Goal: Task Accomplishment & Management: Use online tool/utility

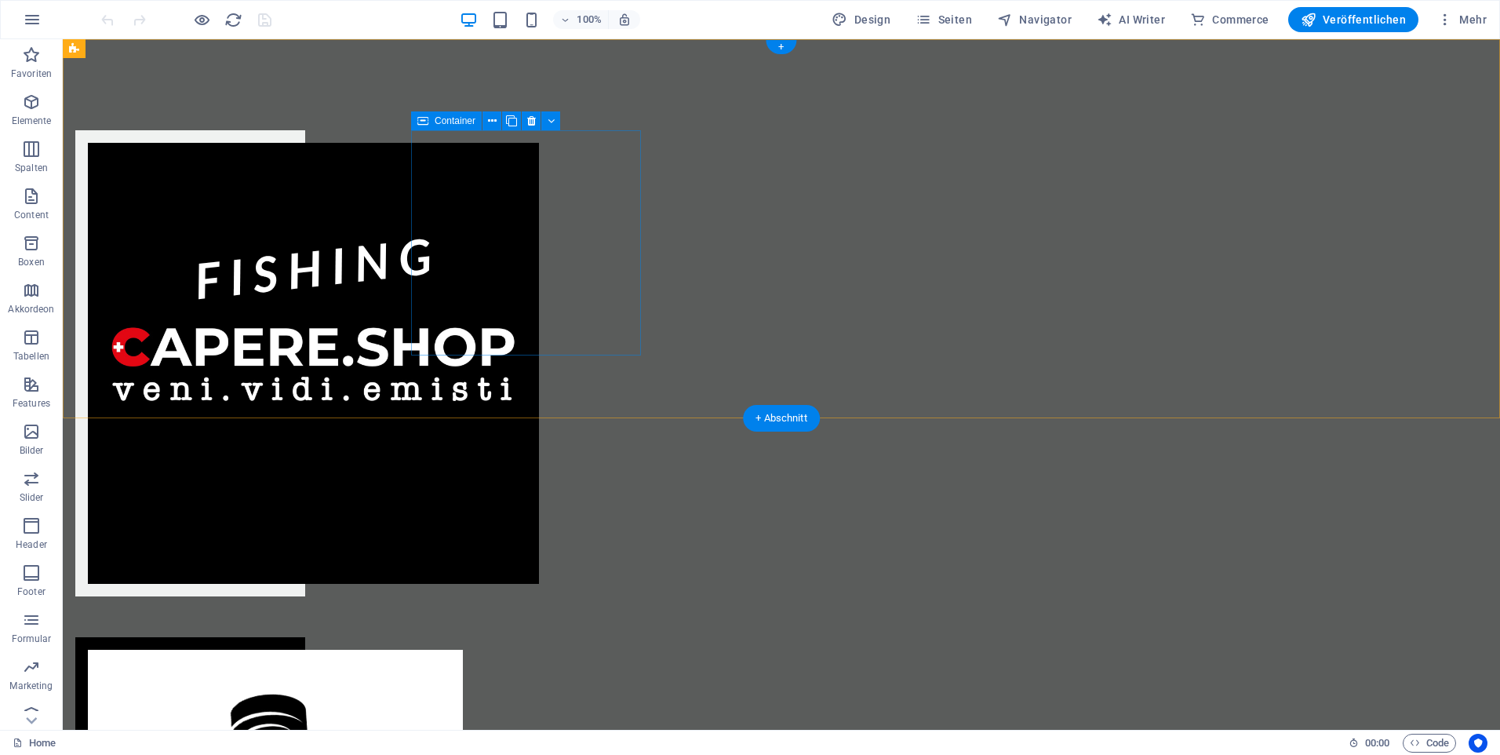
click at [305, 177] on div at bounding box center [190, 363] width 230 height 466
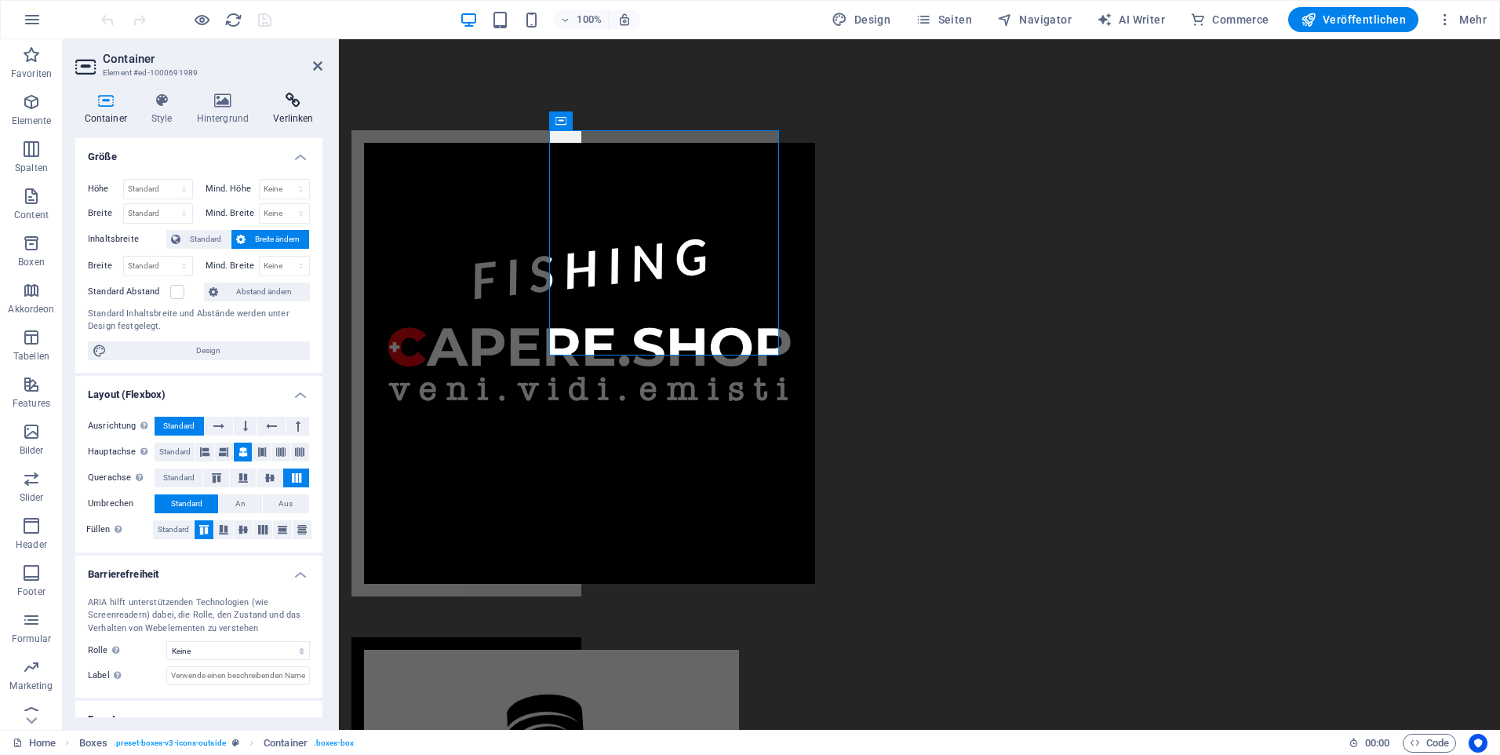
click at [294, 98] on icon at bounding box center [293, 101] width 58 height 16
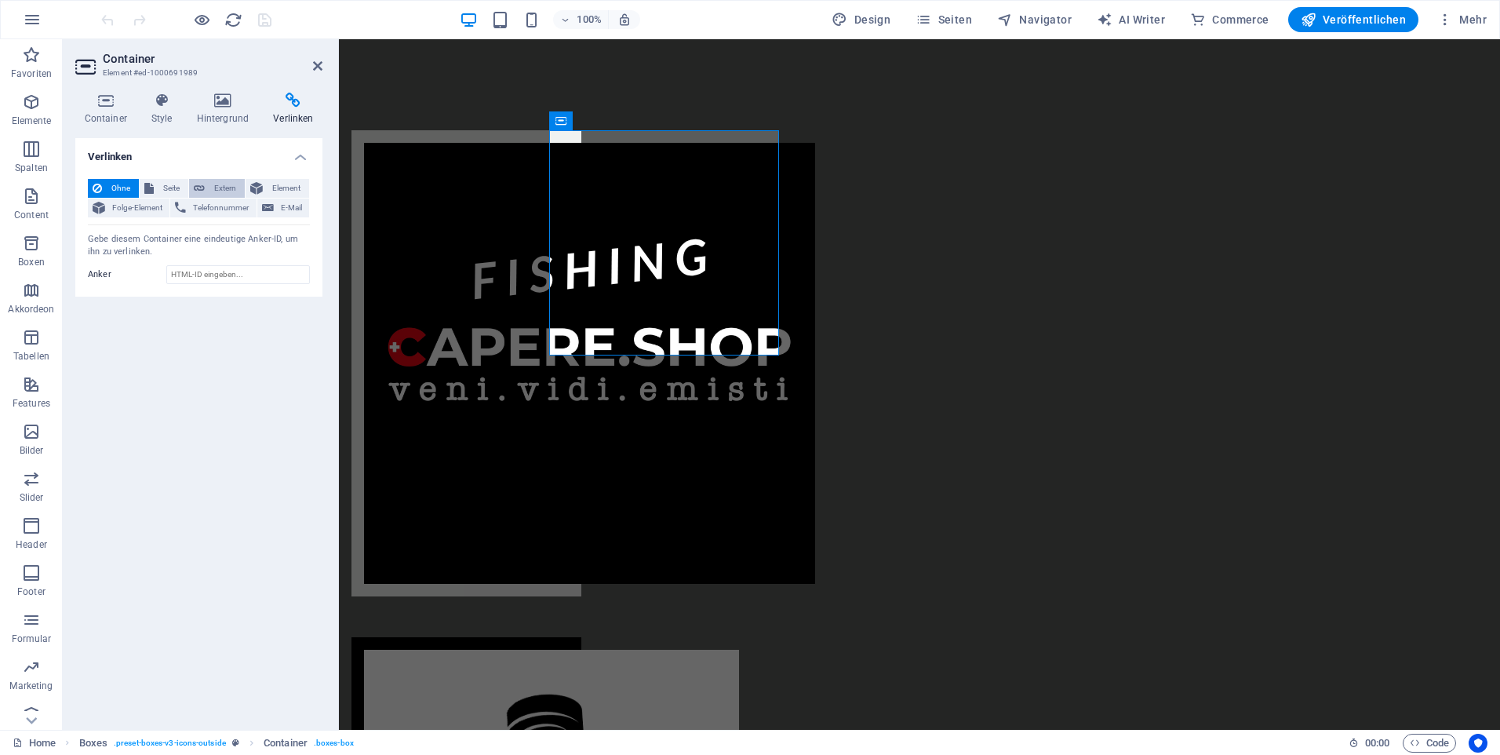
click at [229, 190] on span "Extern" at bounding box center [224, 188] width 31 height 19
select select "blank"
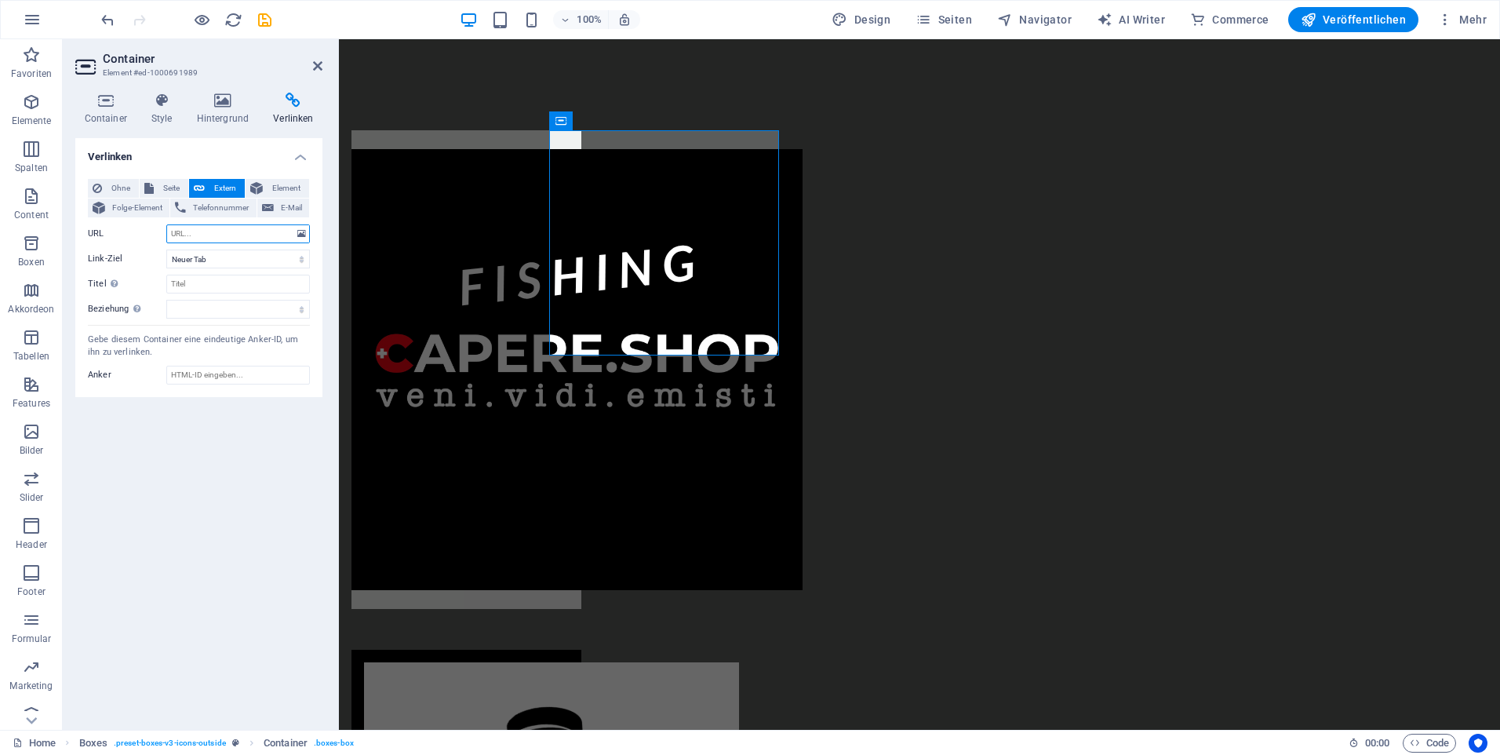
click at [250, 234] on input "URL" at bounding box center [238, 233] width 144 height 19
type input "www.capere.shop"
click at [298, 264] on select "Neuer Tab Gleicher Tab Overlay" at bounding box center [238, 259] width 144 height 19
select select
click at [166, 250] on select "Neuer Tab Gleicher Tab Overlay" at bounding box center [238, 259] width 144 height 19
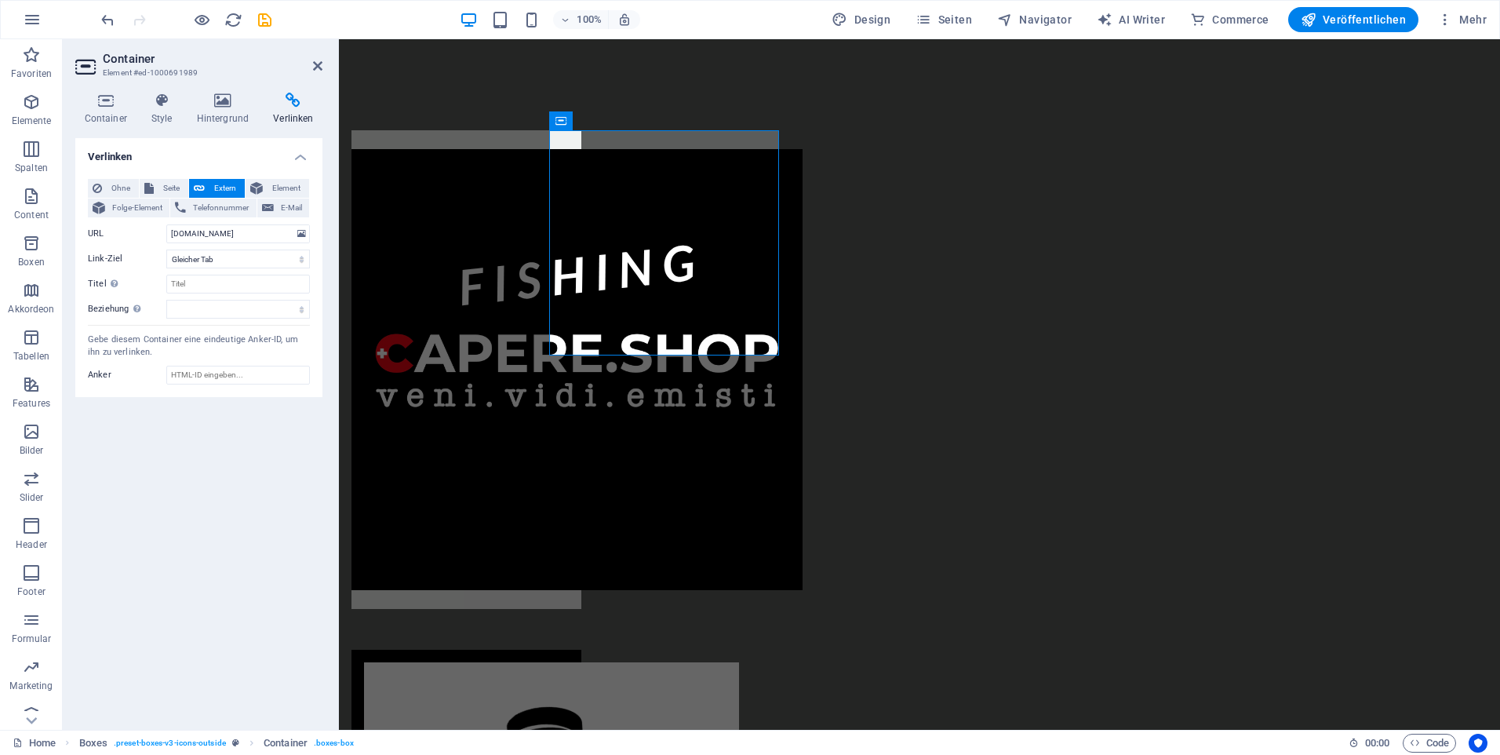
click at [231, 456] on div "Verlinken Ohne Seite Extern Element Folge-Element Telefonnummer E-Mail Seite Ho…" at bounding box center [198, 427] width 247 height 579
click at [172, 504] on div "Verlinken Ohne Seite Extern Element Folge-Element Telefonnummer E-Mail Seite Ho…" at bounding box center [198, 427] width 247 height 579
click at [222, 373] on input "Anker" at bounding box center [238, 375] width 144 height 19
click at [186, 364] on div "Ohne Seite Extern Element Folge-Element Telefonnummer E-Mail Seite Home Legal N…" at bounding box center [198, 281] width 247 height 231
click at [224, 377] on input "Anker" at bounding box center [238, 375] width 144 height 19
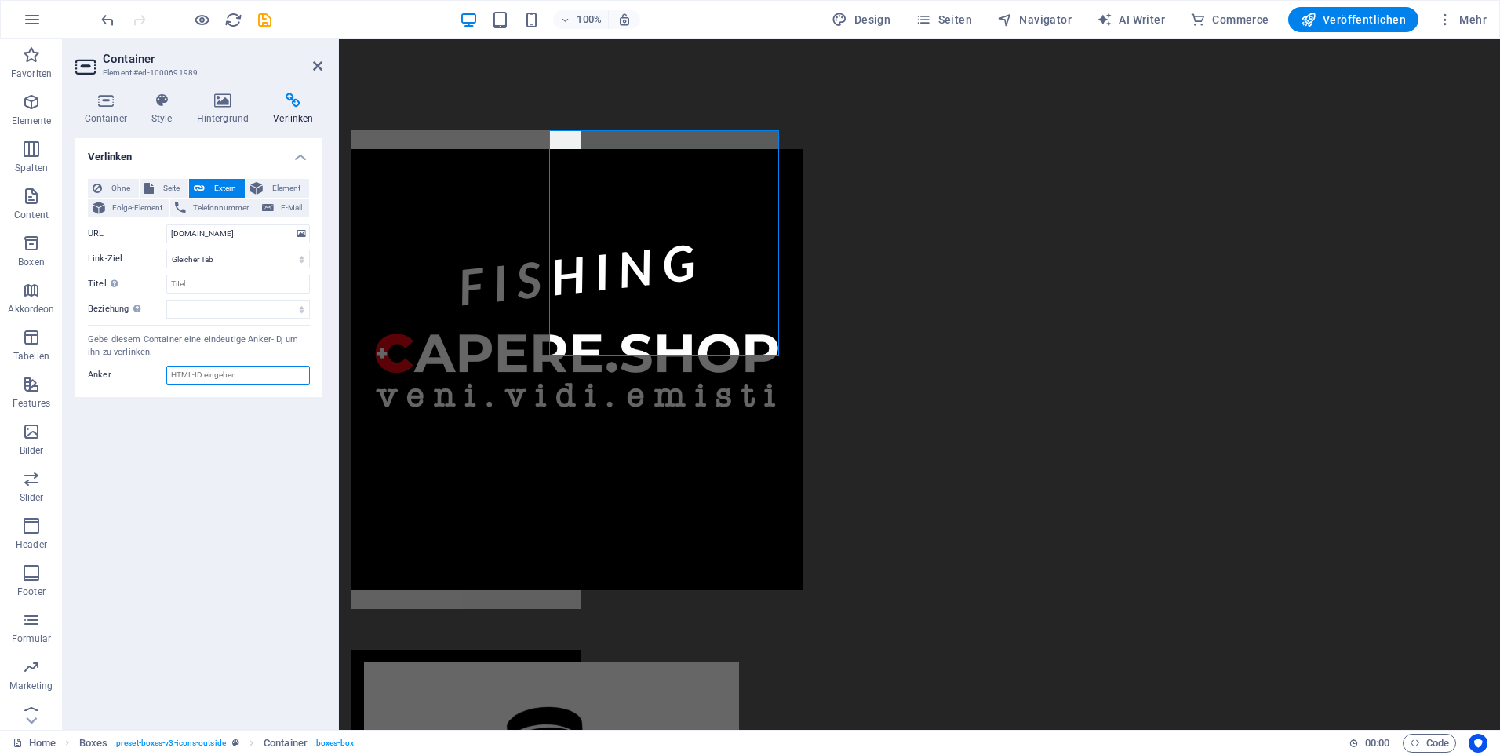
paste input "https://wwww.capere.shop/"
type input "https://wwww.capere.shop/"
click at [225, 453] on div "Verlinken Ohne Seite Extern Element Folge-Element Telefonnummer E-Mail Seite Ho…" at bounding box center [198, 427] width 247 height 579
click at [1343, 20] on span "Veröffentlichen" at bounding box center [1353, 20] width 105 height 16
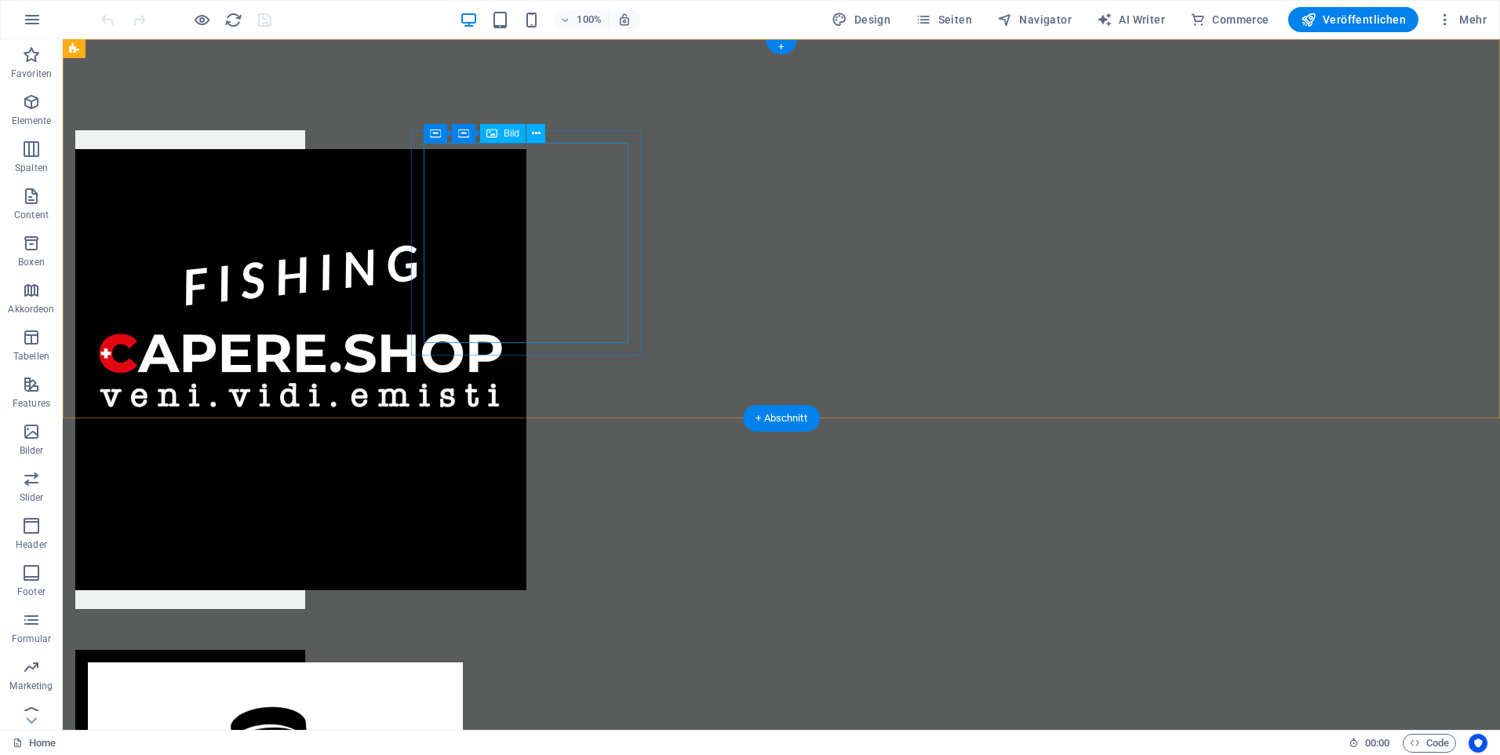
click at [305, 281] on figure at bounding box center [190, 369] width 230 height 441
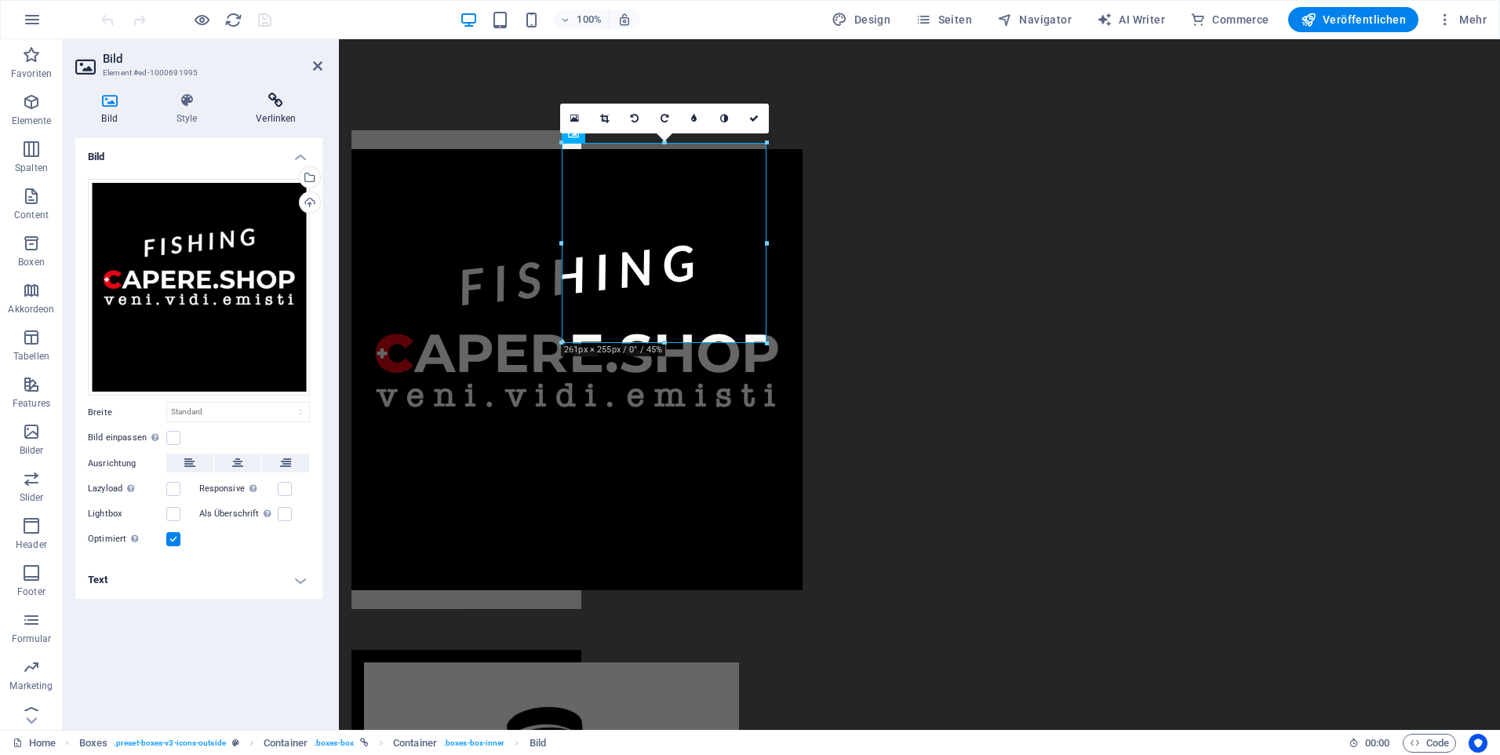
click at [281, 100] on icon at bounding box center [276, 101] width 93 height 16
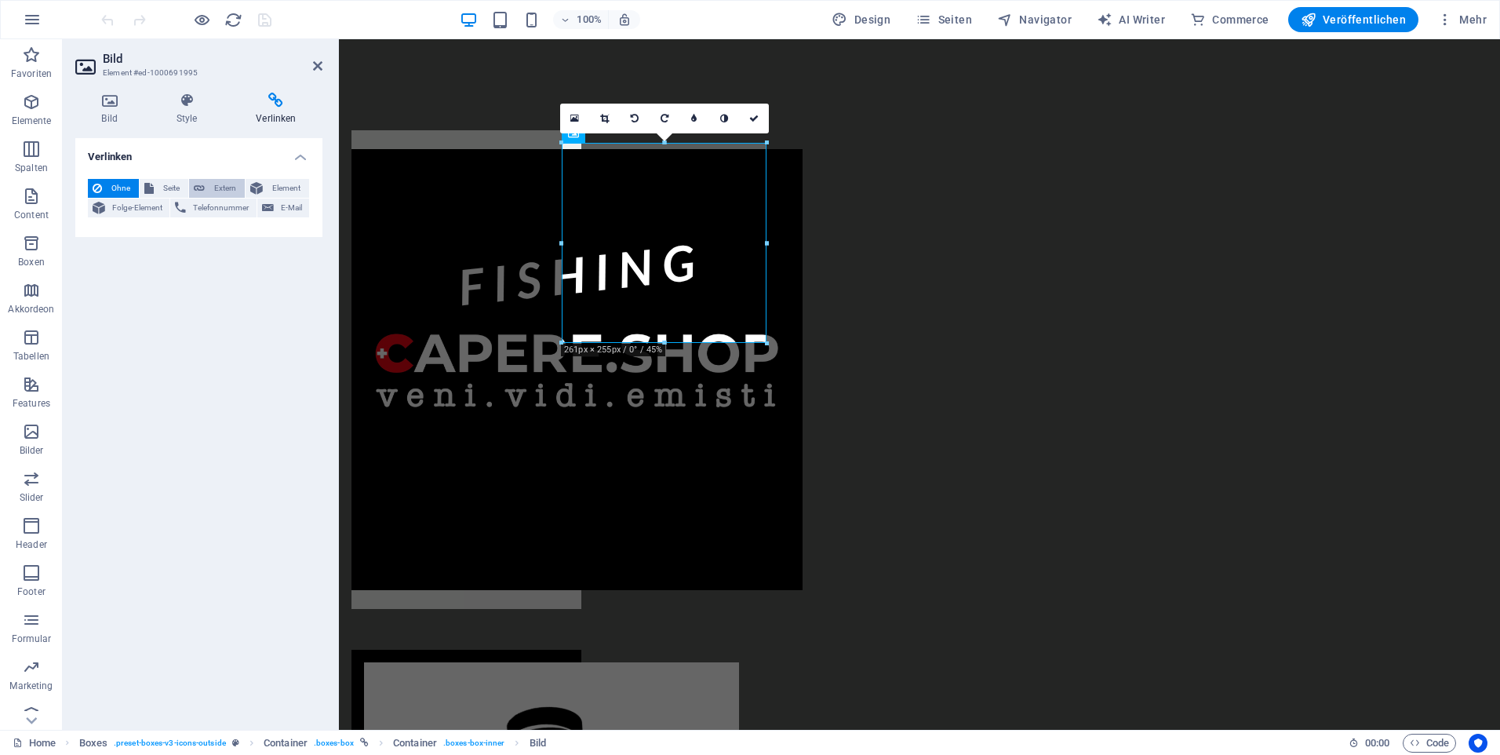
click at [228, 186] on span "Extern" at bounding box center [224, 188] width 31 height 19
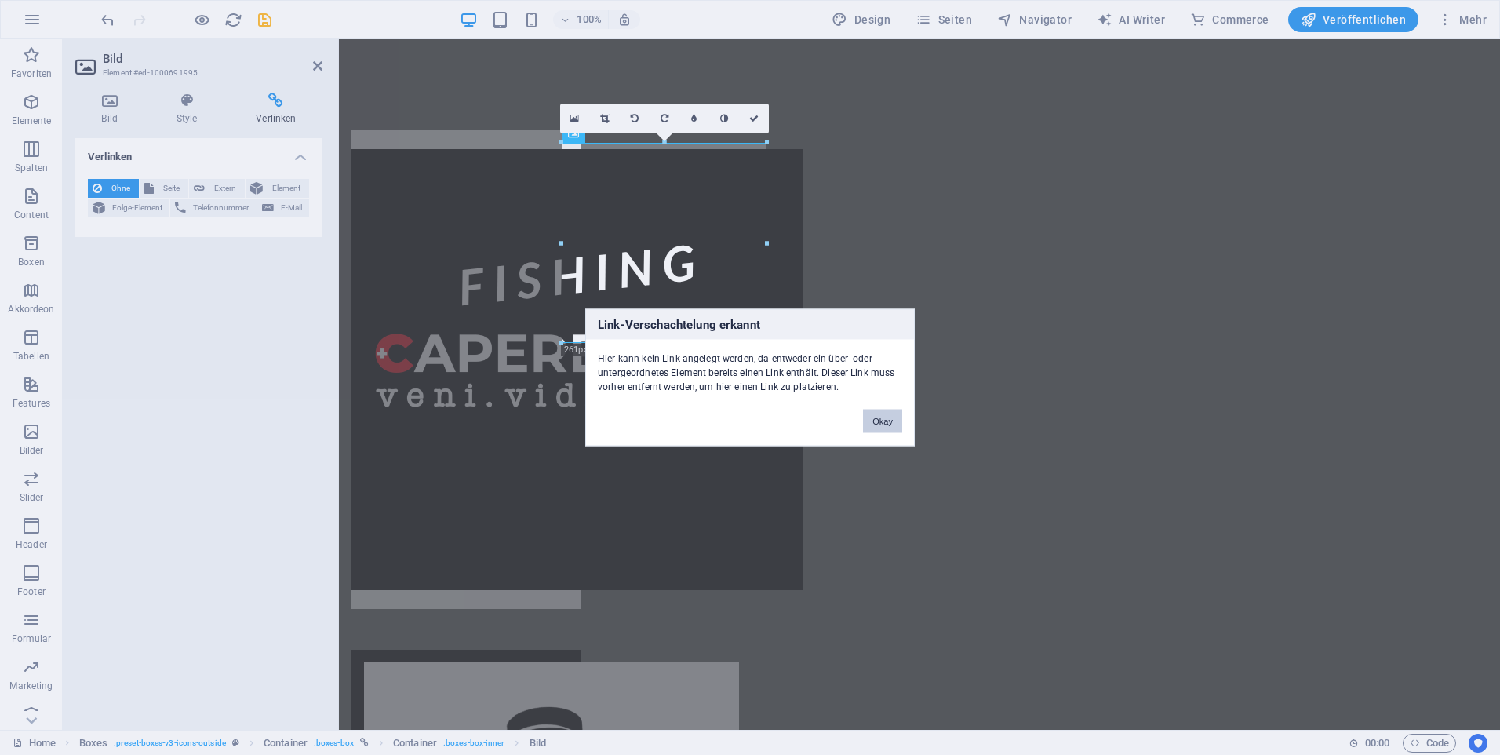
click at [887, 419] on button "Okay" at bounding box center [882, 422] width 39 height 24
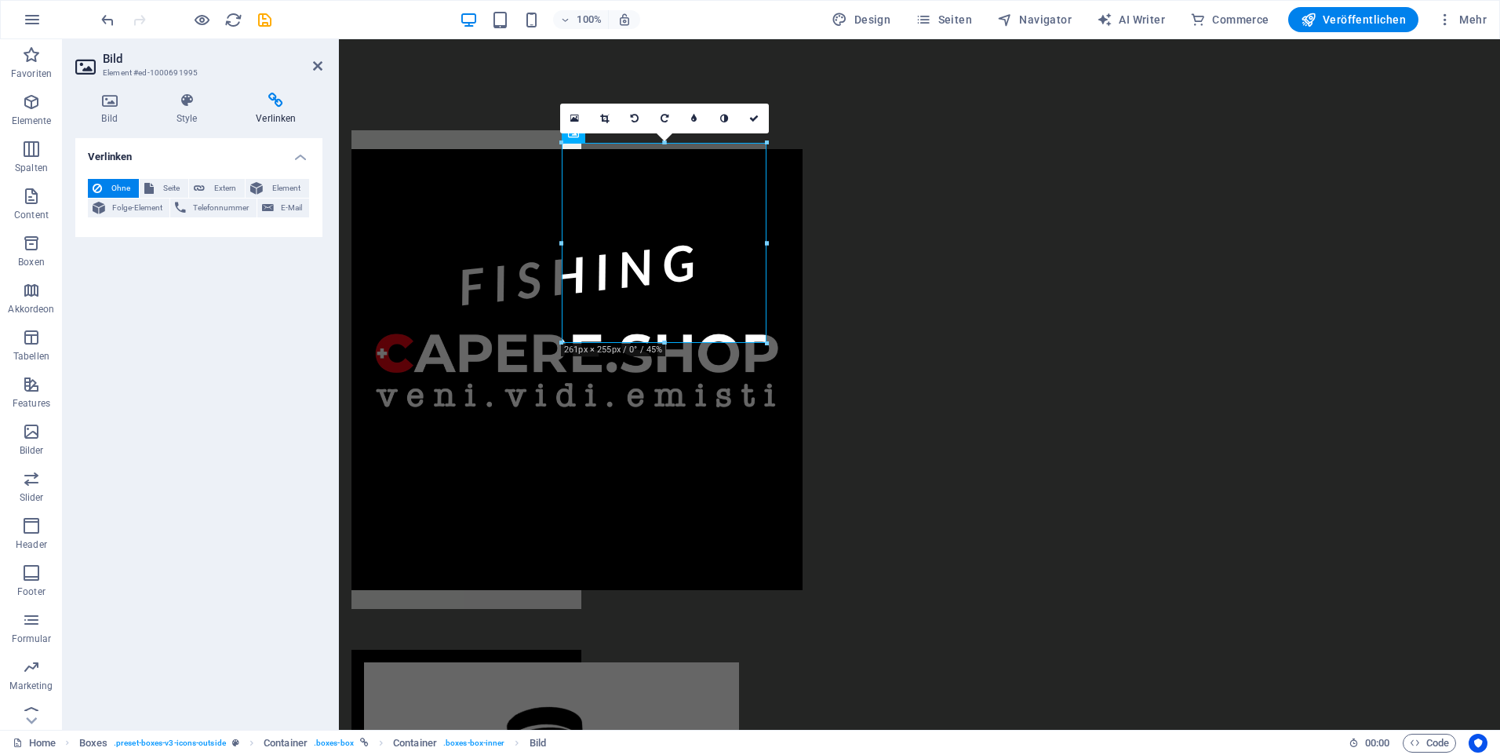
click at [562, 246] on div at bounding box center [561, 243] width 5 height 200
click at [550, 268] on div at bounding box center [466, 369] width 230 height 479
drag, startPoint x: 550, startPoint y: 268, endPoint x: 826, endPoint y: 268, distance: 276.2
click at [581, 268] on figure at bounding box center [466, 369] width 230 height 441
drag, startPoint x: 826, startPoint y: 268, endPoint x: 550, endPoint y: 268, distance: 276.2
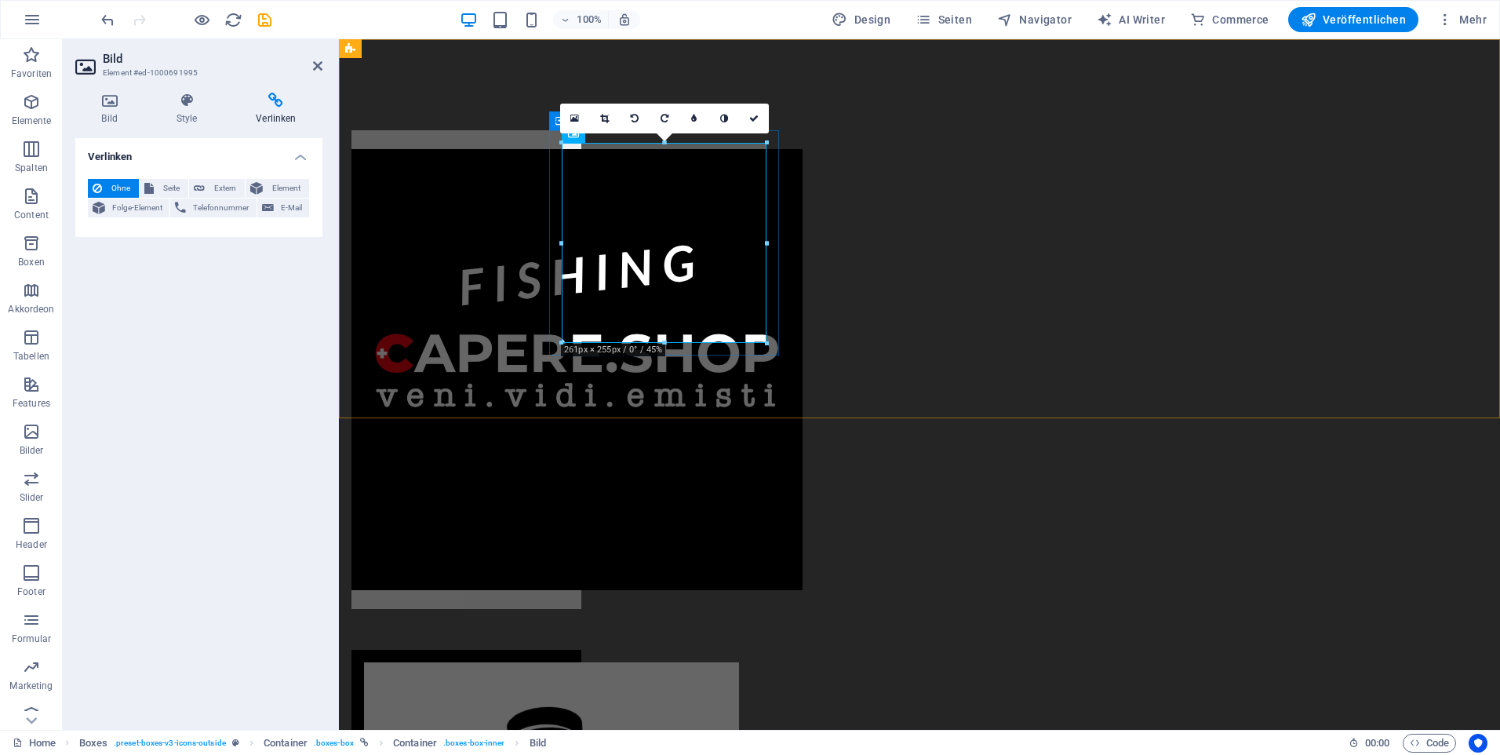
click at [550, 268] on div at bounding box center [466, 369] width 230 height 479
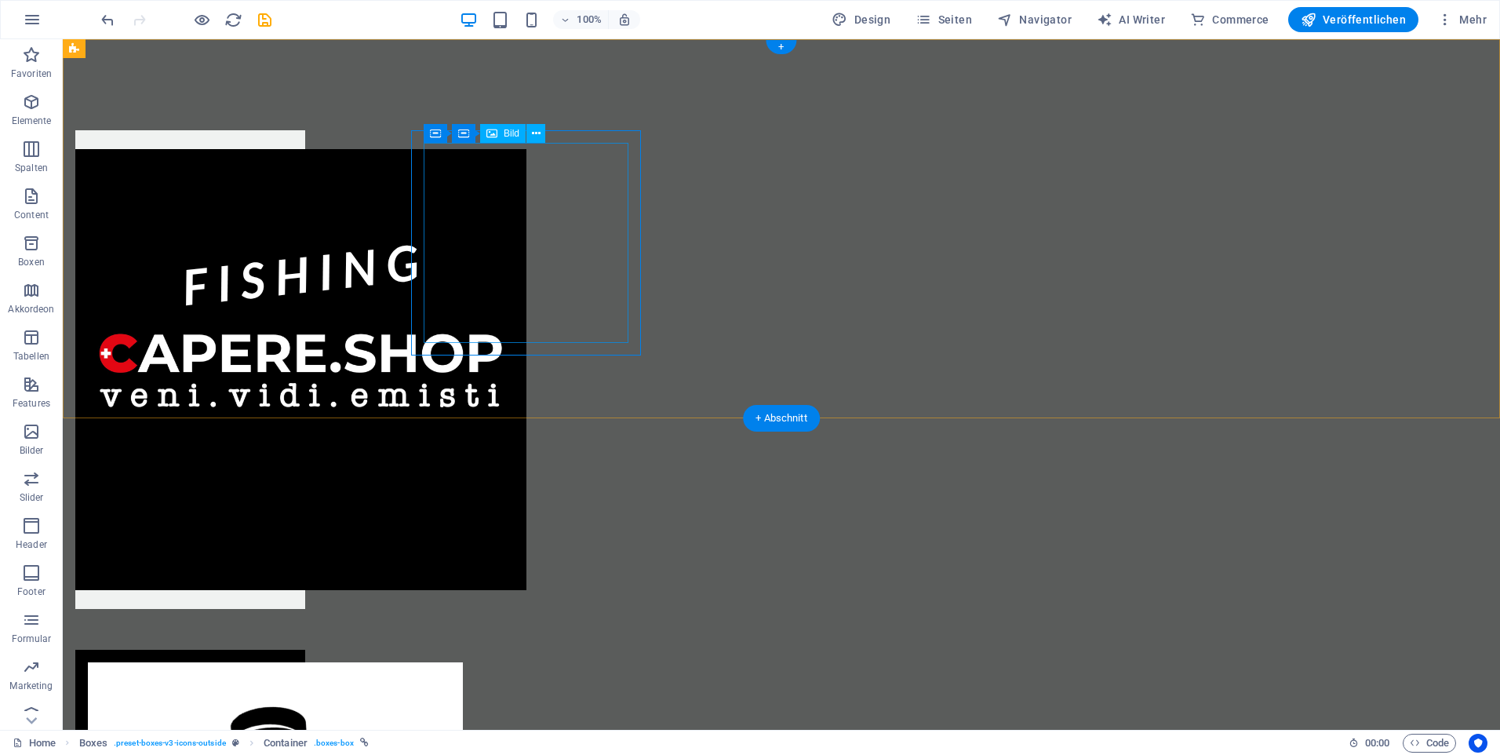
click at [305, 270] on figure at bounding box center [190, 369] width 230 height 441
click at [305, 187] on div at bounding box center [190, 369] width 230 height 479
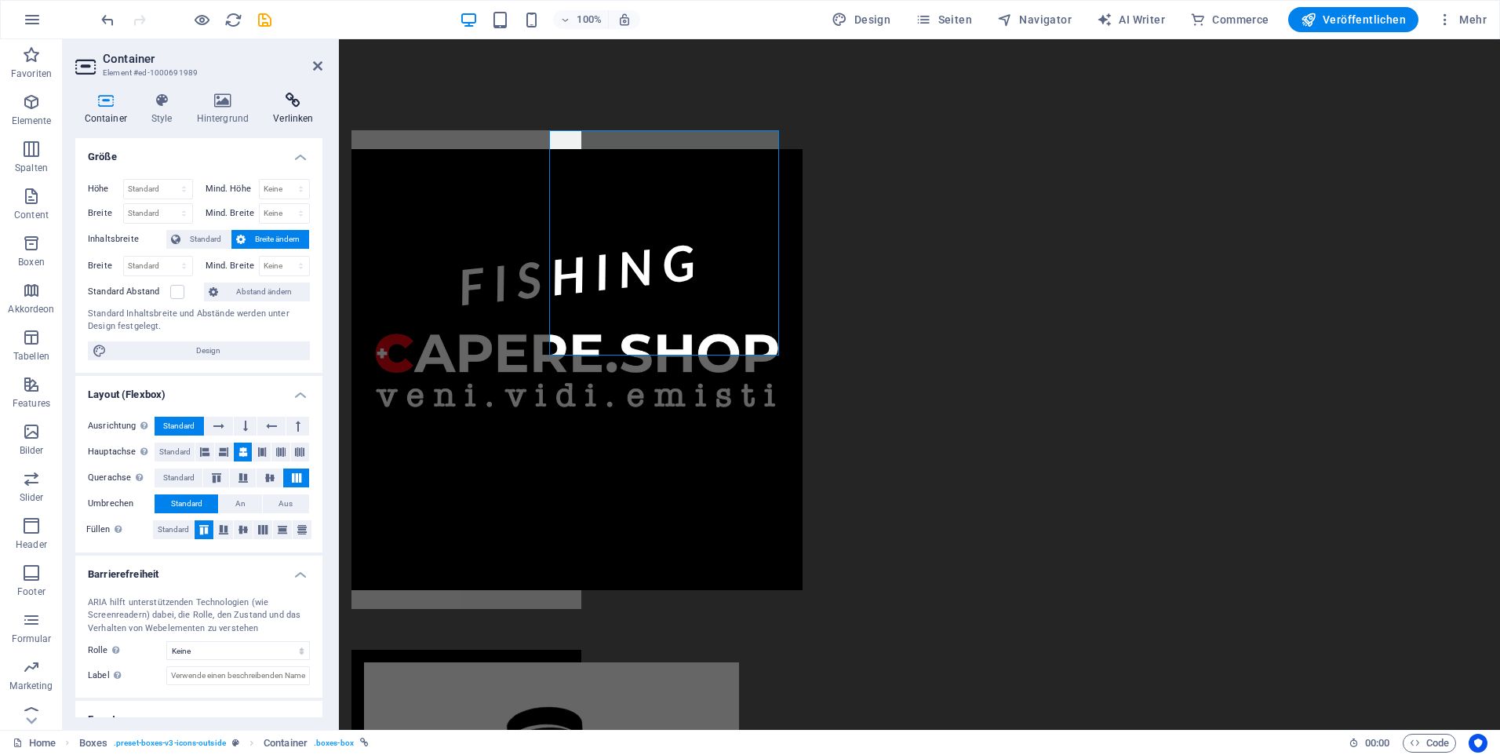
click at [285, 97] on icon at bounding box center [293, 101] width 58 height 16
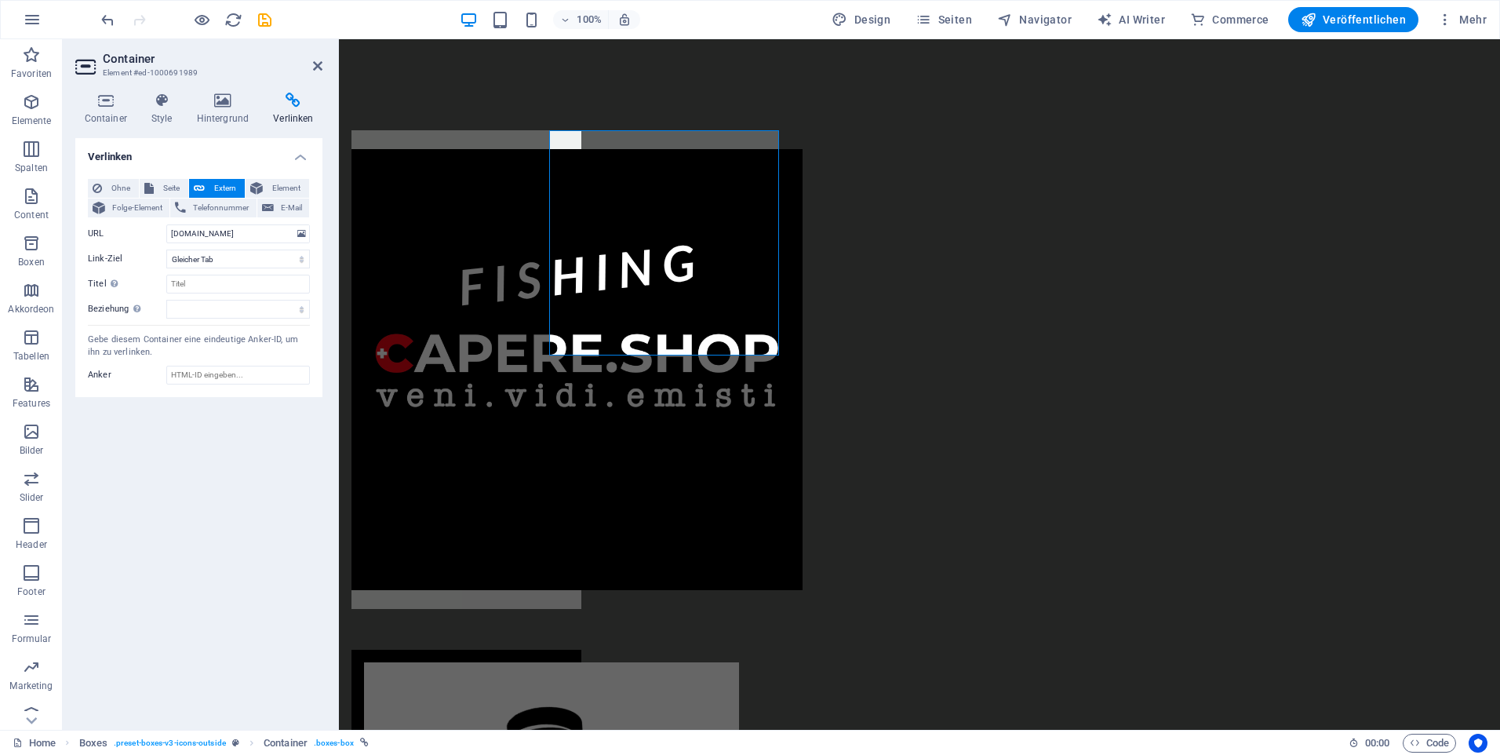
click at [207, 609] on div "Verlinken Ohne Seite Extern Element Folge-Element Telefonnummer E-Mail Seite Ho…" at bounding box center [198, 427] width 247 height 579
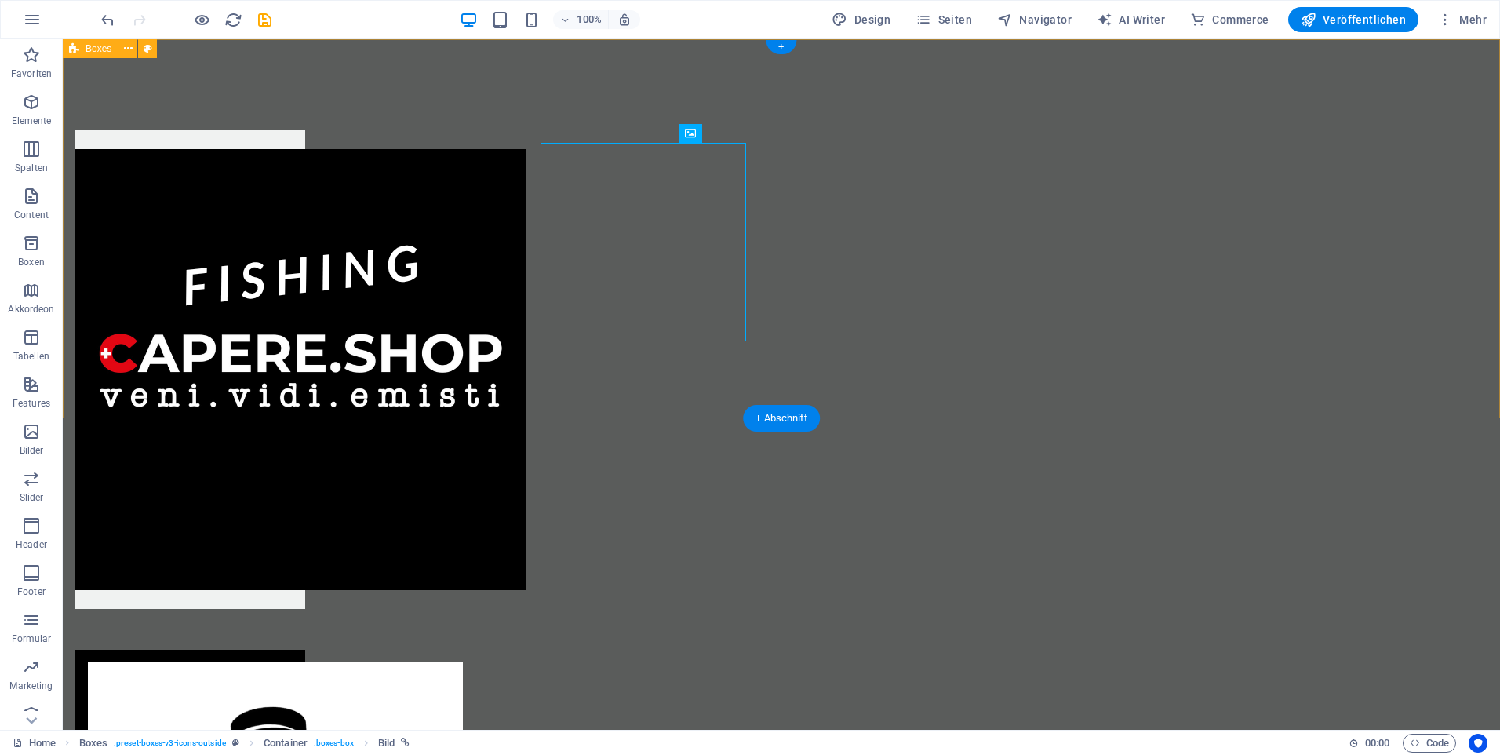
click at [992, 173] on div at bounding box center [781, 570] width 1437 height 1062
select select
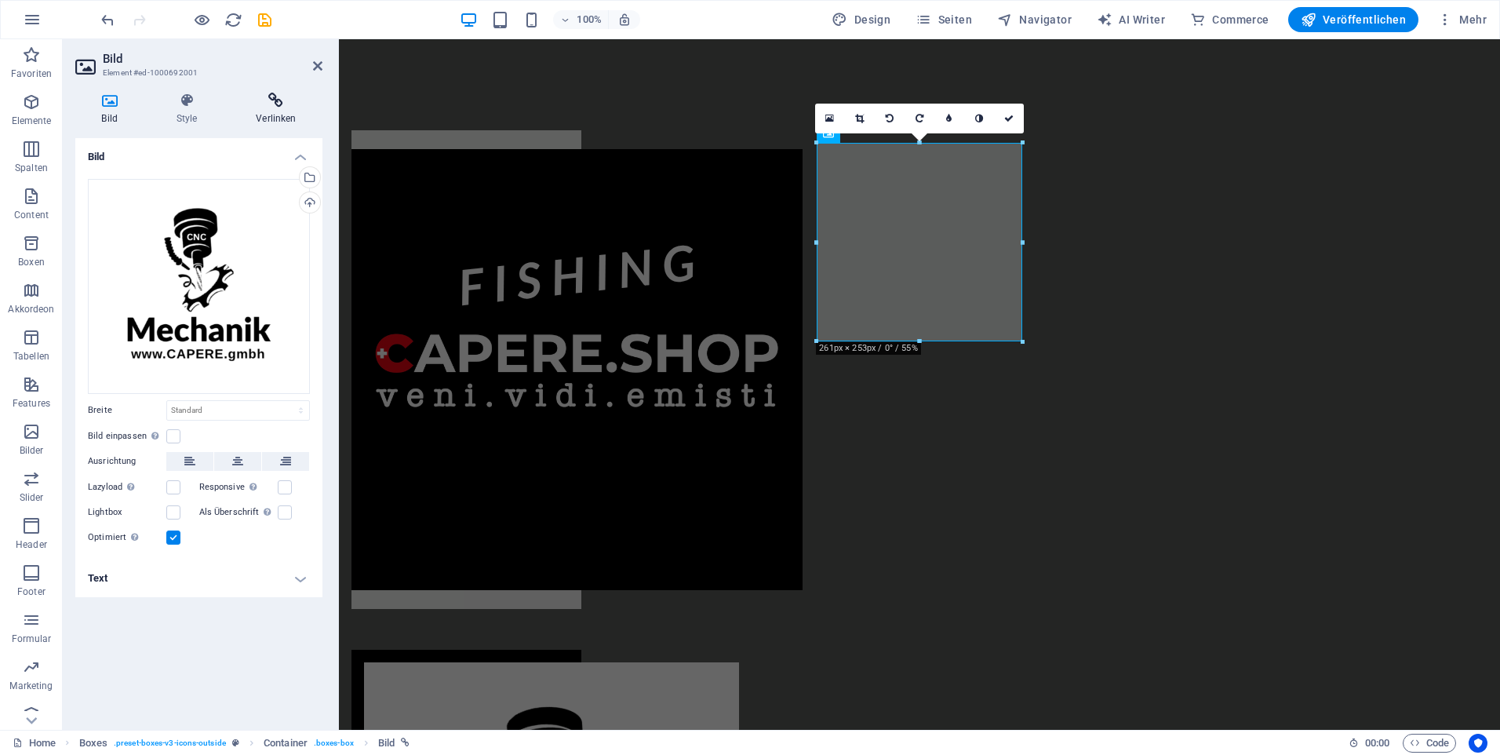
click at [278, 104] on icon at bounding box center [276, 101] width 93 height 16
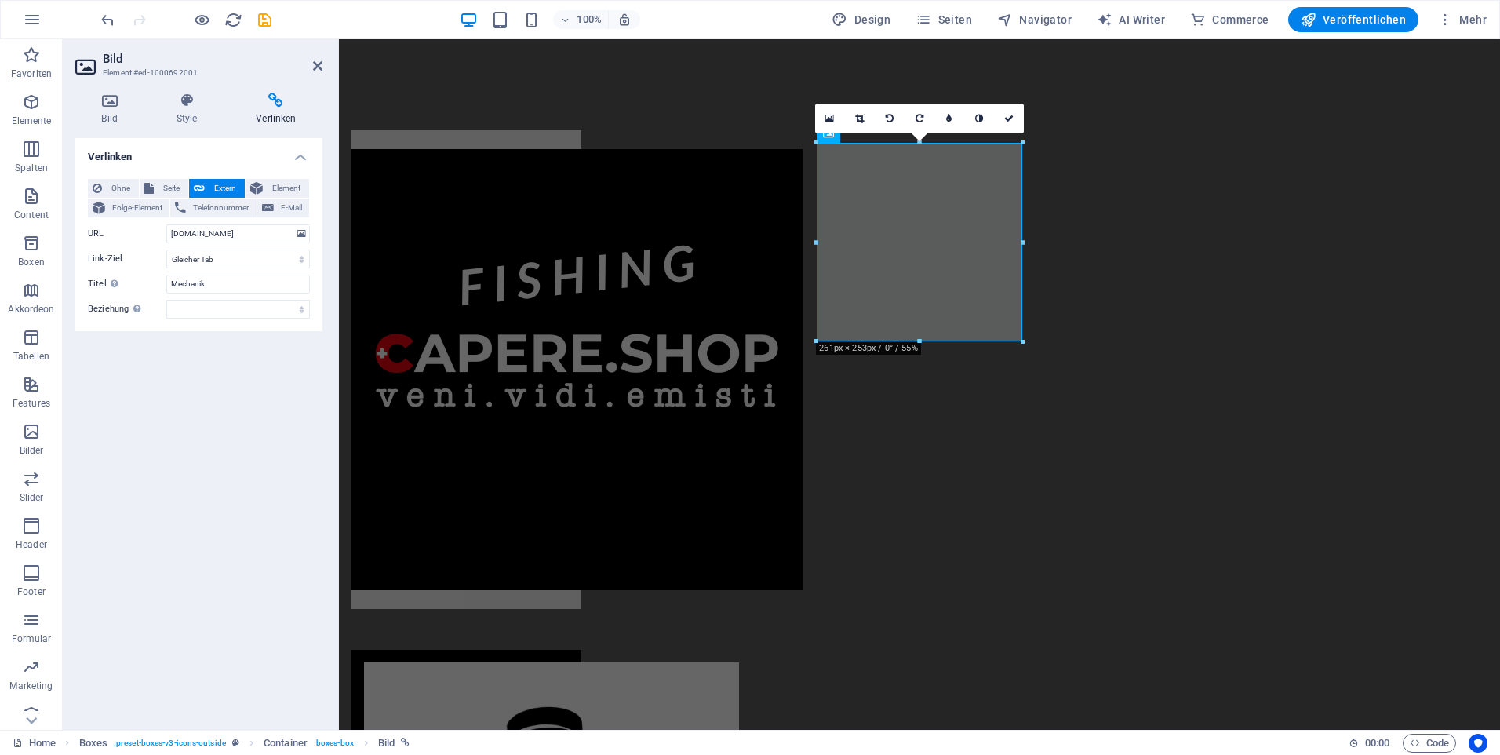
click at [217, 191] on span "Extern" at bounding box center [224, 188] width 31 height 19
click at [222, 265] on select "Neuer Tab Gleicher Tab Overlay" at bounding box center [238, 259] width 144 height 19
click at [166, 250] on select "Neuer Tab Gleicher Tab Overlay" at bounding box center [238, 259] width 144 height 19
click at [240, 311] on select "alternate author bookmark external help license next nofollow noreferrer noopen…" at bounding box center [238, 309] width 144 height 19
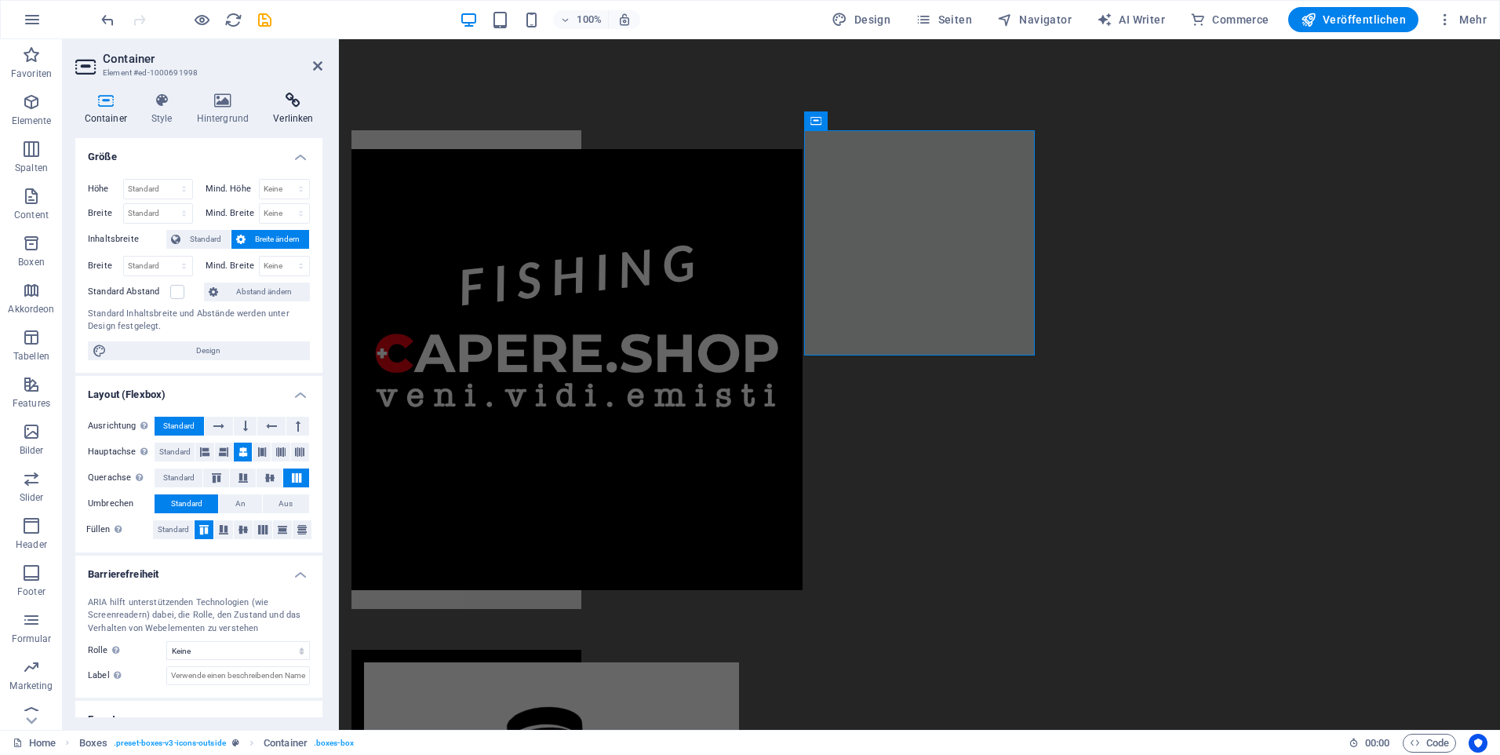
click at [286, 104] on icon at bounding box center [293, 101] width 58 height 16
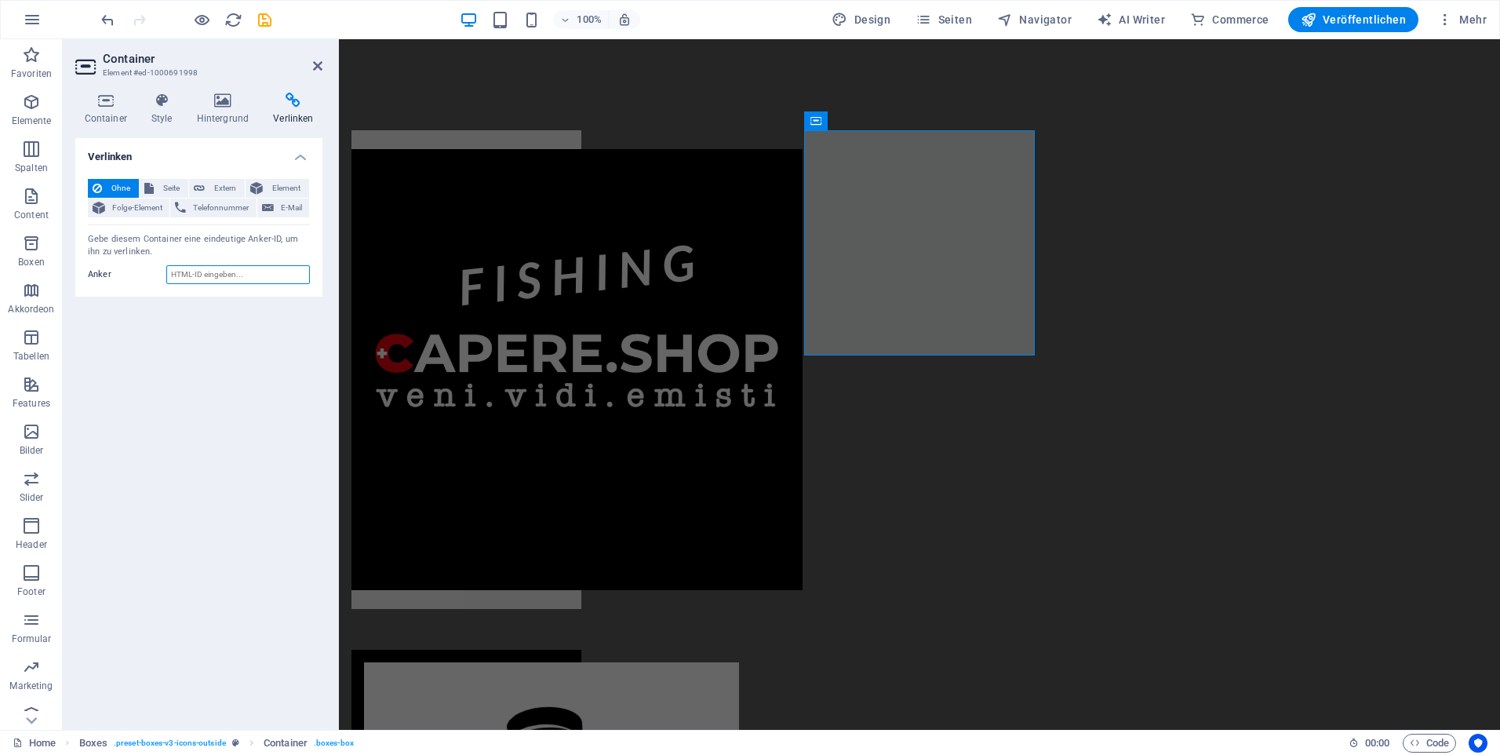
click at [238, 280] on input "Anker" at bounding box center [238, 274] width 144 height 19
click at [231, 185] on span "Extern" at bounding box center [224, 188] width 31 height 19
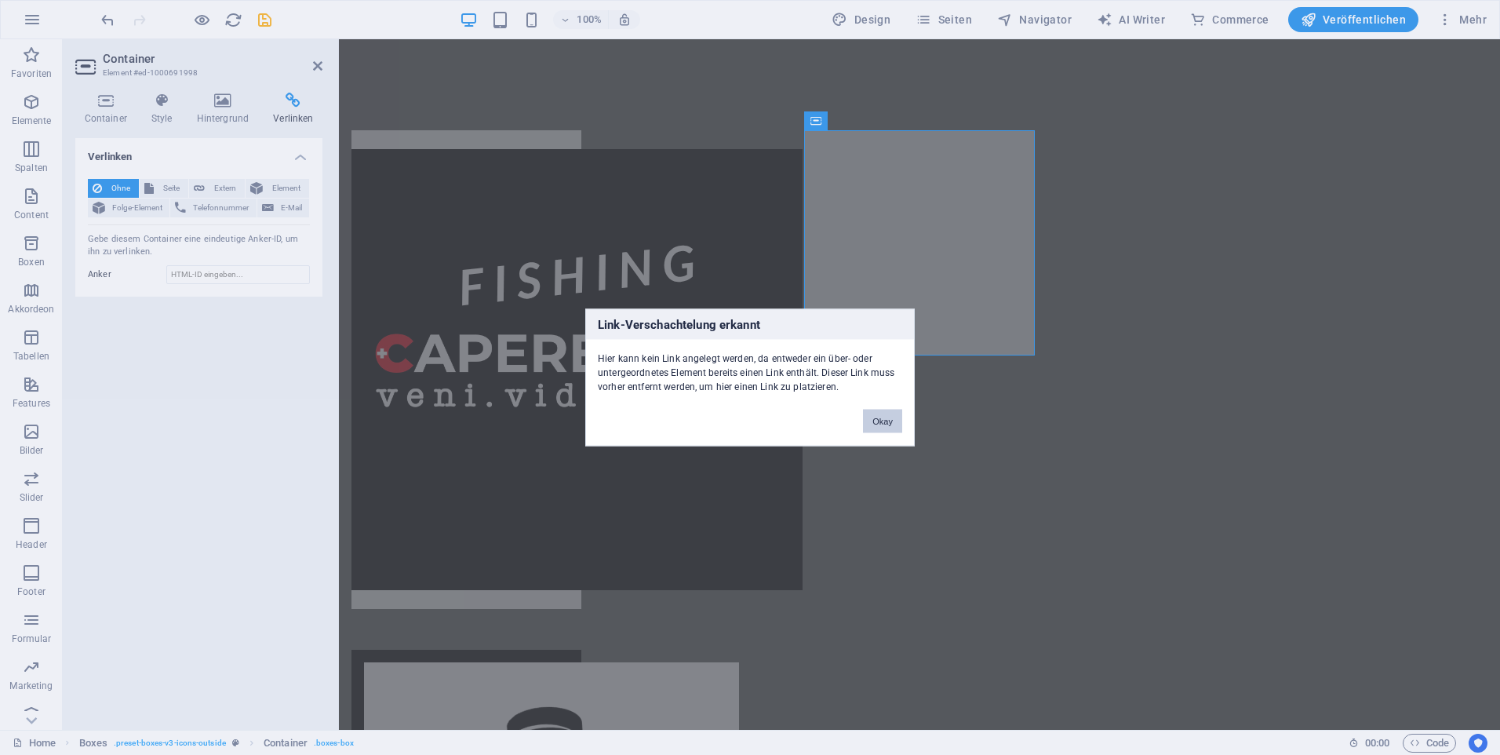
click at [882, 419] on button "Okay" at bounding box center [882, 422] width 39 height 24
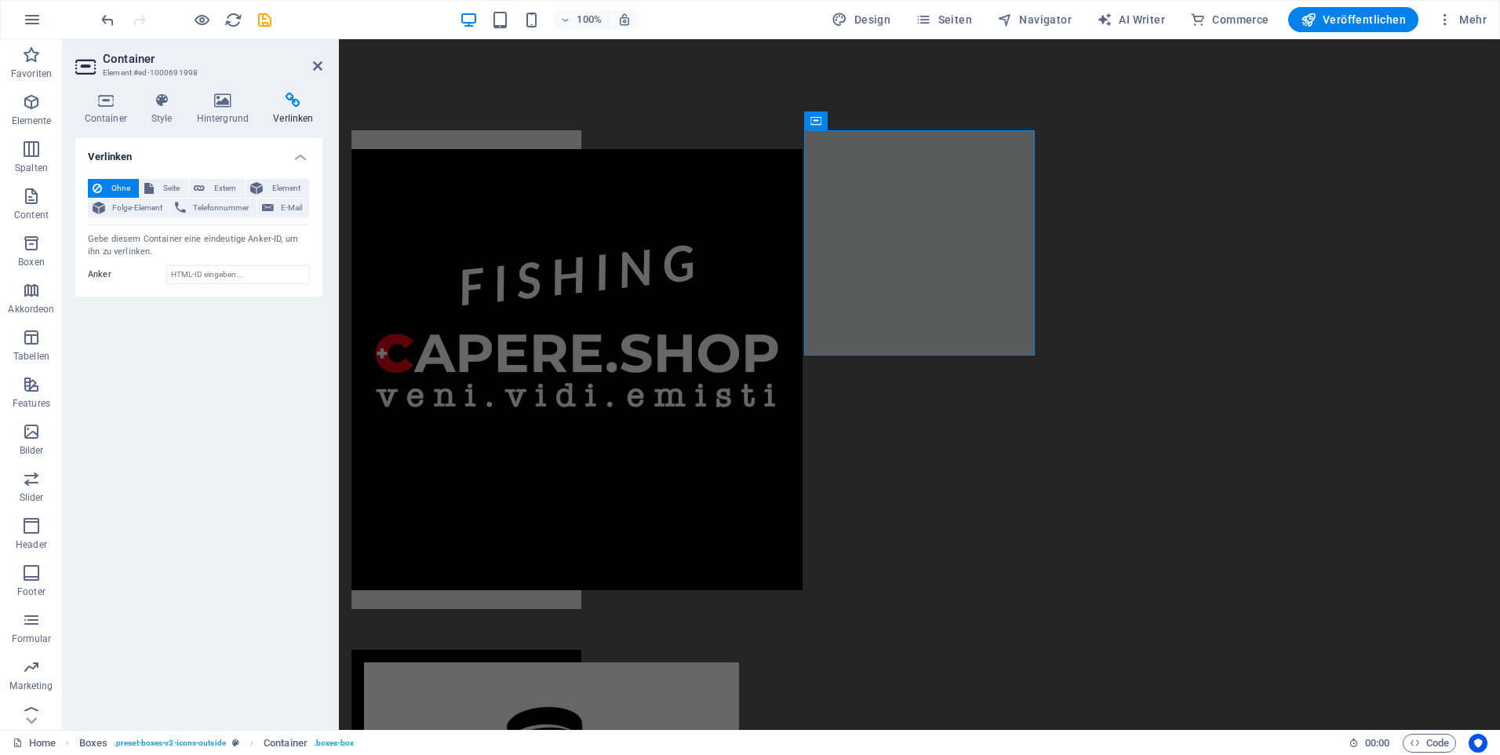
click at [235, 442] on div "Verlinken Ohne Seite Extern Element Folge-Element Telefonnummer E-Mail Seite Ho…" at bounding box center [198, 427] width 247 height 579
click at [581, 260] on figure at bounding box center [466, 369] width 230 height 441
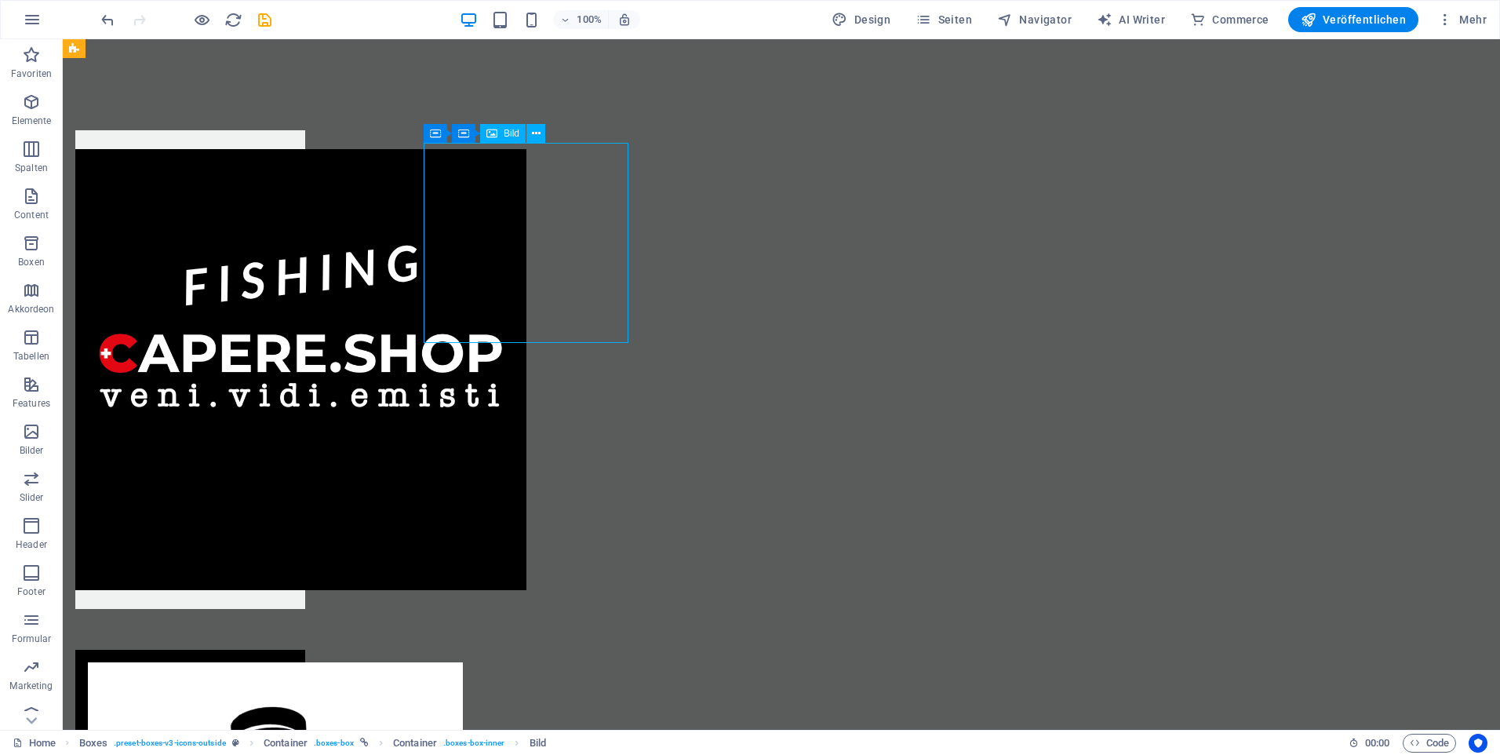
click at [305, 236] on figure at bounding box center [190, 369] width 230 height 441
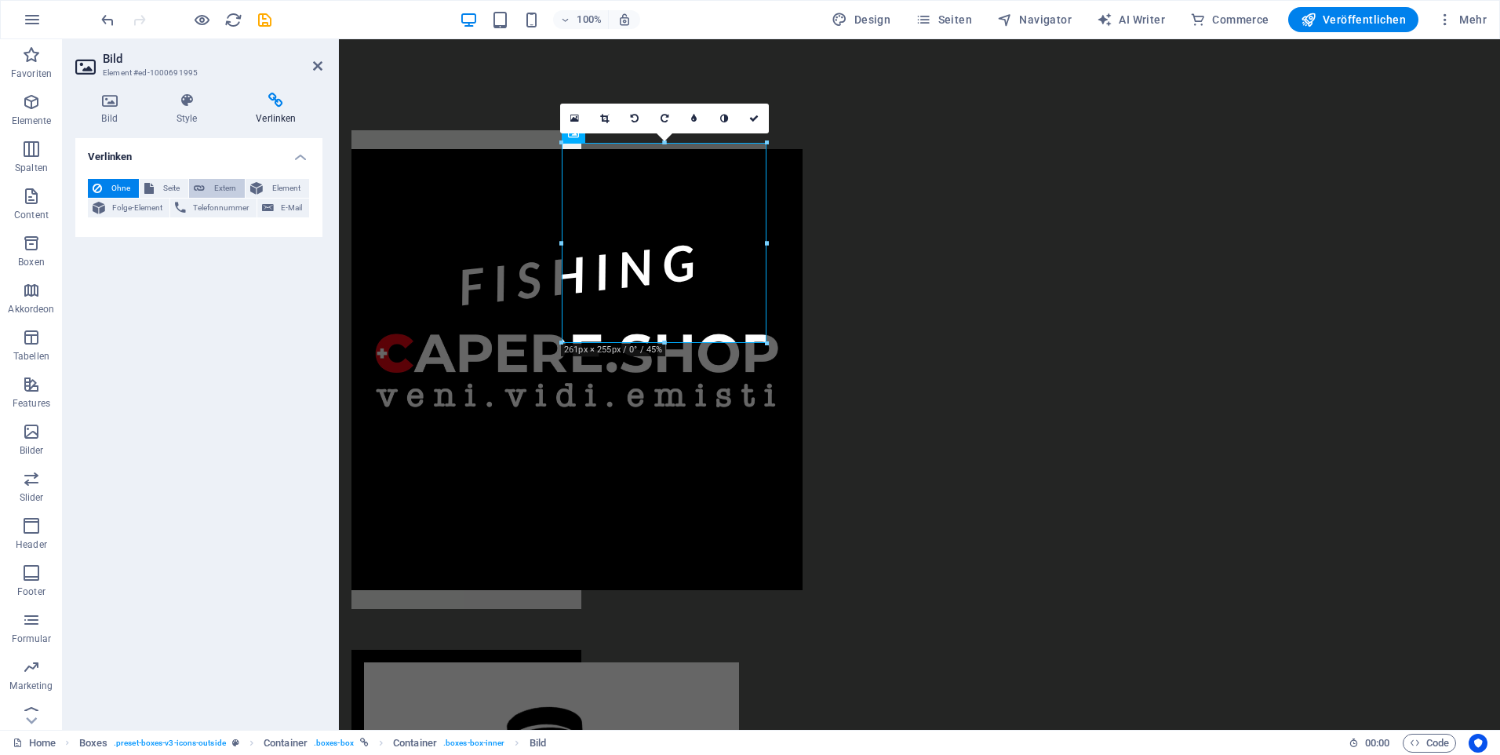
click at [232, 181] on span "Extern" at bounding box center [224, 188] width 31 height 19
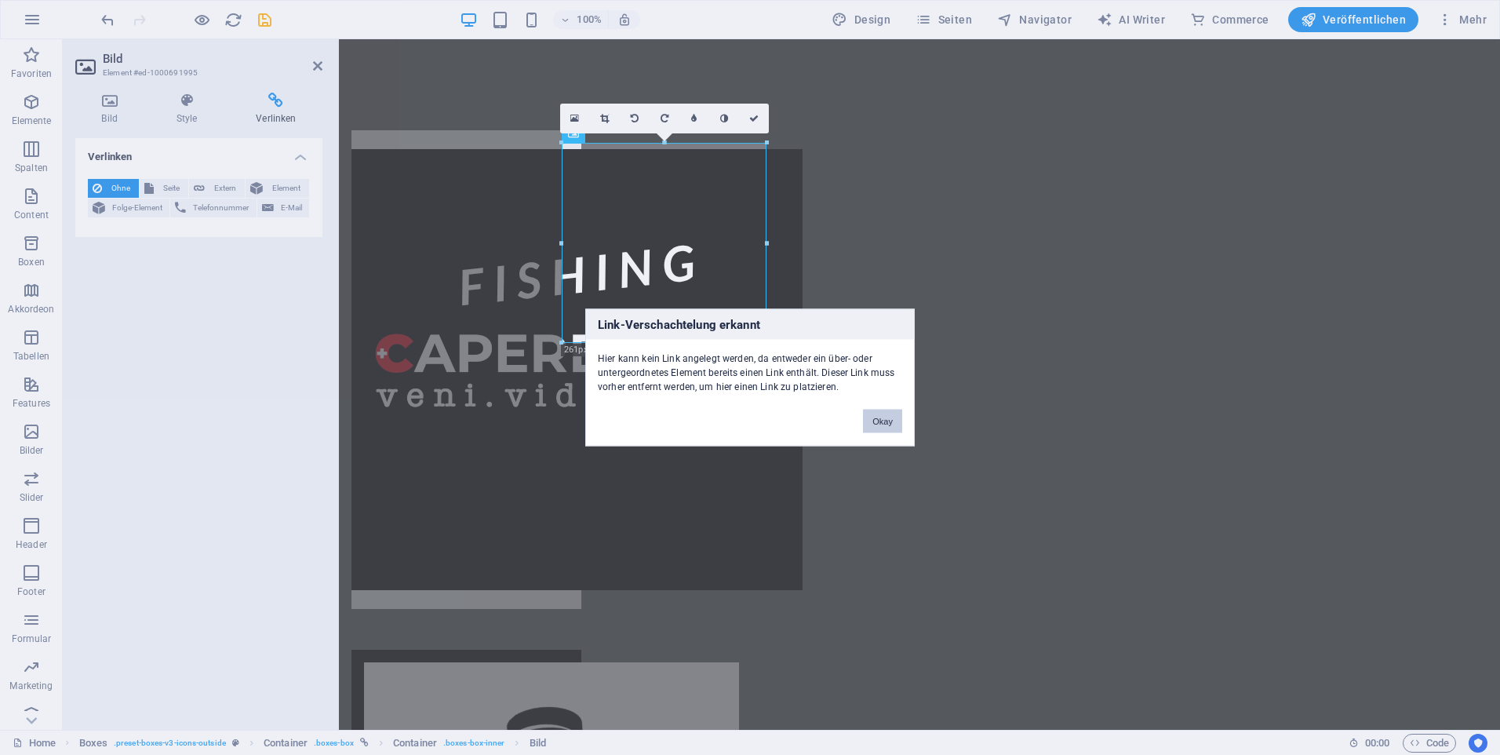
click at [883, 420] on button "Okay" at bounding box center [882, 422] width 39 height 24
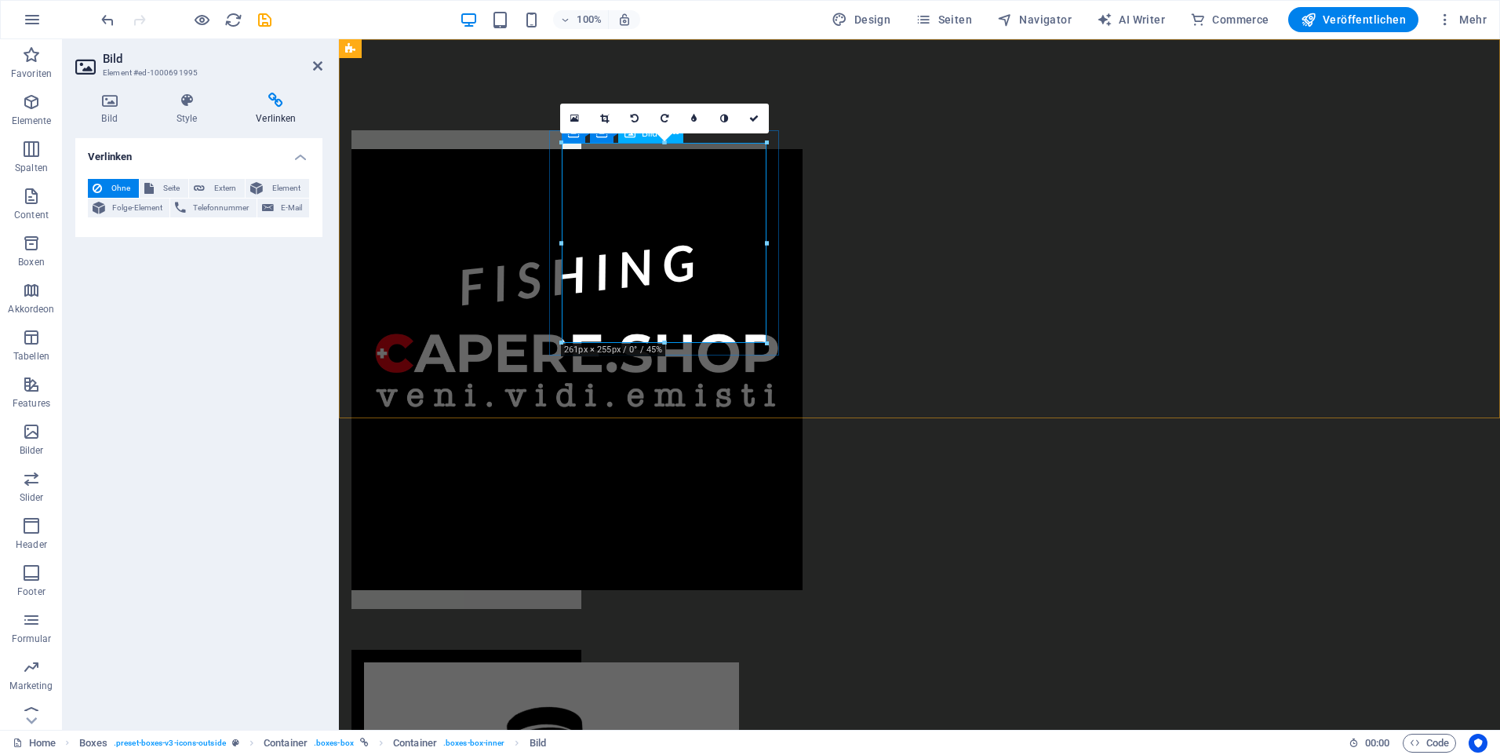
click at [581, 236] on figure at bounding box center [466, 369] width 230 height 441
click at [555, 250] on div at bounding box center [466, 369] width 230 height 479
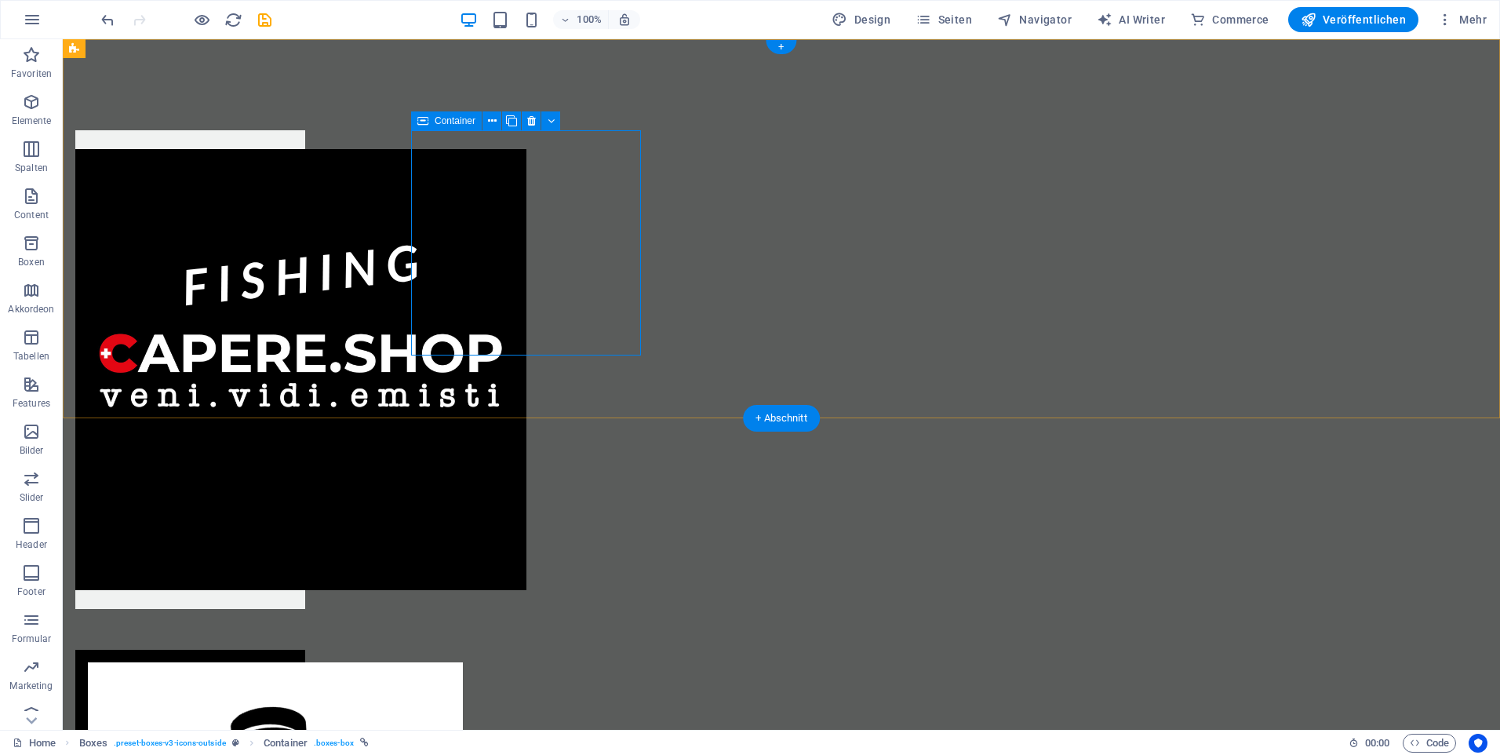
click at [305, 226] on div at bounding box center [190, 369] width 230 height 479
select select
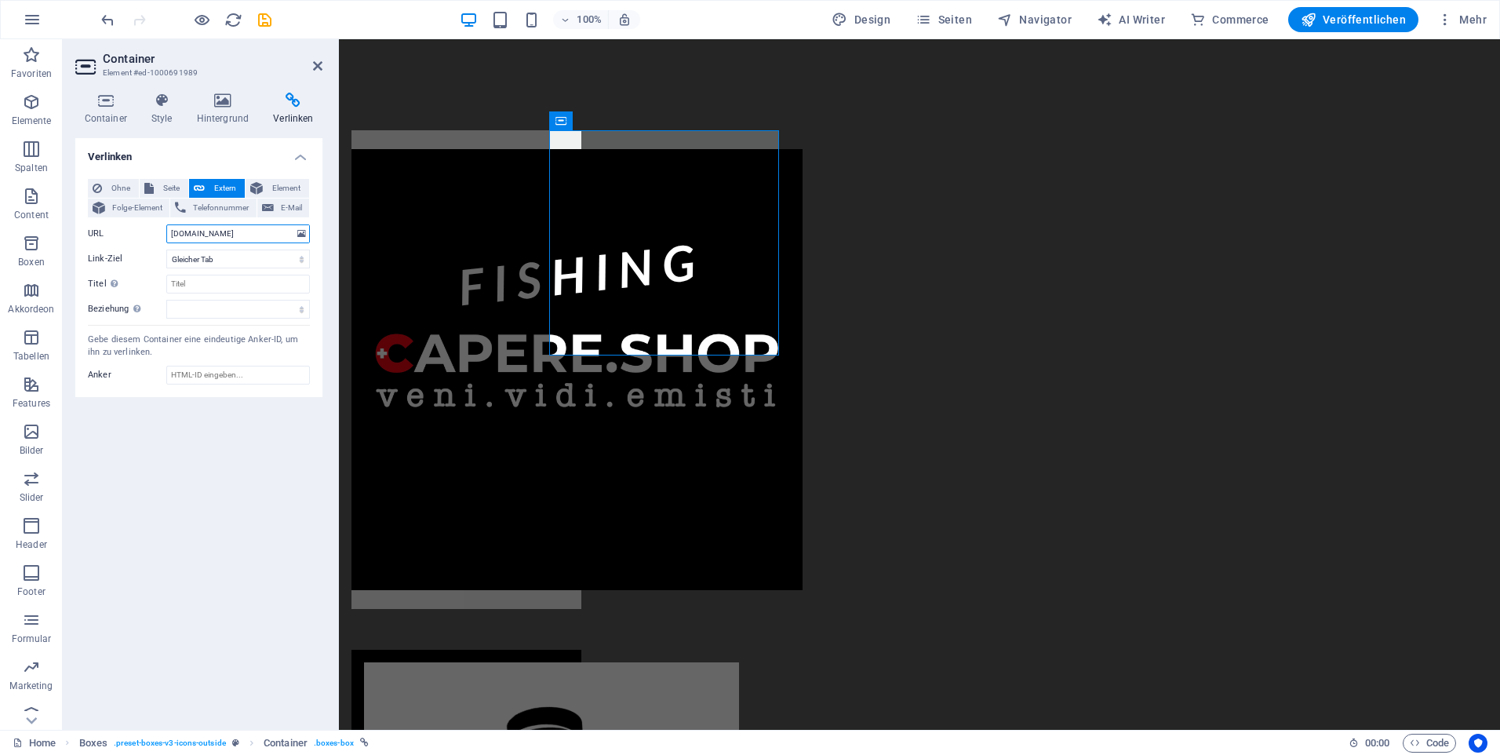
click at [235, 236] on input "www.capere.shop" at bounding box center [238, 233] width 144 height 19
type input "www.capere.app"
click at [162, 189] on span "Seite" at bounding box center [170, 188] width 25 height 19
select select
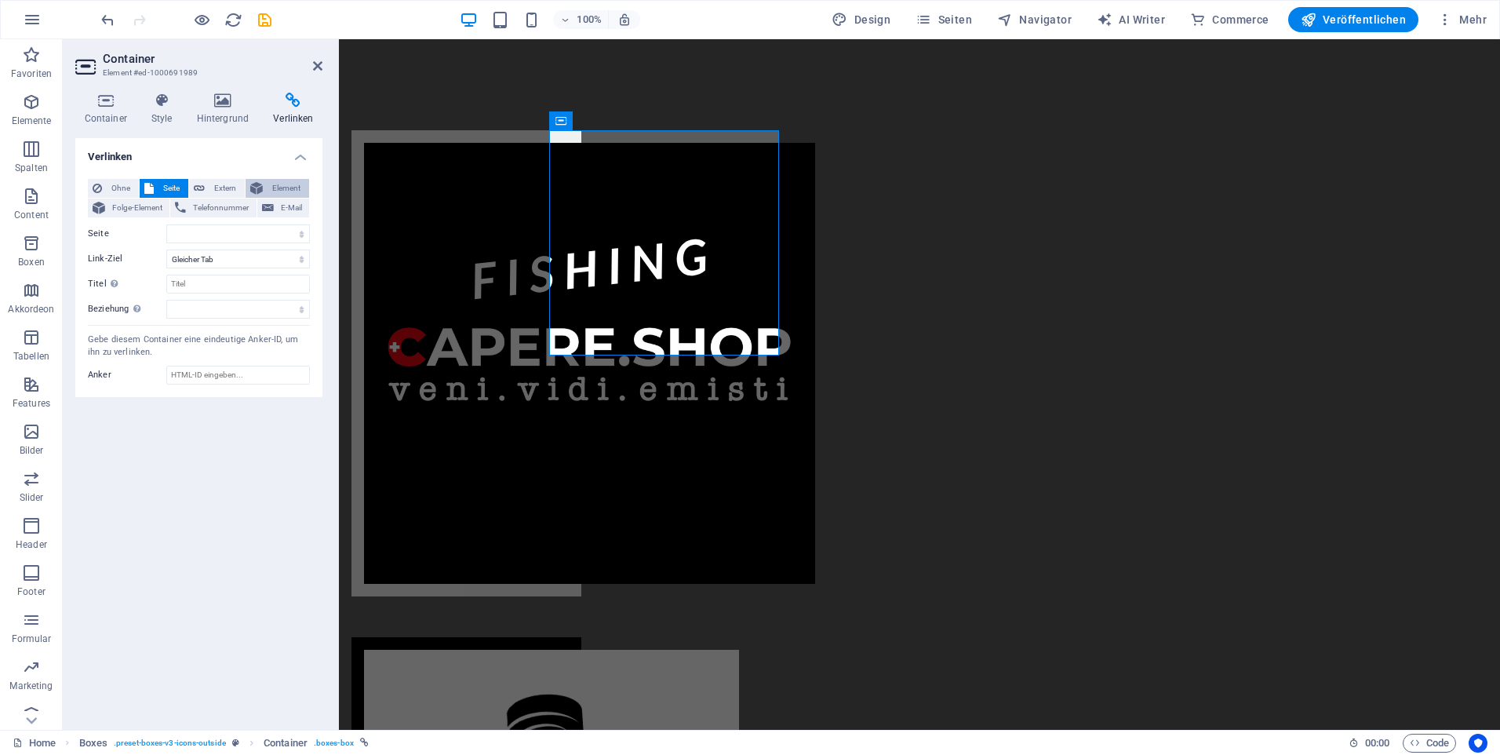
click at [287, 192] on span "Element" at bounding box center [286, 188] width 37 height 19
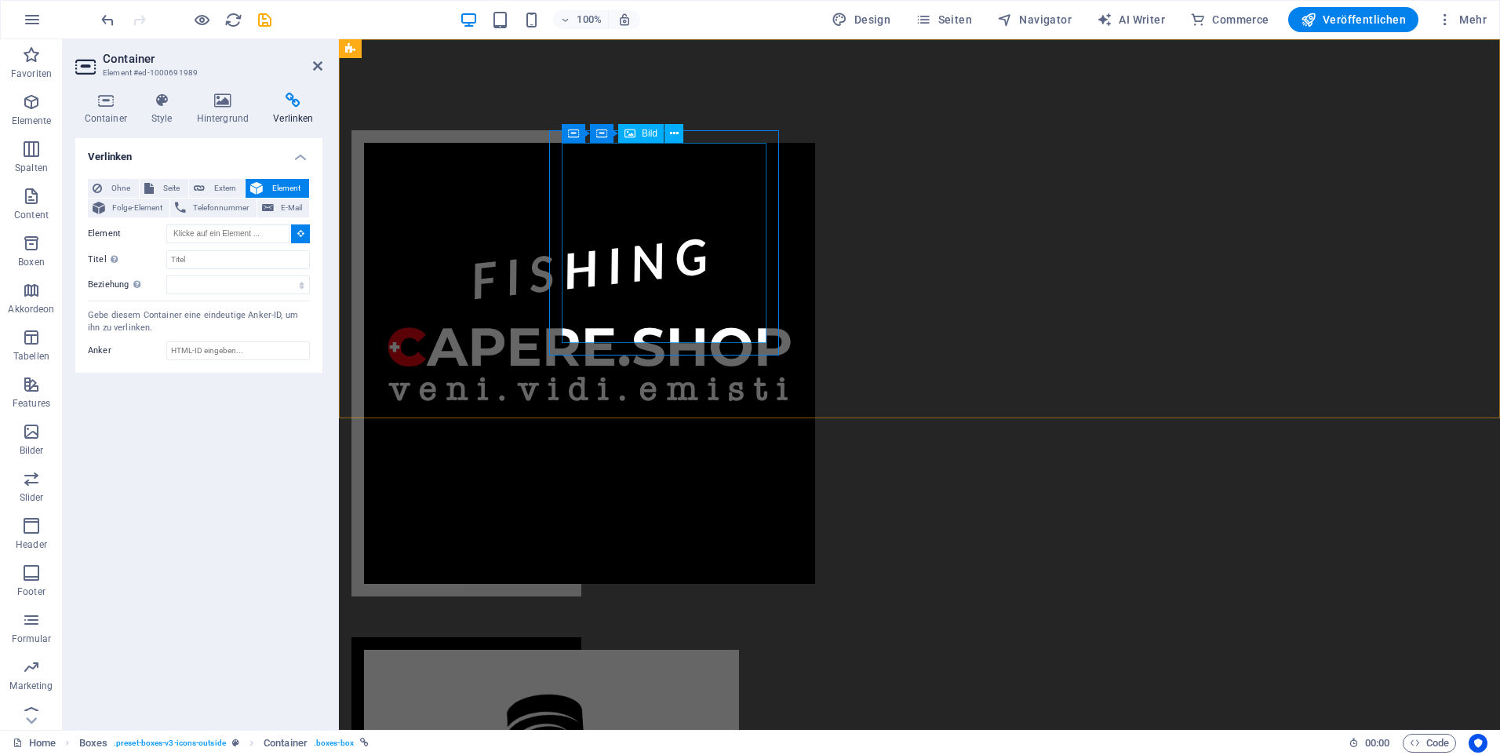
drag, startPoint x: 603, startPoint y: 179, endPoint x: 875, endPoint y: 181, distance: 272.3
click at [569, 181] on figure at bounding box center [466, 363] width 205 height 441
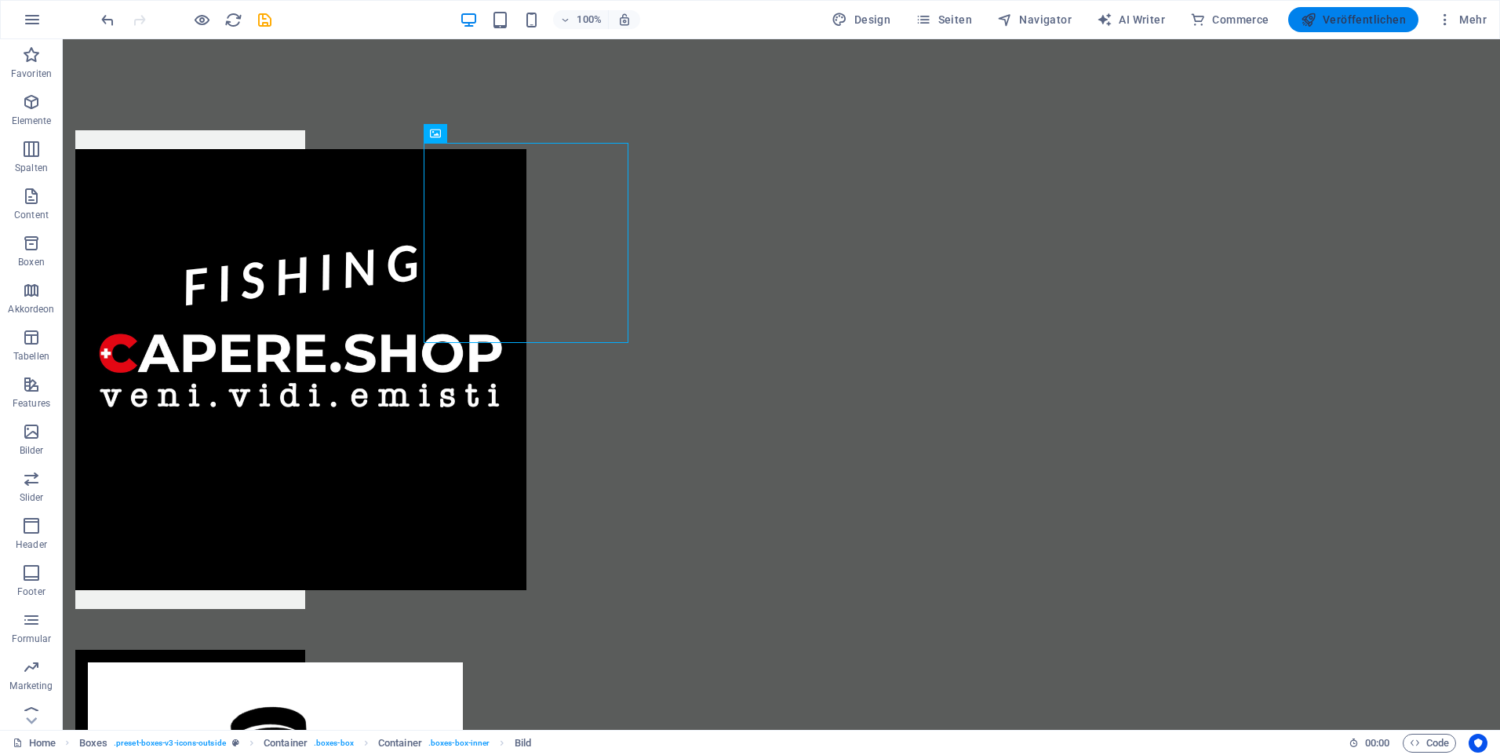
click at [1353, 16] on span "Veröffentlichen" at bounding box center [1353, 20] width 105 height 16
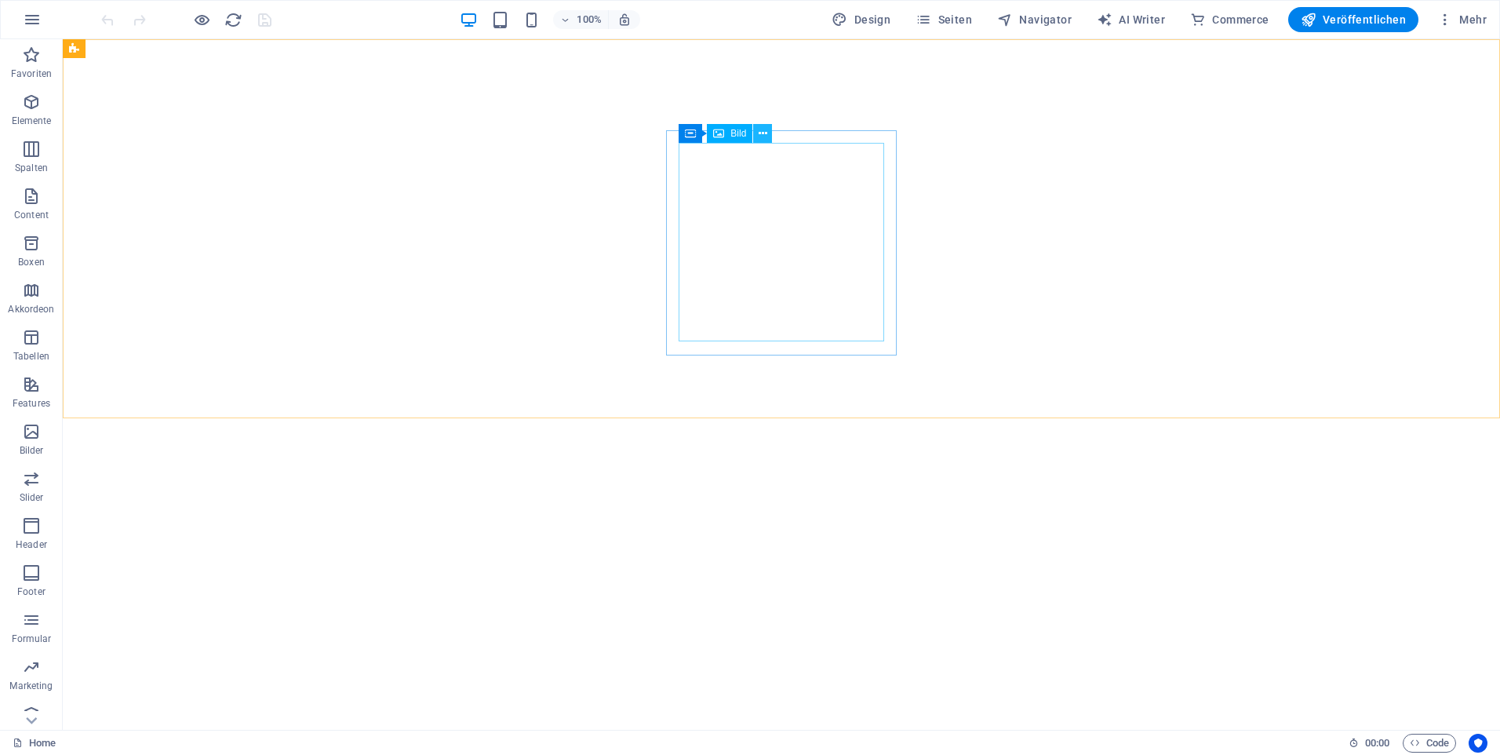
click at [767, 134] on icon at bounding box center [763, 134] width 9 height 16
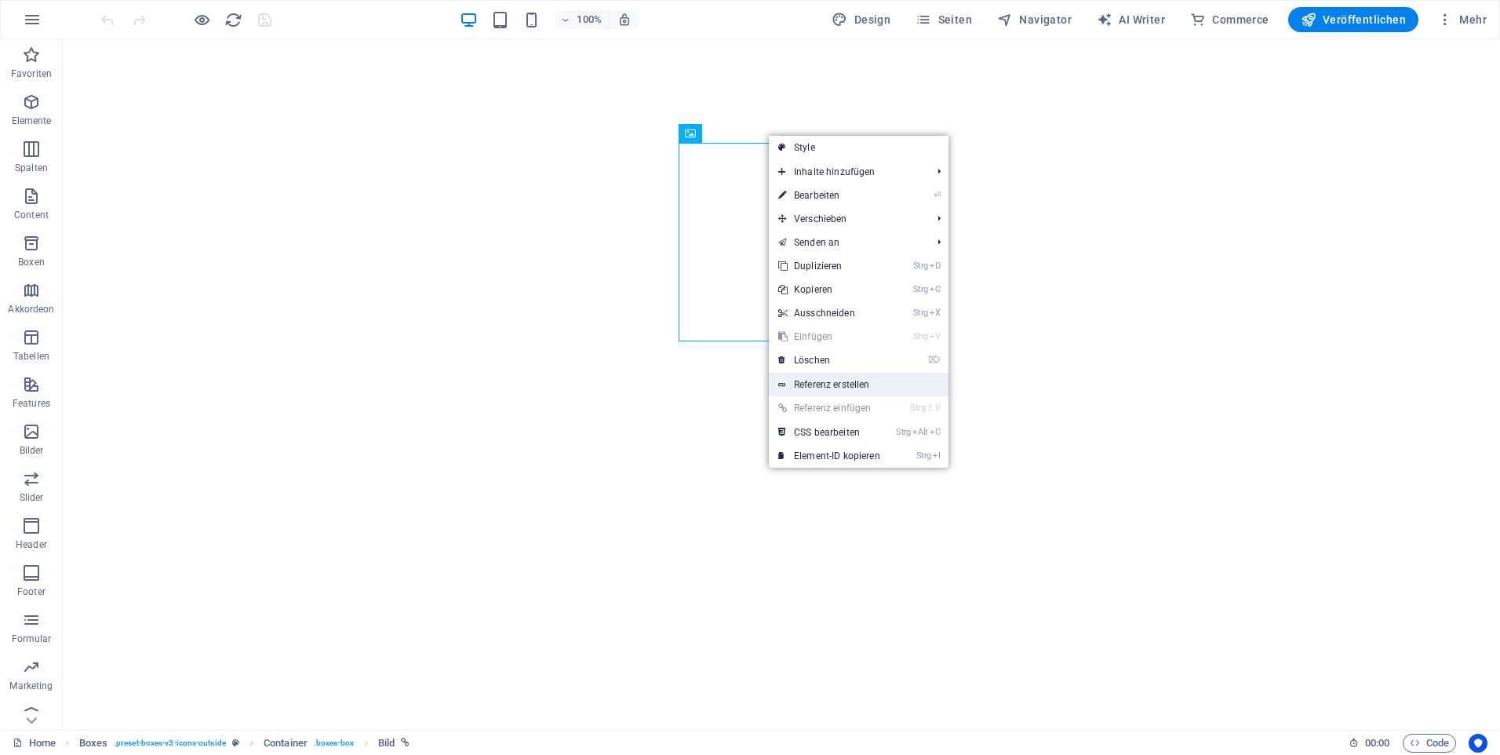
click at [833, 380] on link "Referenz erstellen" at bounding box center [859, 385] width 180 height 24
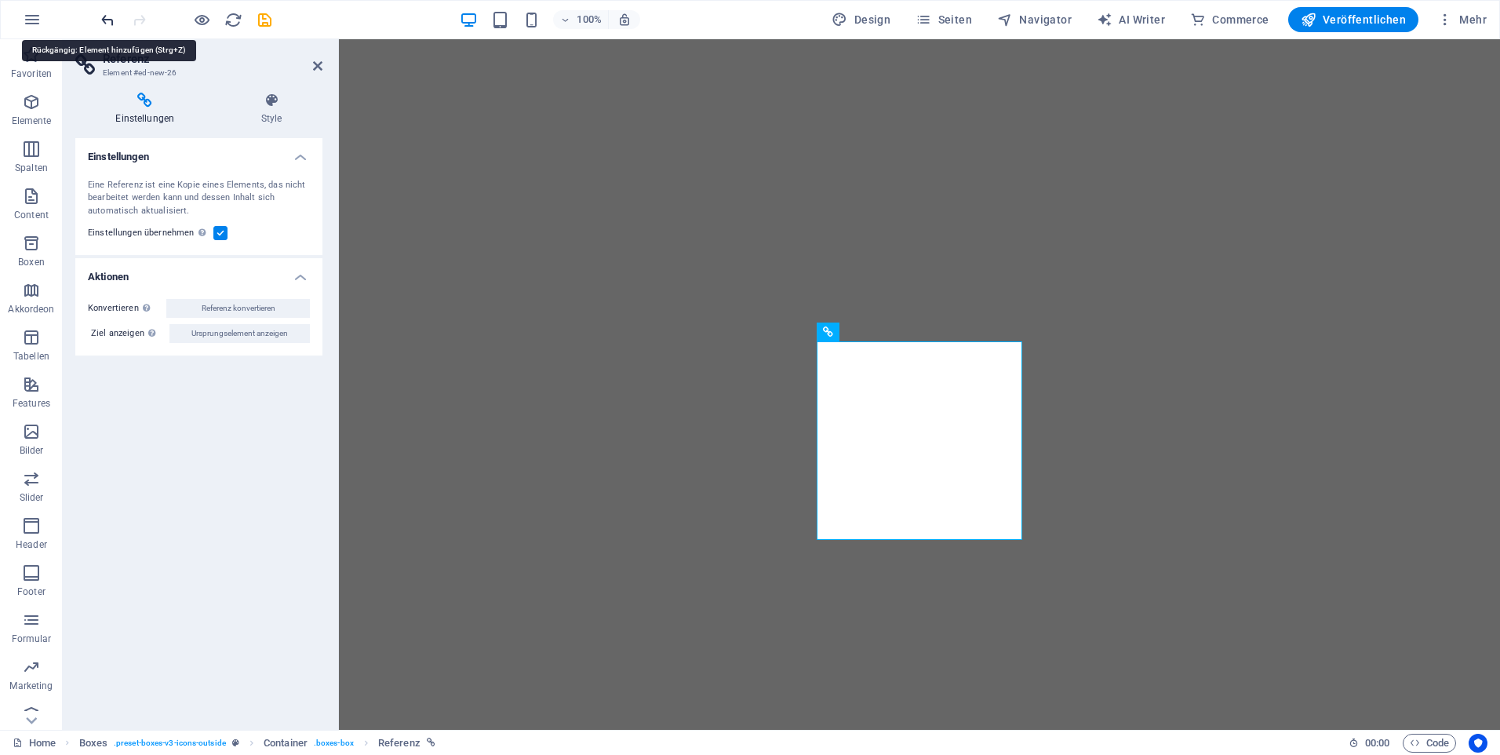
click at [109, 20] on icon "undo" at bounding box center [108, 20] width 18 height 18
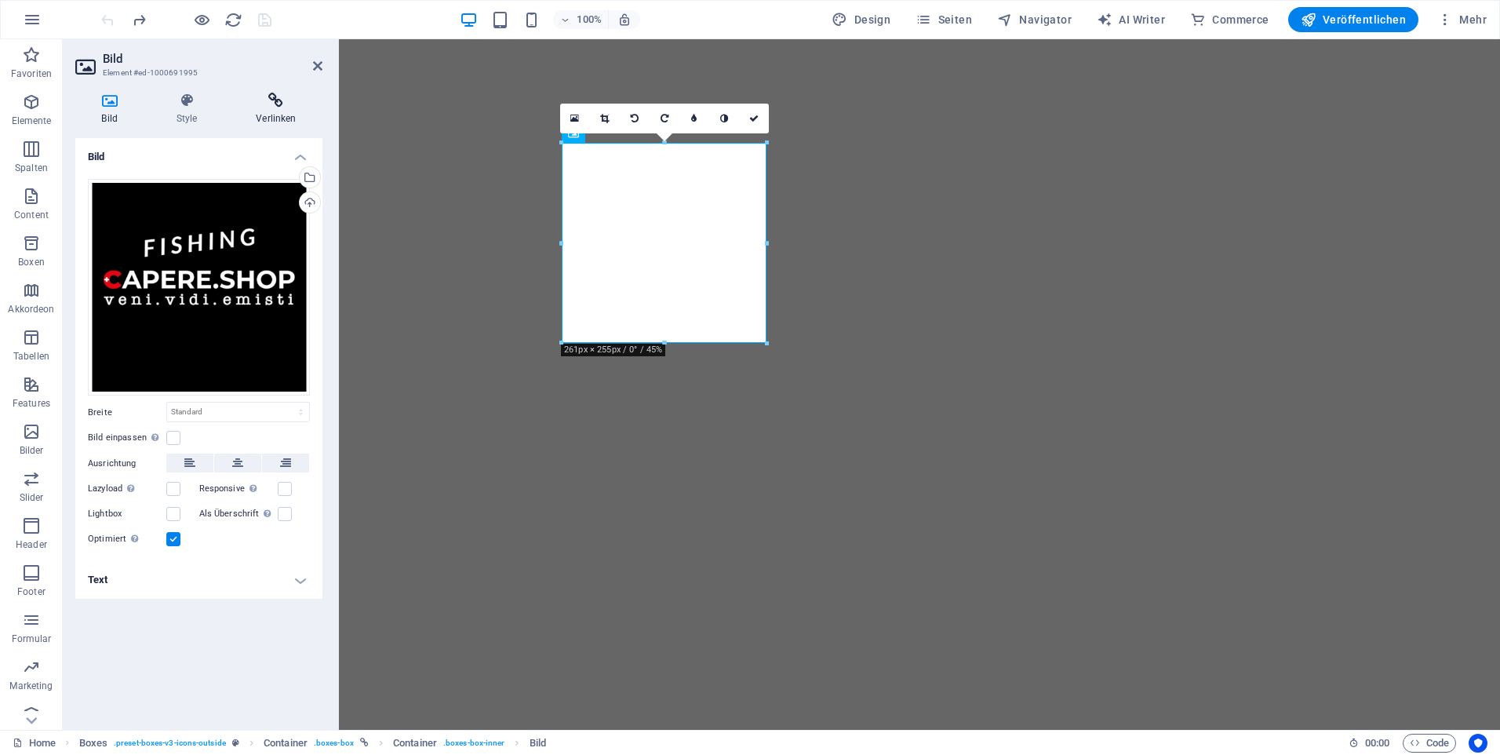
click at [284, 108] on h4 "Verlinken" at bounding box center [276, 109] width 93 height 33
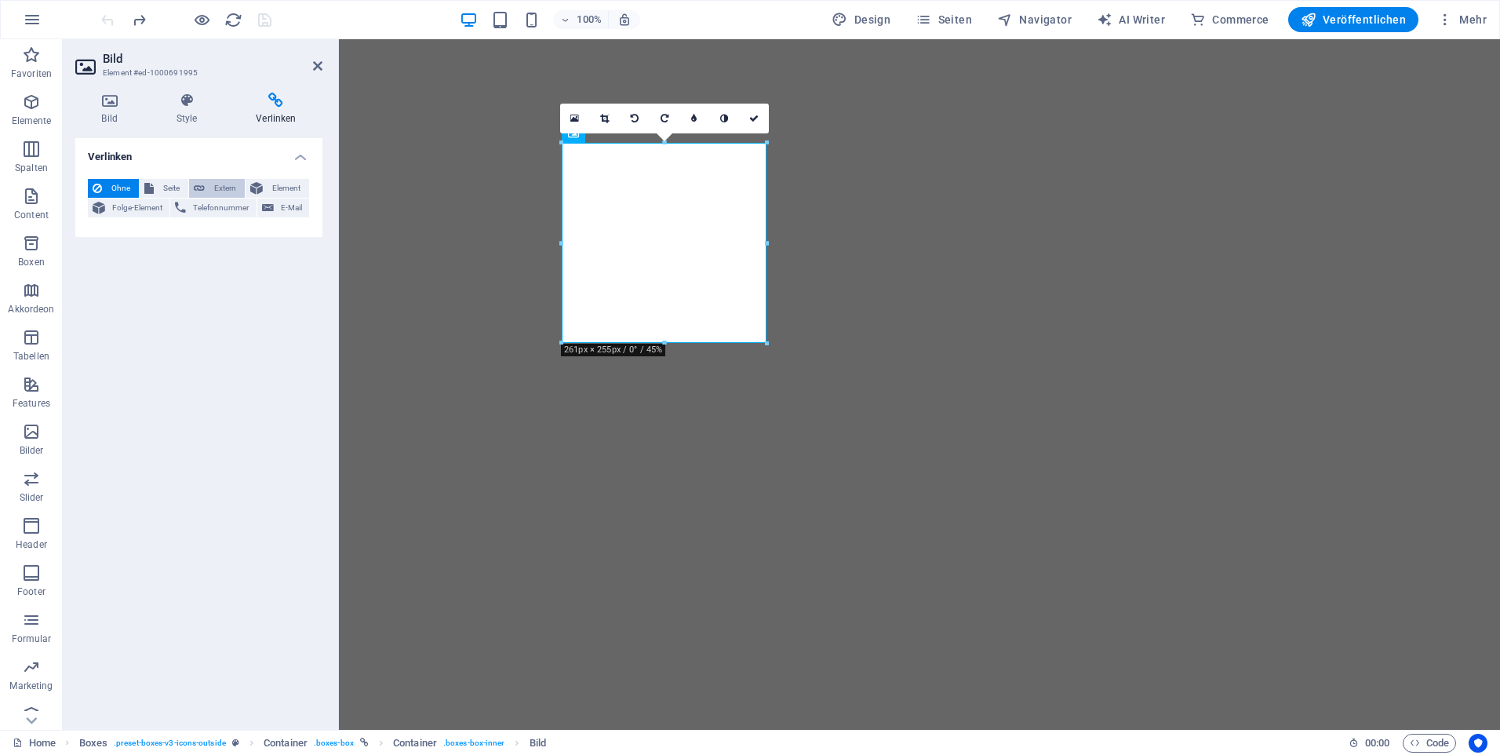
click at [244, 188] on button "Extern" at bounding box center [217, 188] width 56 height 19
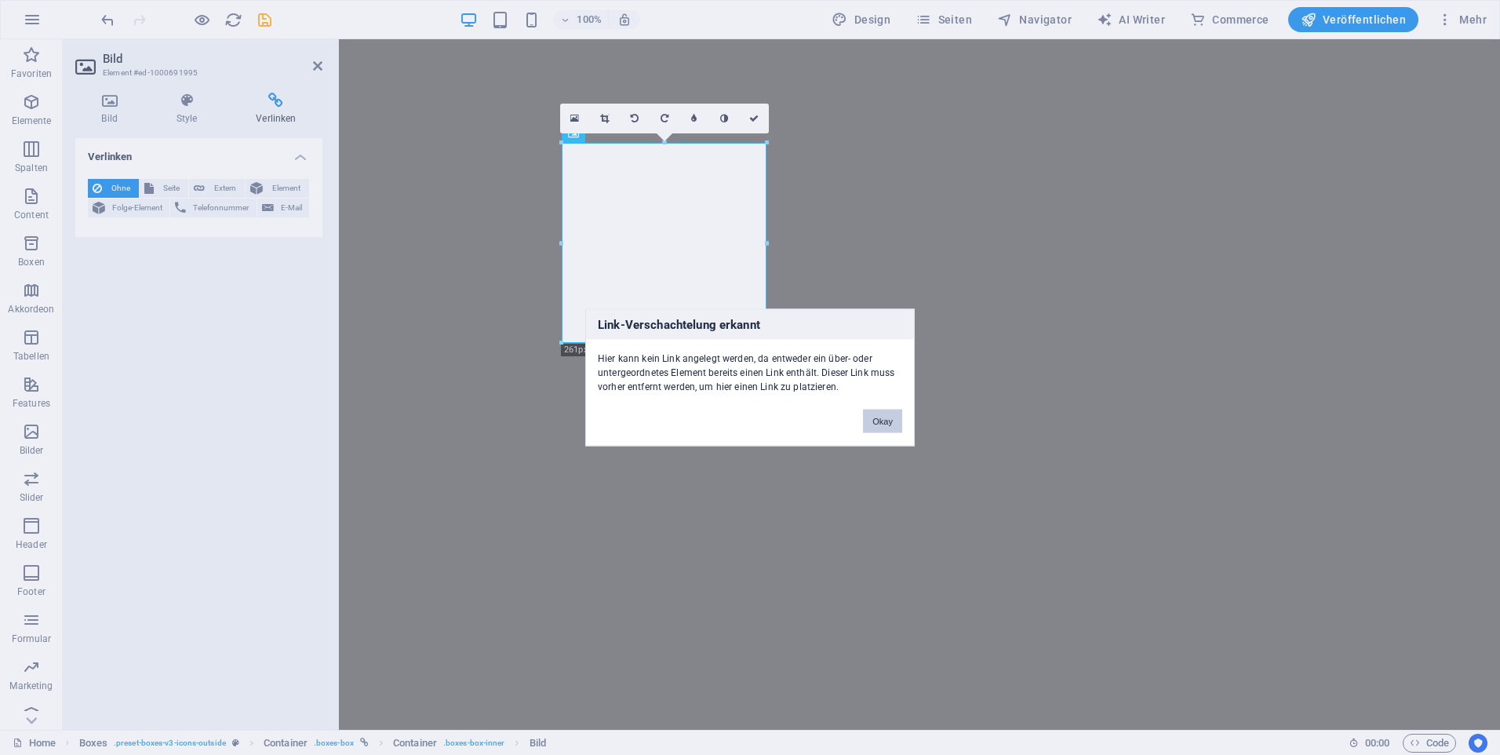
click at [872, 423] on button "Okay" at bounding box center [882, 422] width 39 height 24
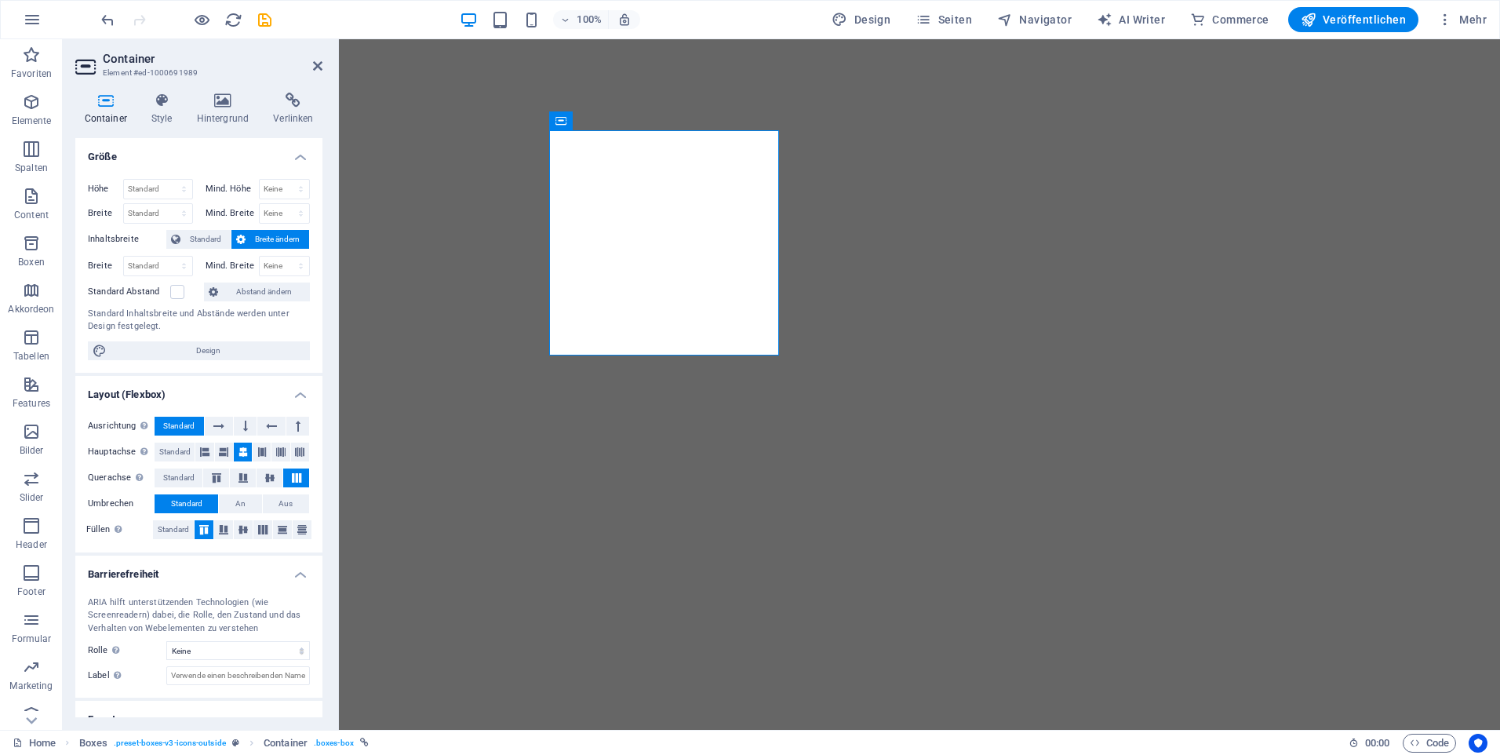
click at [297, 89] on div "Container Style Hintergrund Verlinken Größe Höhe Standard px rem % vh vw Mind. …" at bounding box center [199, 405] width 272 height 650
click at [290, 104] on icon at bounding box center [293, 101] width 58 height 16
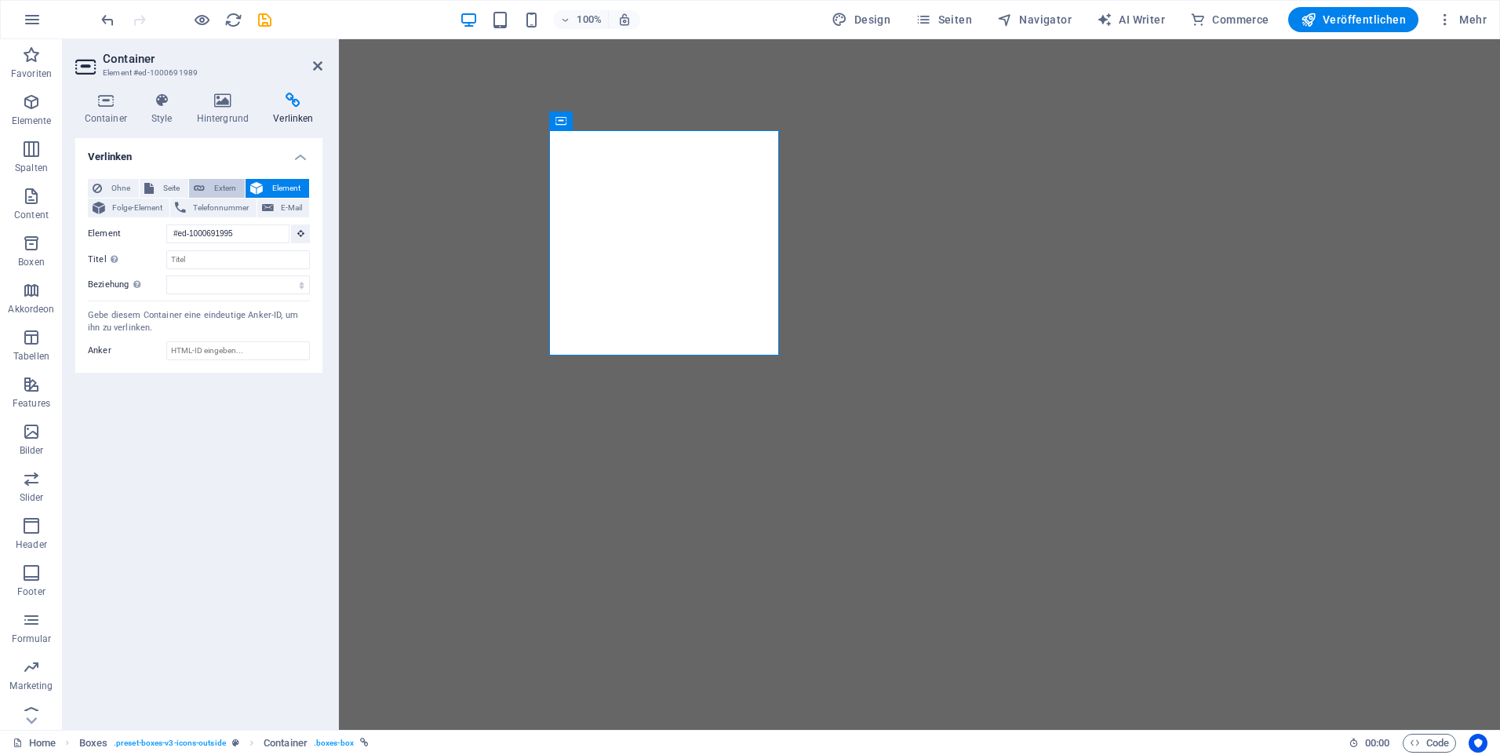
click at [223, 186] on span "Extern" at bounding box center [224, 188] width 31 height 19
select select "blank"
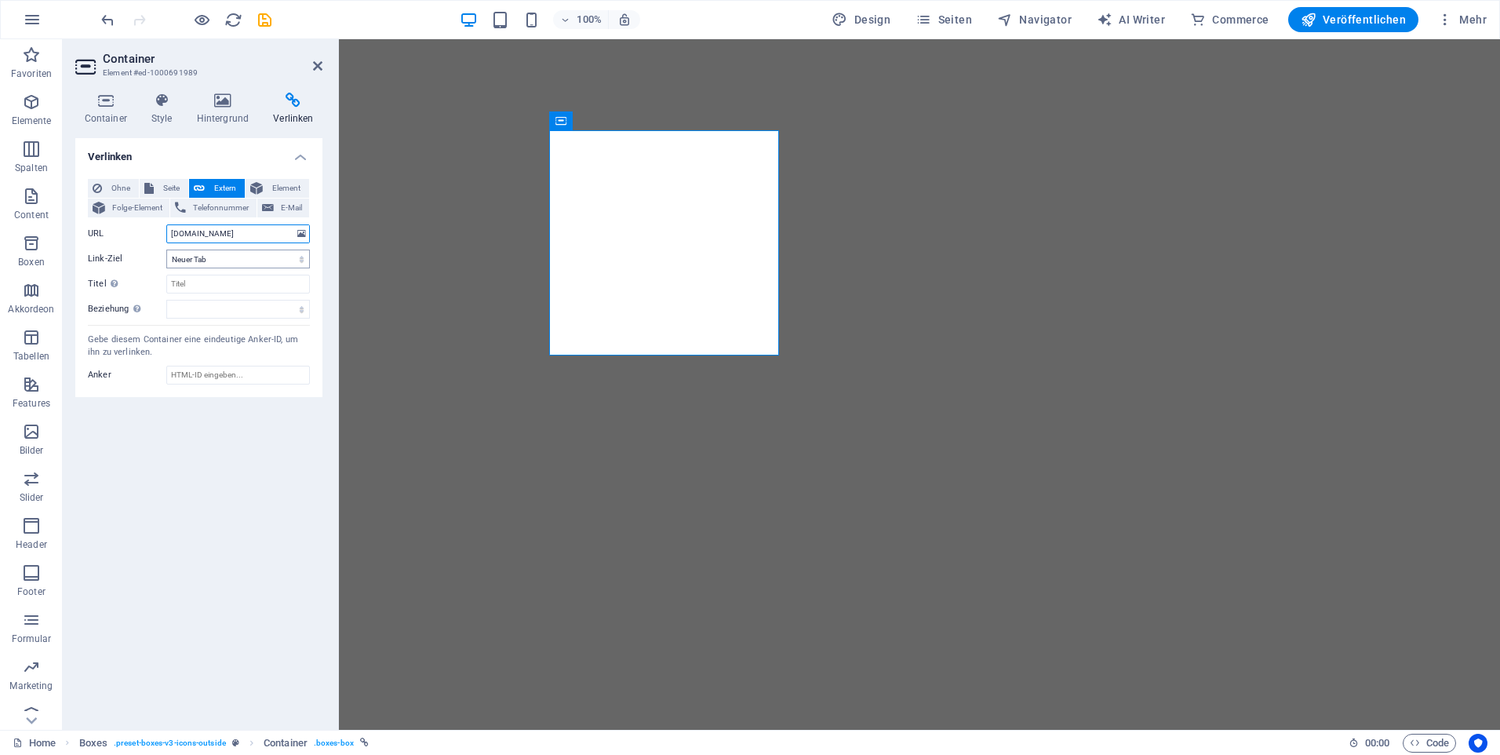
type input "www.capere.app"
click at [257, 257] on select "Neuer Tab Gleicher Tab Overlay" at bounding box center [238, 259] width 144 height 19
click at [238, 306] on select "alternate author bookmark external help license next nofollow noreferrer noopen…" at bounding box center [238, 309] width 144 height 19
drag, startPoint x: 102, startPoint y: 532, endPoint x: 107, endPoint y: 465, distance: 66.9
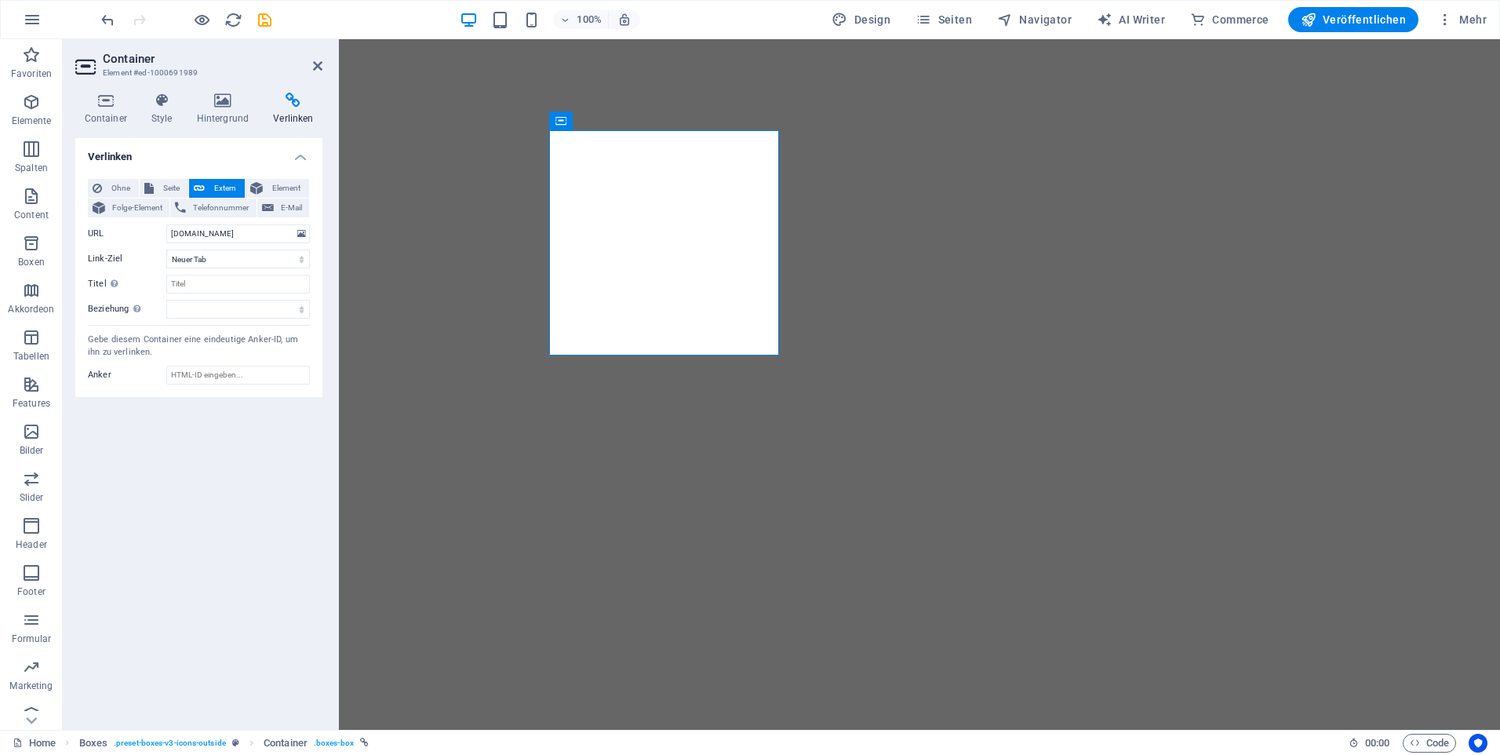
click at [101, 533] on div "Verlinken Ohne Seite Extern Element Folge-Element Telefonnummer E-Mail Seite Ho…" at bounding box center [198, 427] width 247 height 579
click at [235, 488] on div "Verlinken Ohne Seite Extern Element Folge-Element Telefonnummer E-Mail Seite Ho…" at bounding box center [198, 427] width 247 height 579
click at [1389, 20] on span "Veröffentlichen" at bounding box center [1353, 20] width 105 height 16
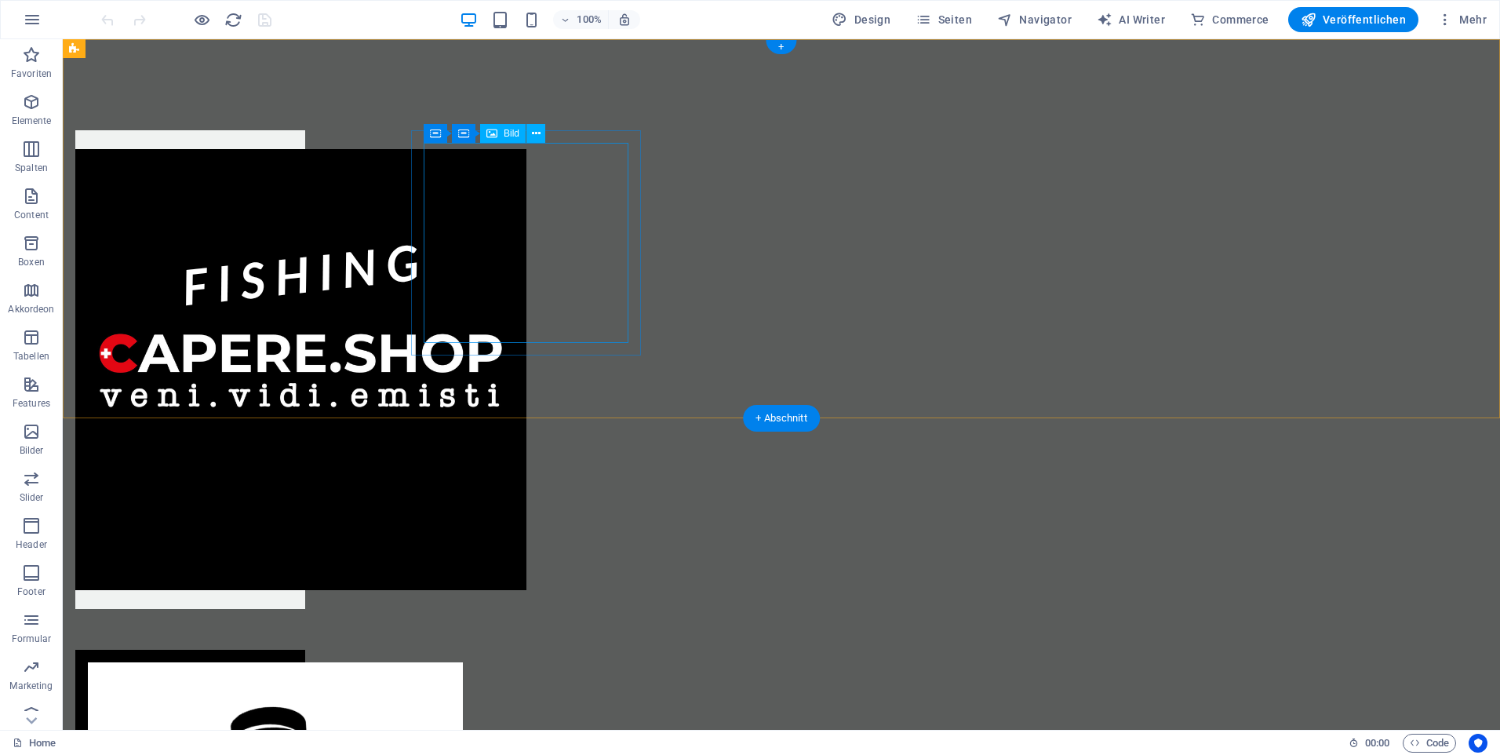
click at [305, 199] on figure at bounding box center [190, 369] width 230 height 441
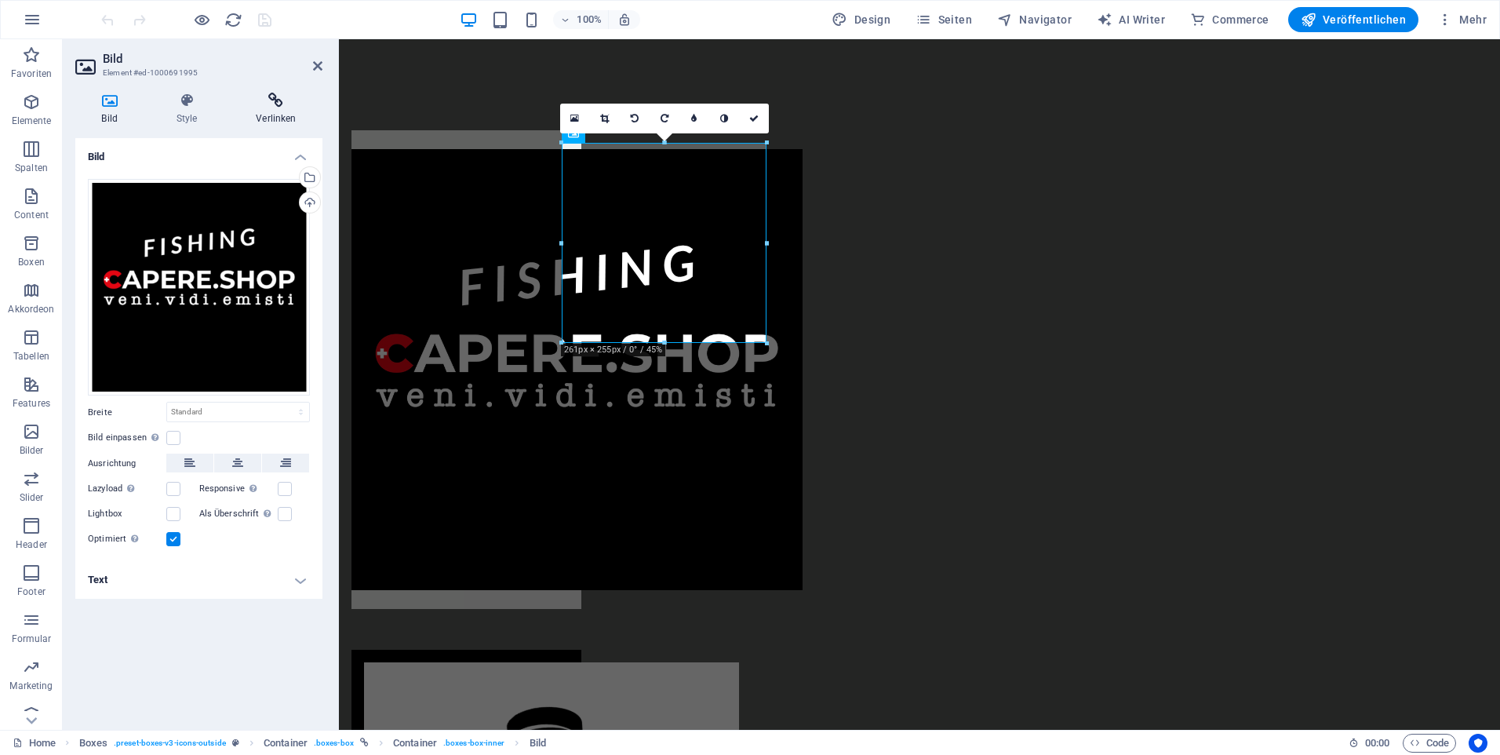
click at [279, 101] on icon at bounding box center [276, 101] width 93 height 16
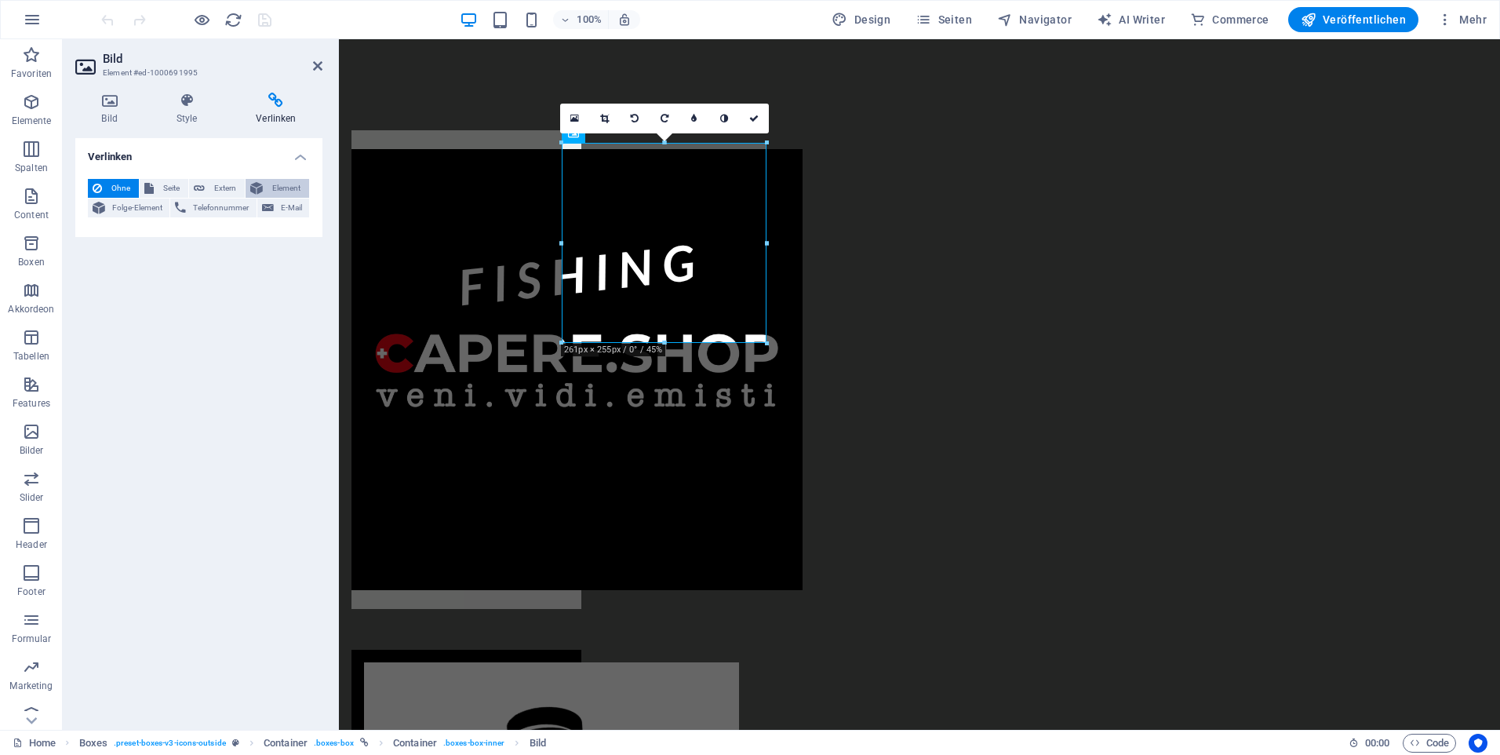
click at [279, 190] on span "Element" at bounding box center [286, 188] width 37 height 19
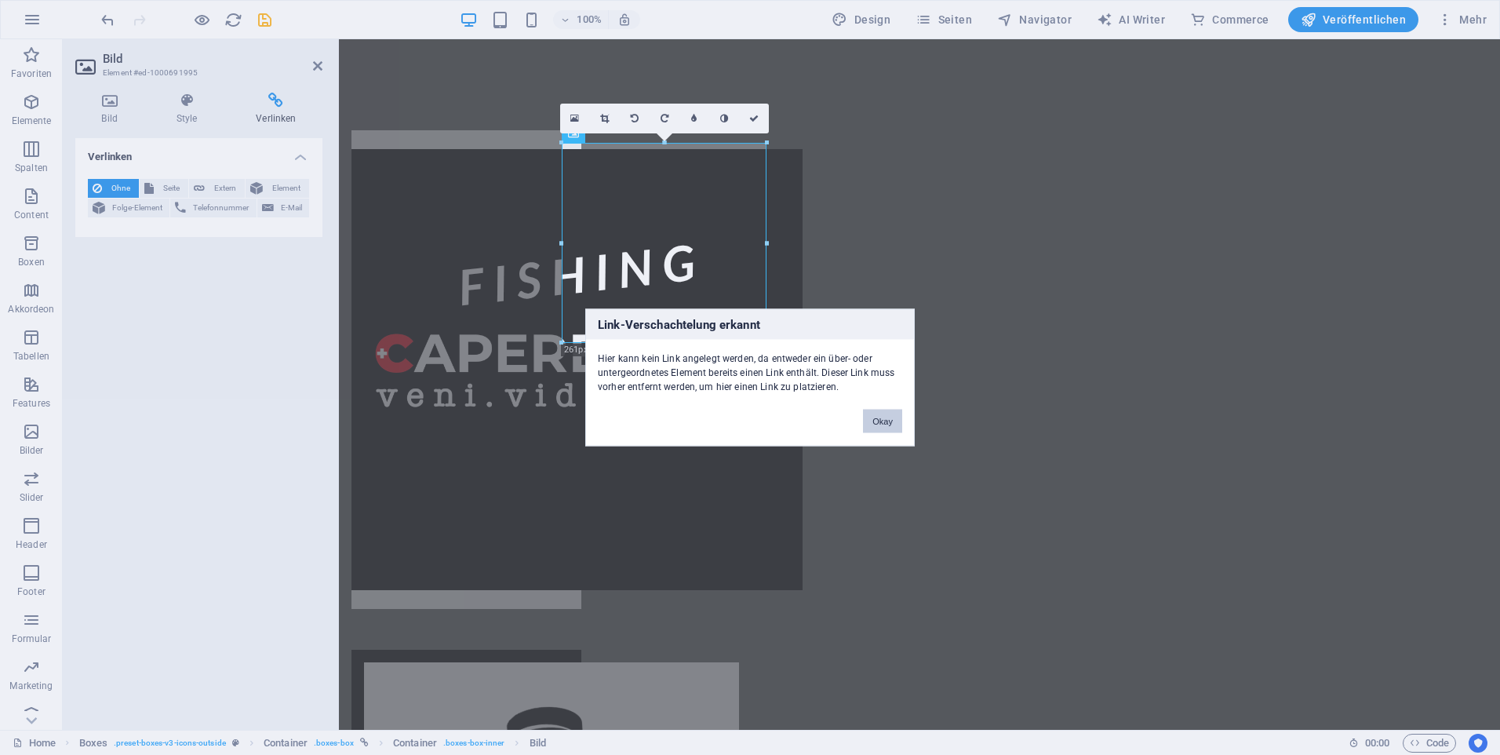
click at [891, 419] on button "Okay" at bounding box center [882, 422] width 39 height 24
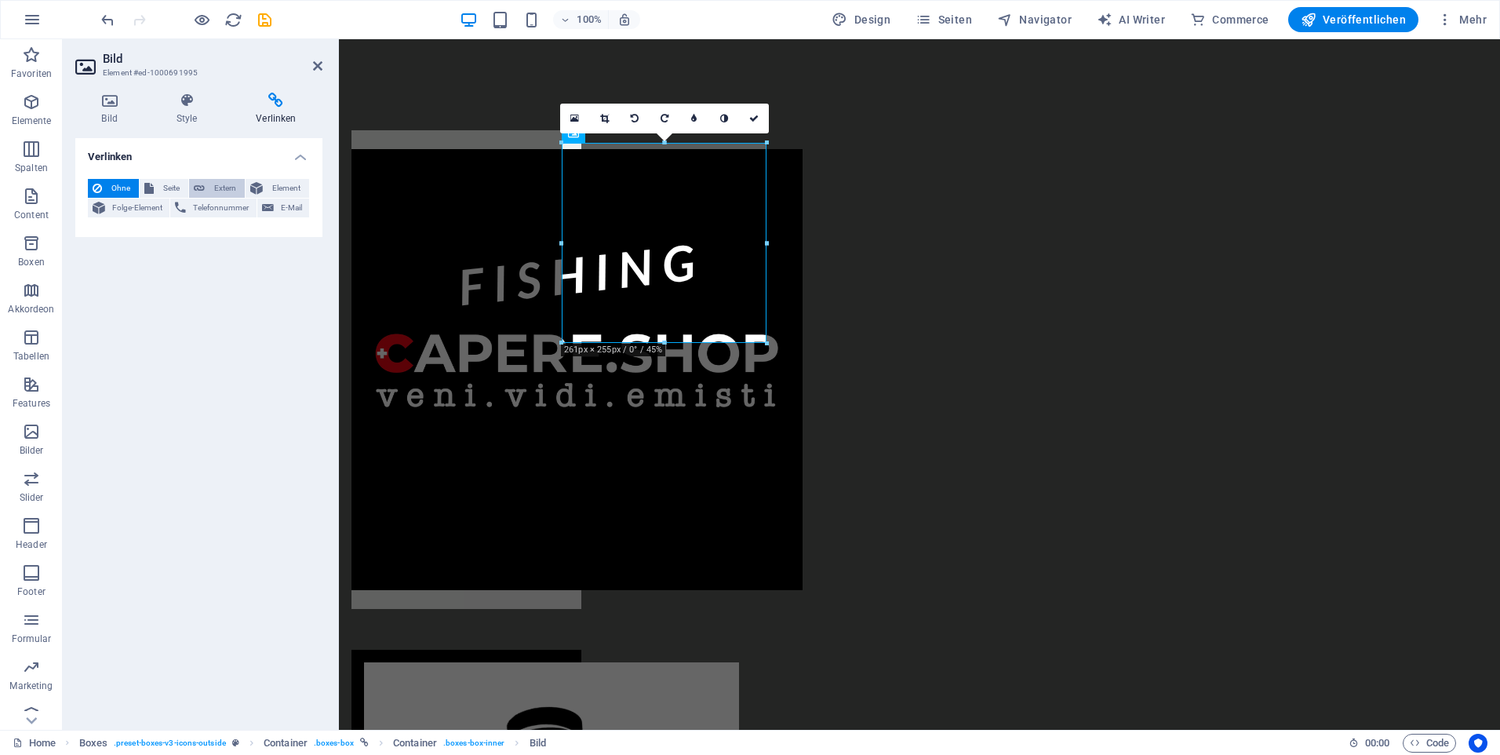
click at [220, 186] on span "Extern" at bounding box center [224, 188] width 31 height 19
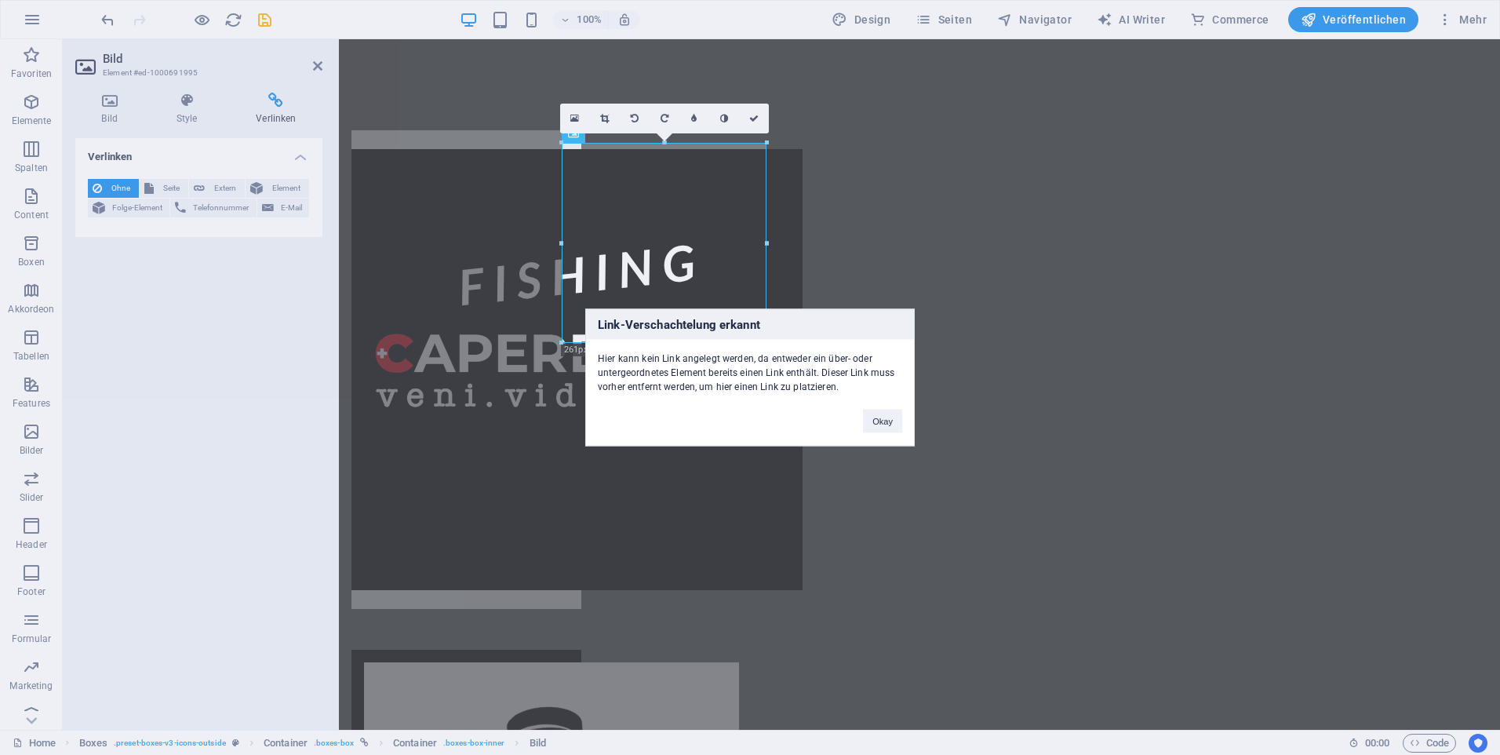
drag, startPoint x: 900, startPoint y: 430, endPoint x: 586, endPoint y: 343, distance: 325.7
click at [898, 430] on button "Okay" at bounding box center [882, 422] width 39 height 24
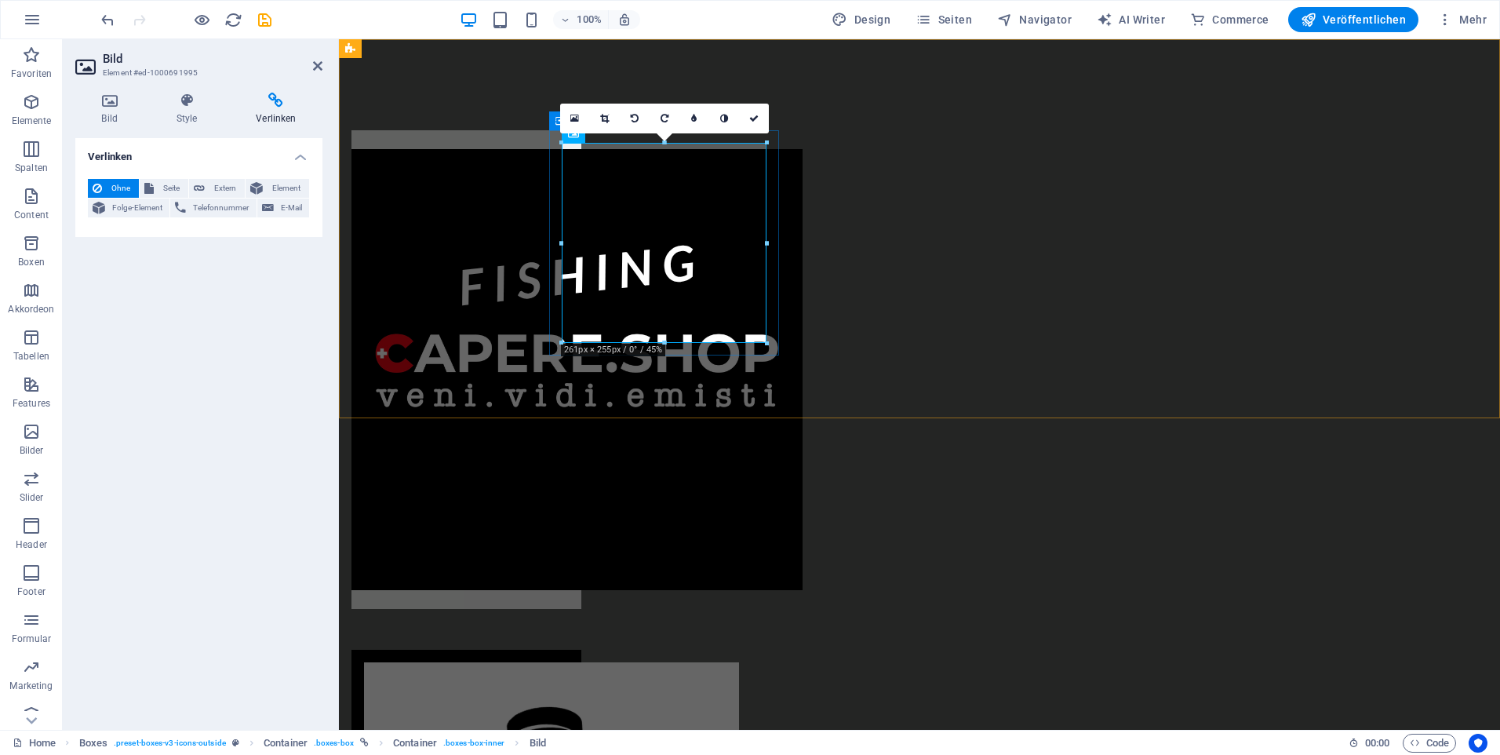
click at [551, 250] on div at bounding box center [466, 369] width 230 height 479
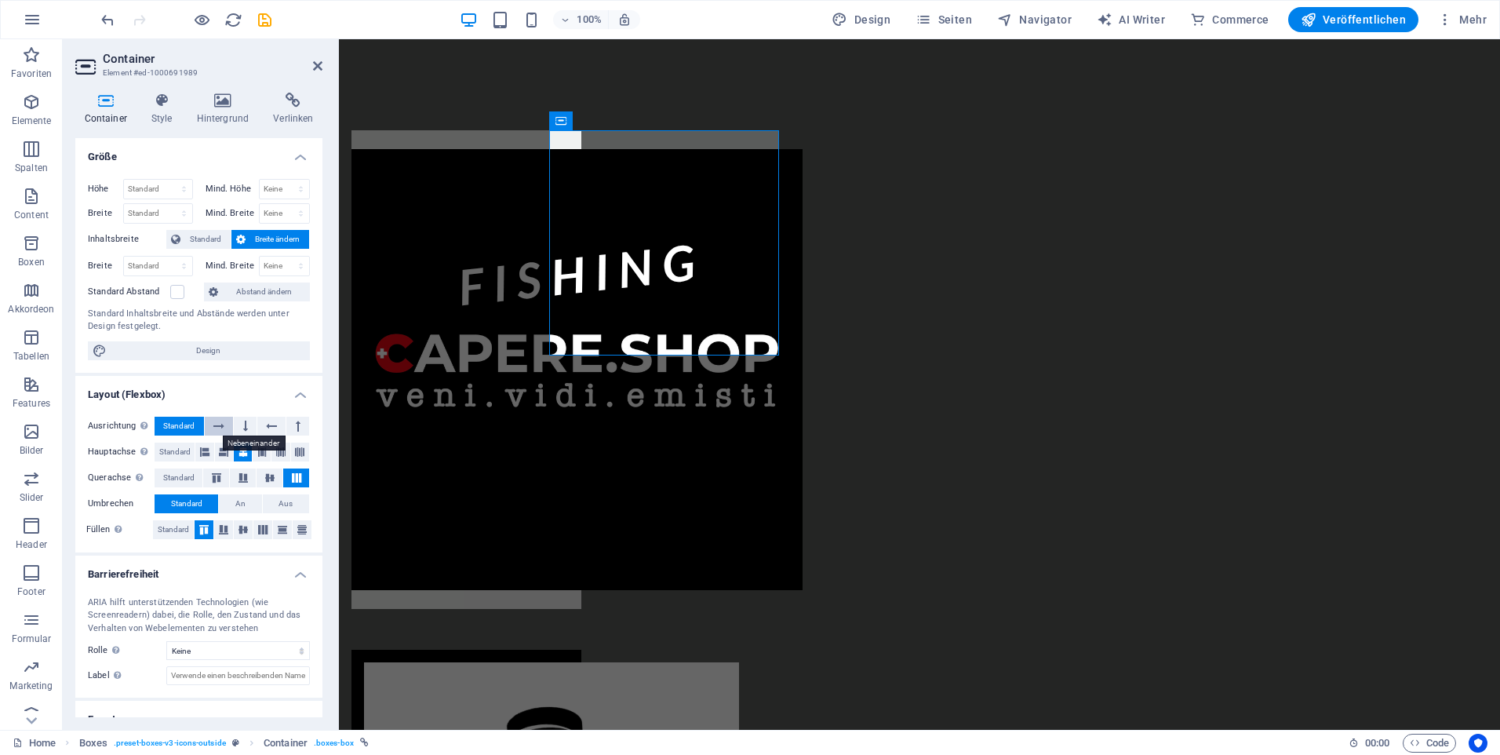
click at [221, 422] on icon at bounding box center [218, 426] width 11 height 19
click at [199, 422] on button "Standard" at bounding box center [179, 426] width 49 height 19
click at [242, 531] on icon at bounding box center [243, 529] width 9 height 19
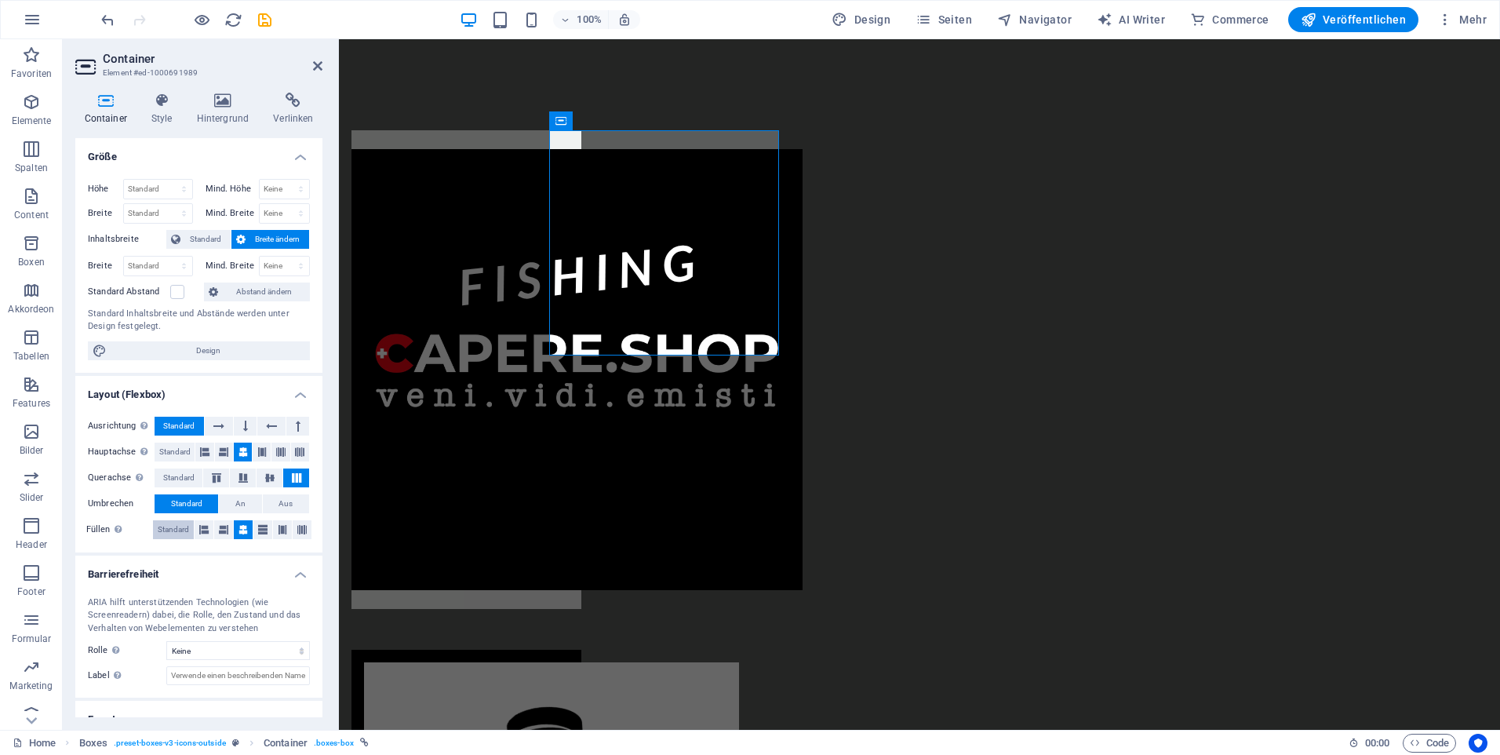
click at [181, 532] on span "Standard" at bounding box center [173, 529] width 31 height 19
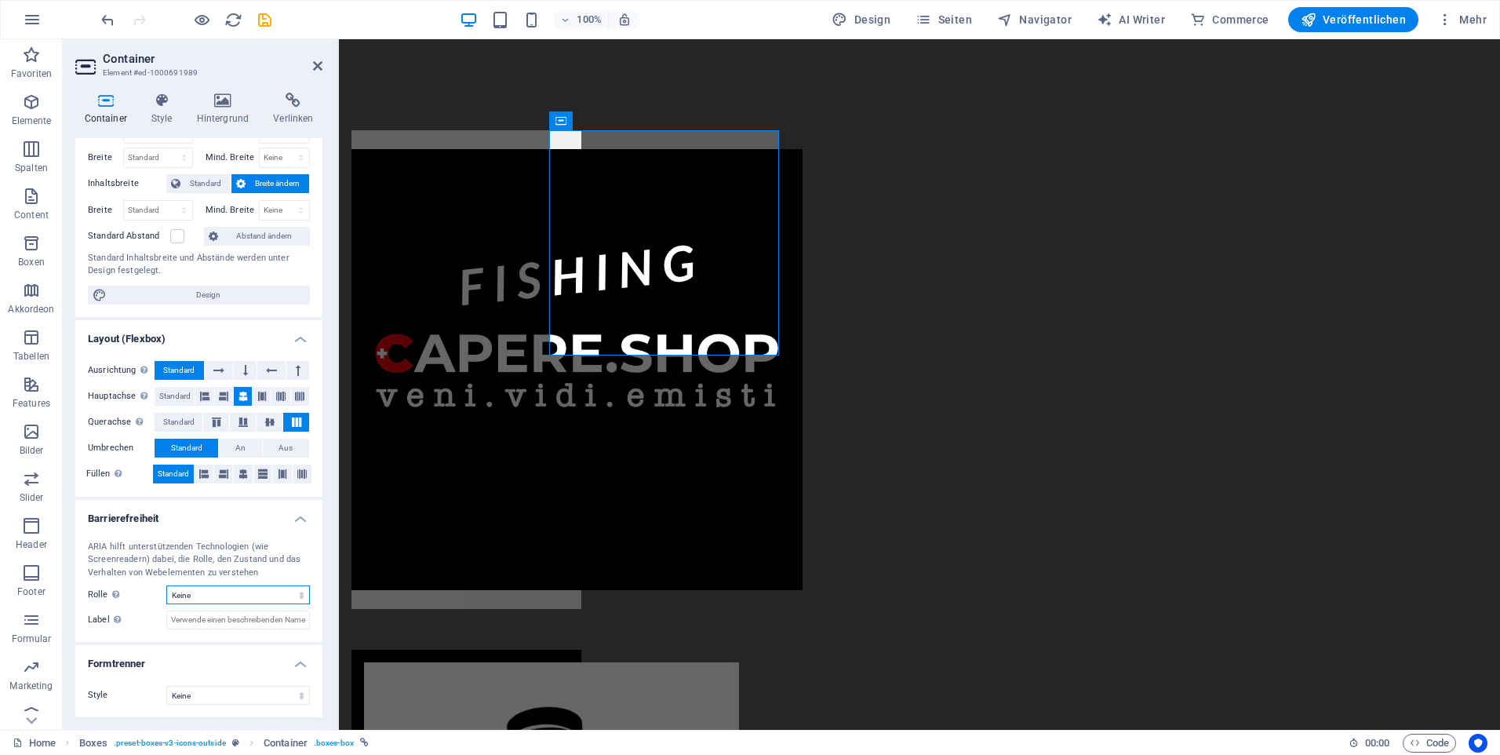
click at [255, 596] on select "Keine Alert Article Banner Comment Complementary Dialog Footer Header Marquee P…" at bounding box center [238, 594] width 144 height 19
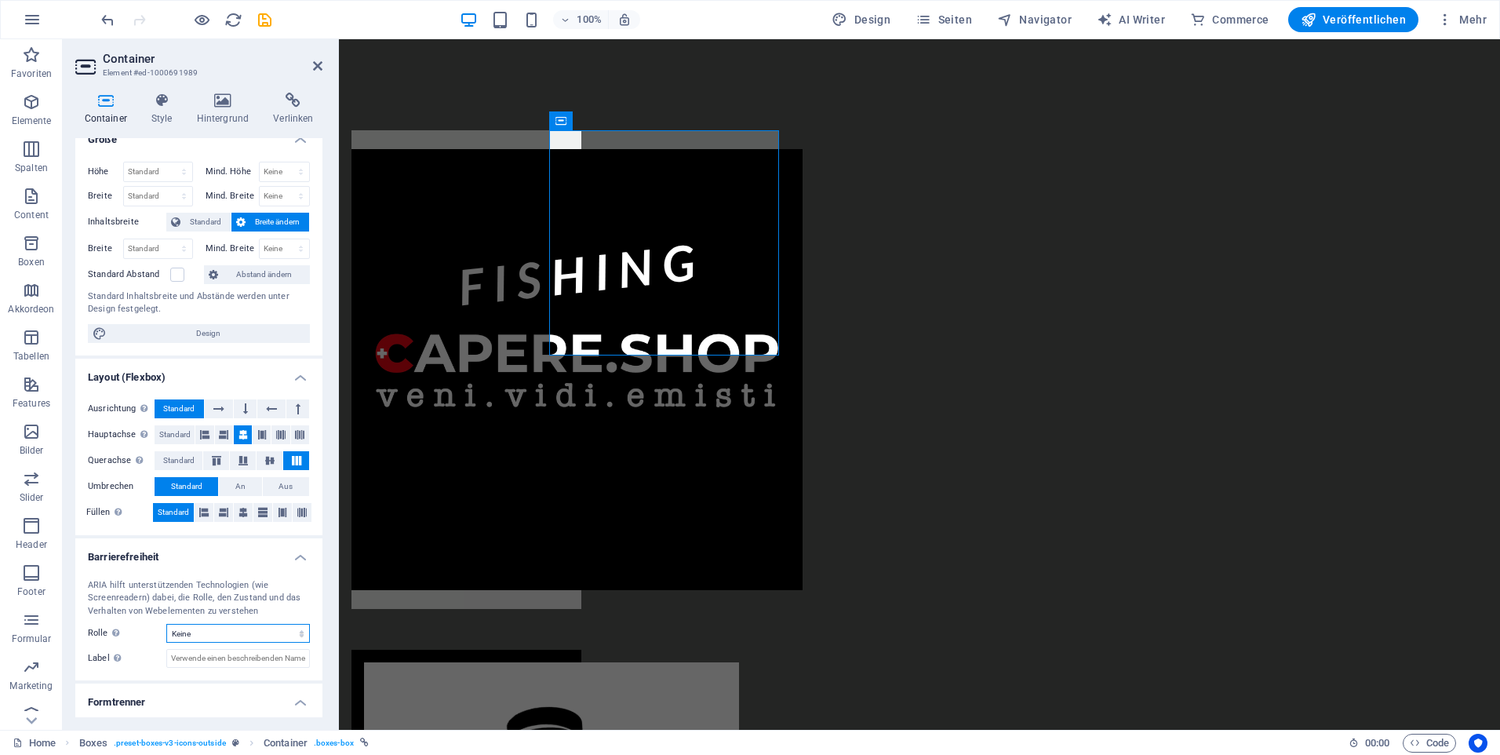
scroll to position [0, 0]
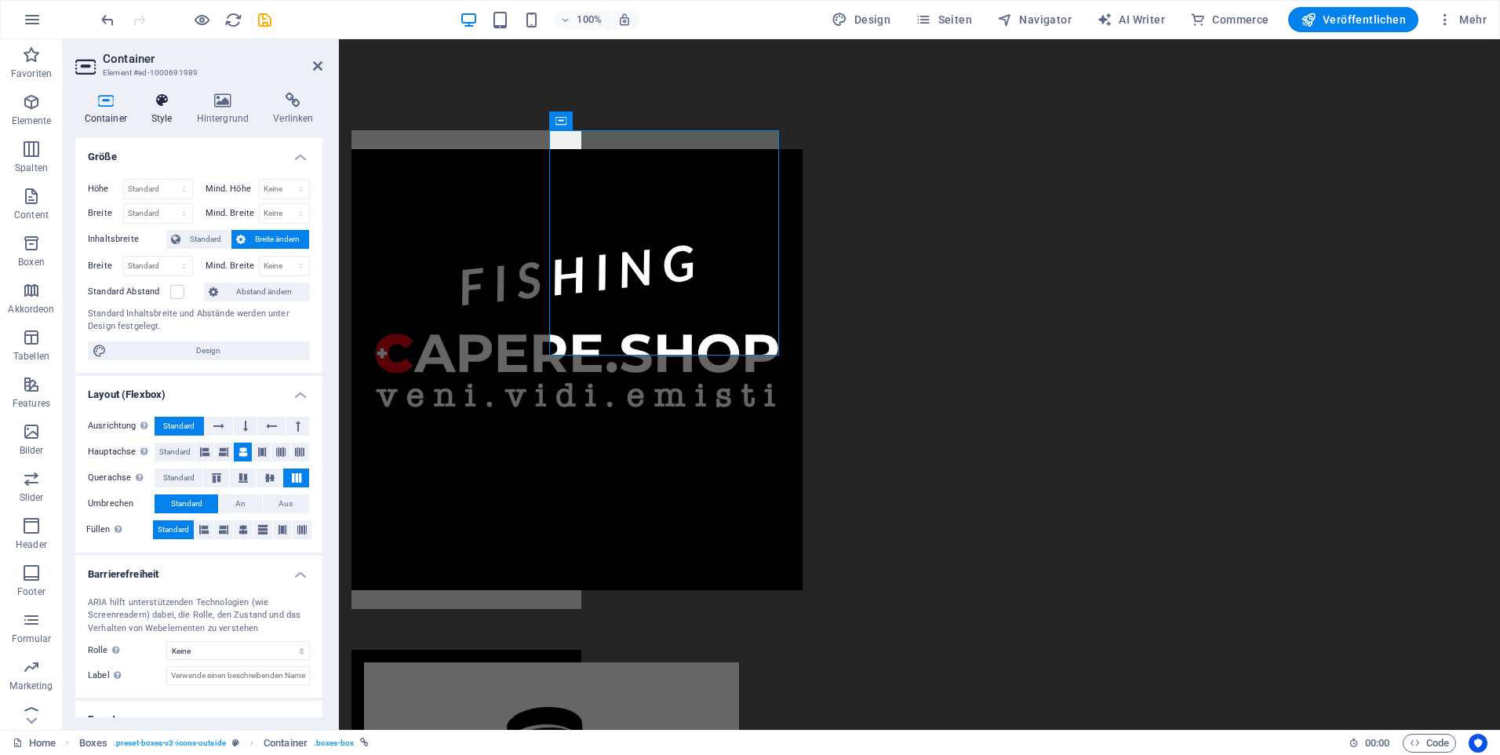
click at [165, 103] on icon at bounding box center [161, 101] width 39 height 16
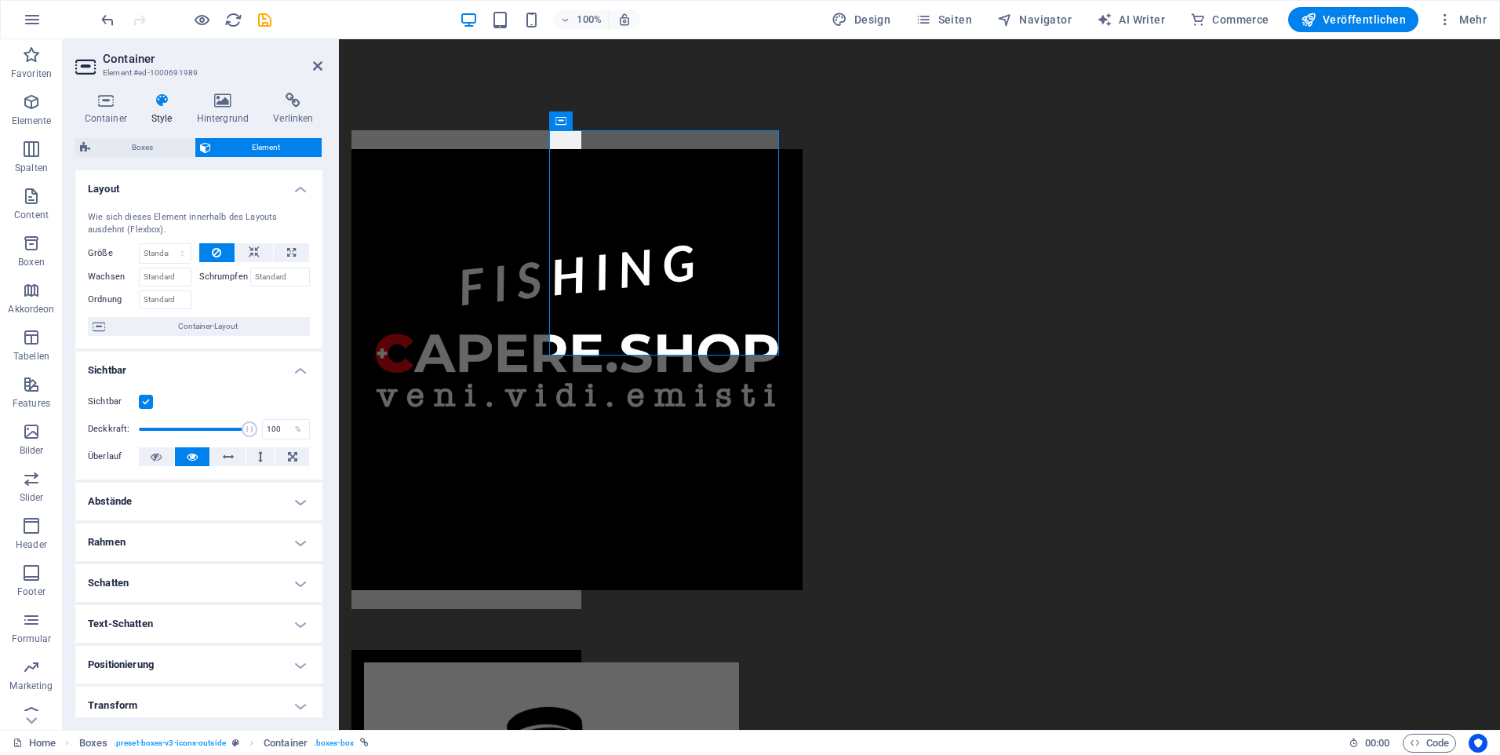
click at [297, 502] on h4 "Abstände" at bounding box center [198, 502] width 247 height 38
click at [229, 377] on h4 "Sichtbar" at bounding box center [198, 365] width 247 height 28
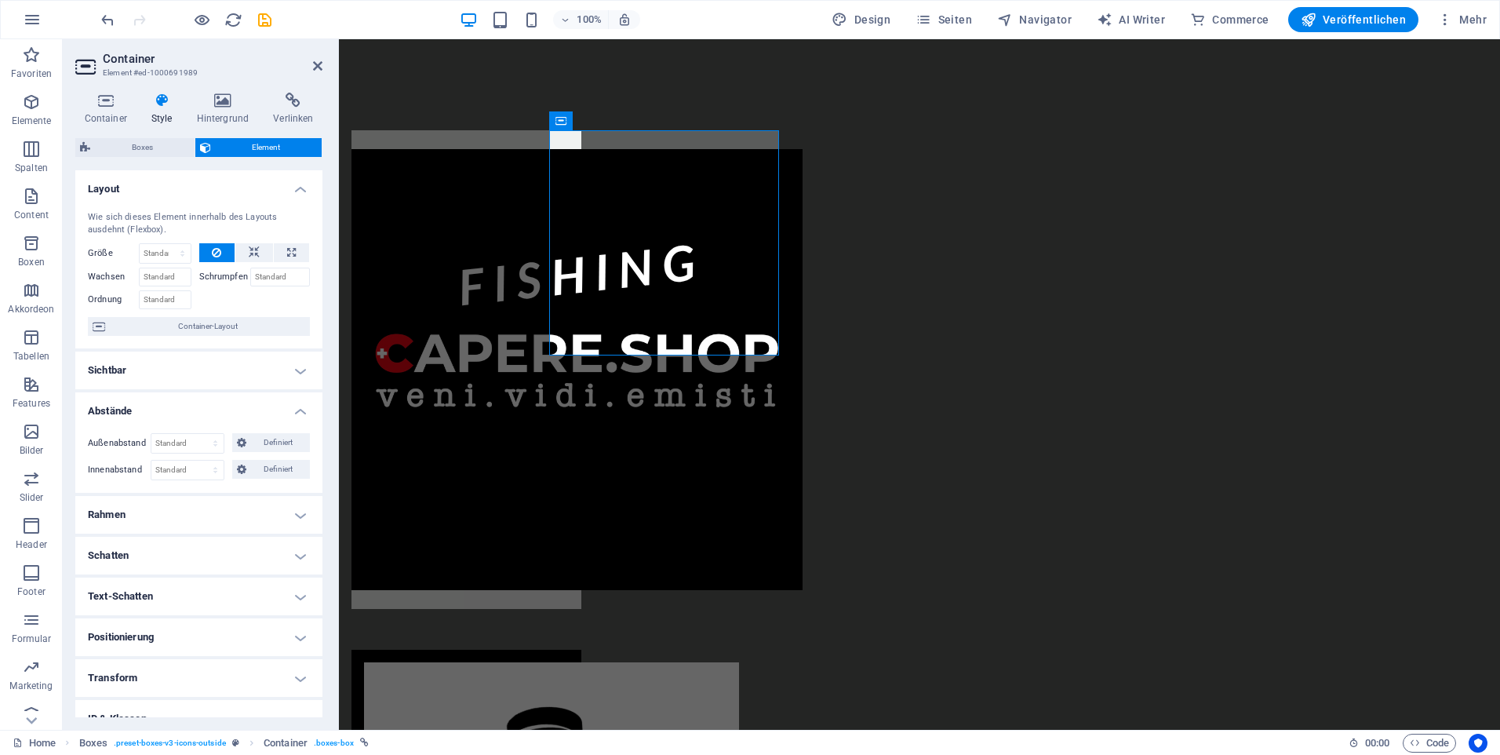
click at [235, 637] on h4 "Positionierung" at bounding box center [198, 637] width 247 height 38
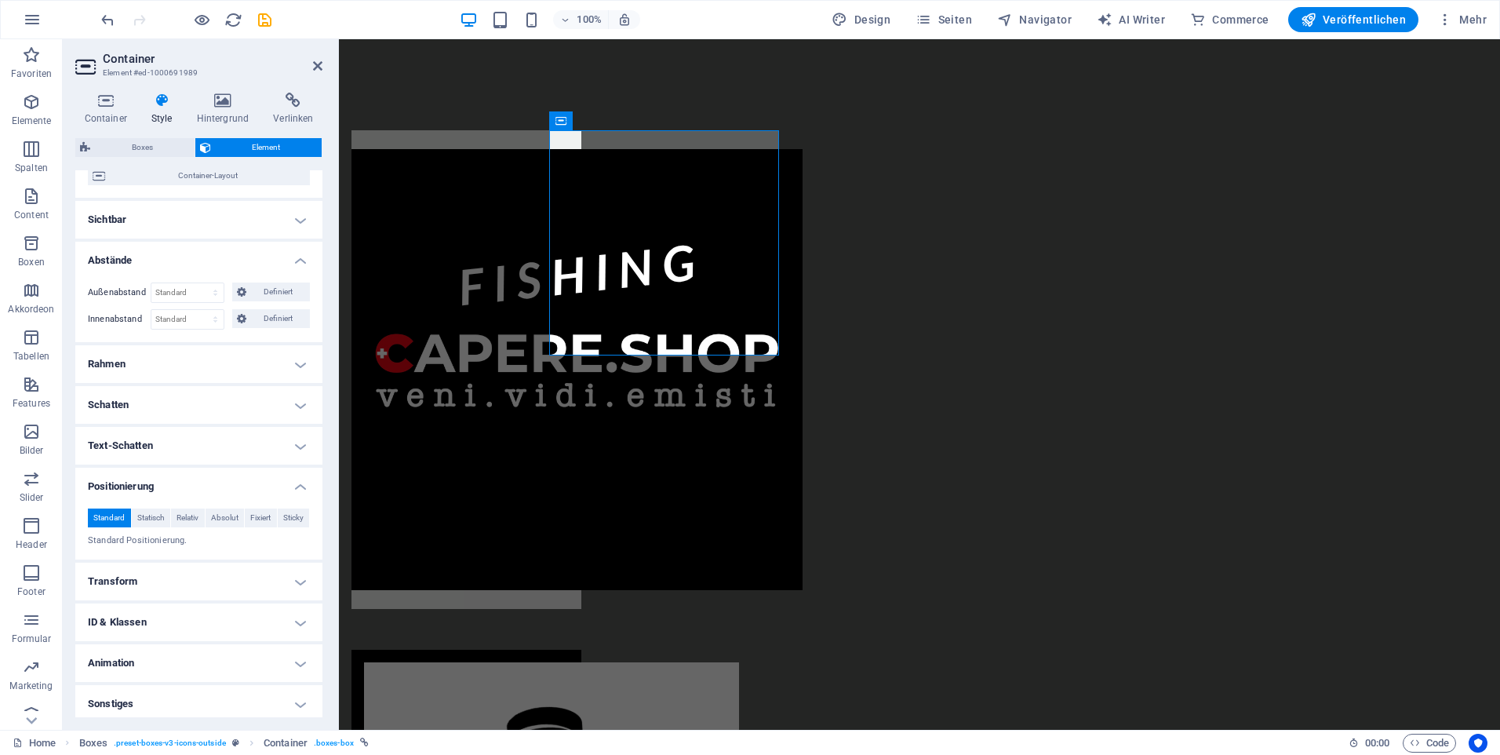
scroll to position [156, 0]
click at [276, 616] on h4 "ID & Klassen" at bounding box center [198, 617] width 247 height 38
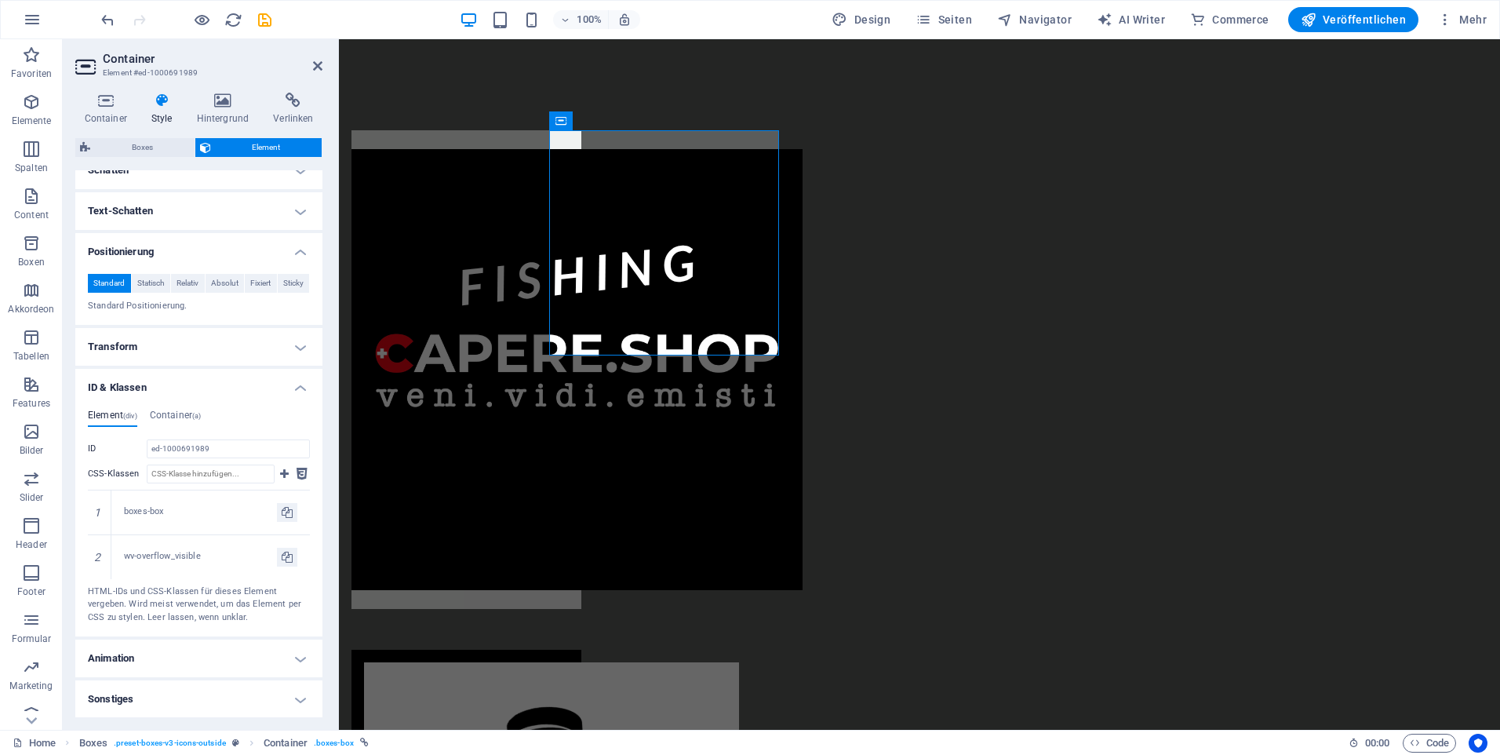
scroll to position [386, 0]
click at [233, 694] on h4 "Sonstiges" at bounding box center [198, 698] width 247 height 38
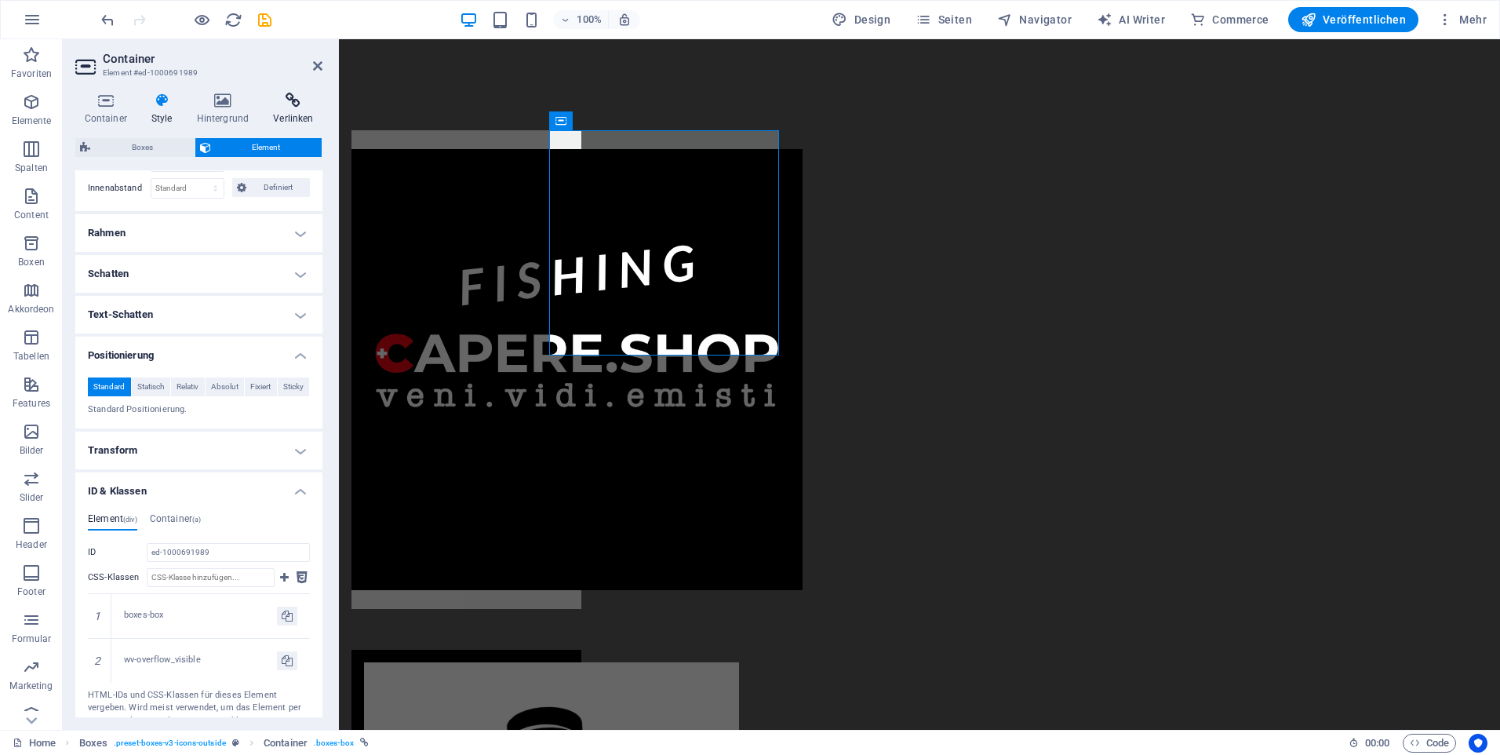
scroll to position [91, 0]
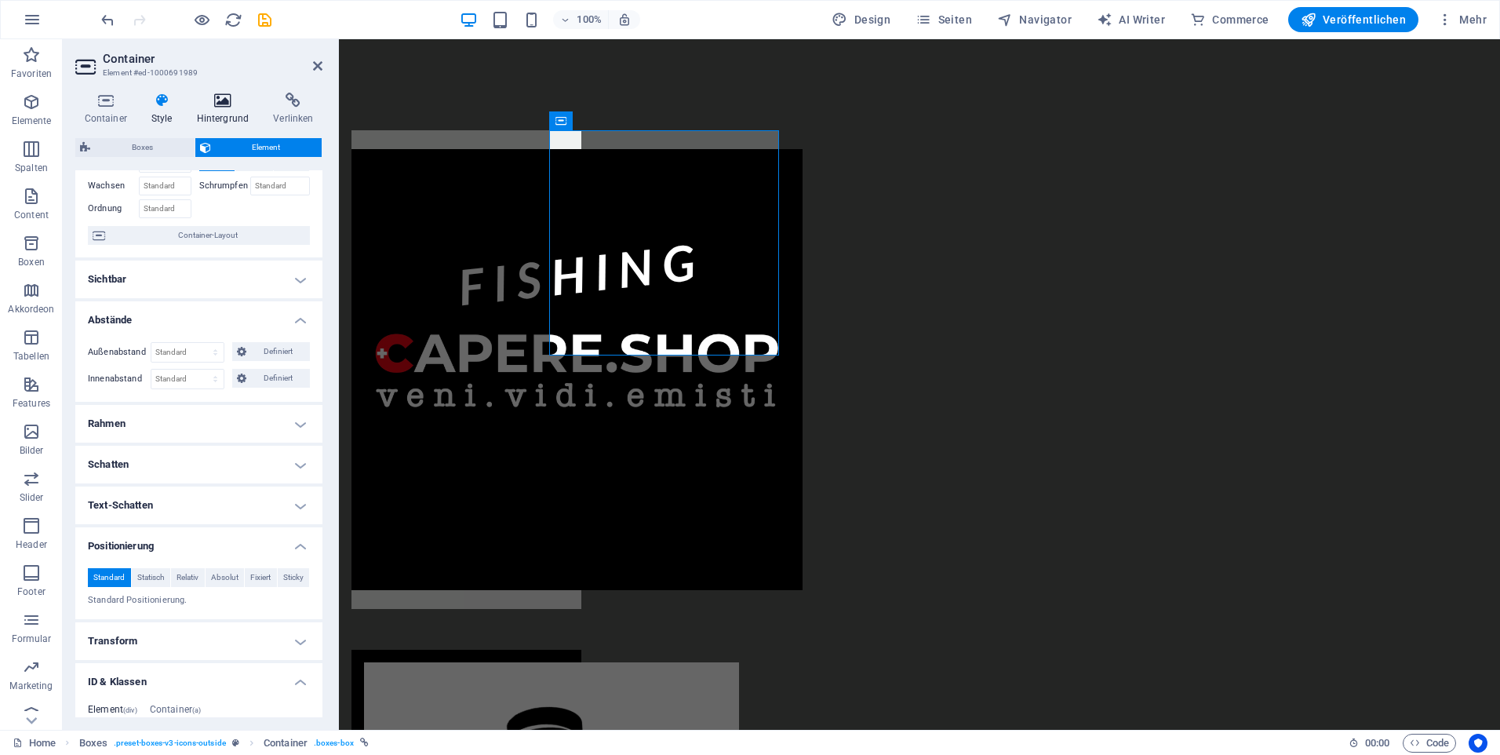
click at [214, 107] on icon at bounding box center [223, 101] width 71 height 16
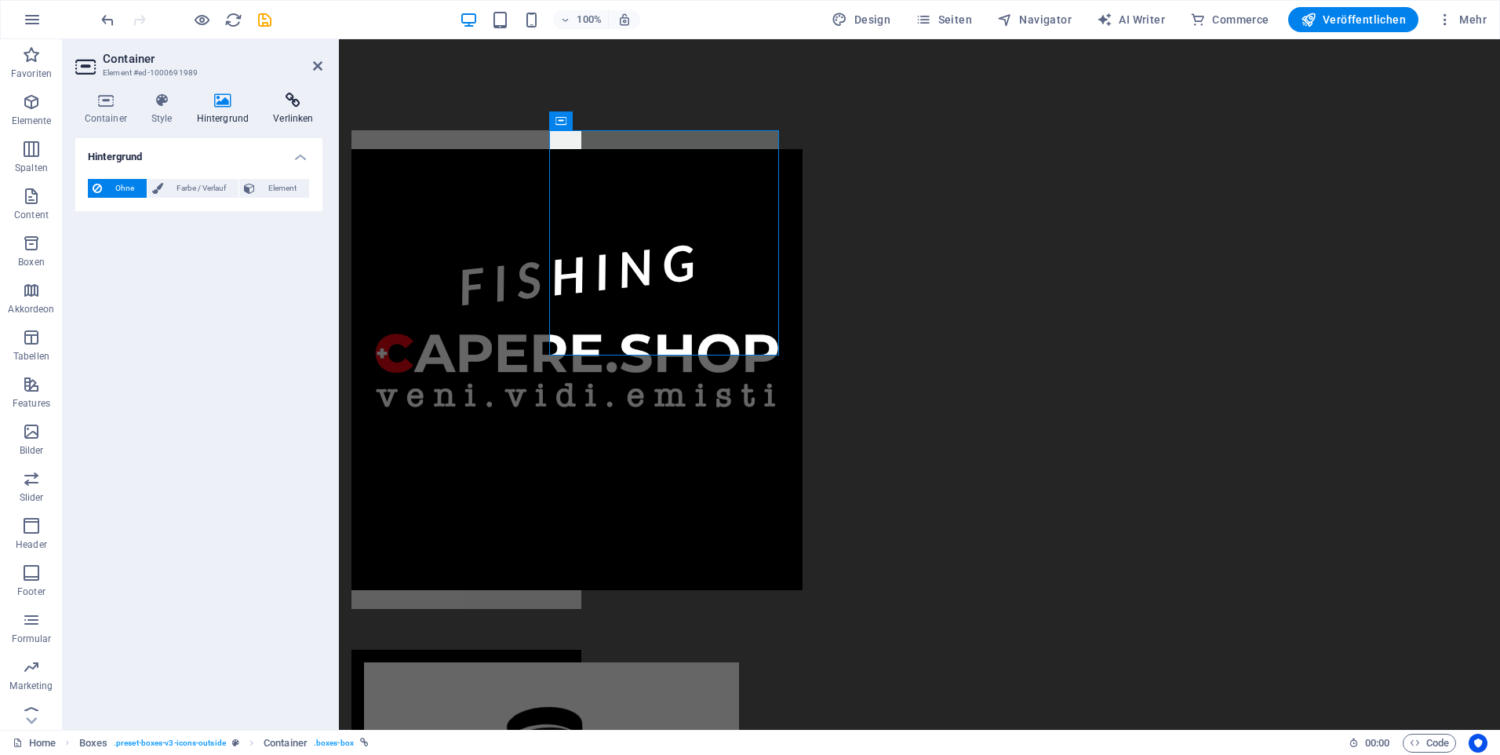
click at [302, 104] on icon at bounding box center [293, 101] width 58 height 16
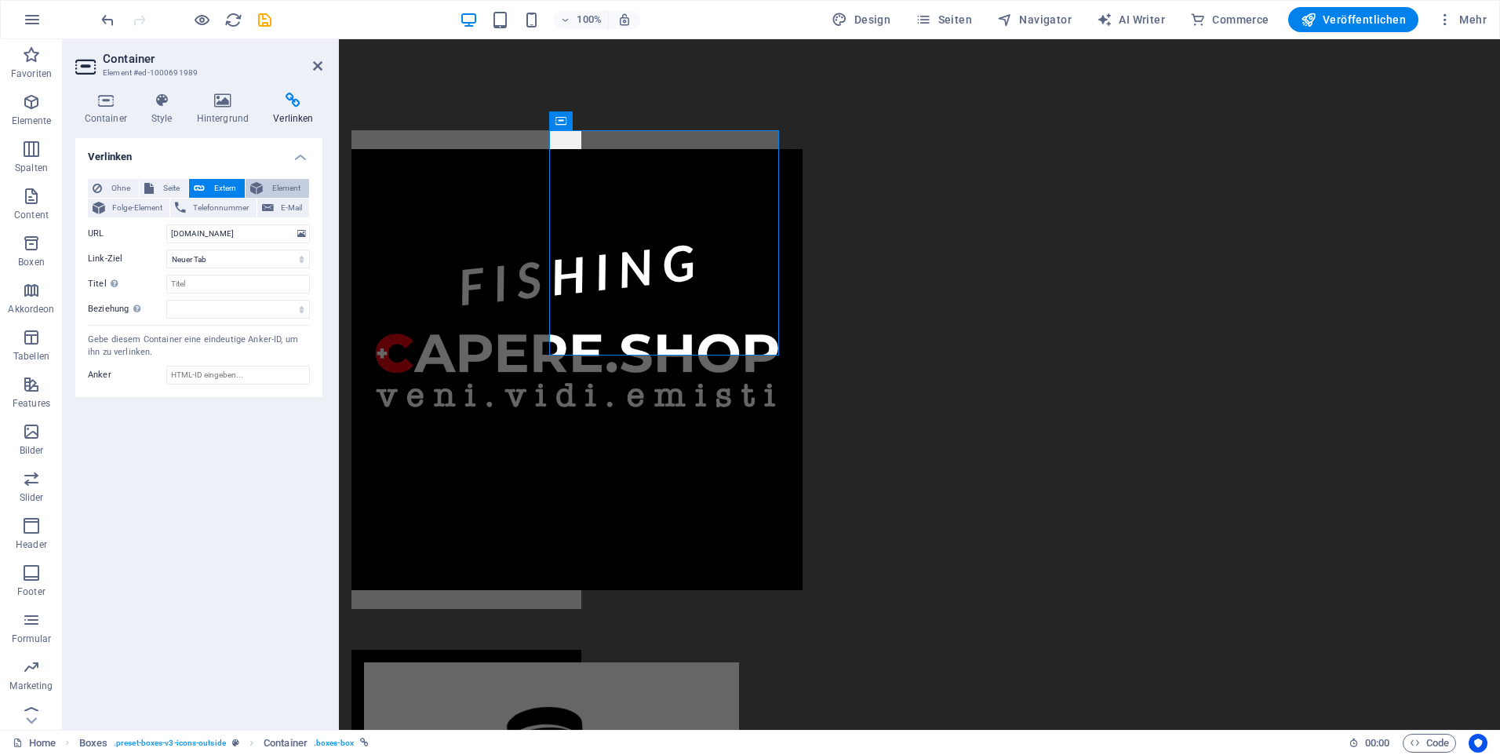
click at [282, 187] on span "Element" at bounding box center [286, 188] width 37 height 19
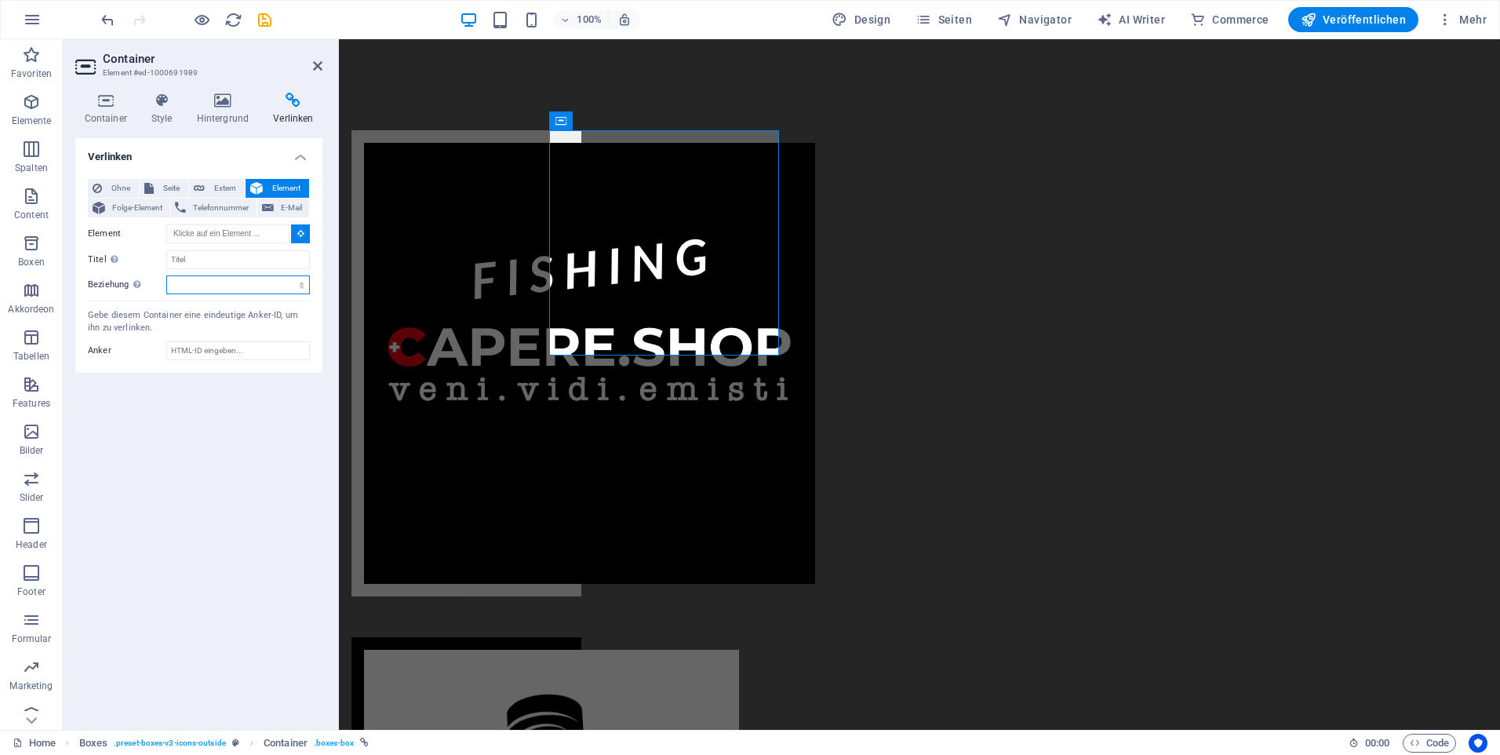
click at [290, 290] on select "alternate author bookmark external help license next nofollow noreferrer noopen…" at bounding box center [238, 284] width 144 height 19
click at [140, 211] on span "Folge-Element" at bounding box center [137, 208] width 55 height 19
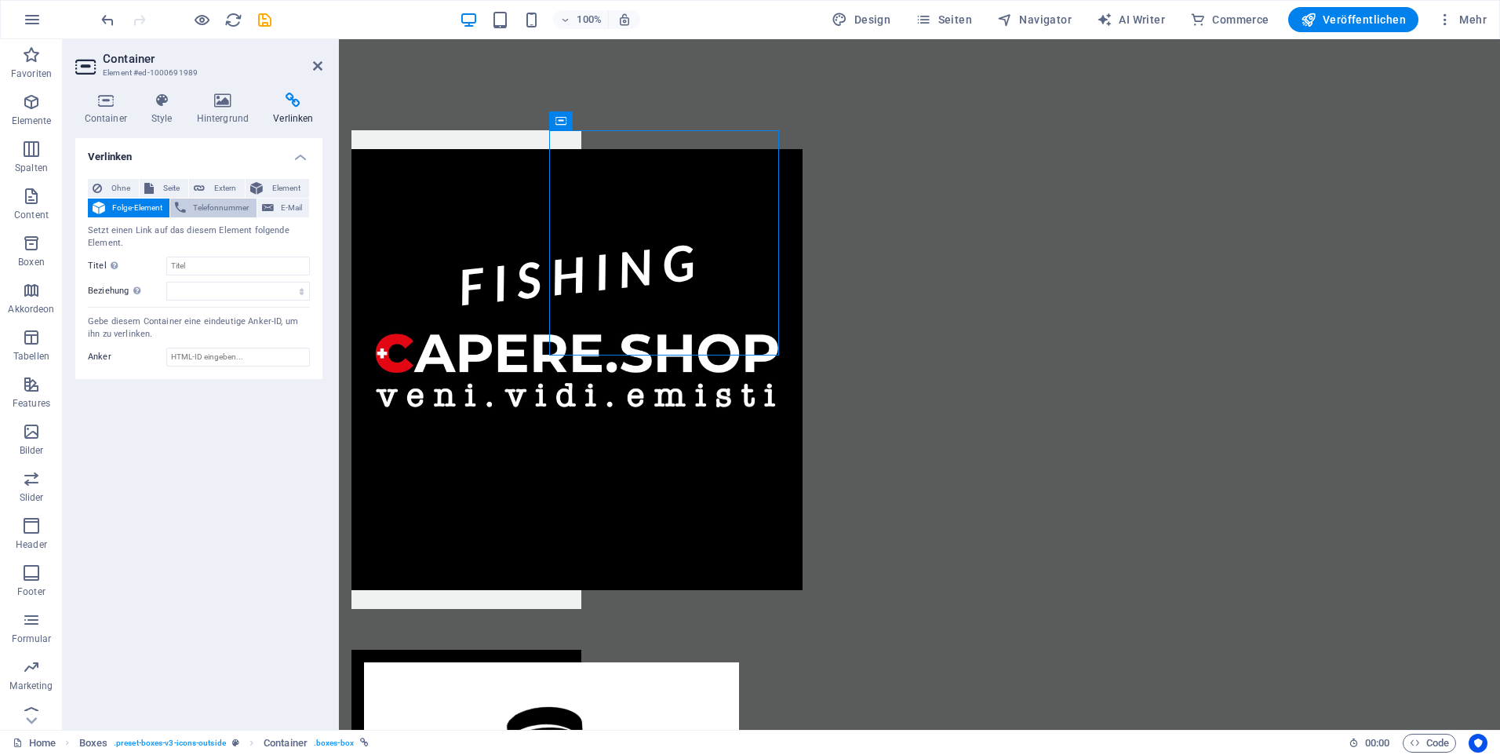
click at [250, 209] on span "Telefonnummer" at bounding box center [221, 208] width 60 height 19
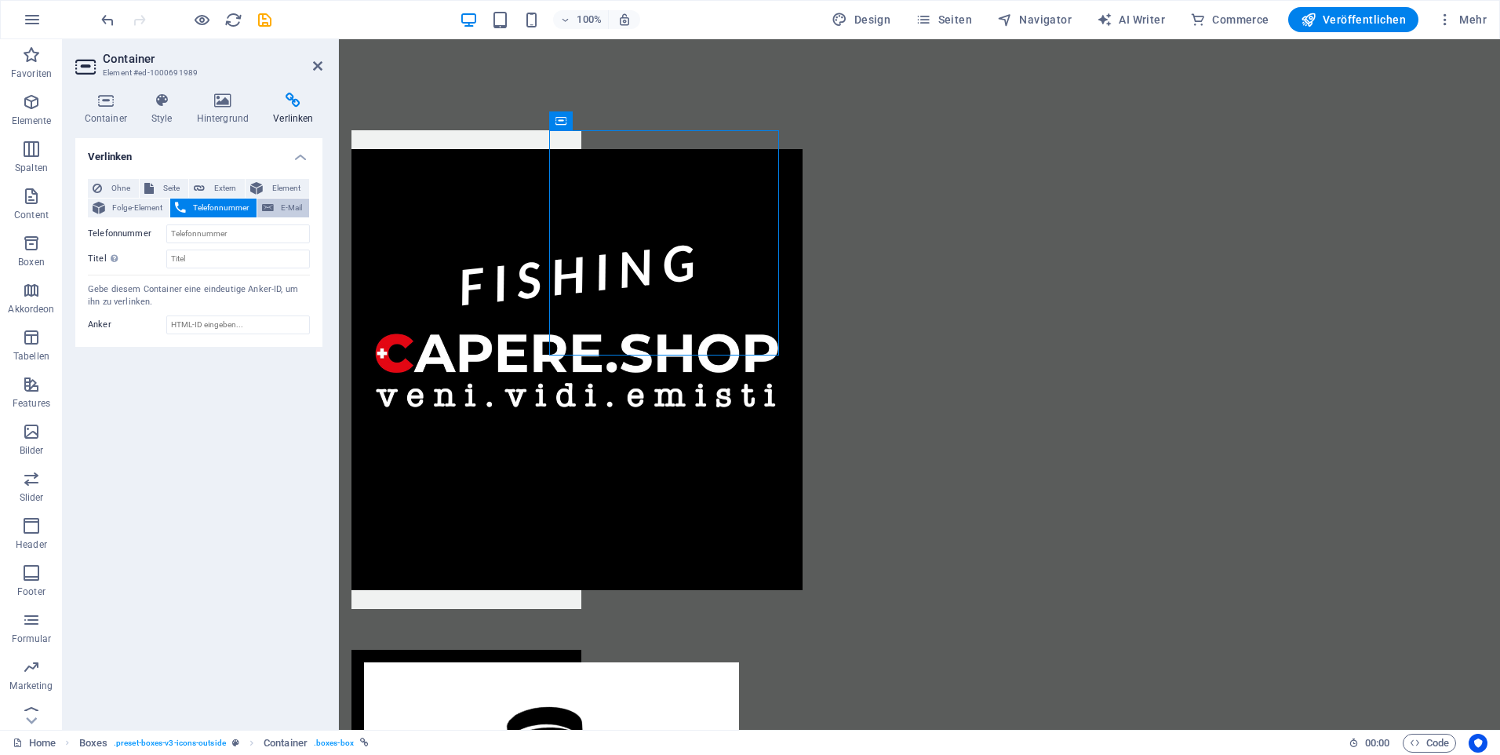
click at [275, 209] on button "E-Mail" at bounding box center [283, 208] width 52 height 19
click at [222, 185] on span "Extern" at bounding box center [224, 188] width 31 height 19
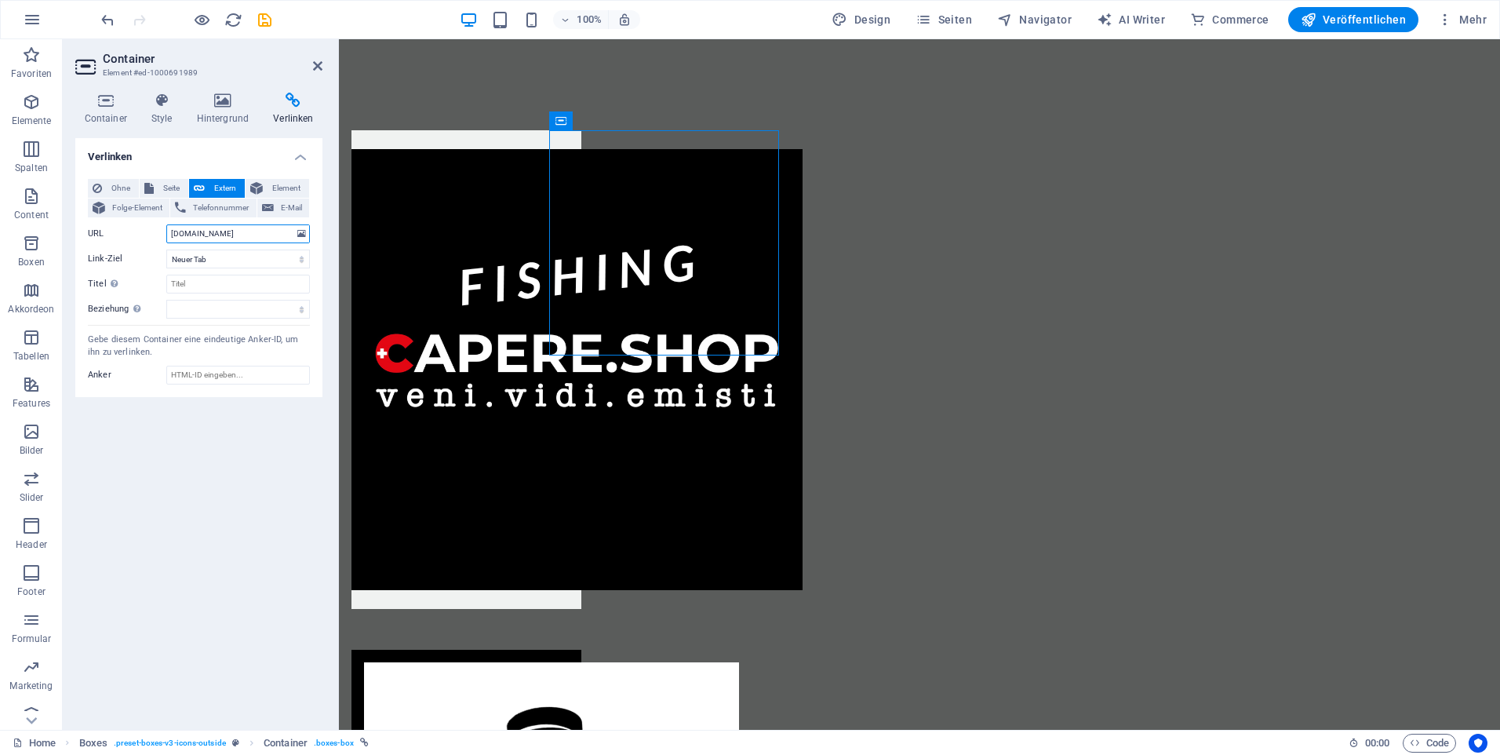
drag, startPoint x: 242, startPoint y: 233, endPoint x: 158, endPoint y: 232, distance: 84.7
click at [158, 232] on div "URL www.capere.app" at bounding box center [199, 233] width 222 height 19
click at [184, 253] on select "Neuer Tab Gleicher Tab Overlay" at bounding box center [238, 259] width 144 height 19
select select "overlay"
click at [166, 250] on select "Neuer Tab Gleicher Tab Overlay" at bounding box center [238, 259] width 144 height 19
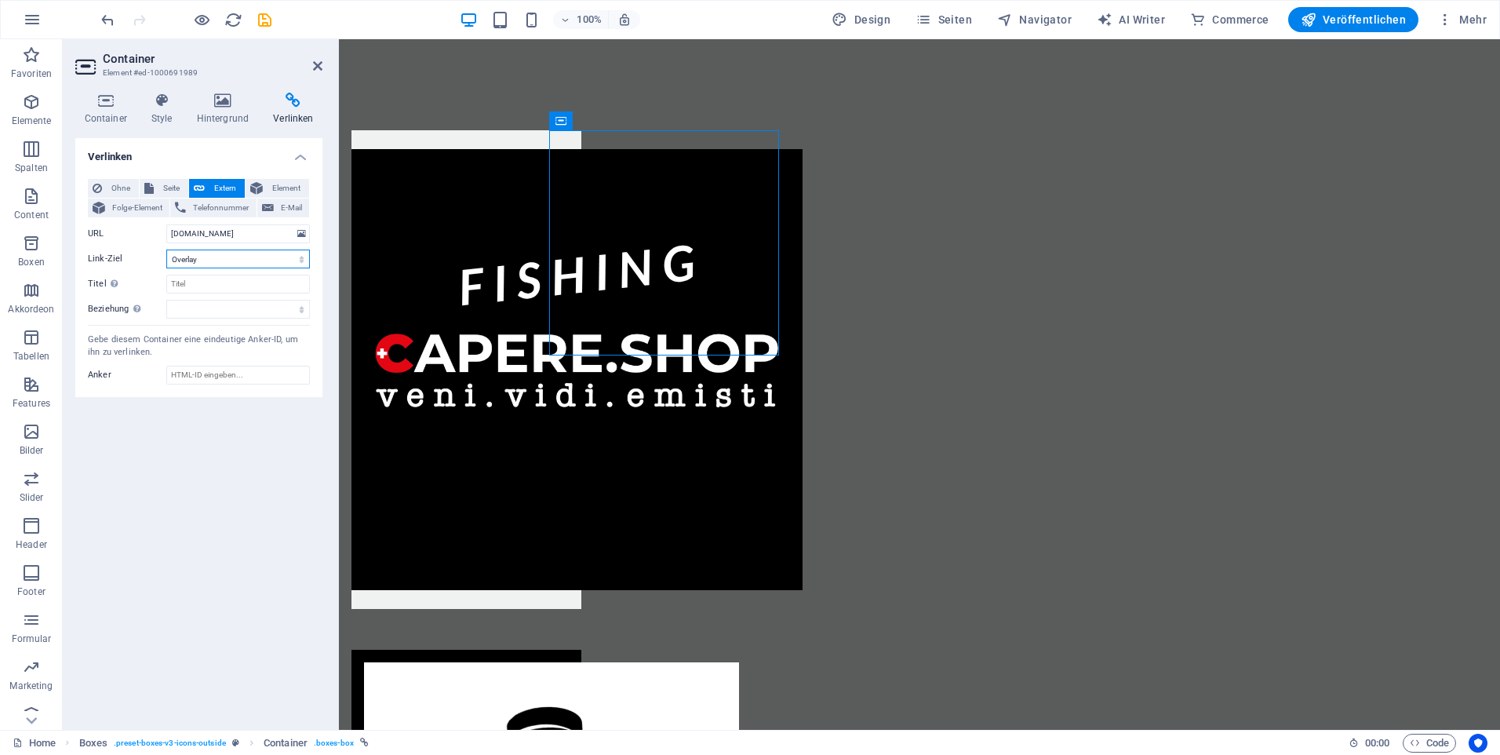
click at [231, 257] on select "Neuer Tab Gleicher Tab Overlay" at bounding box center [238, 259] width 144 height 19
click at [195, 460] on div "Verlinken Ohne Seite Extern Element Folge-Element Telefonnummer E-Mail Seite Ho…" at bounding box center [198, 427] width 247 height 579
click at [271, 383] on input "Anker" at bounding box center [238, 375] width 144 height 19
paste input "[URL][DOMAIN_NAME]"
drag, startPoint x: 271, startPoint y: 375, endPoint x: 95, endPoint y: 375, distance: 176.5
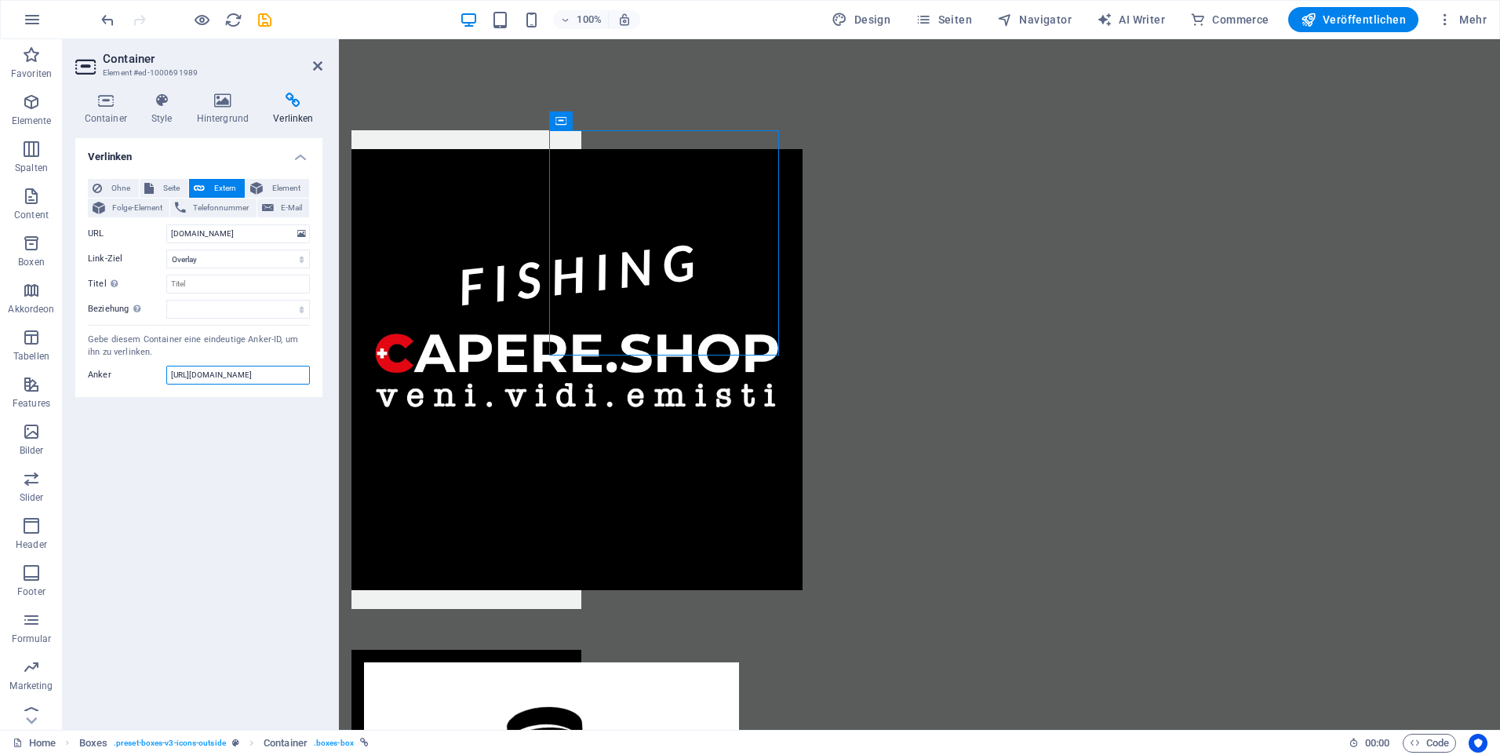
click at [96, 375] on div "Anker https://www.capere.app/" at bounding box center [199, 375] width 222 height 19
type input "[URL][DOMAIN_NAME]"
click at [224, 236] on input "www.capere.app" at bounding box center [238, 233] width 144 height 19
drag, startPoint x: 243, startPoint y: 237, endPoint x: 116, endPoint y: 235, distance: 127.1
click at [116, 235] on div "URL www.capere.app" at bounding box center [199, 233] width 222 height 19
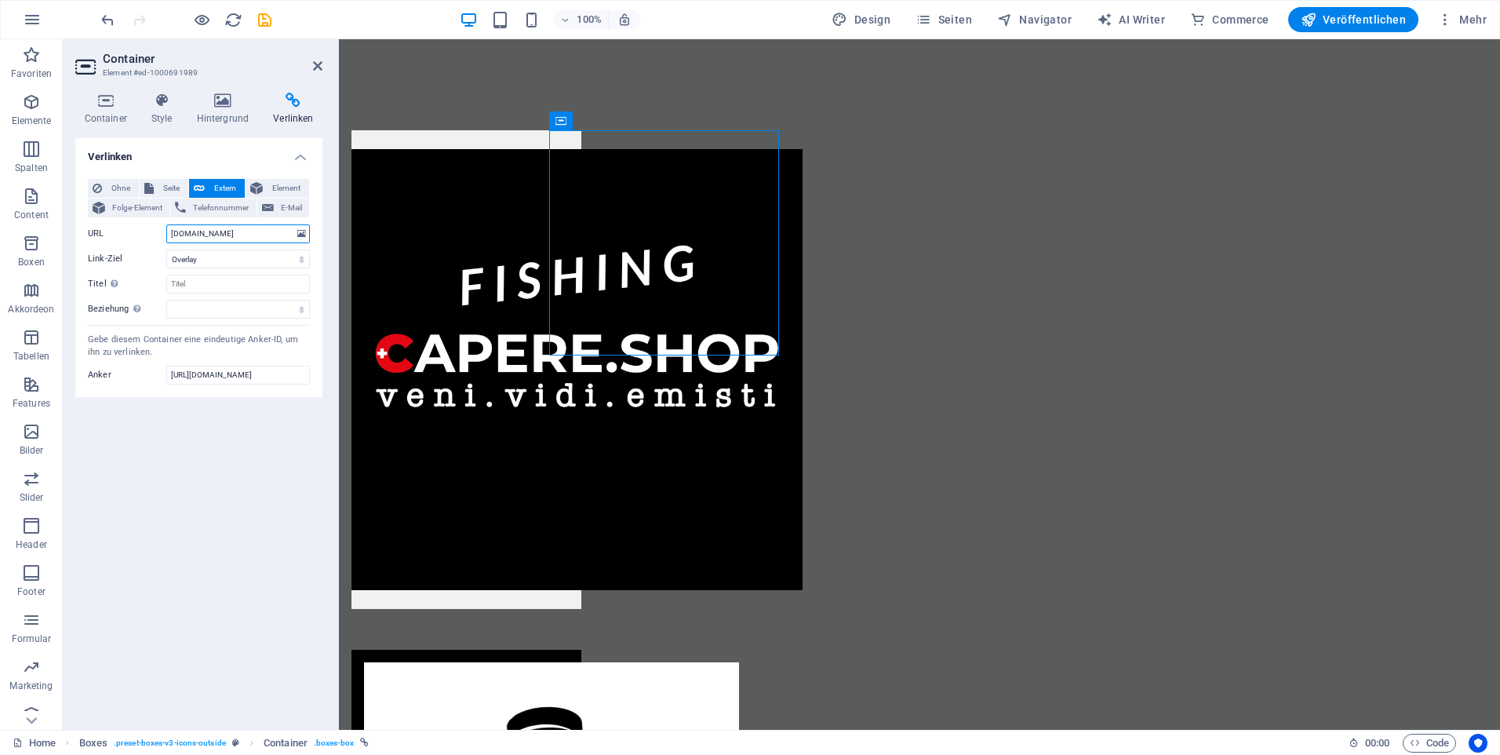
paste input "[URL][DOMAIN_NAME]"
click at [270, 233] on input "[URL][DOMAIN_NAME]" at bounding box center [238, 233] width 144 height 19
type input "[URL][DOMAIN_NAME]"
click at [259, 439] on div "Verlinken Ohne Seite Extern Element Folge-Element Telefonnummer E-Mail Seite Ho…" at bounding box center [198, 427] width 247 height 579
click at [1353, 16] on span "Veröffentlichen" at bounding box center [1353, 20] width 105 height 16
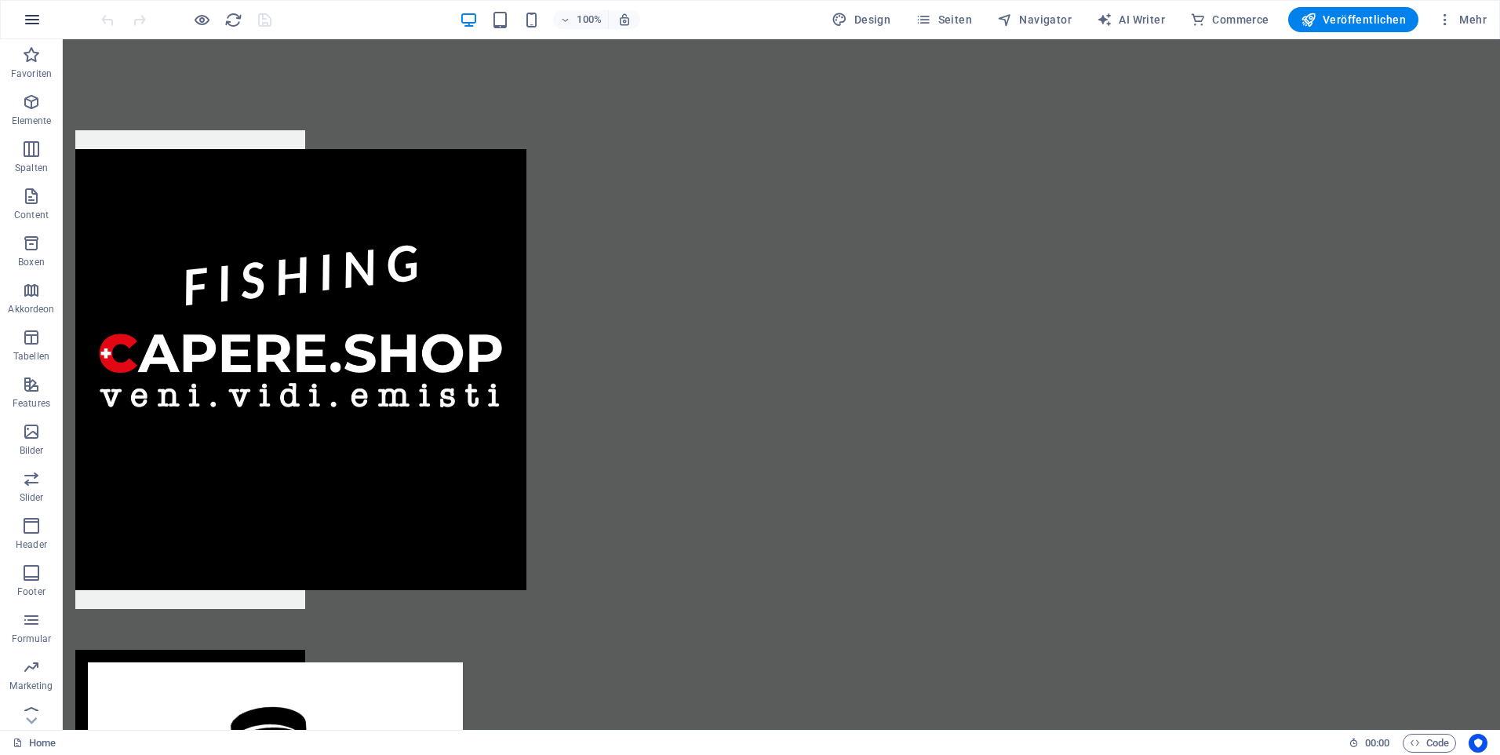
click at [35, 23] on icon "button" at bounding box center [32, 19] width 19 height 19
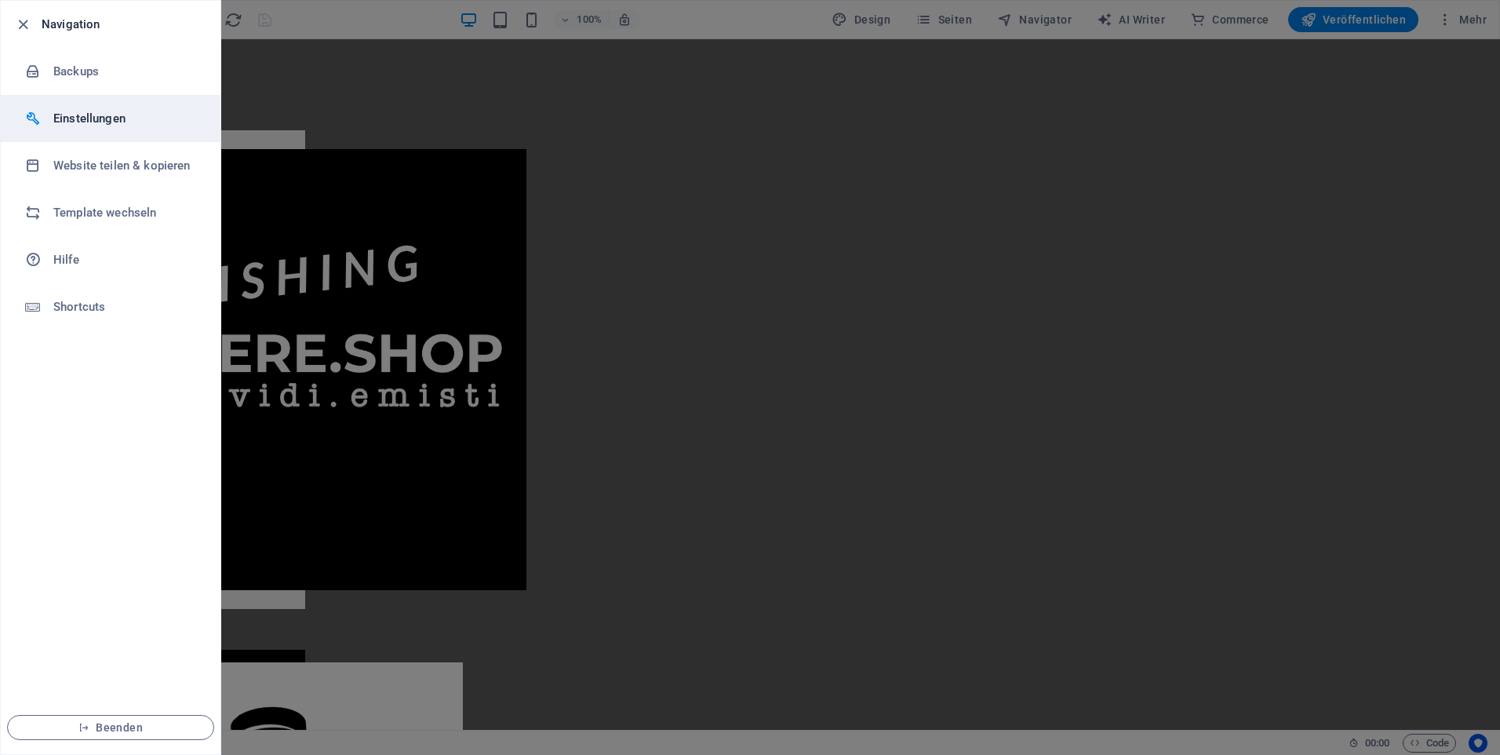
click at [127, 119] on h6 "Einstellungen" at bounding box center [125, 118] width 145 height 19
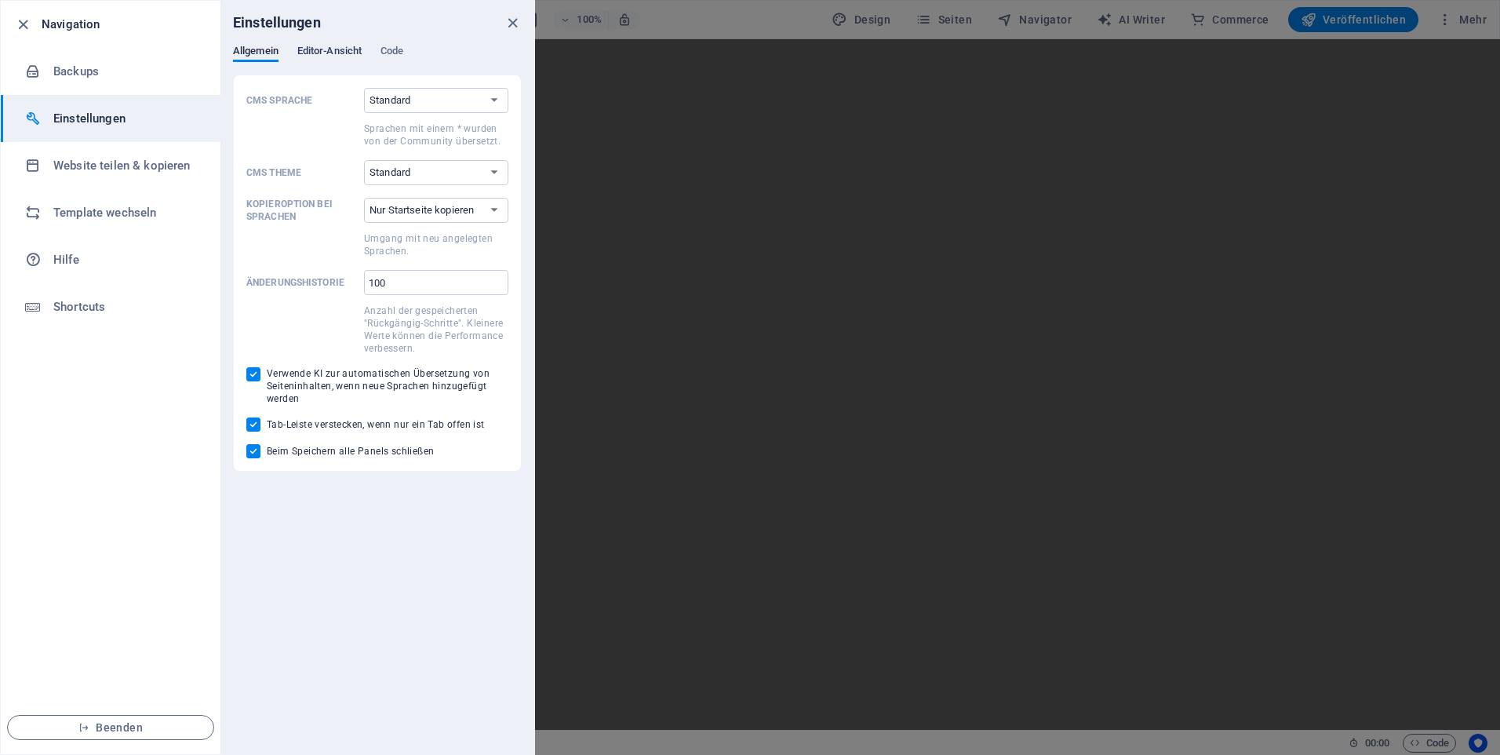
click at [322, 53] on span "Editor-Ansicht" at bounding box center [329, 53] width 64 height 22
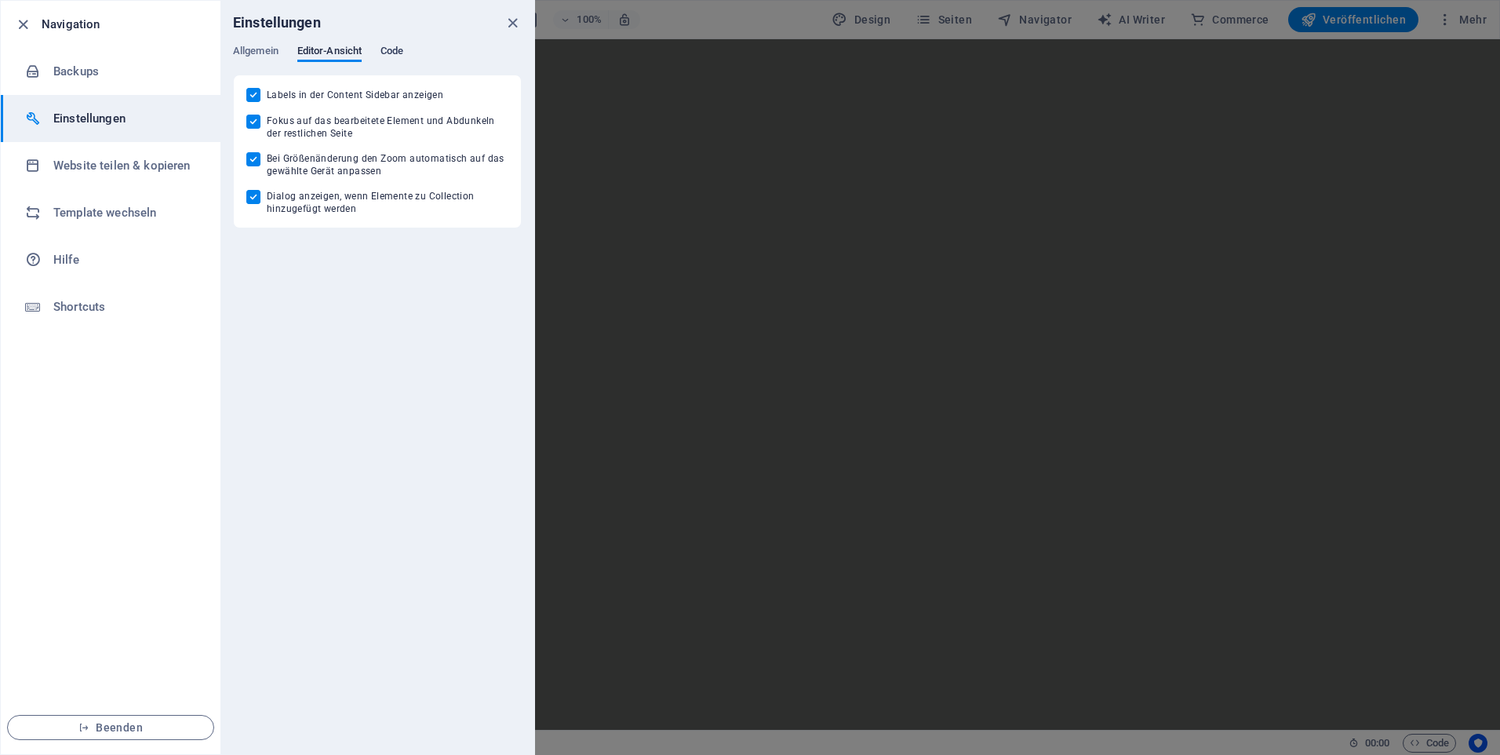
click at [388, 47] on span "Code" at bounding box center [392, 53] width 23 height 22
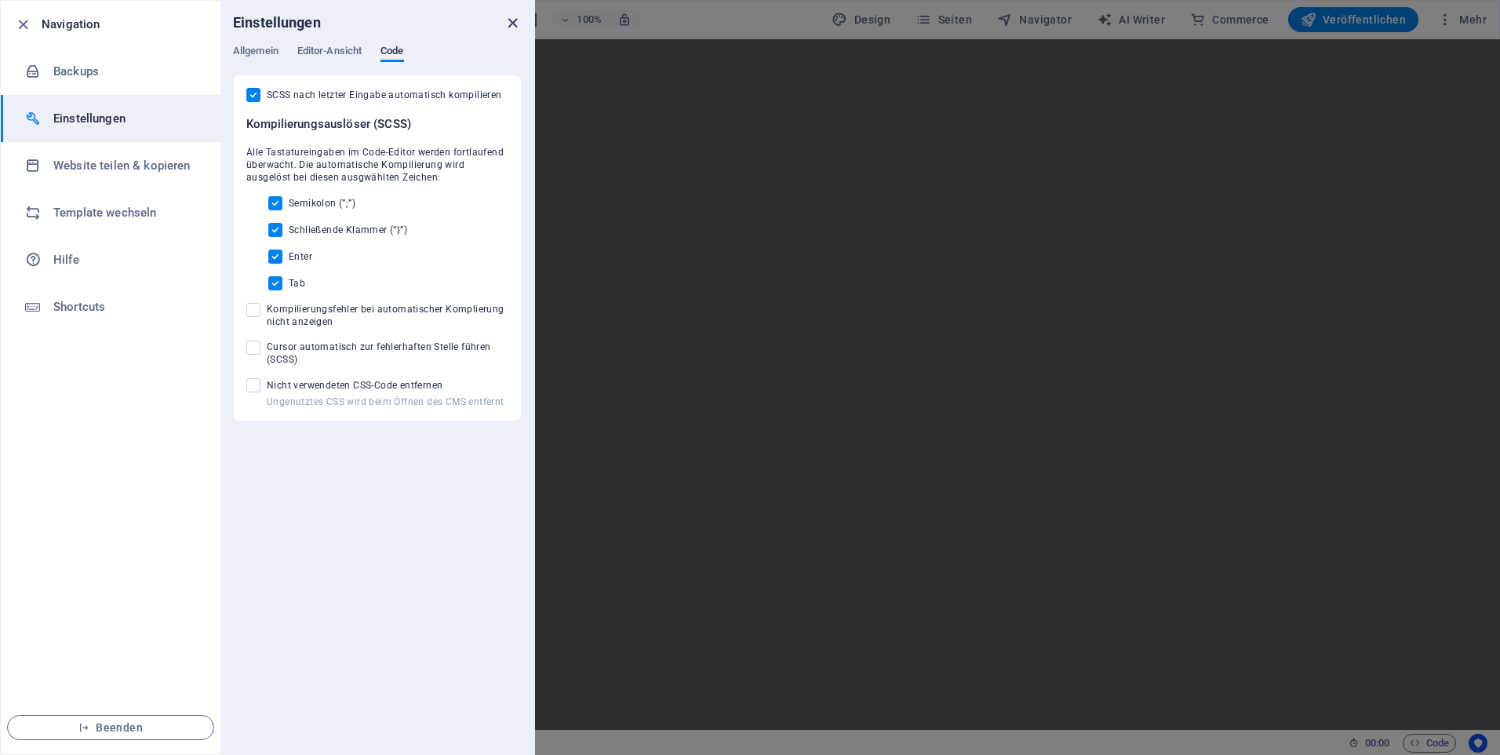
click at [516, 23] on icon "close" at bounding box center [513, 23] width 18 height 18
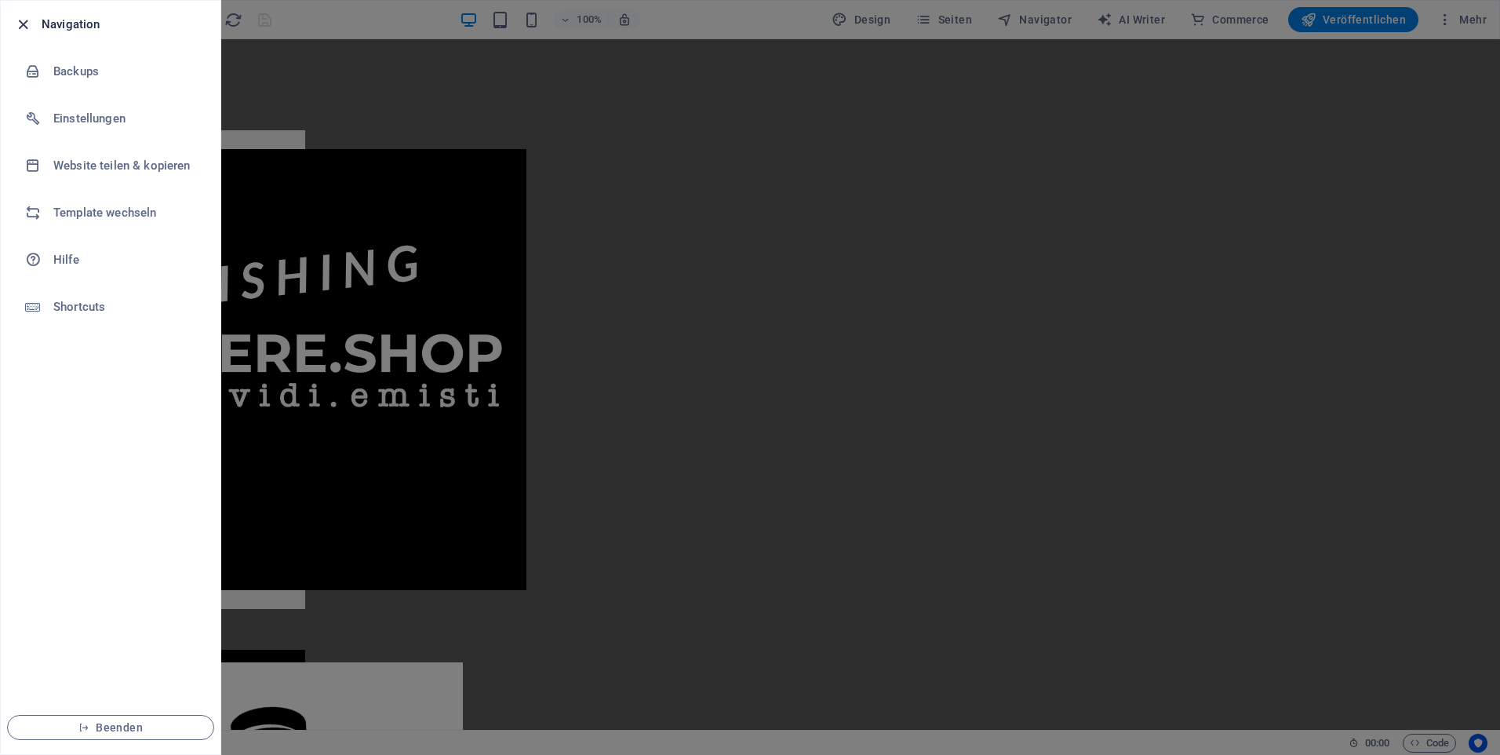
click at [20, 19] on icon "button" at bounding box center [23, 25] width 18 height 18
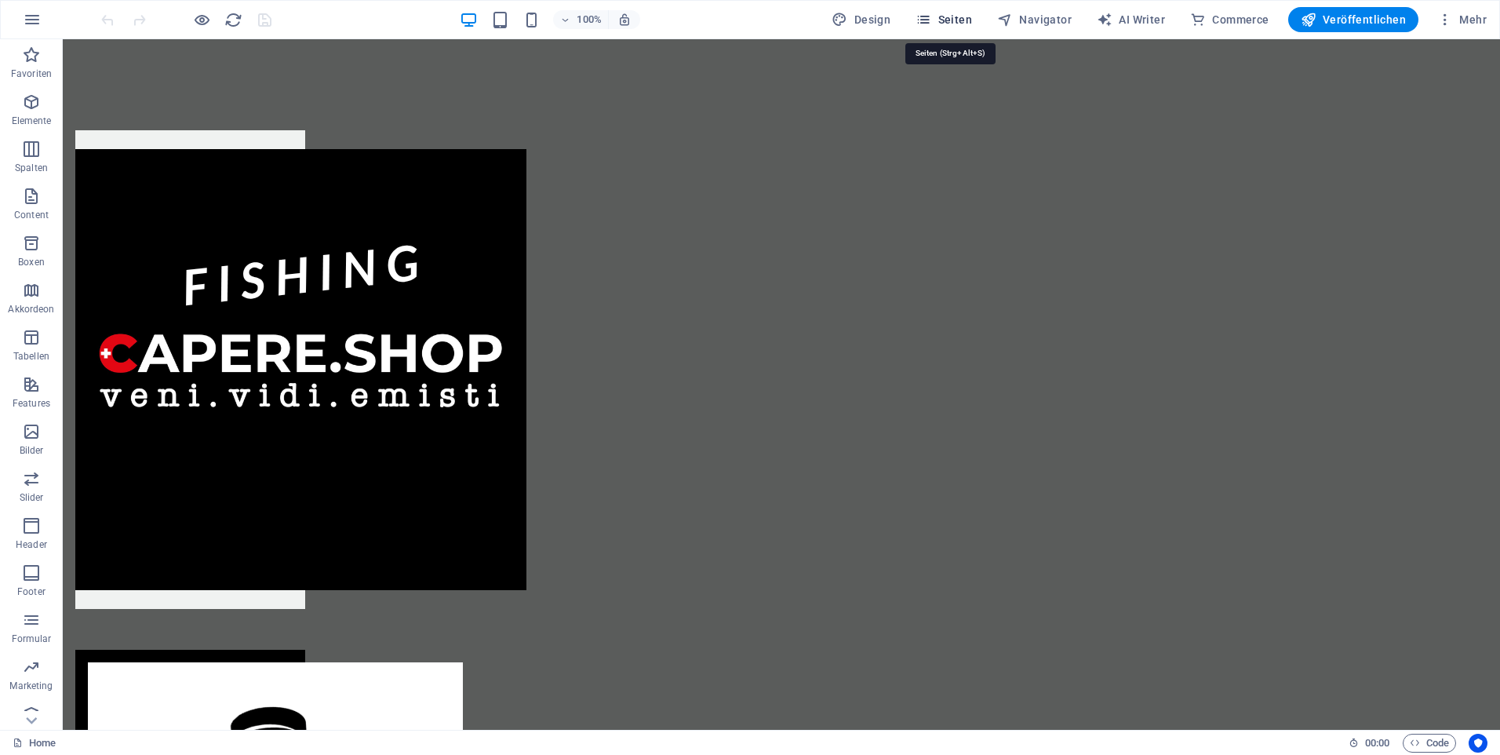
click at [923, 20] on icon "button" at bounding box center [924, 20] width 16 height 16
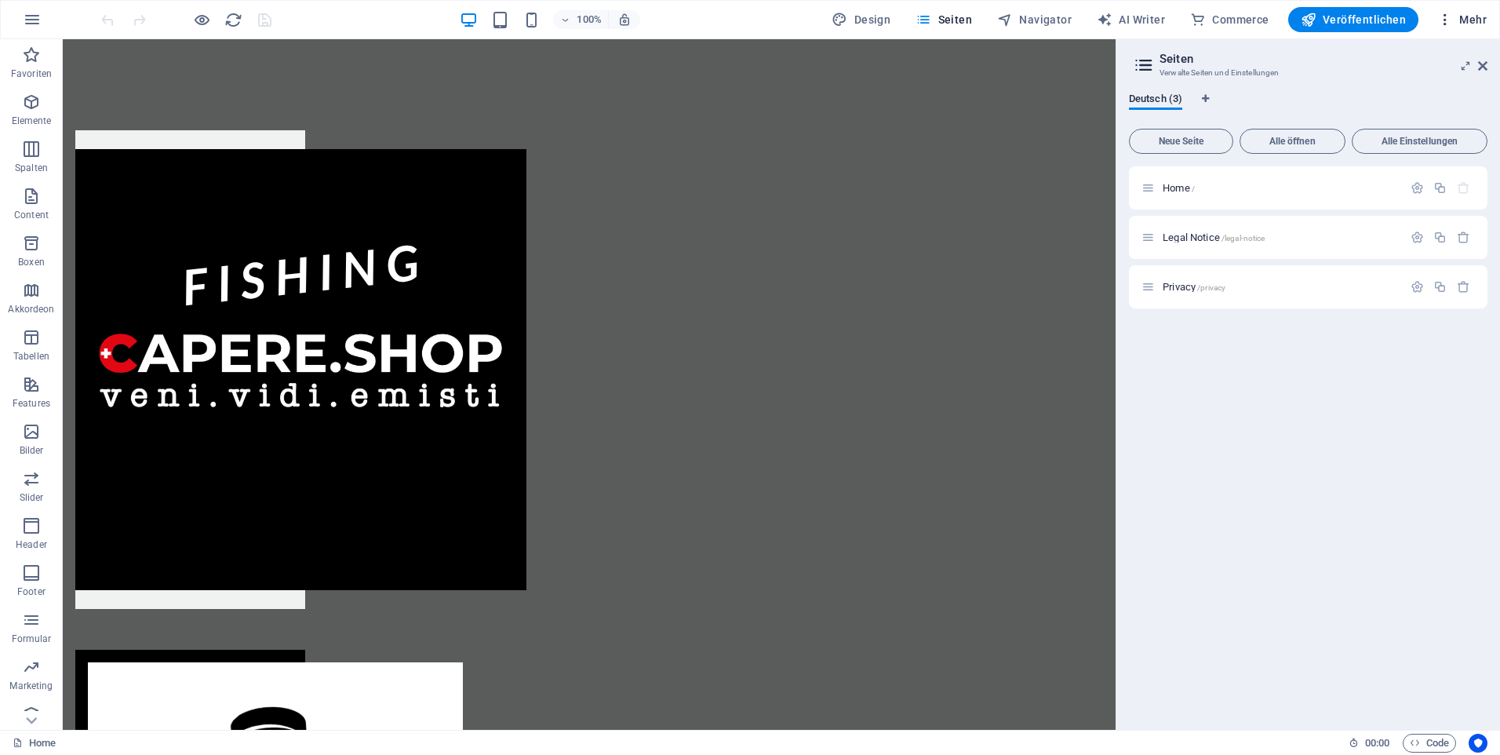
click at [1466, 15] on span "Mehr" at bounding box center [1461, 20] width 49 height 16
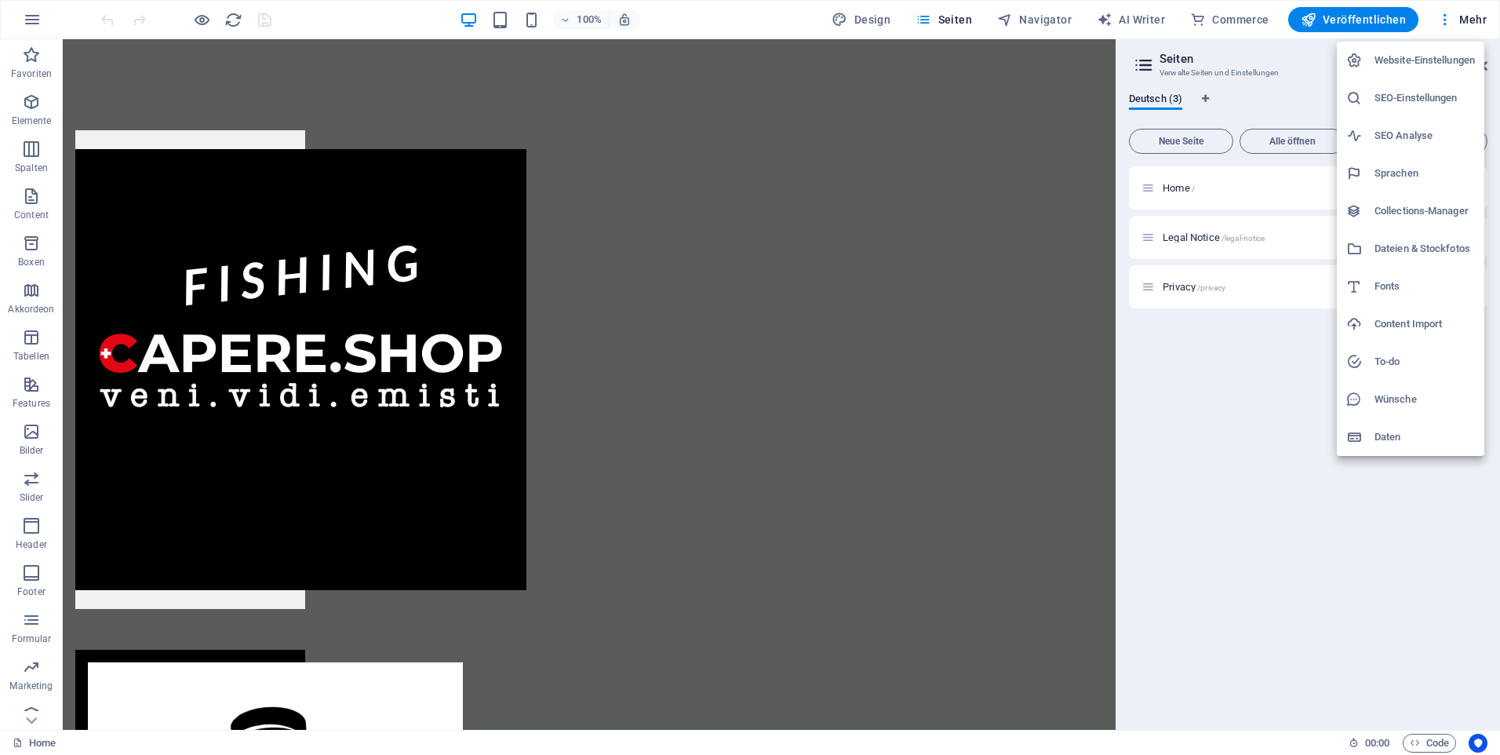
click at [1441, 64] on h6 "Website-Einstellungen" at bounding box center [1425, 60] width 100 height 19
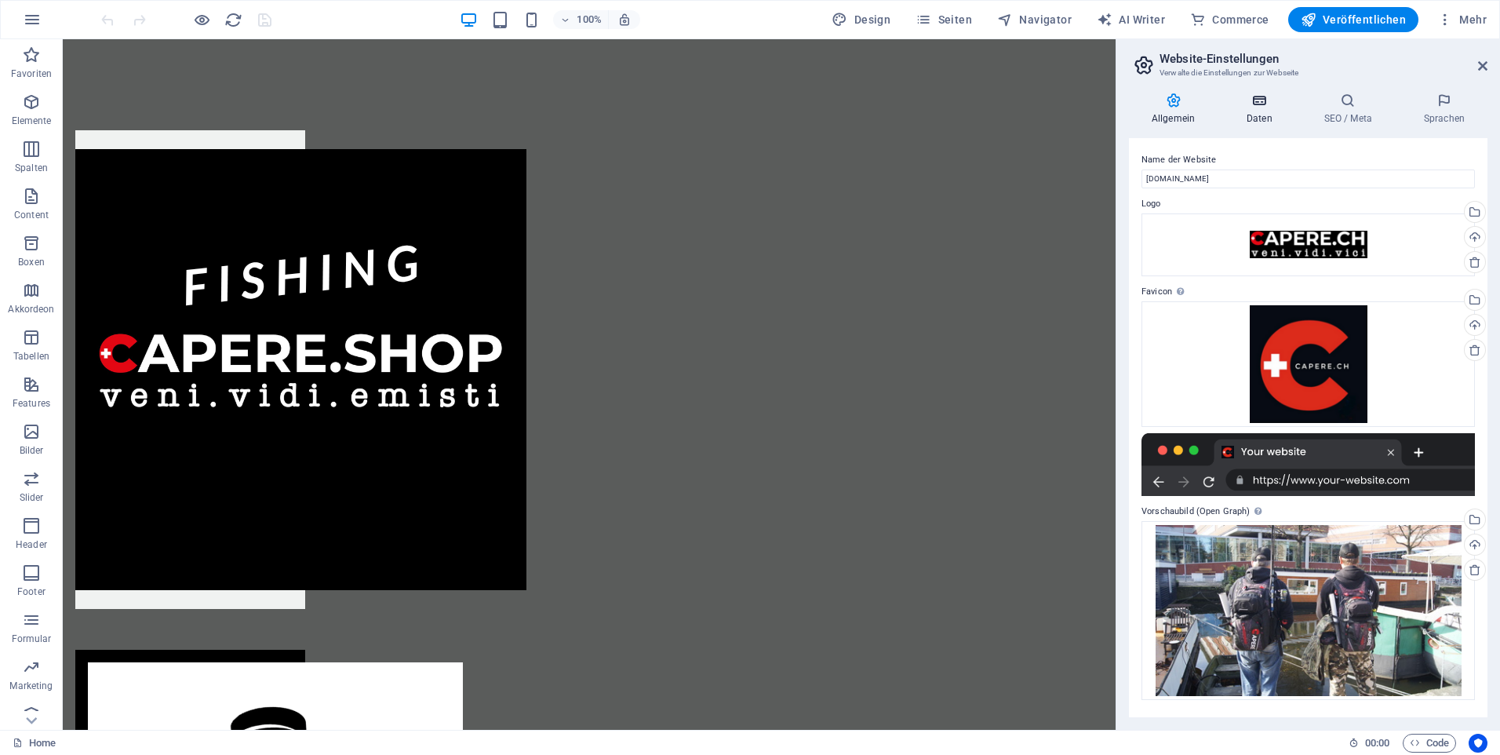
click at [1261, 102] on icon at bounding box center [1259, 101] width 71 height 16
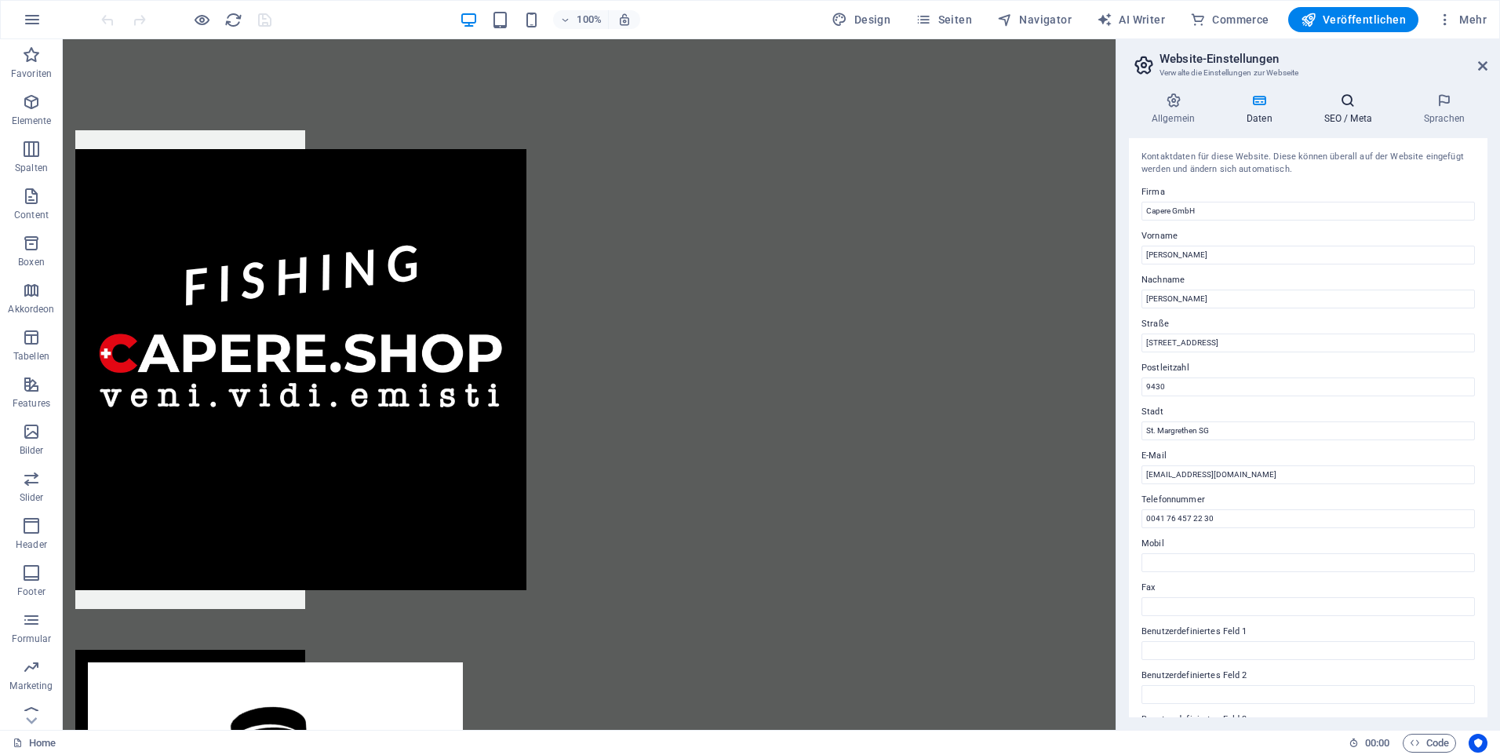
click at [1354, 104] on icon at bounding box center [1348, 101] width 93 height 16
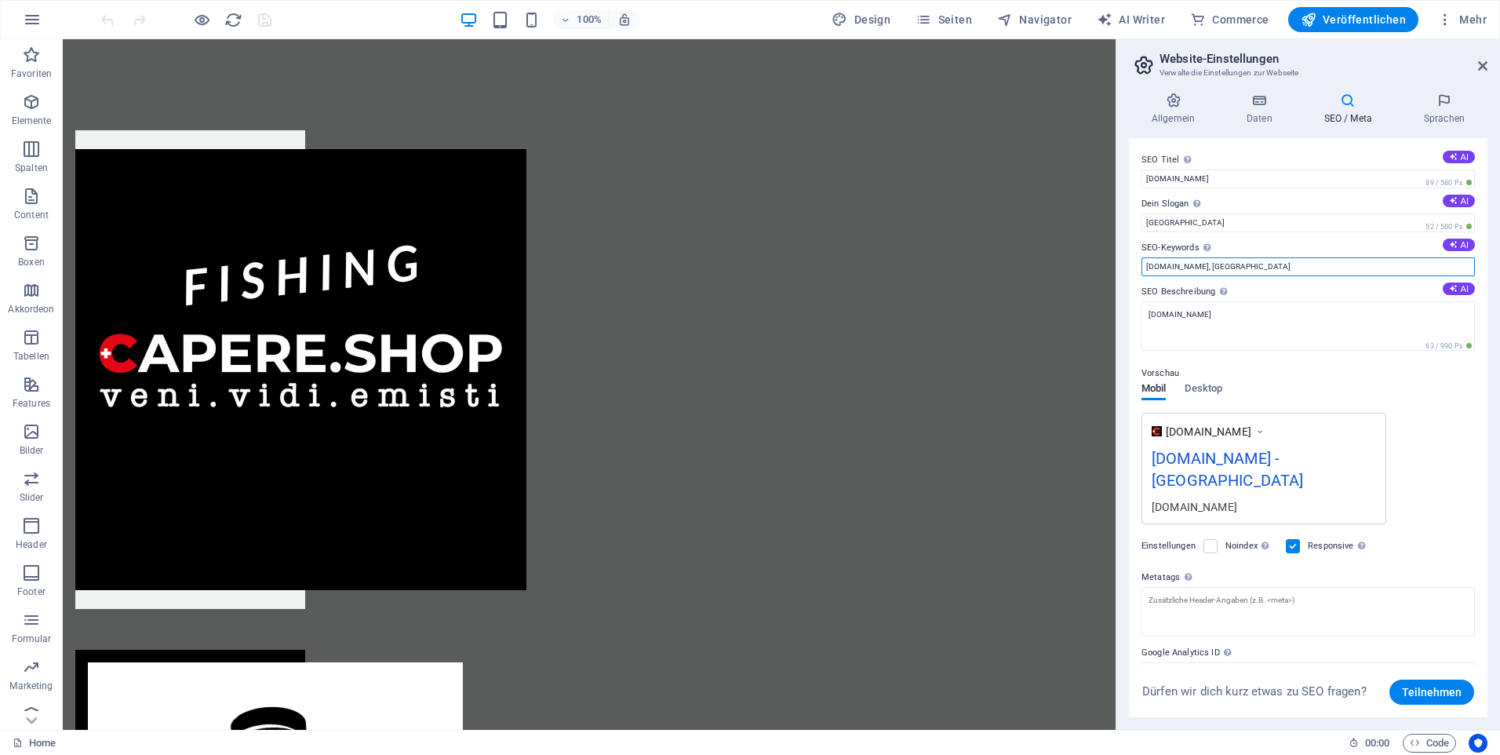
click at [1215, 265] on input "[DOMAIN_NAME], [GEOGRAPHIC_DATA]" at bounding box center [1308, 266] width 333 height 19
type input "[DOMAIN_NAME]"
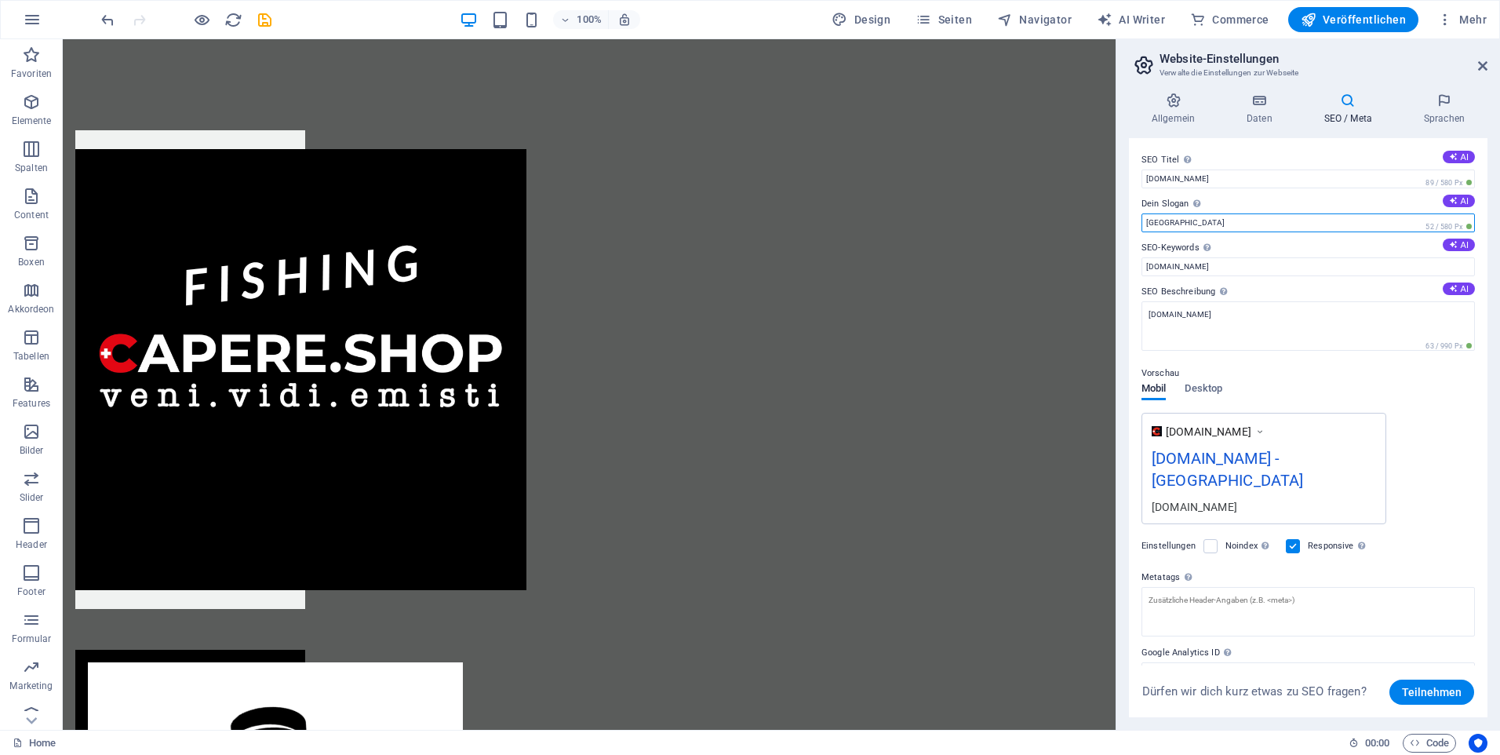
drag, startPoint x: 1182, startPoint y: 223, endPoint x: 1120, endPoint y: 231, distance: 62.5
click at [1120, 231] on div "Allgemein Daten SEO / Meta Sprachen Name der Website [DOMAIN_NAME] Logo Ziehe D…" at bounding box center [1308, 405] width 384 height 650
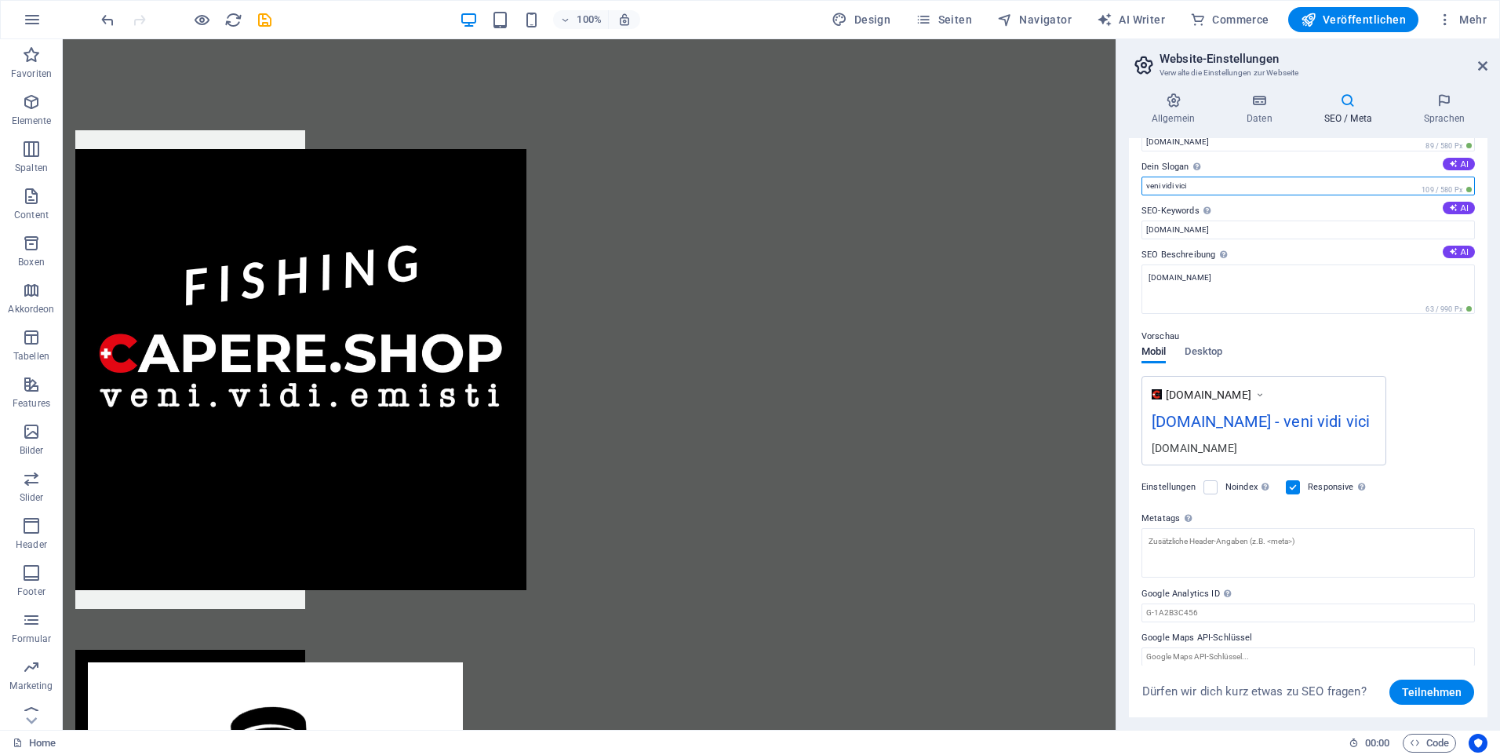
scroll to position [50, 0]
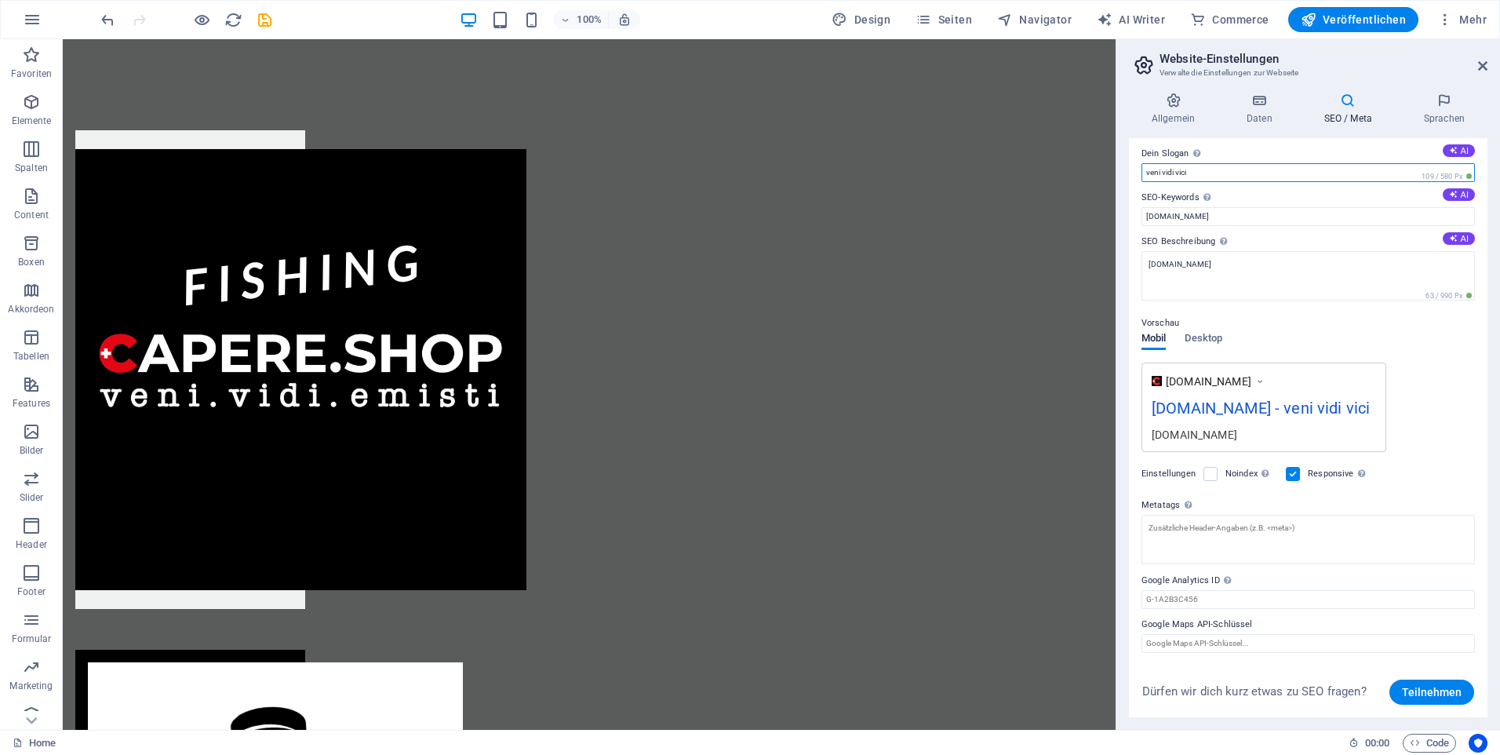
type input "veni vidi vici"
click at [1403, 75] on h3 "Verwalte die Einstellungen zur Webseite" at bounding box center [1308, 73] width 297 height 14
click at [1484, 63] on icon at bounding box center [1482, 66] width 9 height 13
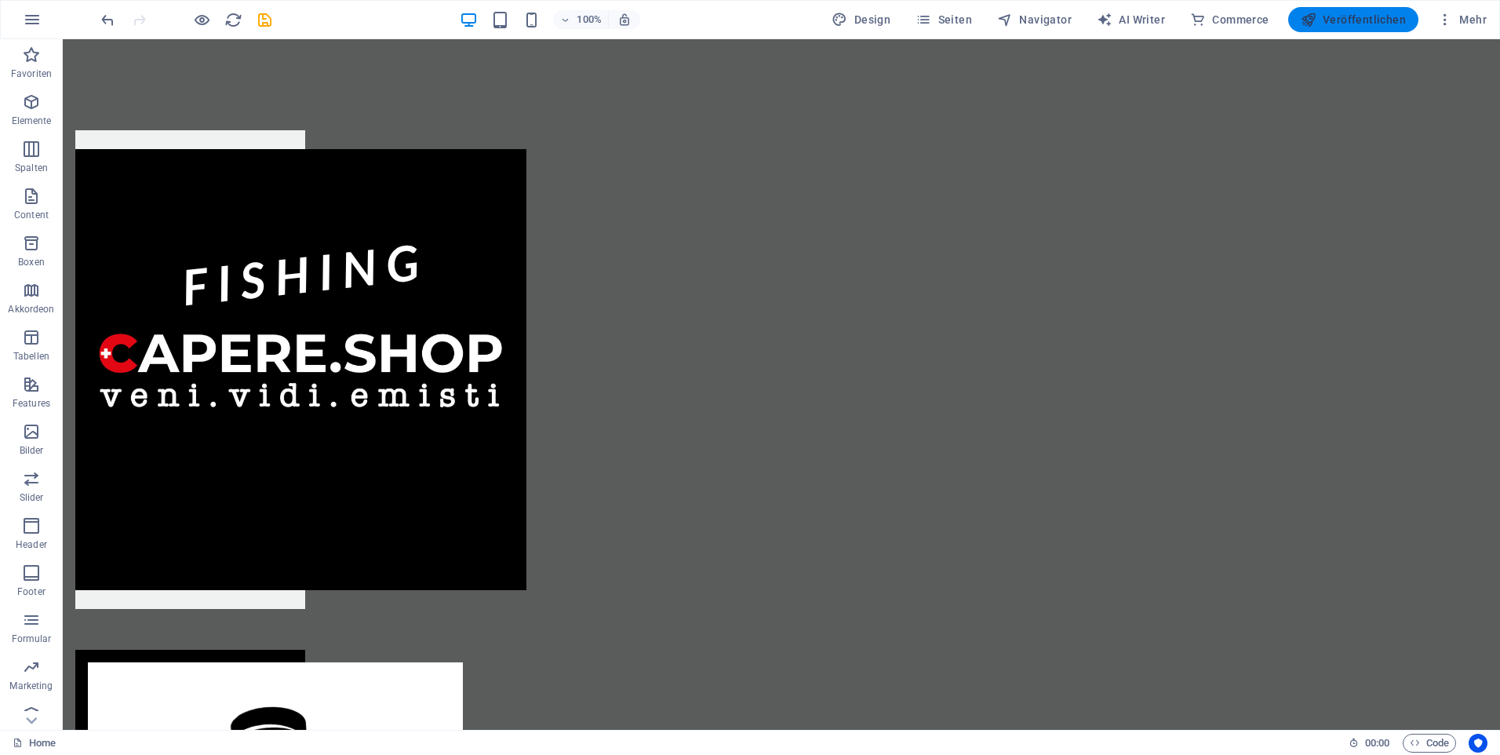
click at [1343, 22] on span "Veröffentlichen" at bounding box center [1353, 20] width 105 height 16
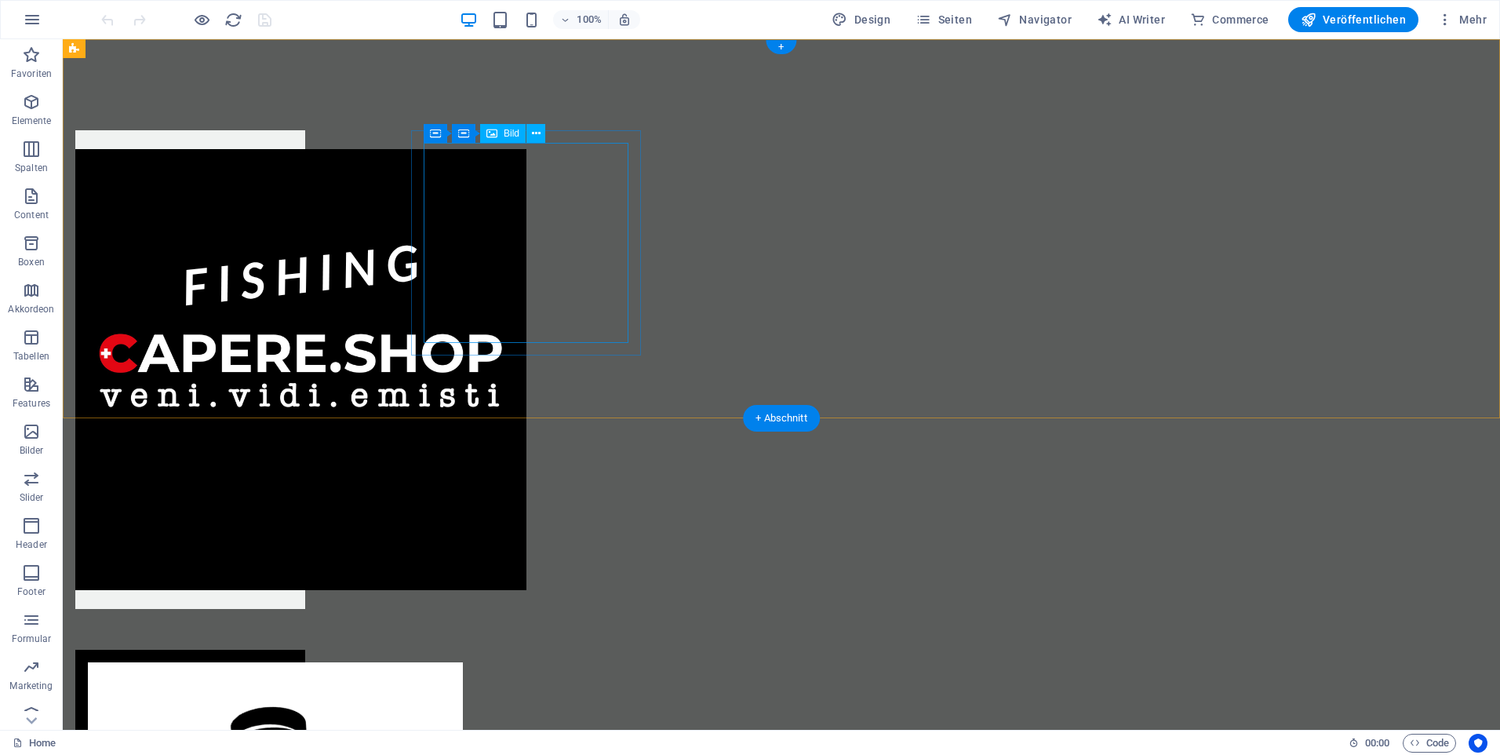
click at [305, 228] on figure at bounding box center [190, 369] width 230 height 441
click at [305, 157] on figure at bounding box center [190, 369] width 230 height 441
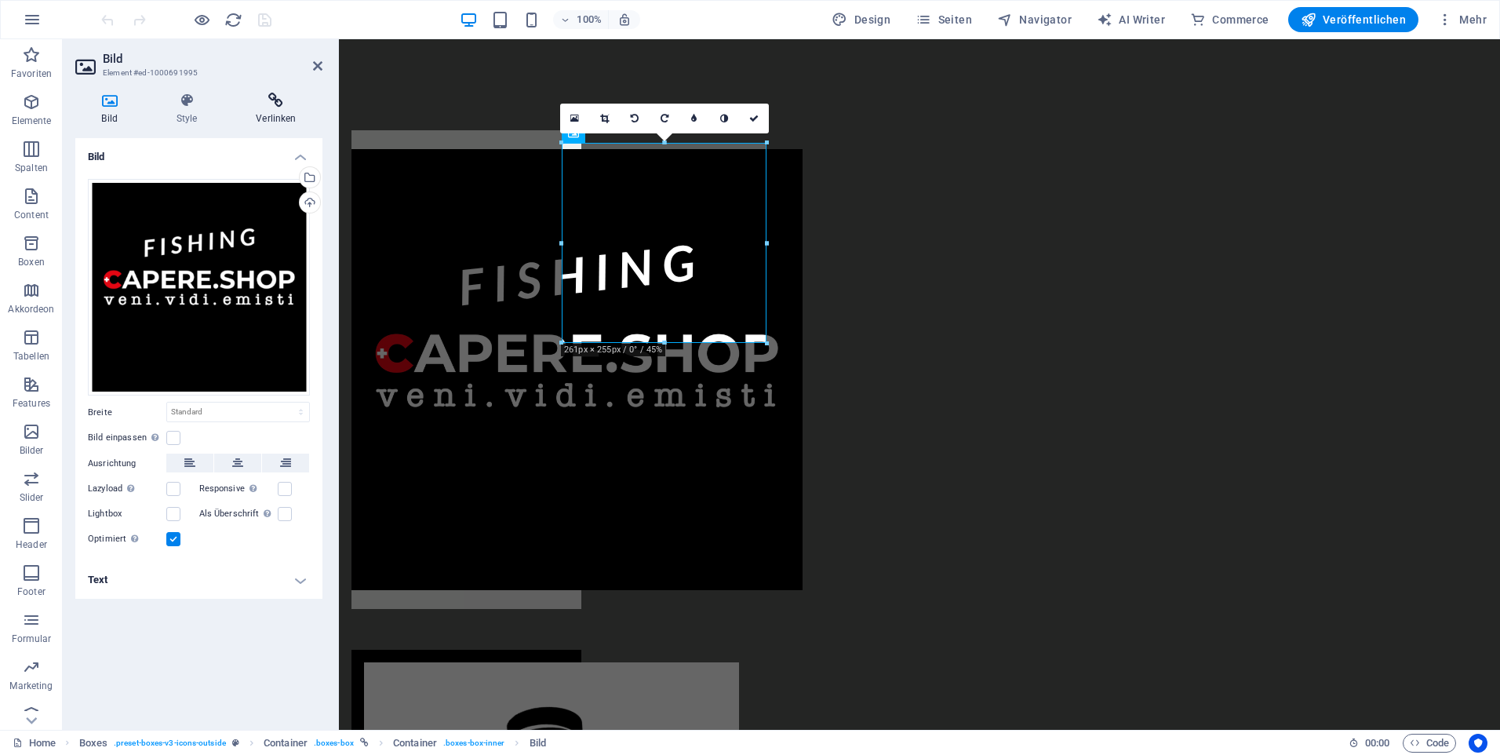
click at [265, 101] on icon at bounding box center [276, 101] width 93 height 16
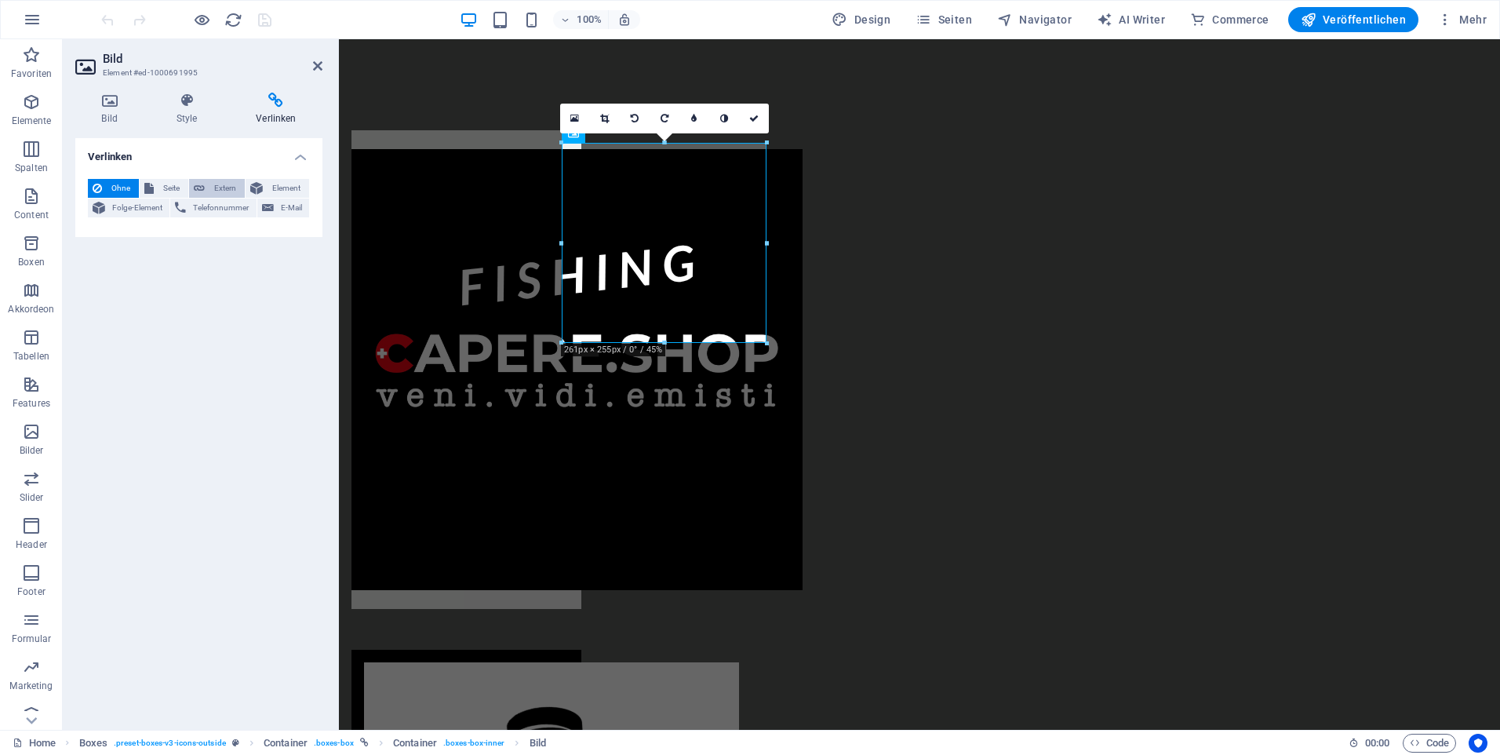
click at [227, 189] on span "Extern" at bounding box center [224, 188] width 31 height 19
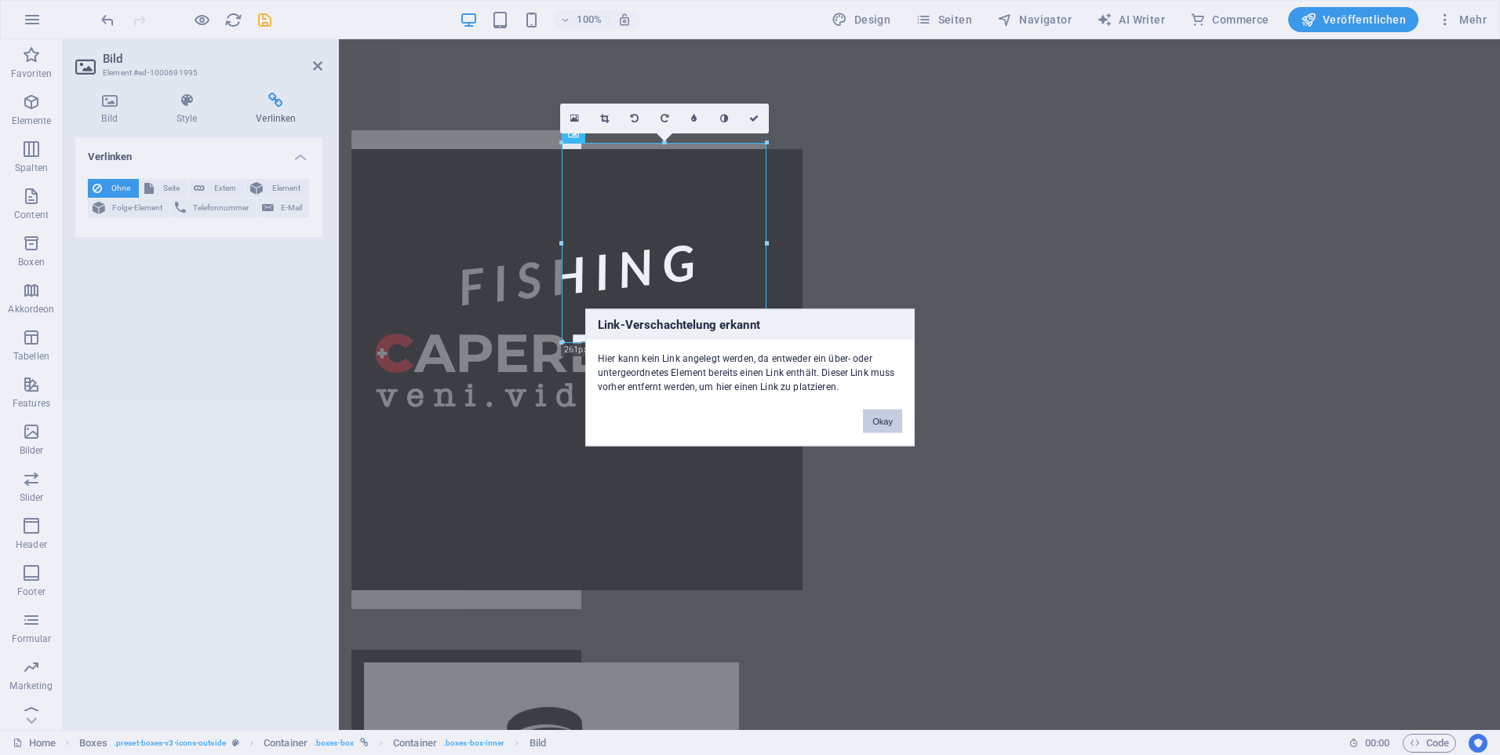
click at [876, 422] on button "Okay" at bounding box center [882, 422] width 39 height 24
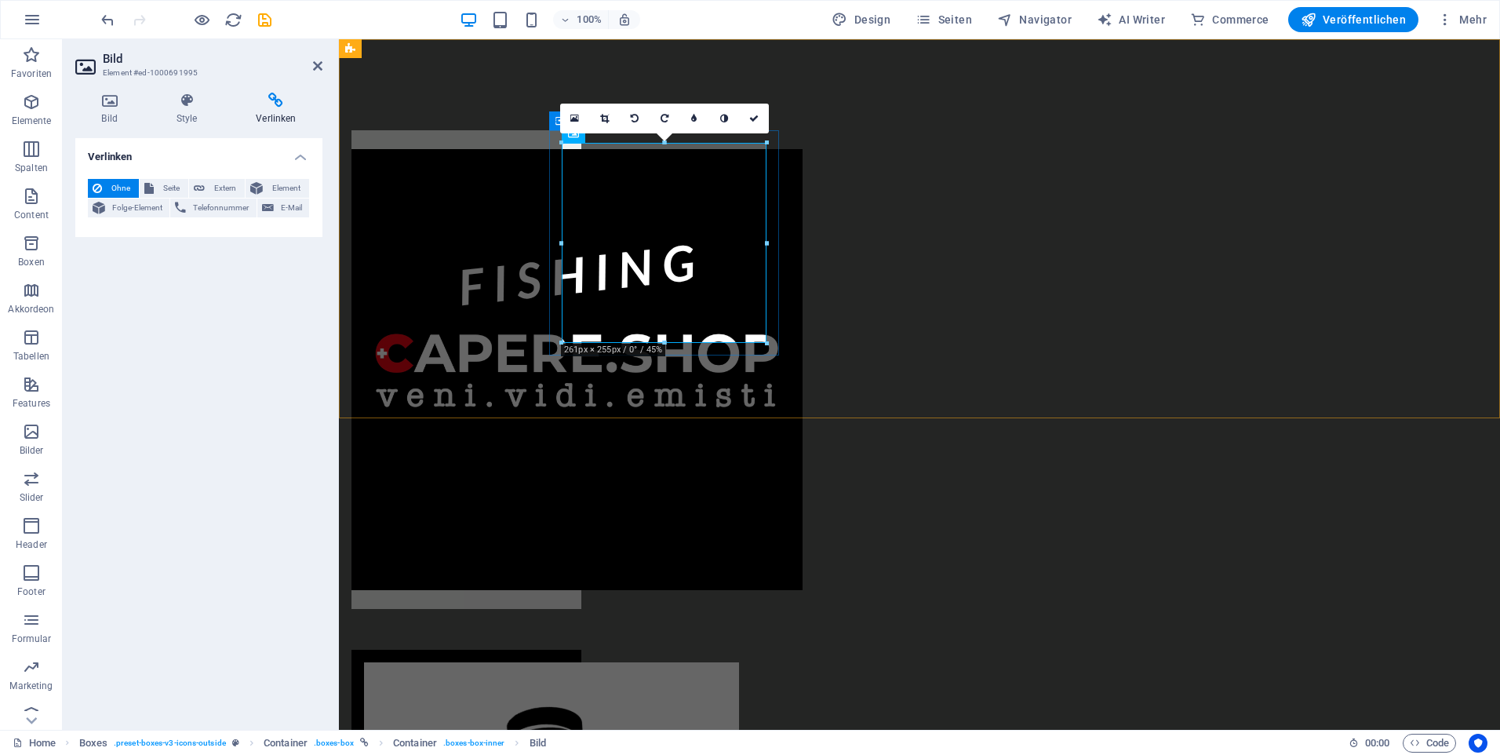
click at [555, 251] on div at bounding box center [466, 369] width 230 height 479
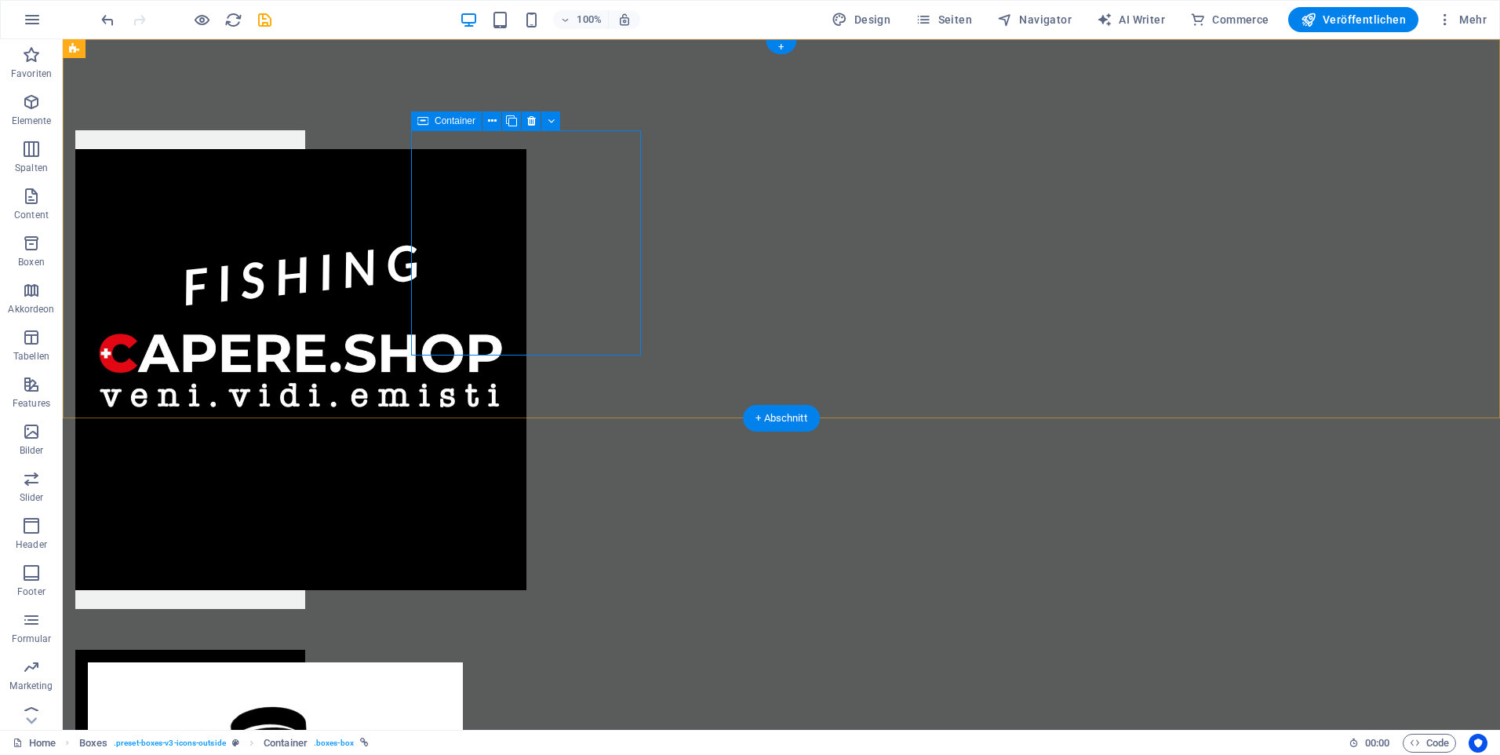
click at [305, 169] on div at bounding box center [190, 369] width 230 height 479
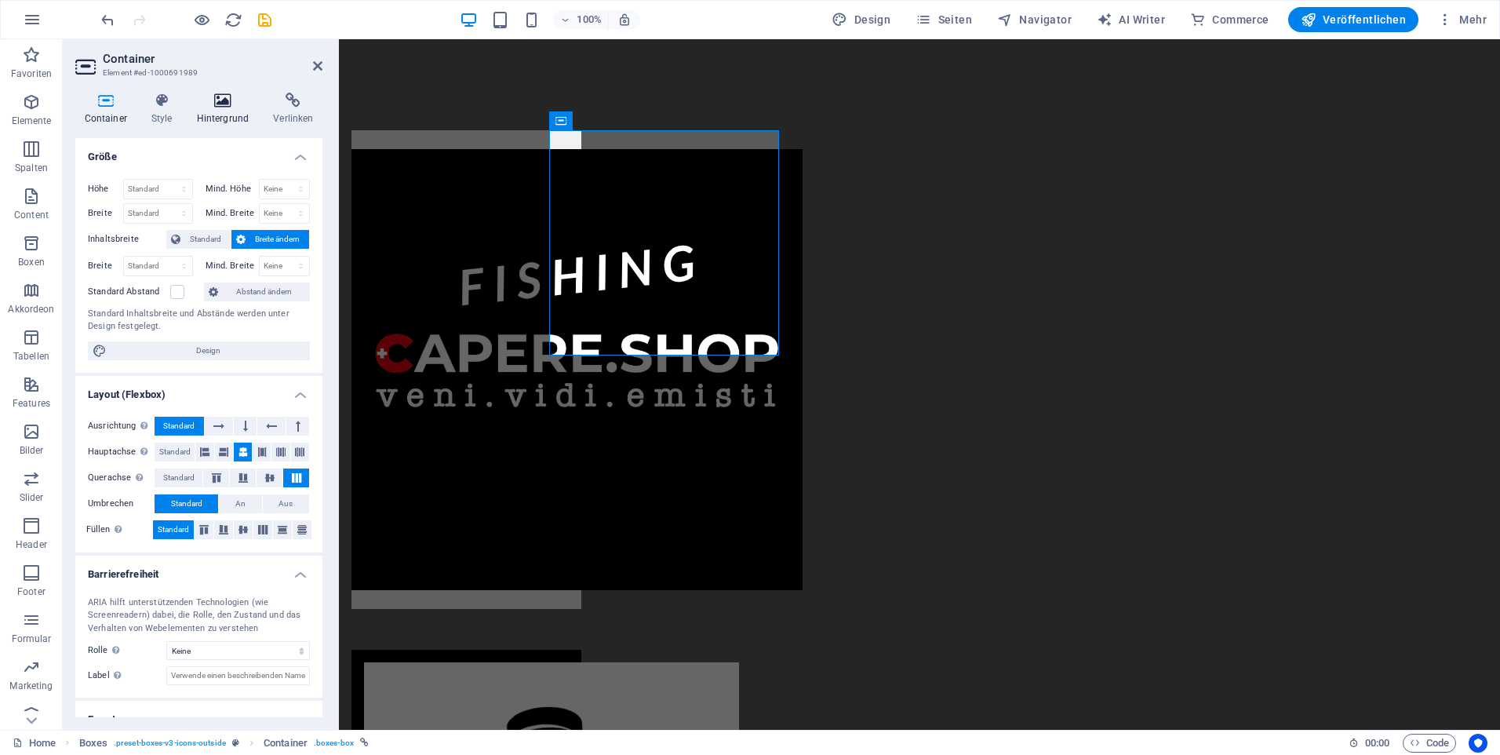
click at [239, 99] on icon at bounding box center [223, 101] width 71 height 16
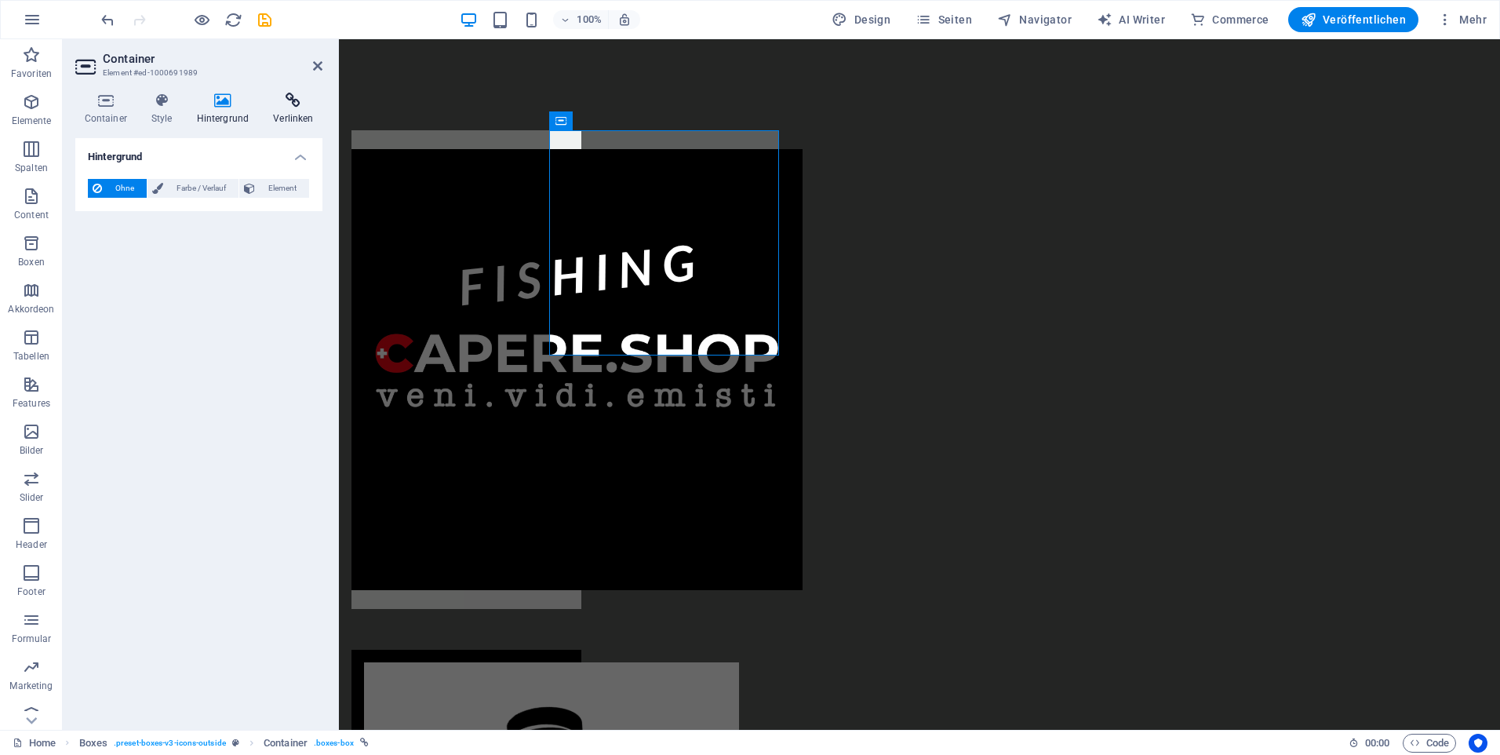
click at [279, 100] on icon at bounding box center [293, 101] width 58 height 16
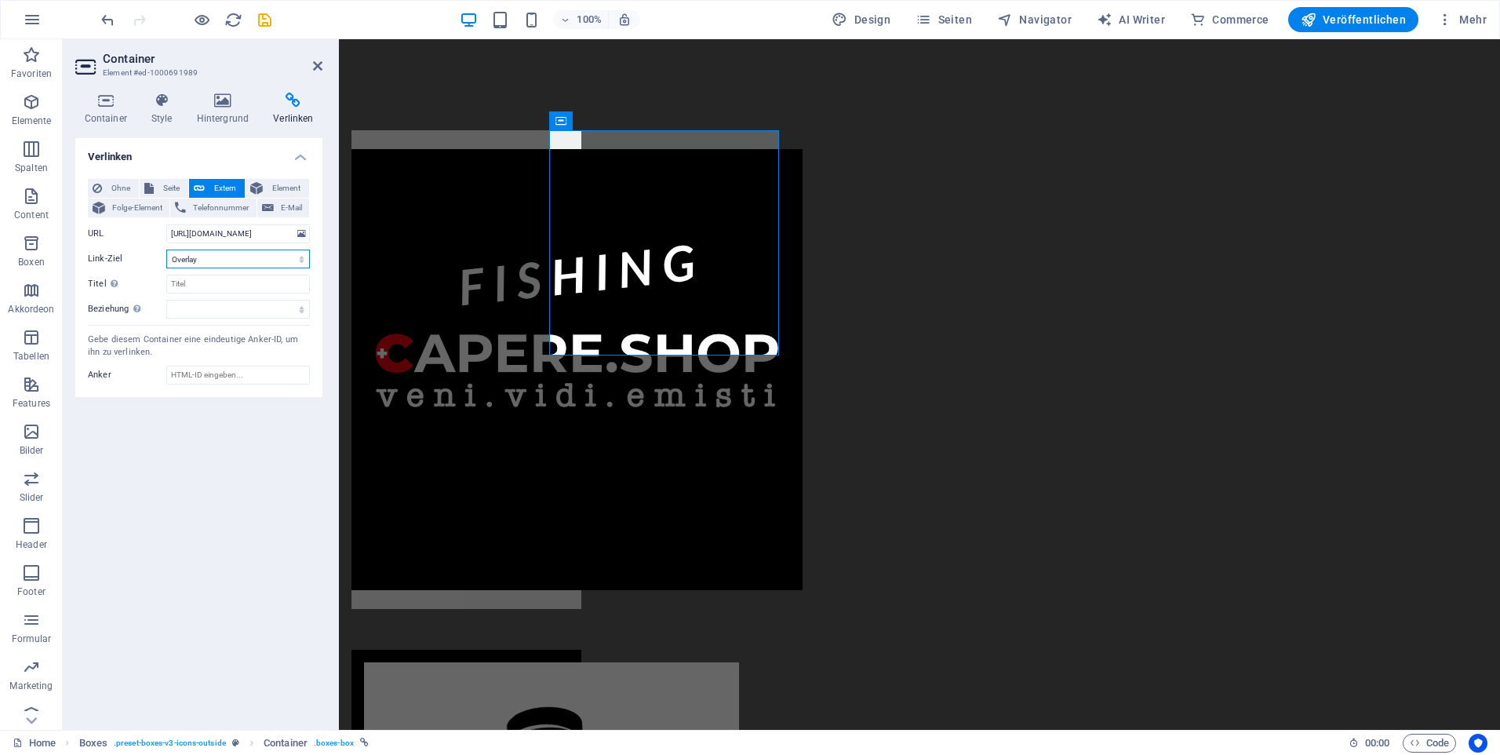
click at [300, 262] on select "Neuer Tab Gleicher Tab Overlay" at bounding box center [238, 259] width 144 height 19
select select "blank"
click at [166, 250] on select "Neuer Tab Gleicher Tab Overlay" at bounding box center [238, 259] width 144 height 19
click at [122, 191] on span "Ohne" at bounding box center [120, 188] width 27 height 19
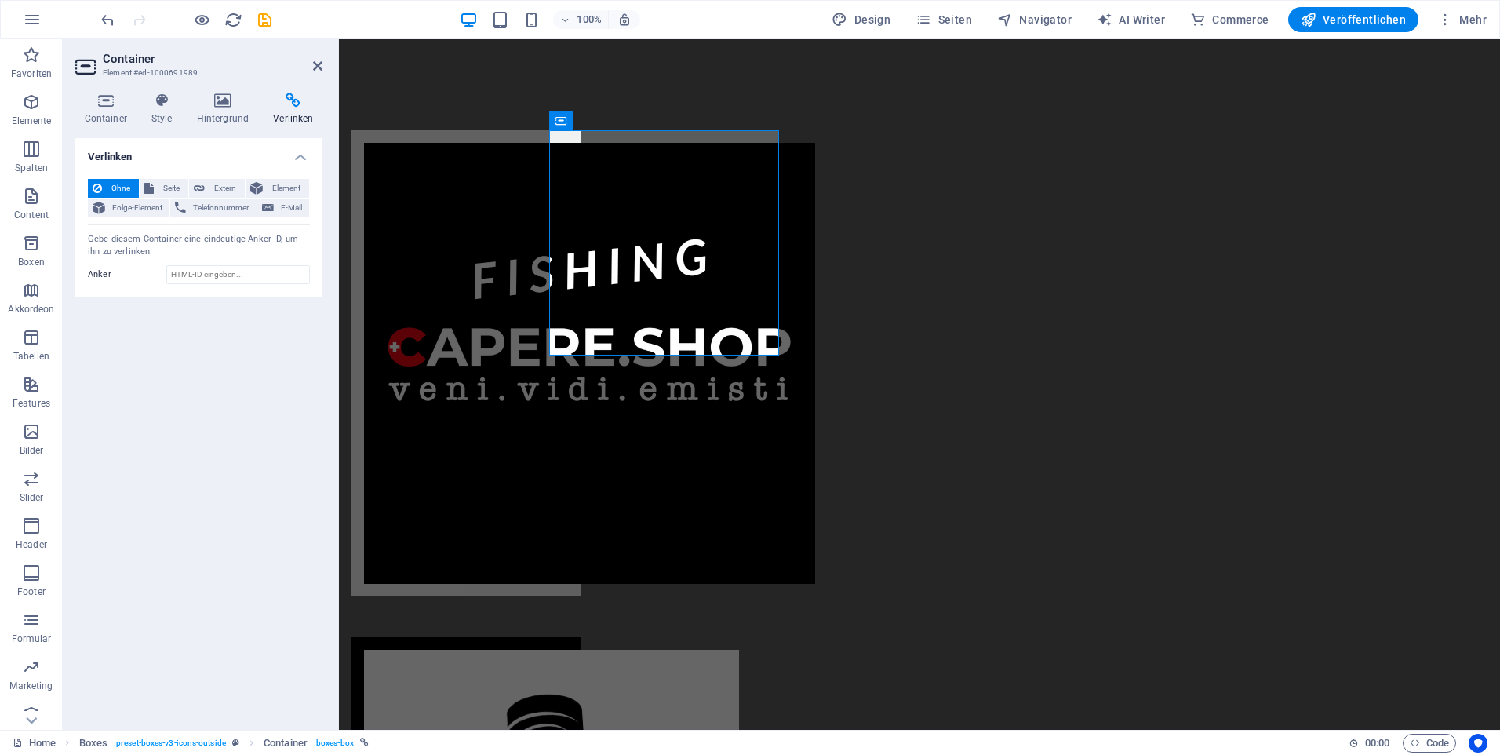
click at [122, 191] on span "Ohne" at bounding box center [120, 188] width 27 height 19
click at [196, 279] on input "Anker" at bounding box center [238, 274] width 144 height 19
click at [193, 381] on div "Verlinken Ohne Seite Extern Element Folge-Element Telefonnummer E-Mail Seite Ho…" at bounding box center [198, 427] width 247 height 579
click at [278, 276] on input "https://www.capere.app/" at bounding box center [238, 274] width 144 height 19
type input "[URL][DOMAIN_NAME]"
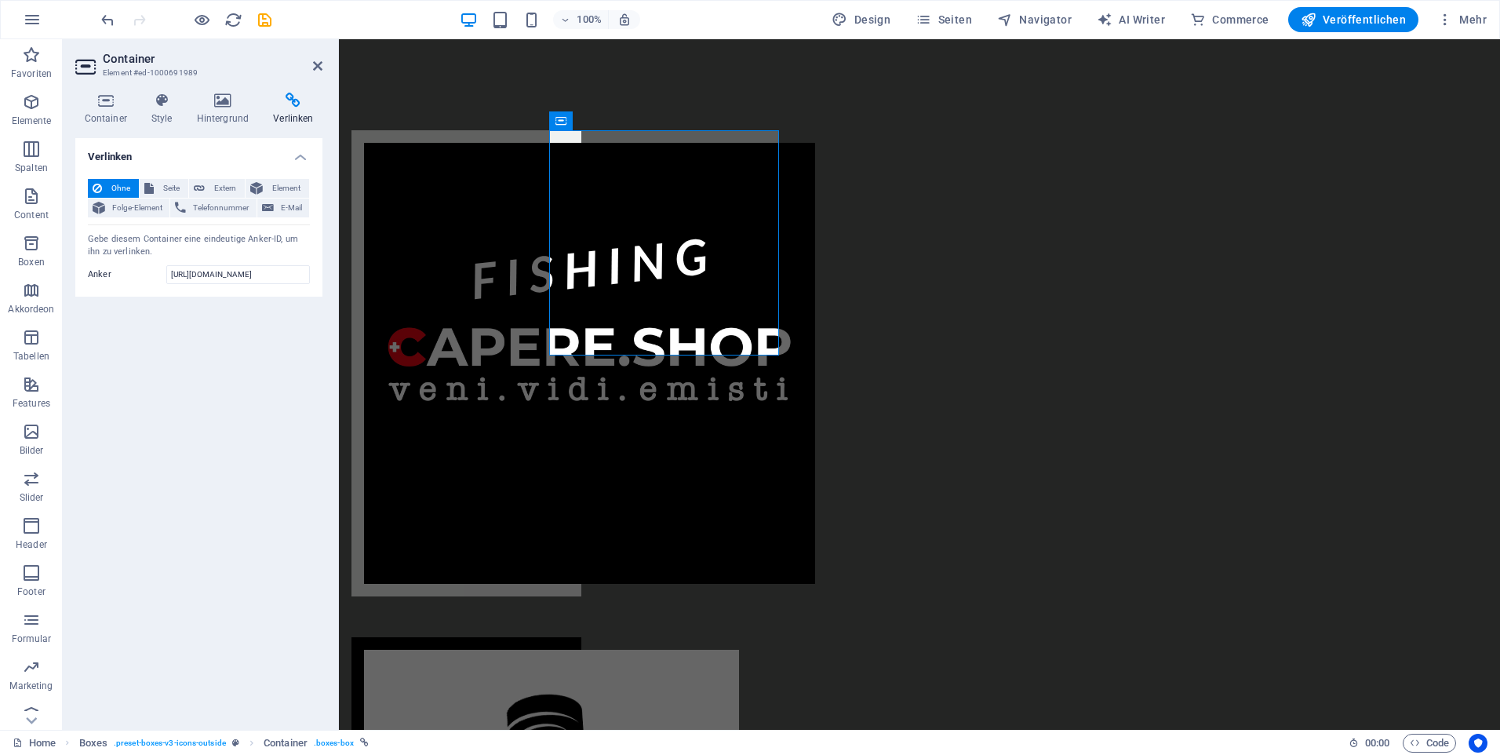
click at [239, 479] on div "Verlinken Ohne Seite Extern Element Folge-Element Telefonnummer E-Mail Seite Ho…" at bounding box center [198, 427] width 247 height 579
click at [198, 151] on h4 "Verlinken" at bounding box center [198, 152] width 247 height 28
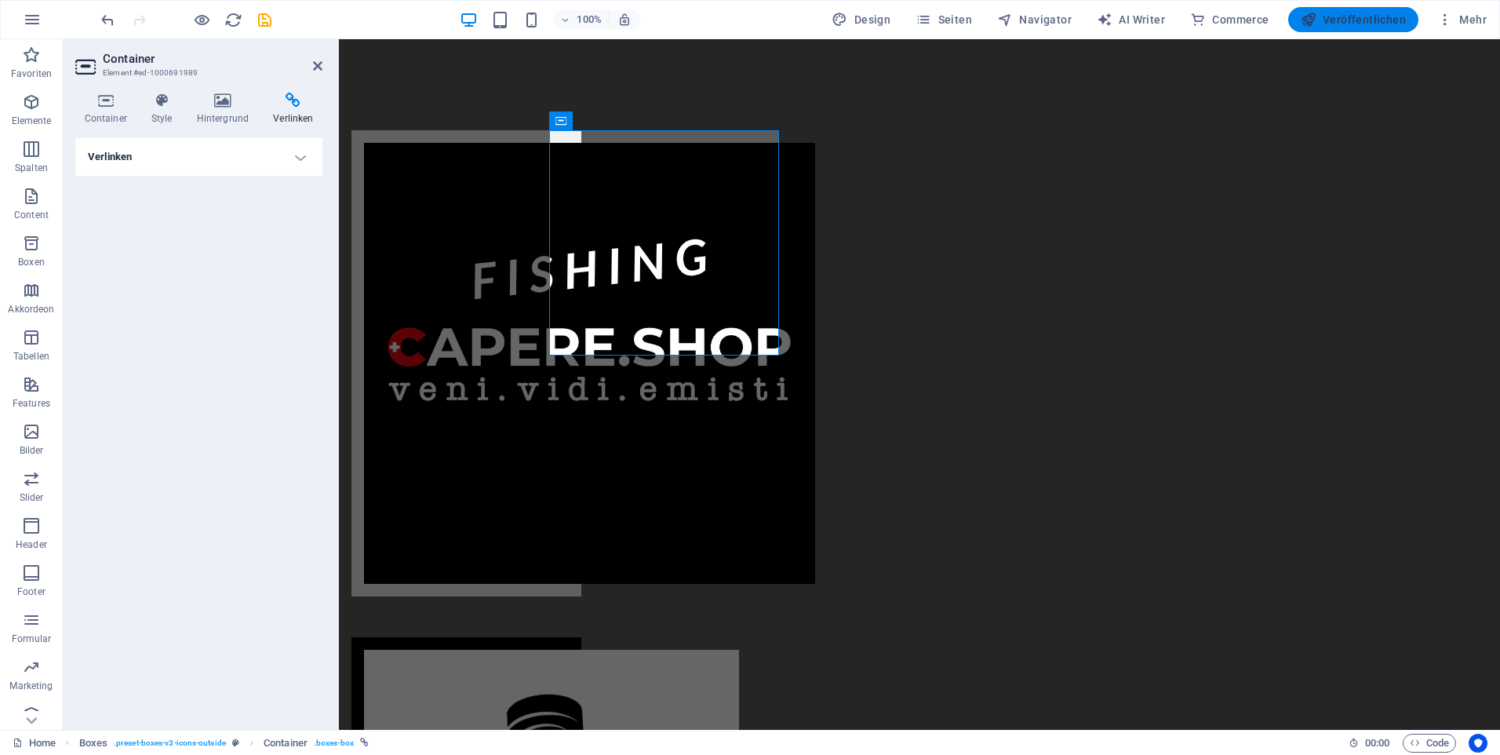
click at [1358, 24] on span "Veröffentlichen" at bounding box center [1353, 20] width 105 height 16
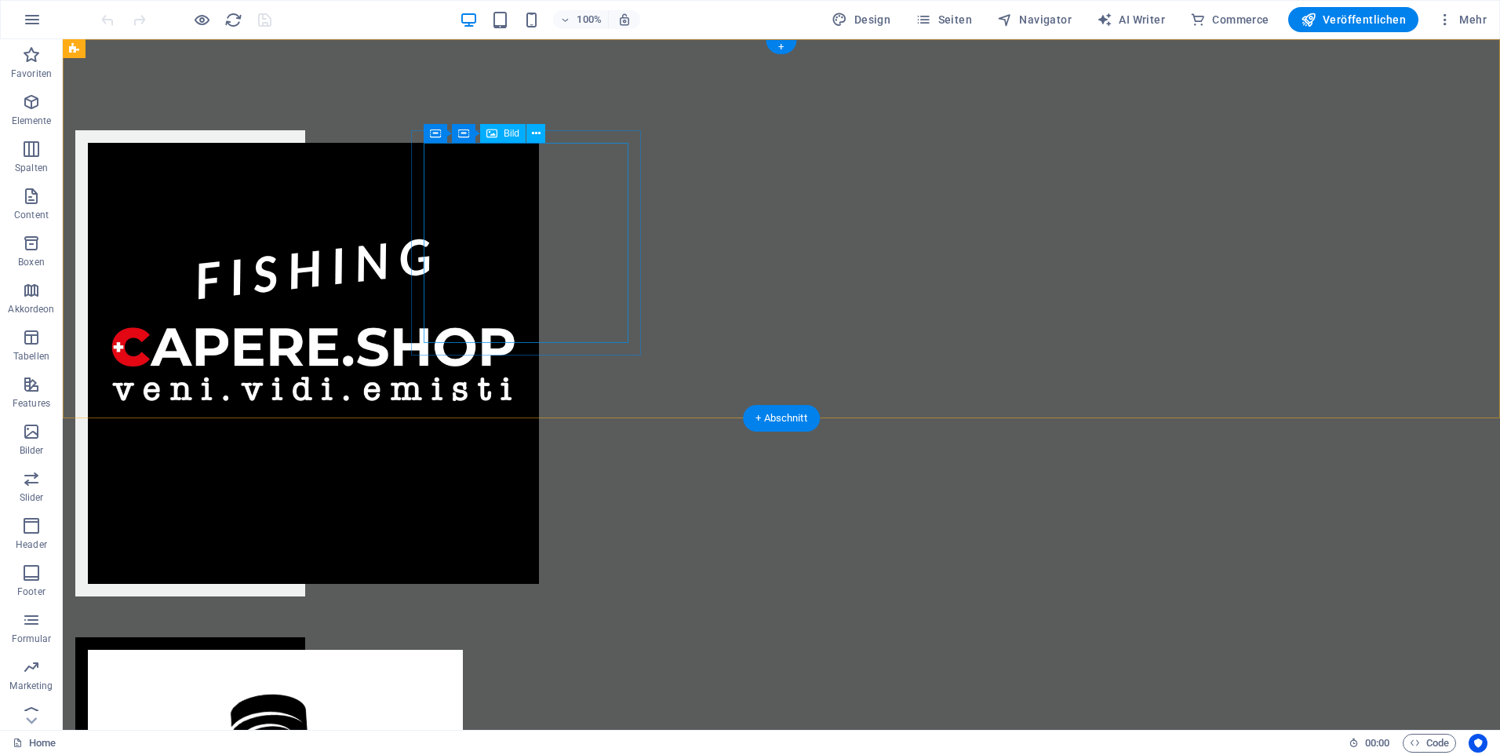
click at [293, 276] on figure at bounding box center [190, 363] width 205 height 441
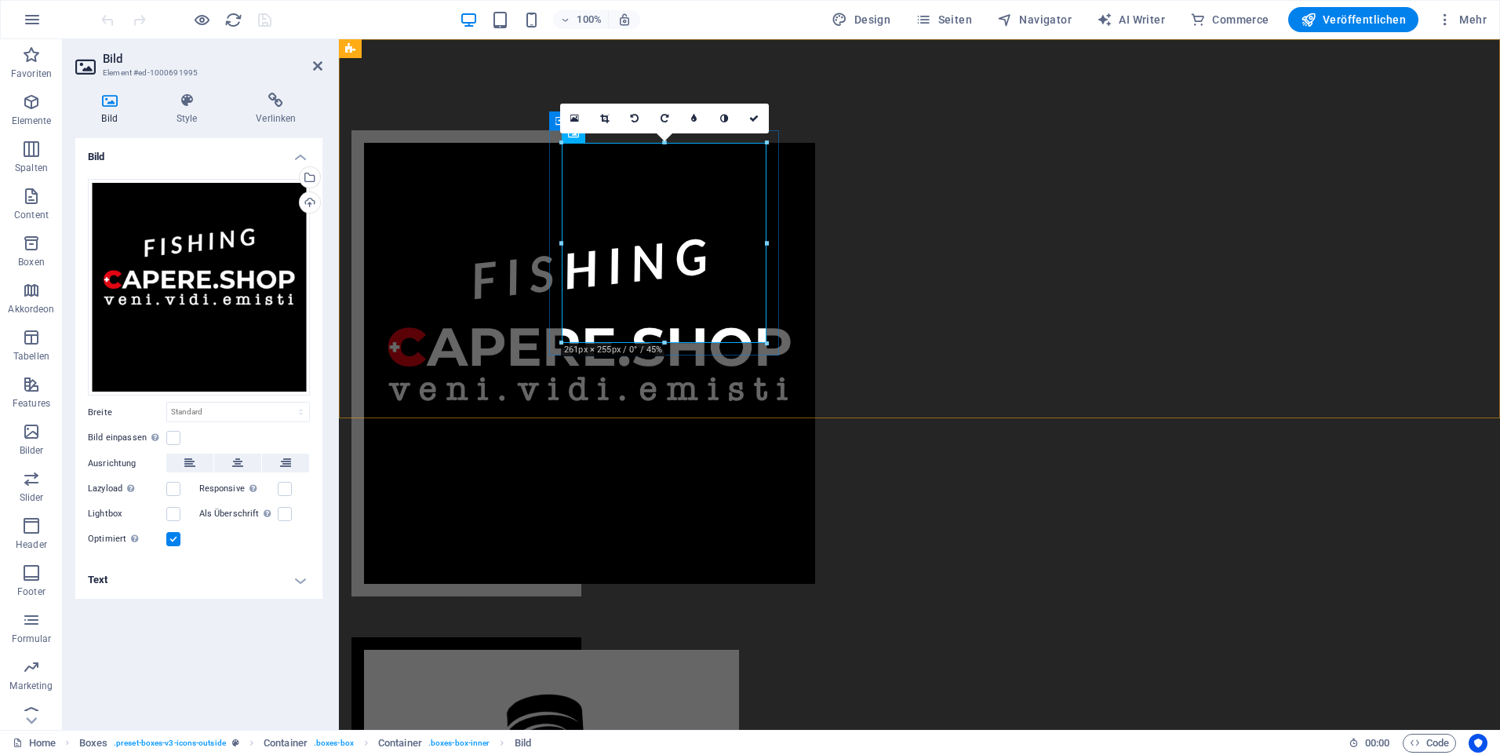
click at [556, 228] on div at bounding box center [466, 363] width 230 height 466
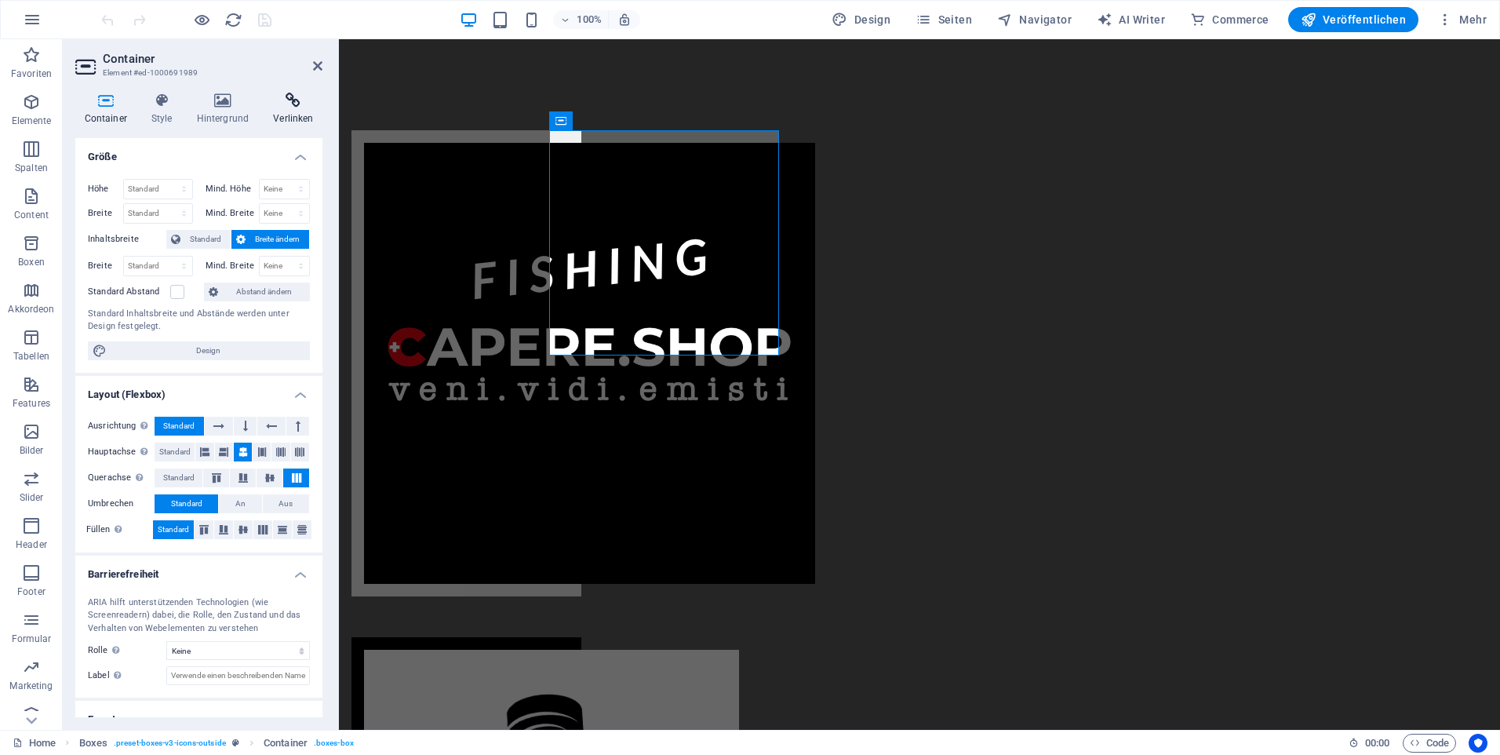
click at [290, 111] on h4 "Verlinken" at bounding box center [293, 109] width 58 height 33
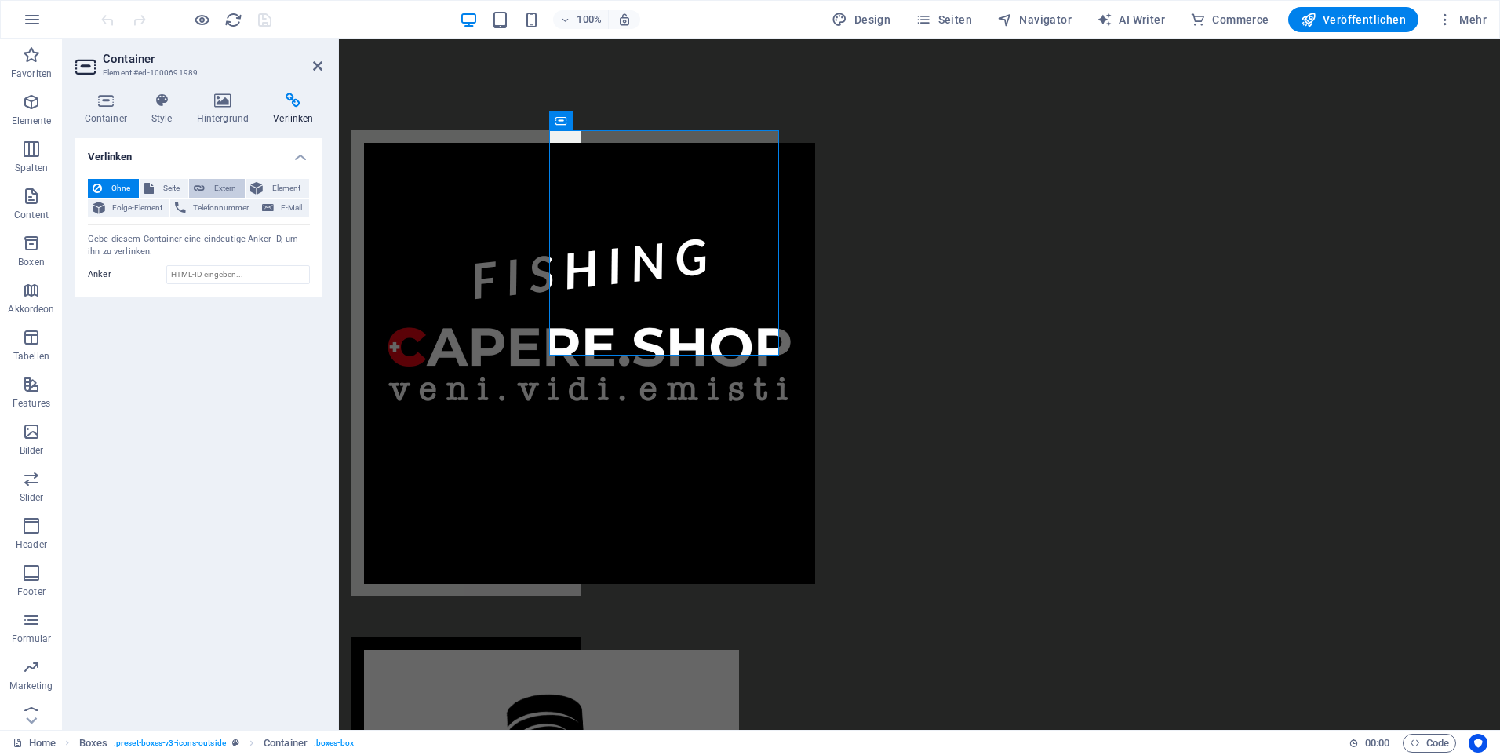
click at [226, 190] on span "Extern" at bounding box center [224, 188] width 31 height 19
select select "blank"
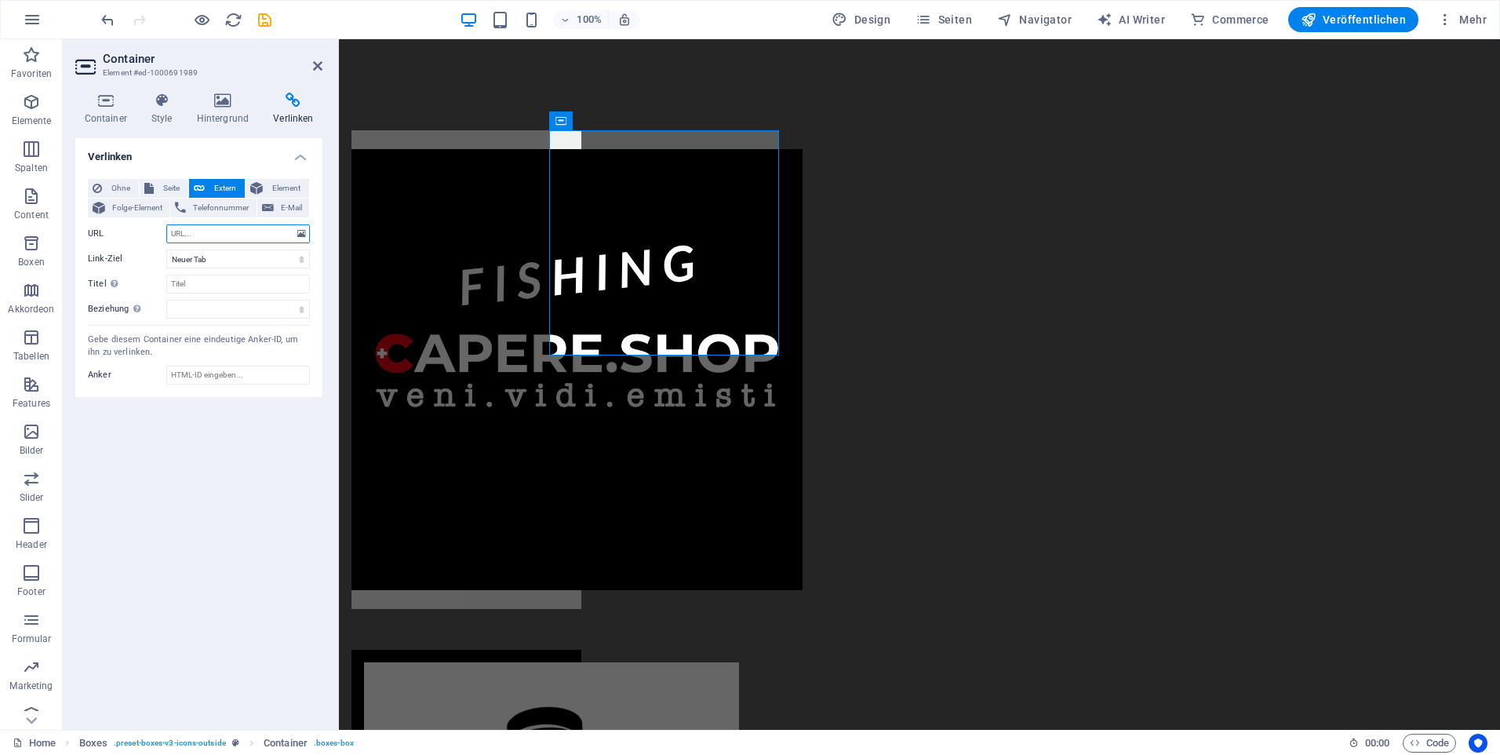
click at [218, 237] on input "URL" at bounding box center [238, 233] width 144 height 19
type input "https://www.capere.app"
click at [231, 284] on input "Titel Zusätzliche Linkbeschreibung, sollte nicht mit dem Linktext identisch sei…" at bounding box center [238, 284] width 144 height 19
type input "Fishing"
click at [226, 306] on select "alternate author bookmark external help license next nofollow noreferrer noopen…" at bounding box center [238, 309] width 144 height 19
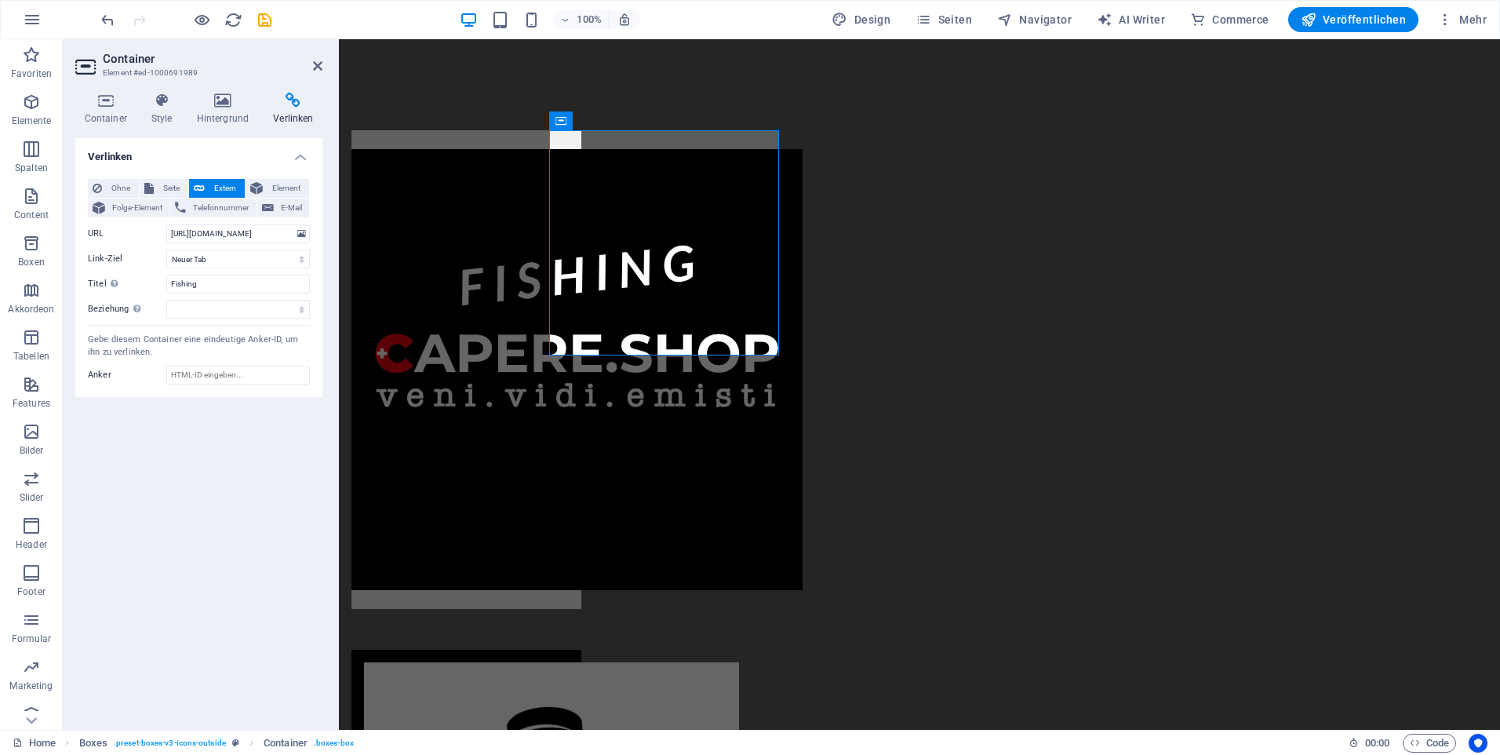
click at [104, 476] on div "Verlinken Ohne Seite Extern Element Folge-Element Telefonnummer E-Mail Seite Ho…" at bounding box center [198, 427] width 247 height 579
click at [195, 311] on select "alternate author bookmark external help license next nofollow noreferrer noopen…" at bounding box center [238, 309] width 144 height 19
select select "alternate"
click at [166, 300] on select "alternate author bookmark external help license next nofollow noreferrer noopen…" at bounding box center [238, 309] width 144 height 19
click at [224, 376] on input "Anker" at bounding box center [238, 375] width 144 height 19
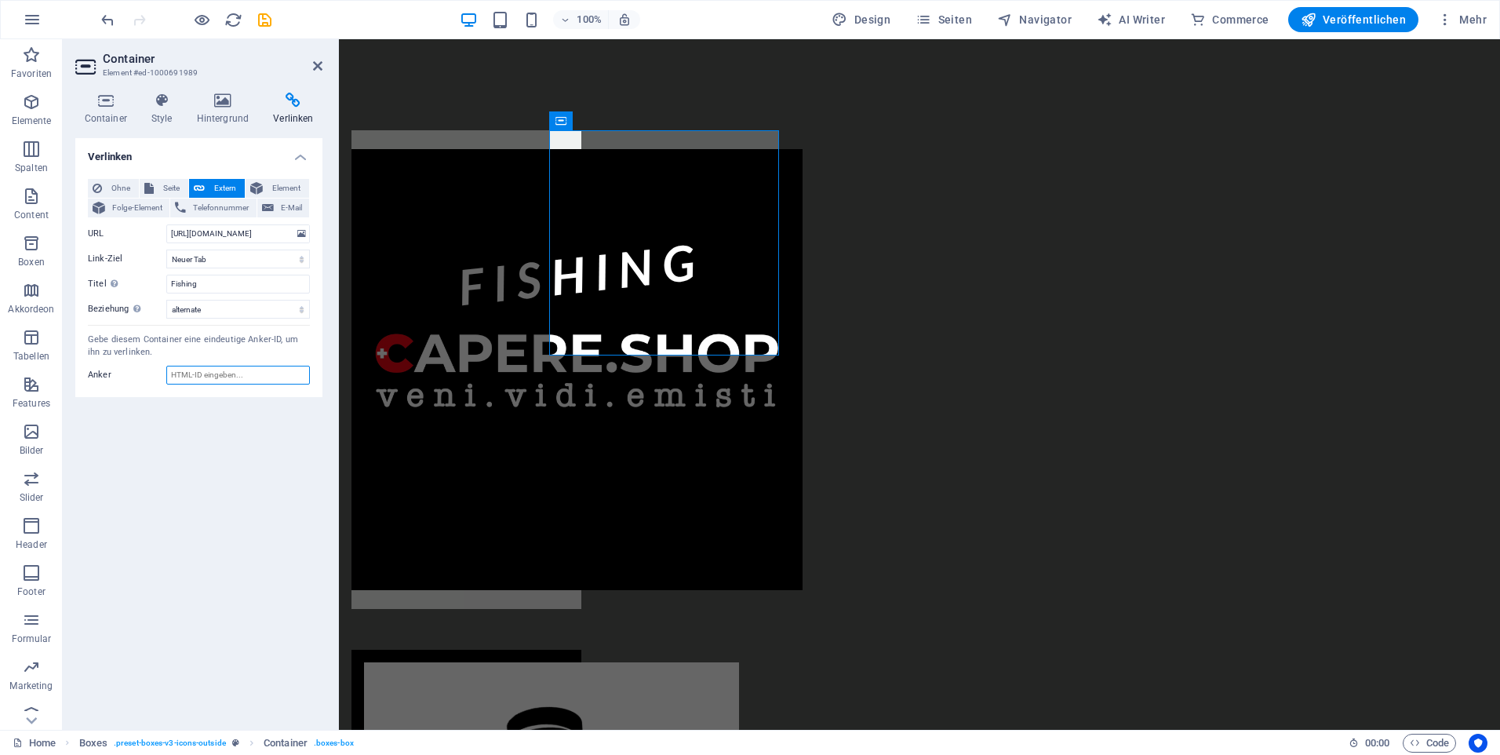
type input "https://www.capere.app"
click at [204, 486] on div "Verlinken Ohne Seite Extern Element Folge-Element Telefonnummer E-Mail Seite Ho…" at bounding box center [198, 427] width 247 height 579
click at [209, 486] on div "Verlinken Ohne Seite Extern Element Folge-Element Telefonnummer E-Mail Seite Ho…" at bounding box center [198, 427] width 247 height 579
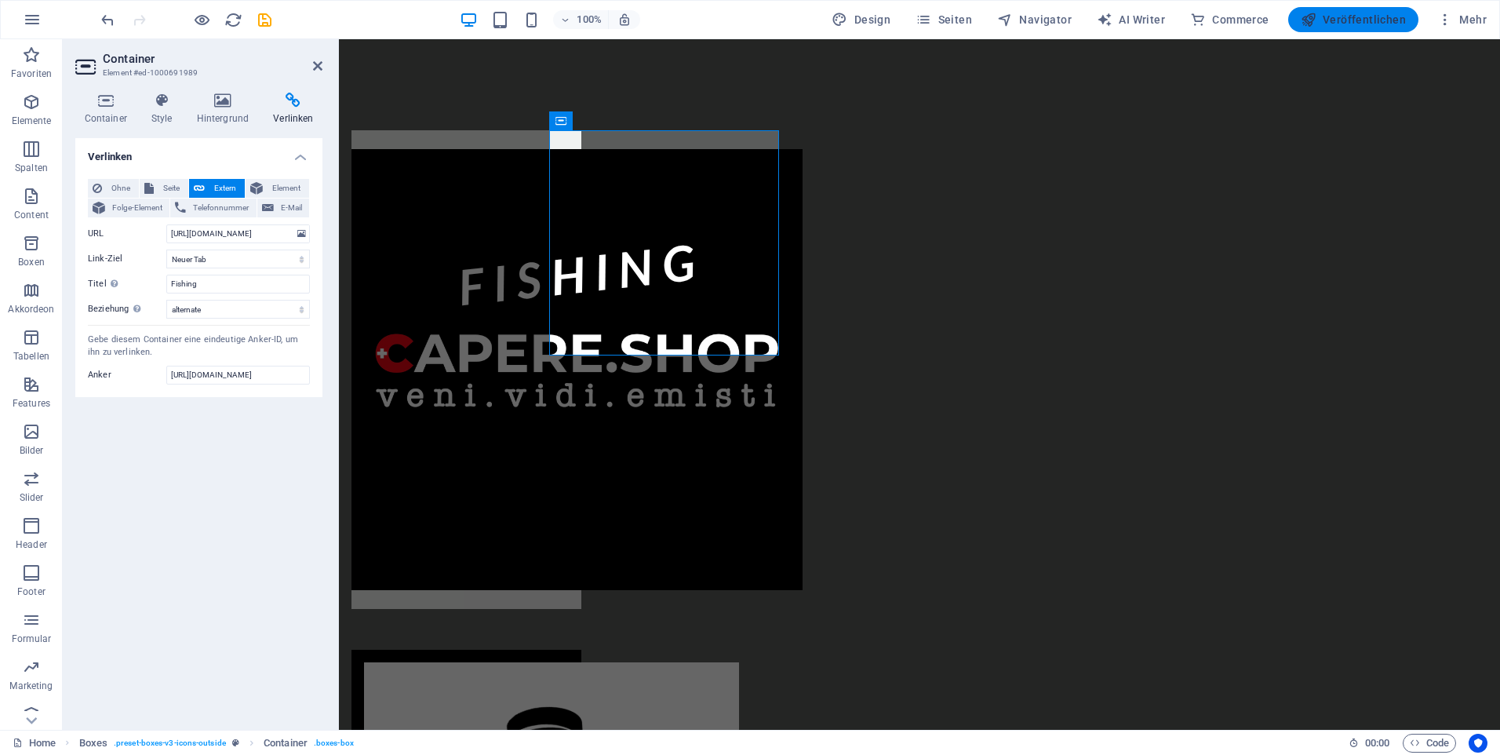
drag, startPoint x: 1357, startPoint y: 19, endPoint x: 1343, endPoint y: 20, distance: 13.4
click at [1357, 18] on span "Veröffentlichen" at bounding box center [1353, 20] width 105 height 16
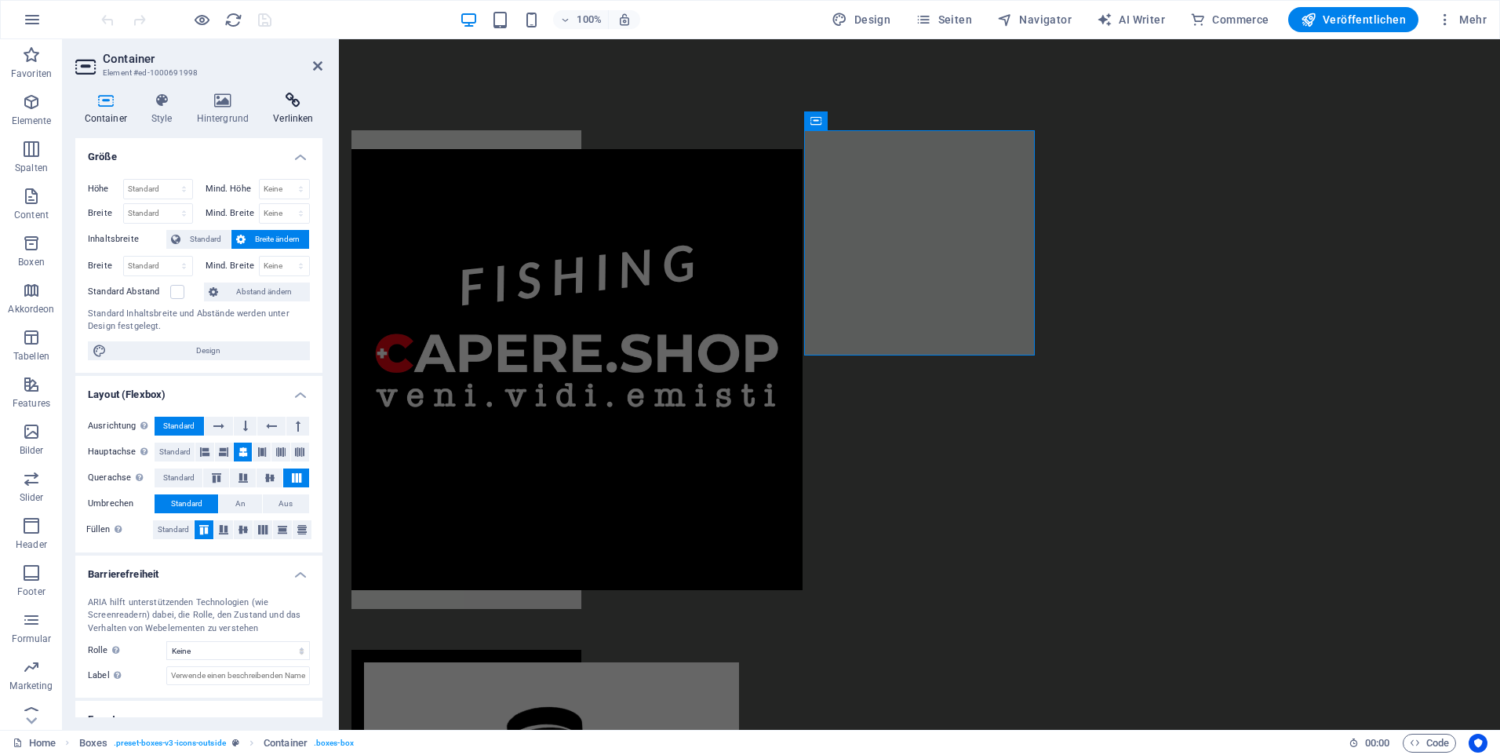
click at [291, 93] on icon at bounding box center [293, 101] width 58 height 16
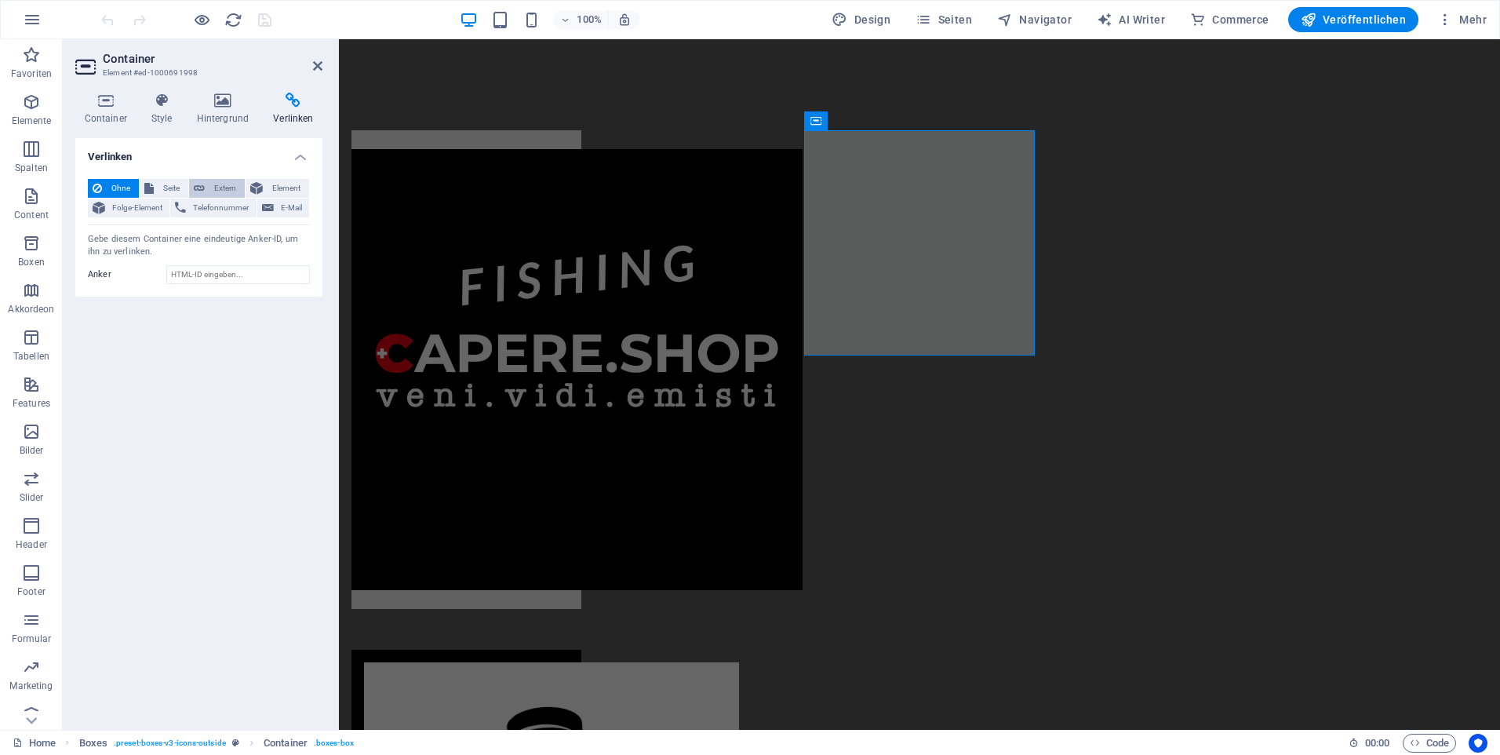
click at [225, 189] on span "Extern" at bounding box center [224, 188] width 31 height 19
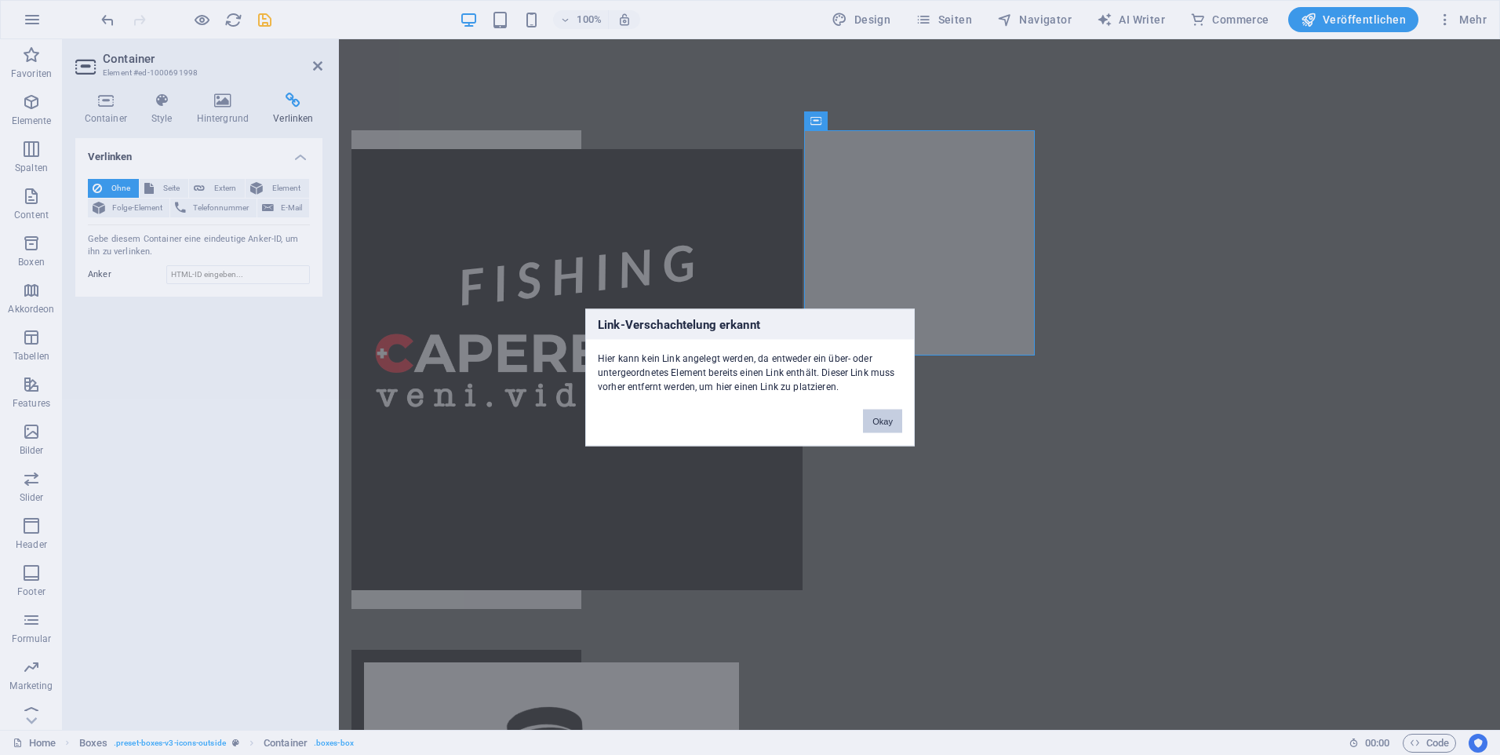
click at [872, 417] on button "Okay" at bounding box center [882, 422] width 39 height 24
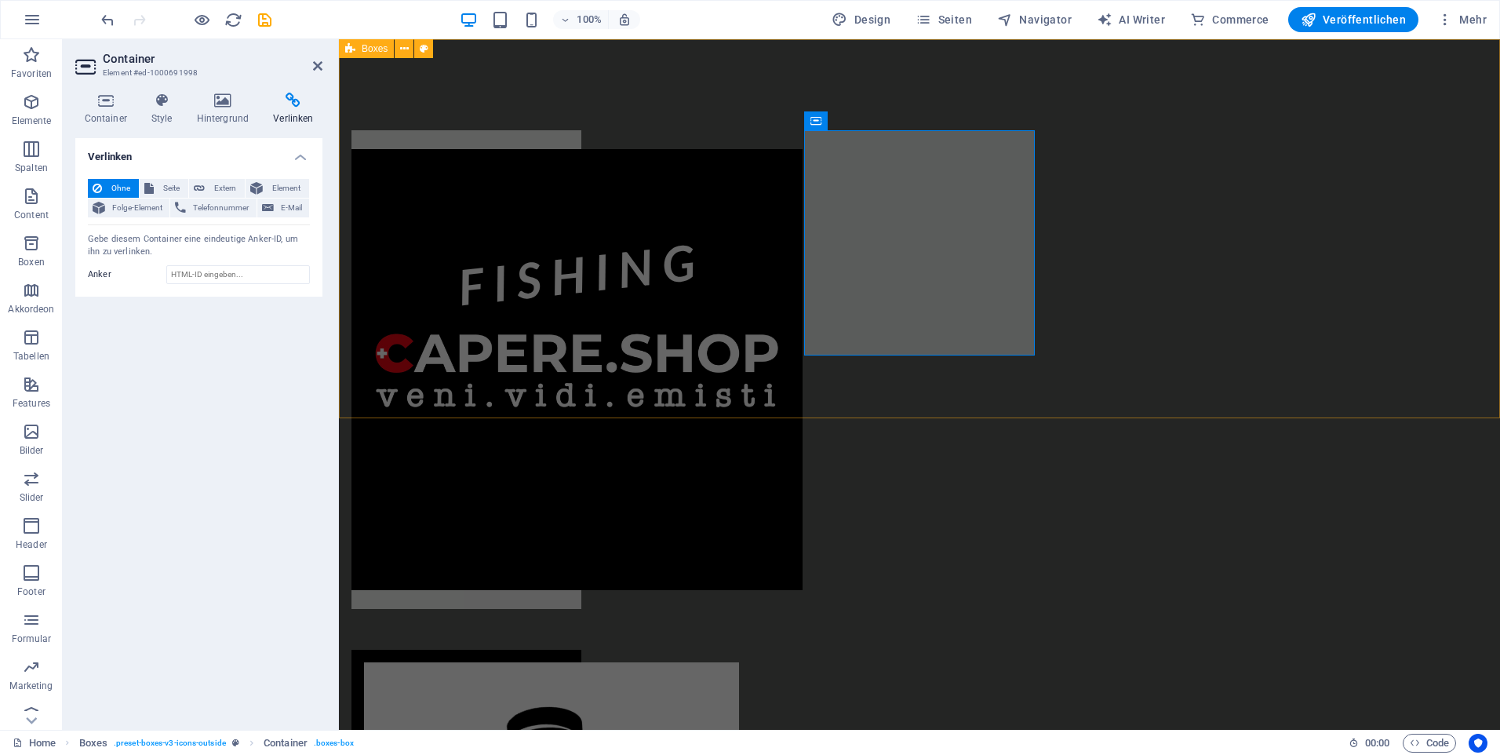
click at [803, 265] on div at bounding box center [919, 570] width 1161 height 1062
click at [1080, 265] on div at bounding box center [919, 570] width 1161 height 1062
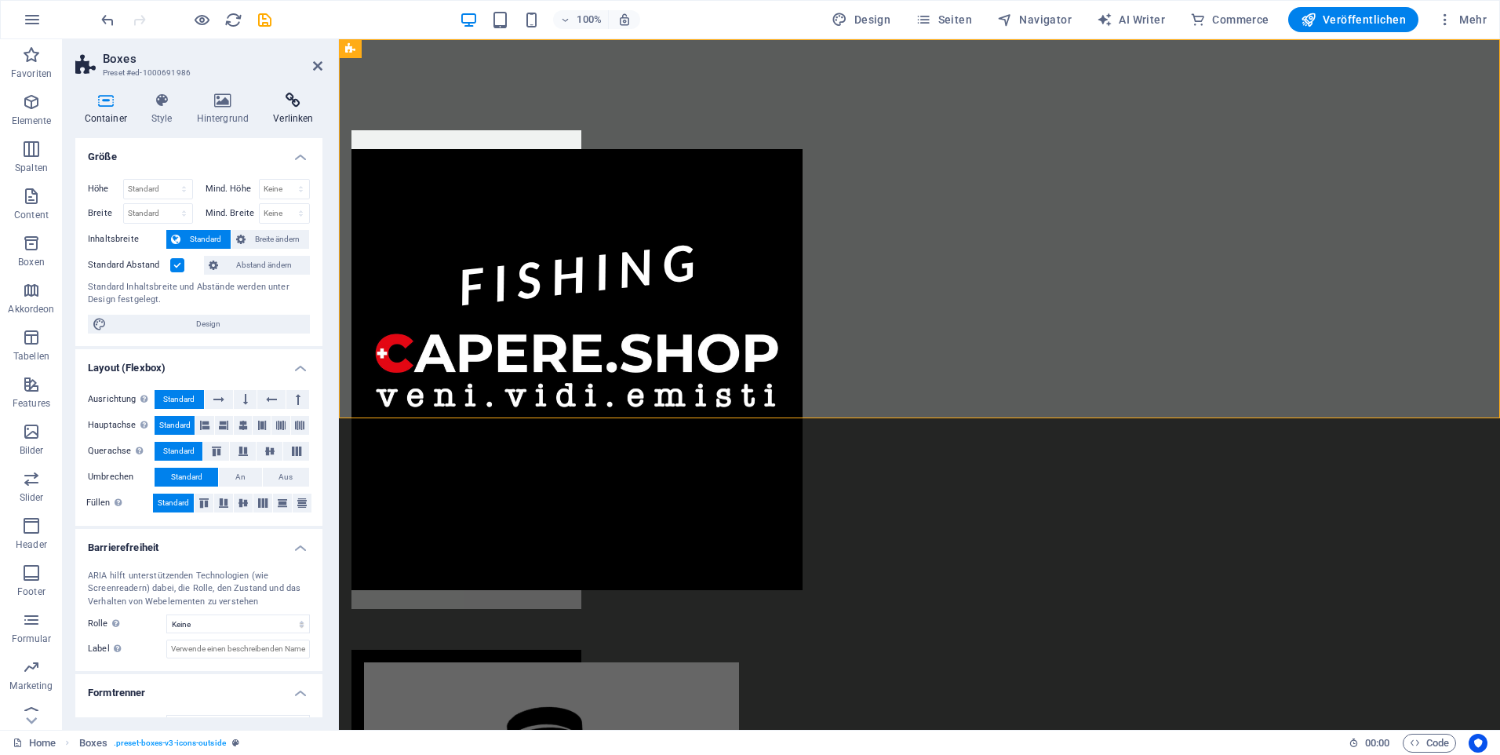
click at [286, 100] on icon at bounding box center [293, 101] width 58 height 16
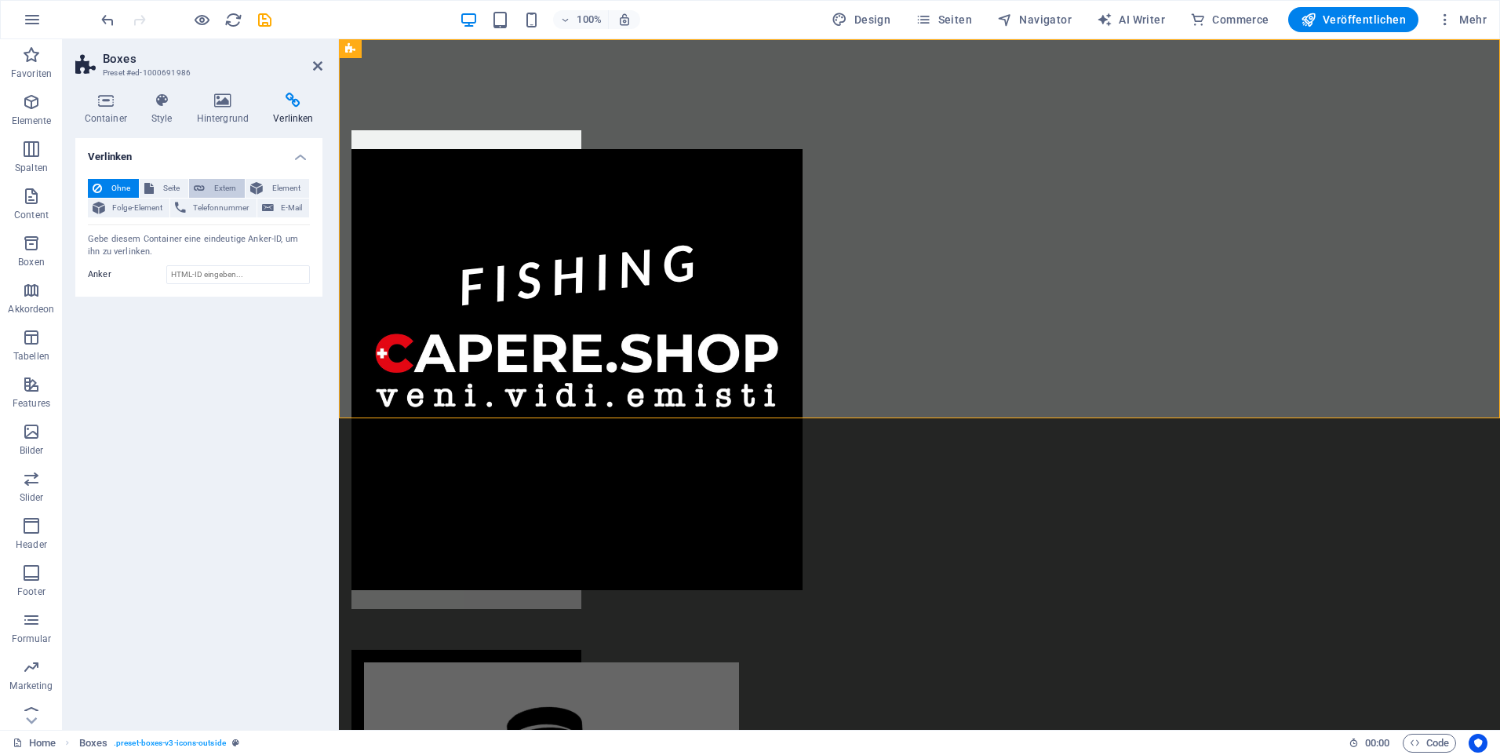
click at [228, 184] on span "Extern" at bounding box center [224, 188] width 31 height 19
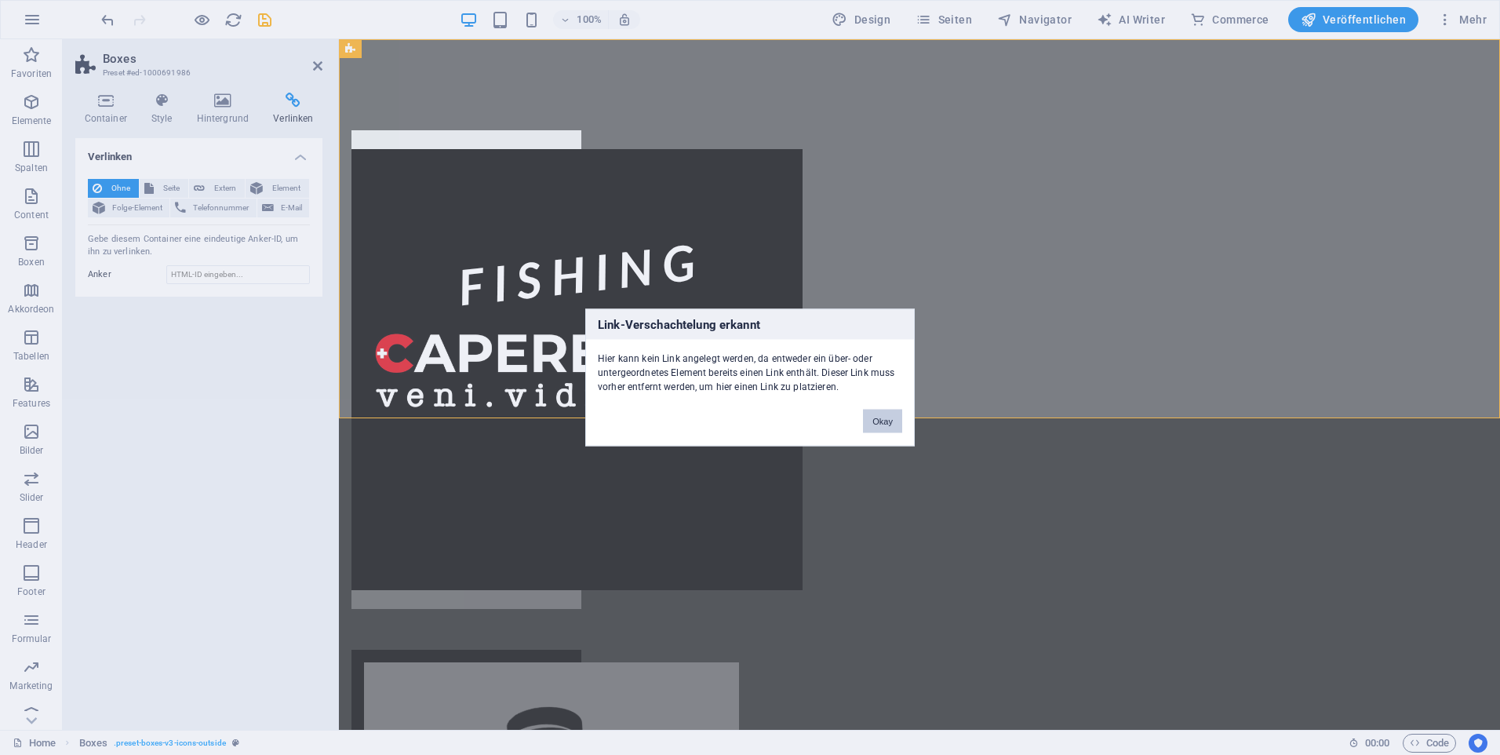
drag, startPoint x: 880, startPoint y: 419, endPoint x: 540, endPoint y: 360, distance: 344.8
click at [880, 419] on button "Okay" at bounding box center [882, 422] width 39 height 24
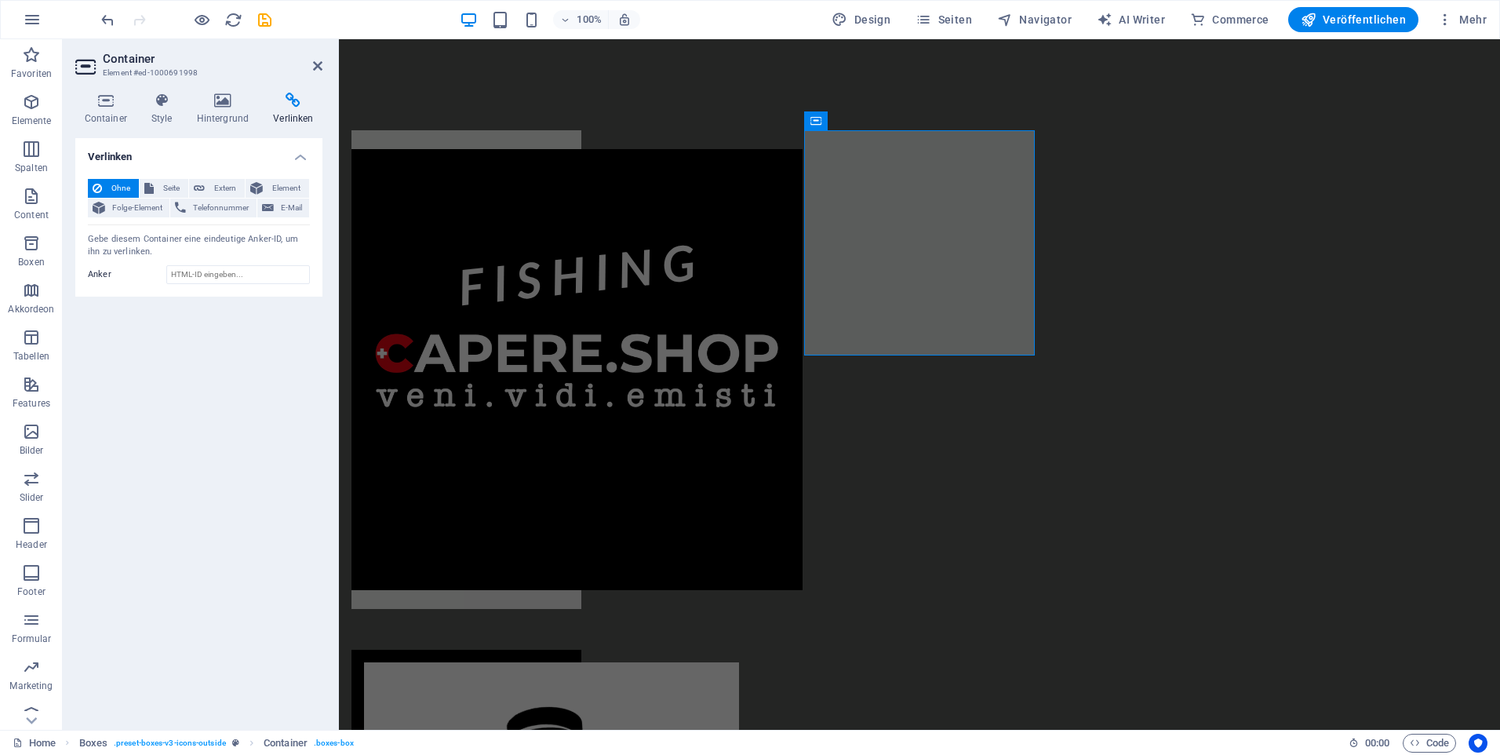
click at [295, 101] on icon at bounding box center [293, 101] width 58 height 16
click at [199, 185] on icon at bounding box center [199, 188] width 11 height 19
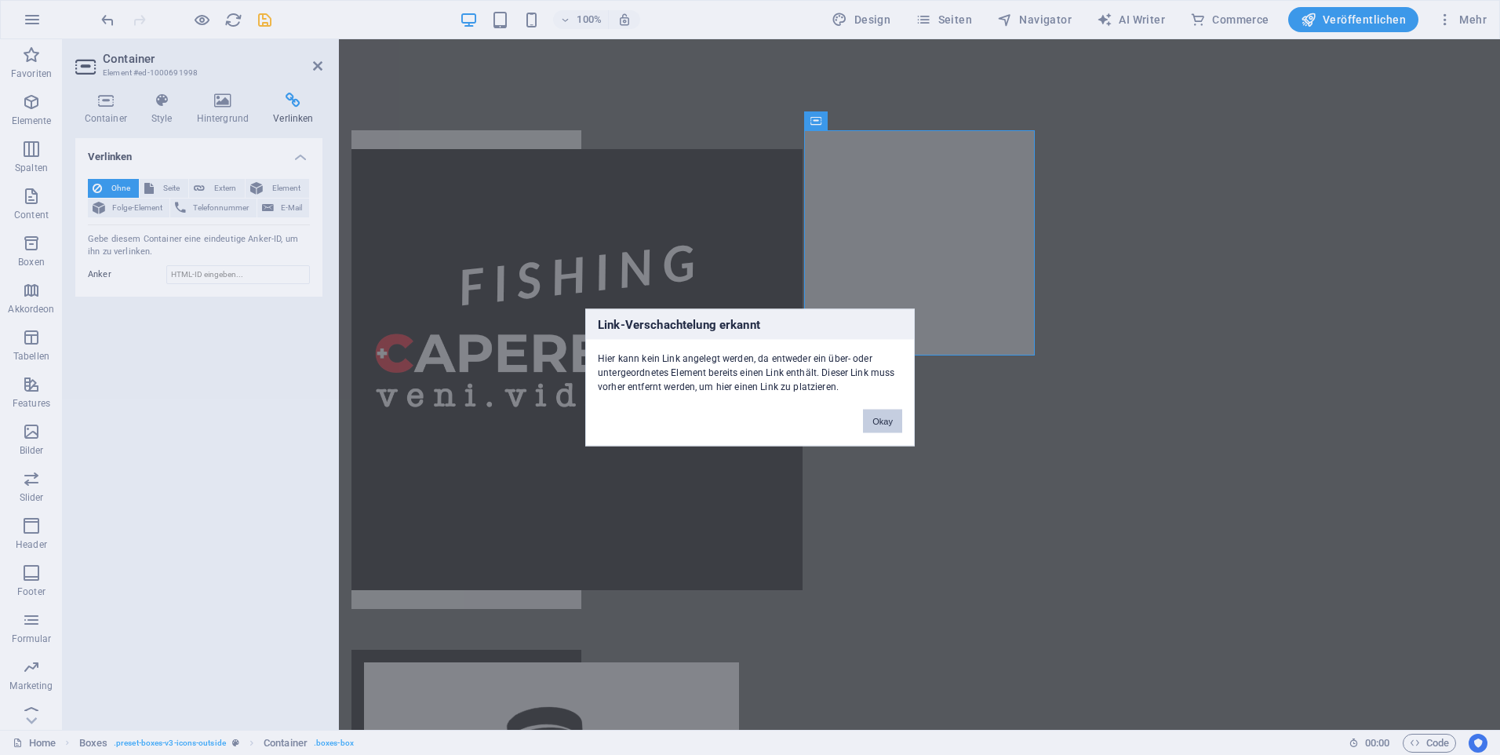
click at [880, 424] on button "Okay" at bounding box center [882, 422] width 39 height 24
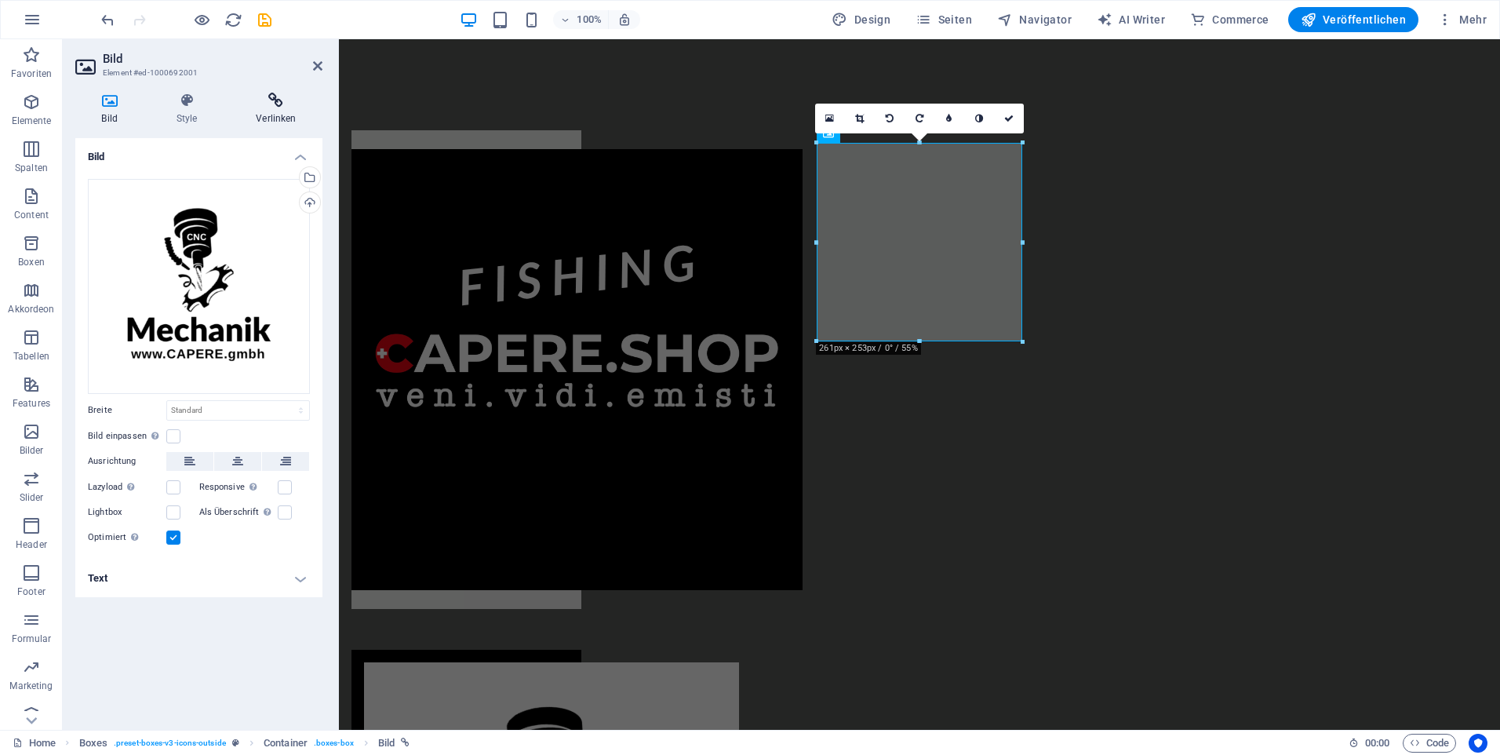
click at [271, 96] on icon at bounding box center [276, 101] width 93 height 16
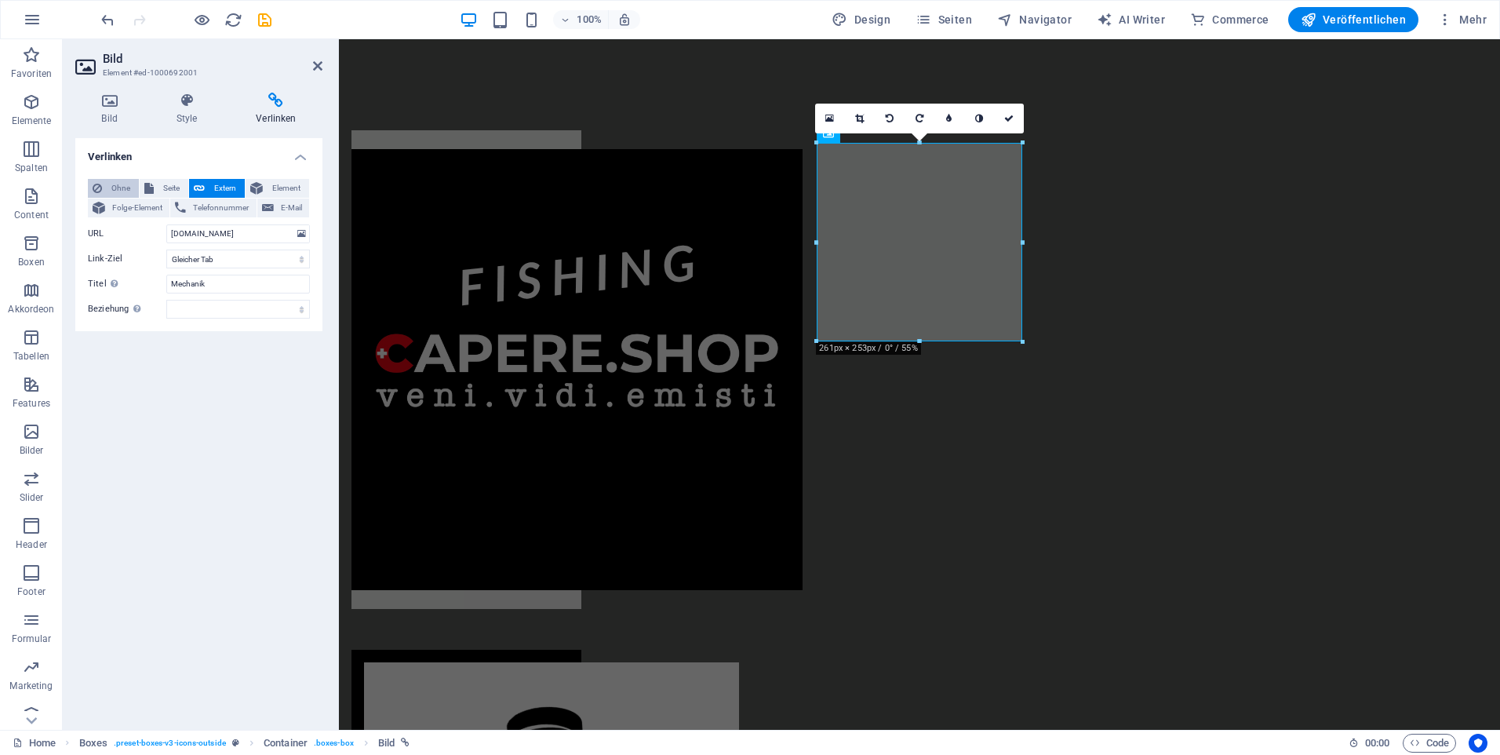
click at [125, 184] on span "Ohne" at bounding box center [120, 188] width 27 height 19
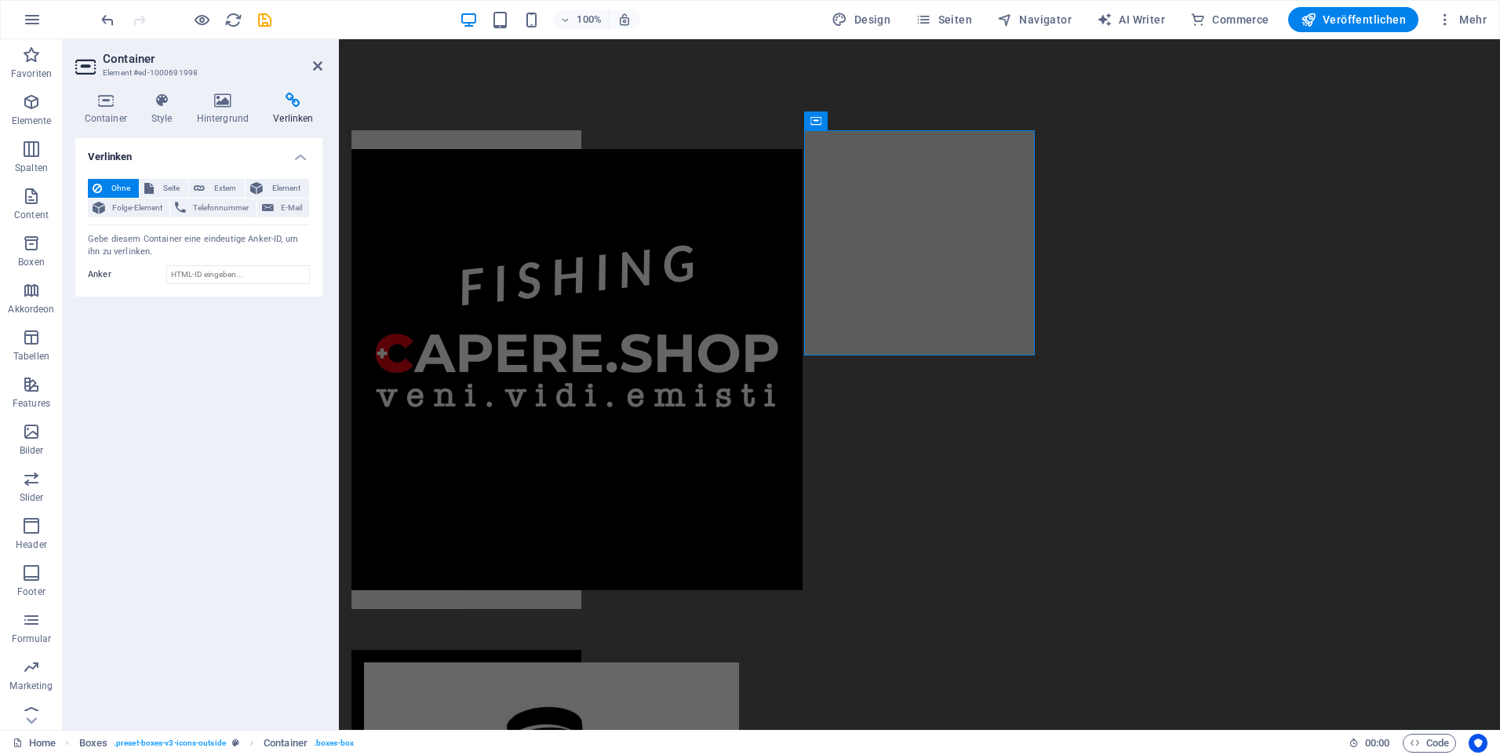
click at [292, 103] on icon at bounding box center [293, 101] width 58 height 16
click at [224, 188] on span "Extern" at bounding box center [224, 188] width 31 height 19
select select "blank"
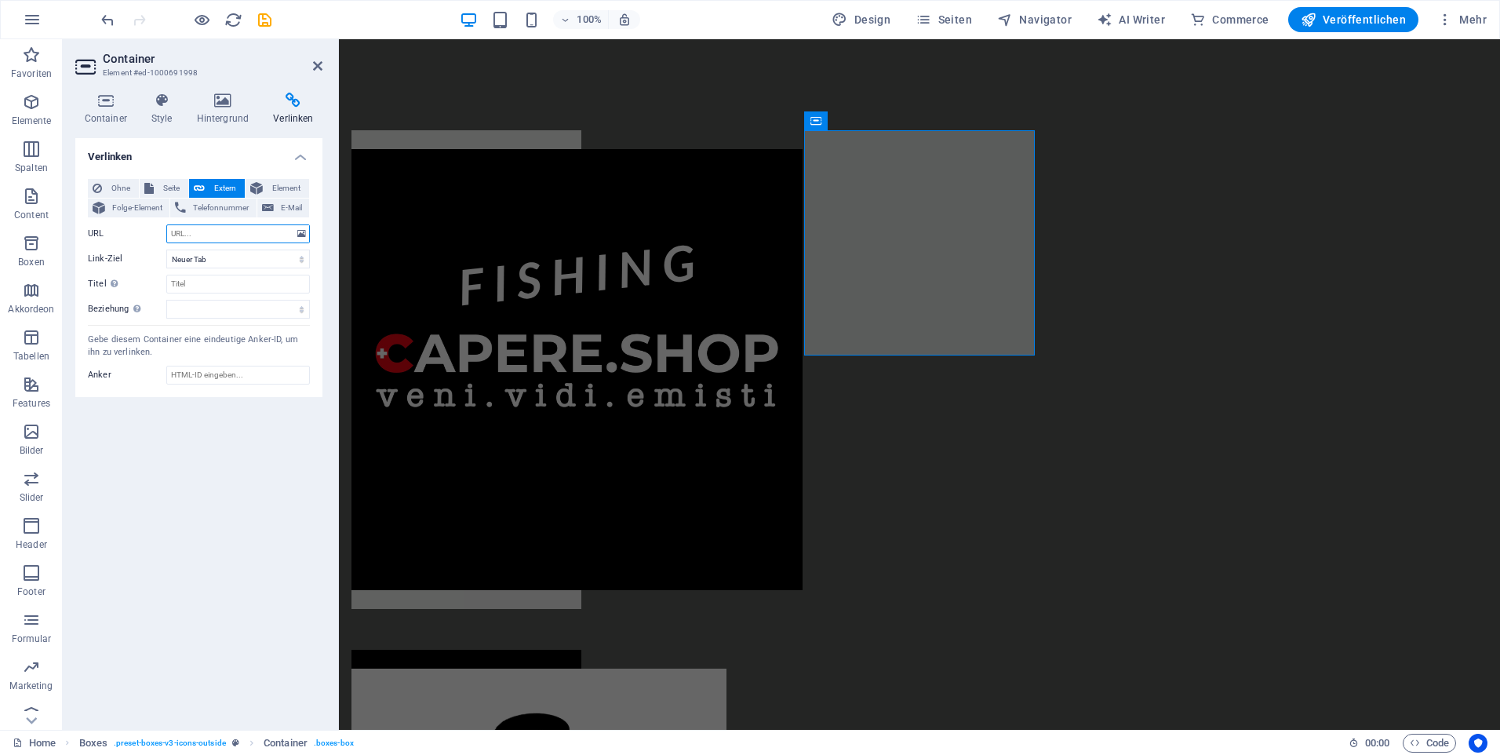
click at [228, 231] on input "URL" at bounding box center [238, 233] width 144 height 19
type input "https://www.capere.app"
type input "Fishing"
click at [257, 234] on input "https://www.capere.app" at bounding box center [238, 233] width 144 height 19
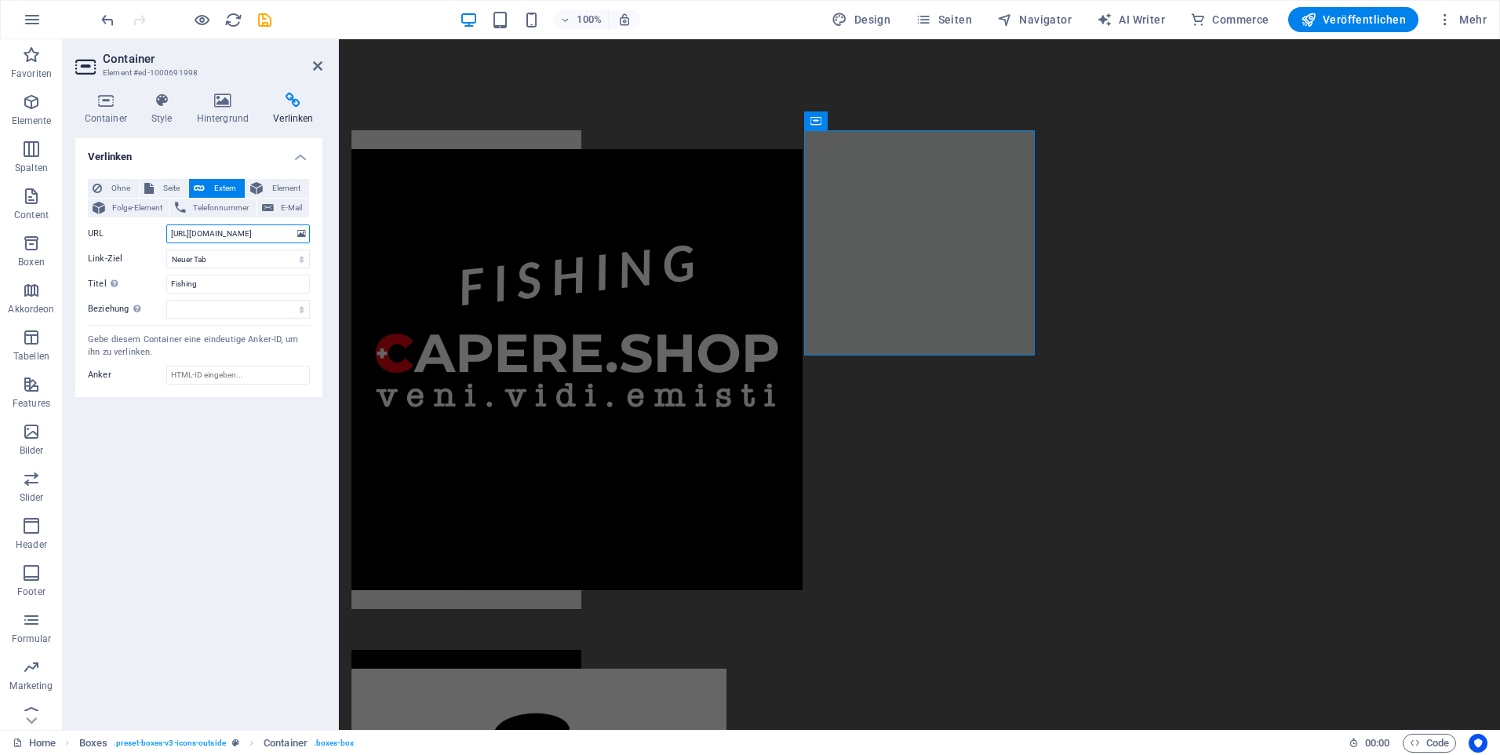
drag, startPoint x: 258, startPoint y: 234, endPoint x: 239, endPoint y: 231, distance: 19.9
click at [239, 231] on input "https://www.capere.app" at bounding box center [238, 233] width 144 height 19
type input "[URL][DOMAIN_NAME]"
click at [224, 308] on select "alternate author bookmark external help license next nofollow noreferrer noopen…" at bounding box center [238, 309] width 144 height 19
select select "alternate"
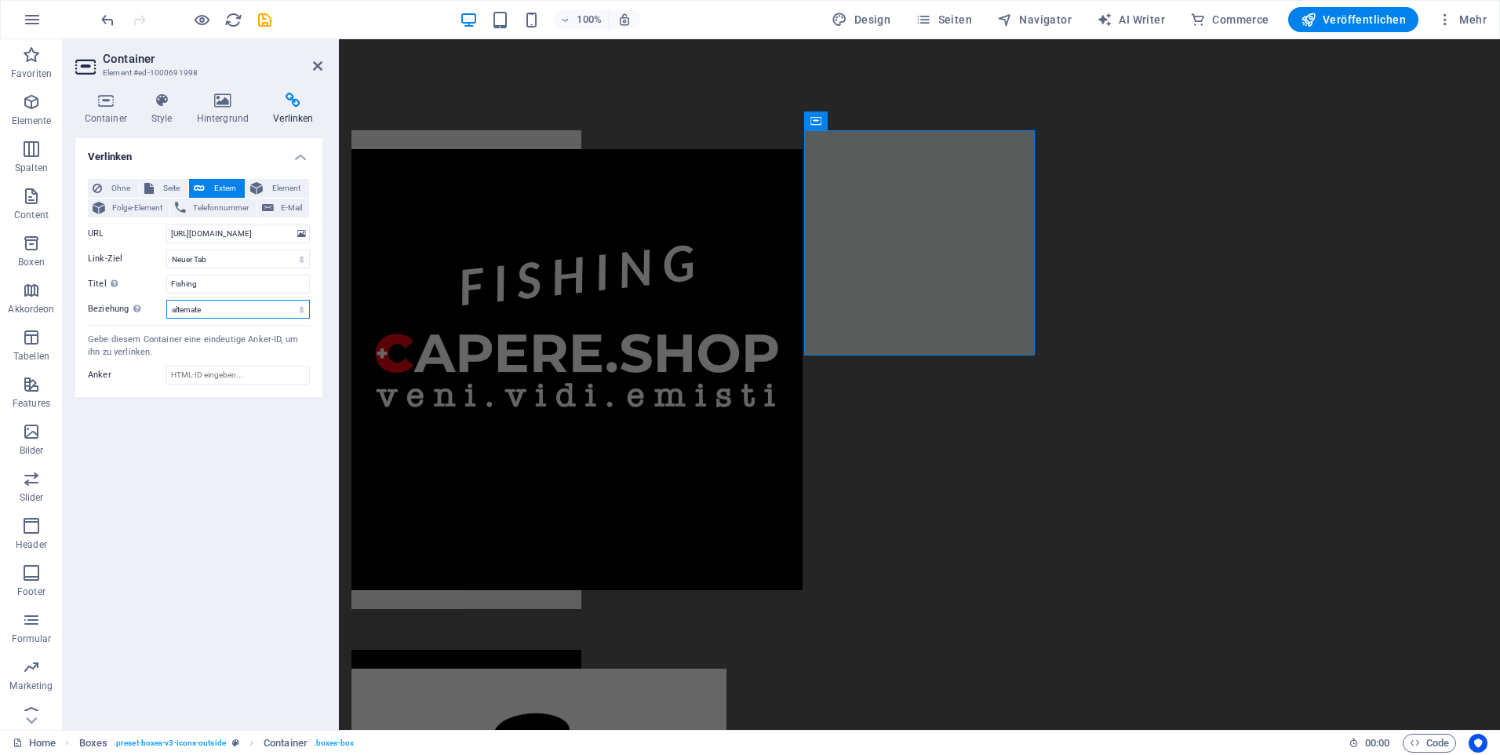
click at [166, 300] on select "alternate author bookmark external help license next nofollow noreferrer noopen…" at bounding box center [238, 309] width 144 height 19
drag, startPoint x: 268, startPoint y: 229, endPoint x: 150, endPoint y: 236, distance: 117.9
click at [150, 236] on div "URL https://www.capere.gmbh" at bounding box center [199, 233] width 222 height 19
click at [227, 373] on input "Anker" at bounding box center [238, 375] width 144 height 19
paste input "[URL][DOMAIN_NAME]"
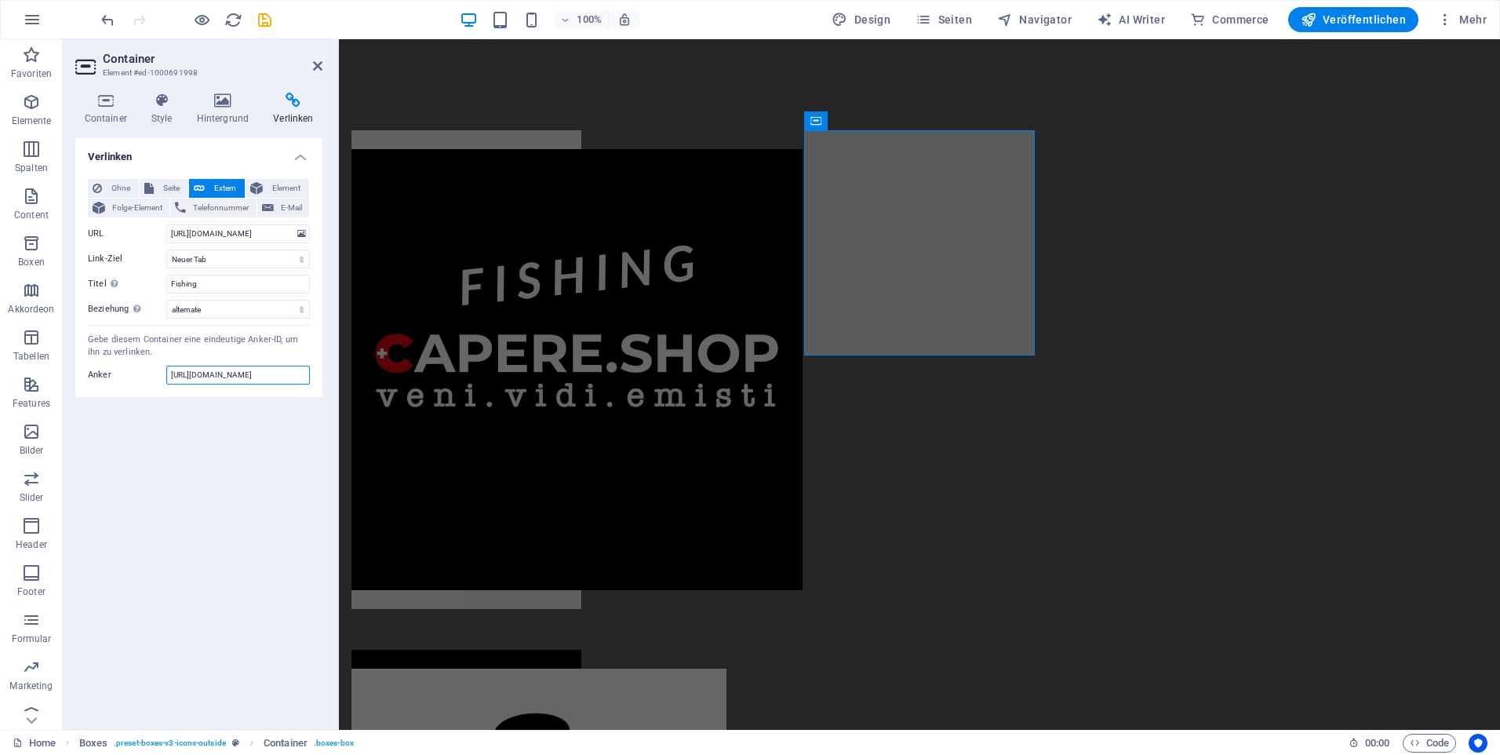
type input "[URL][DOMAIN_NAME]"
click at [227, 454] on div "Verlinken Ohne Seite Extern Element Folge-Element Telefonnummer E-Mail Seite Ho…" at bounding box center [198, 427] width 247 height 579
click at [1328, 11] on button "Veröffentlichen" at bounding box center [1353, 19] width 130 height 25
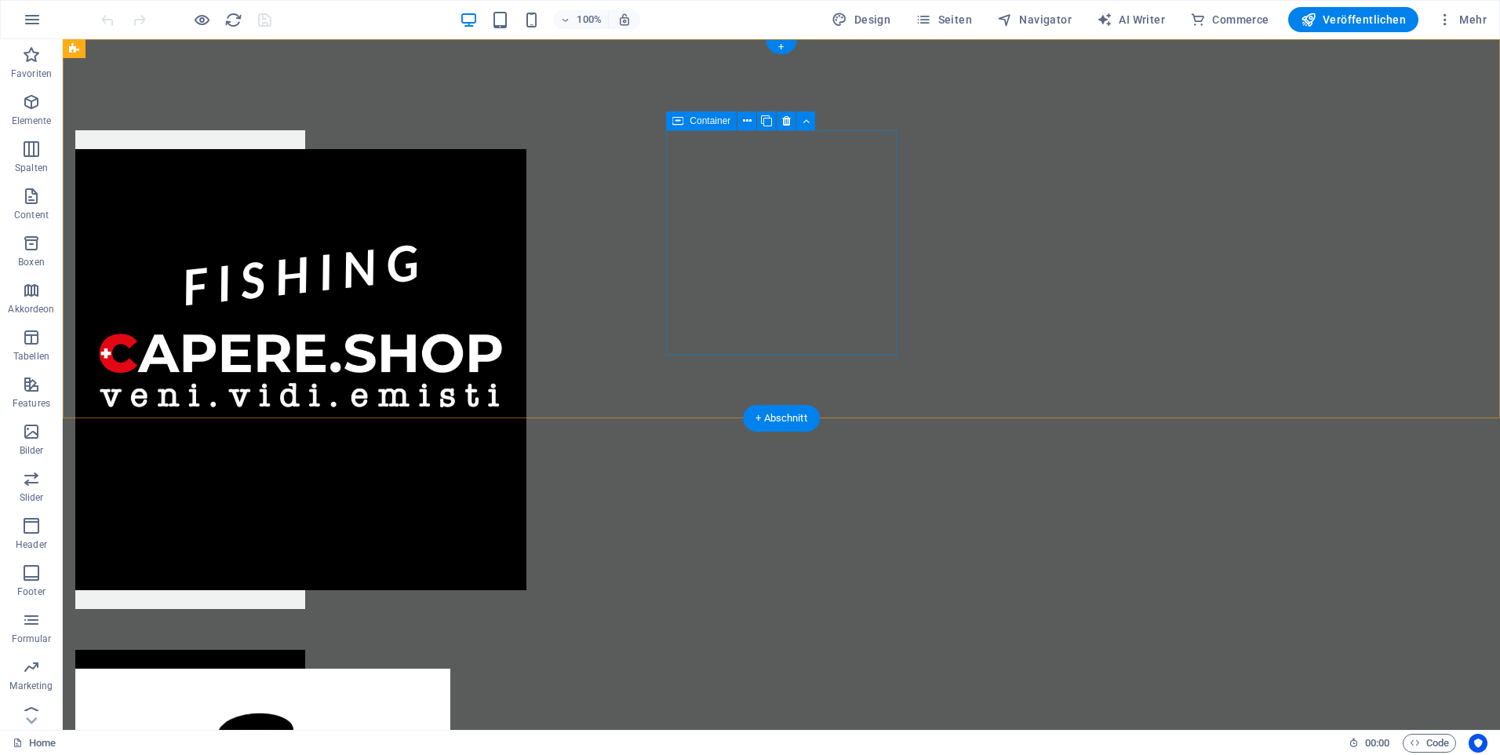
select select "alternate"
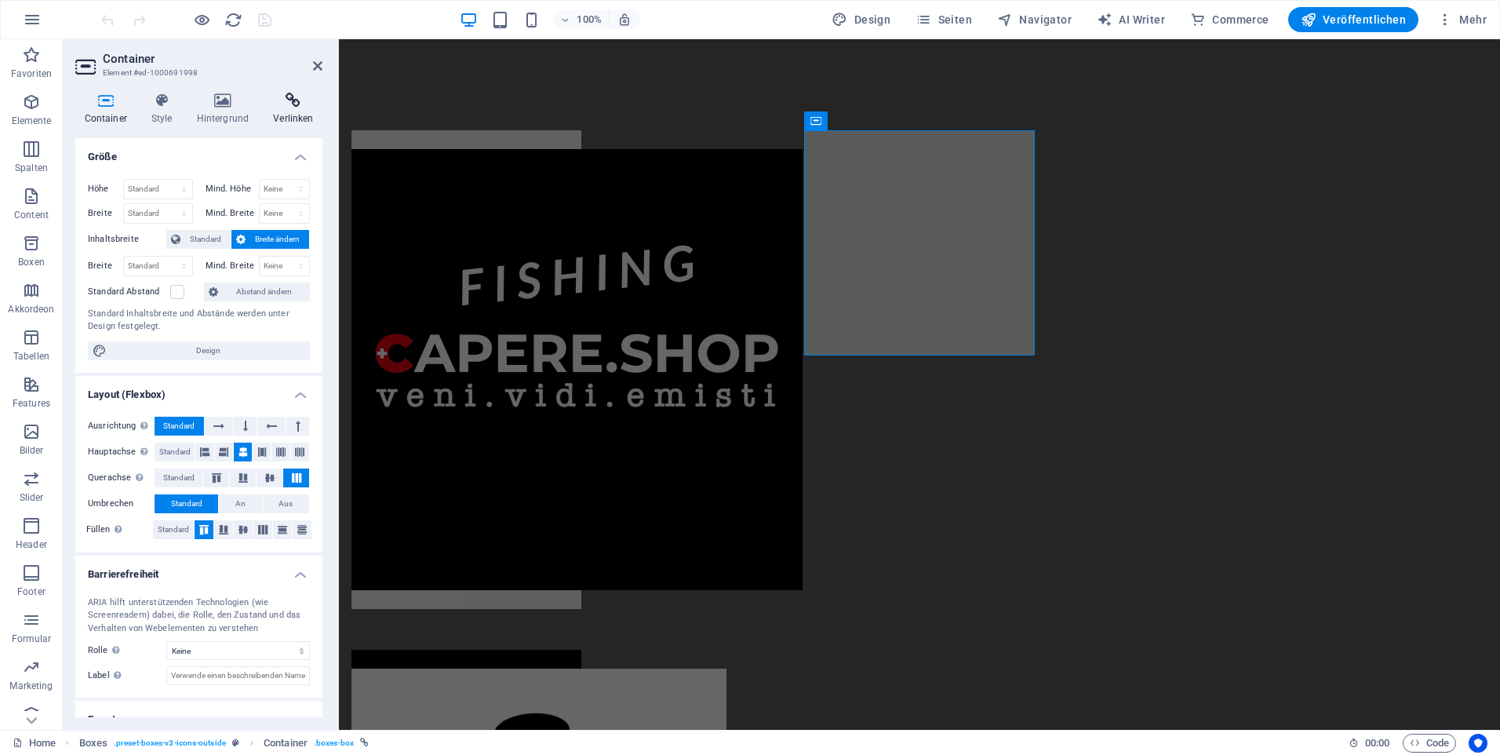
click at [293, 105] on icon at bounding box center [293, 101] width 58 height 16
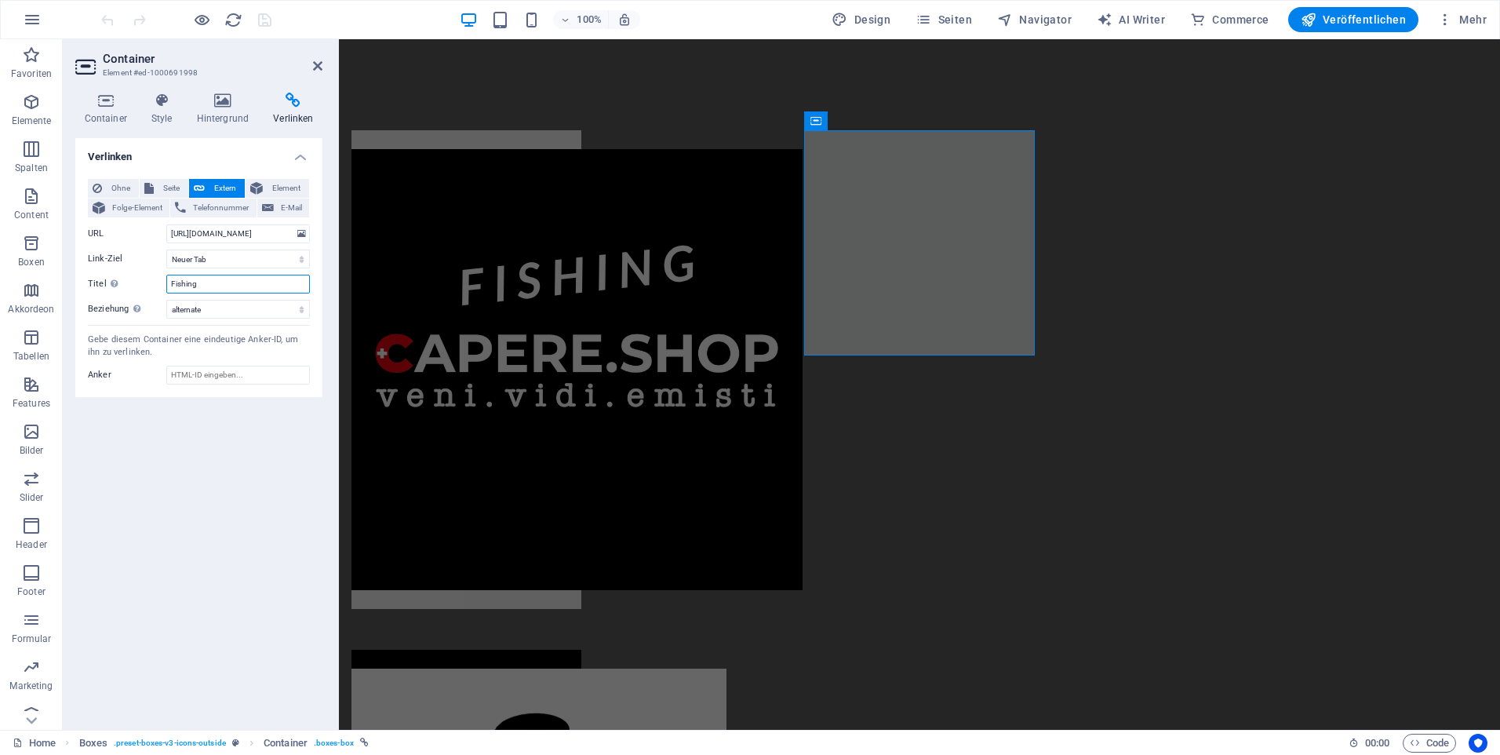
drag, startPoint x: 227, startPoint y: 281, endPoint x: 160, endPoint y: 281, distance: 66.7
click at [160, 281] on div "Titel Zusätzliche Linkbeschreibung, sollte nicht mit dem Linktext identisch sei…" at bounding box center [199, 284] width 222 height 19
type input "M"
type input "CNC Mechanik"
click at [1363, 18] on span "Veröffentlichen" at bounding box center [1353, 20] width 105 height 16
